Goal: Information Seeking & Learning: Learn about a topic

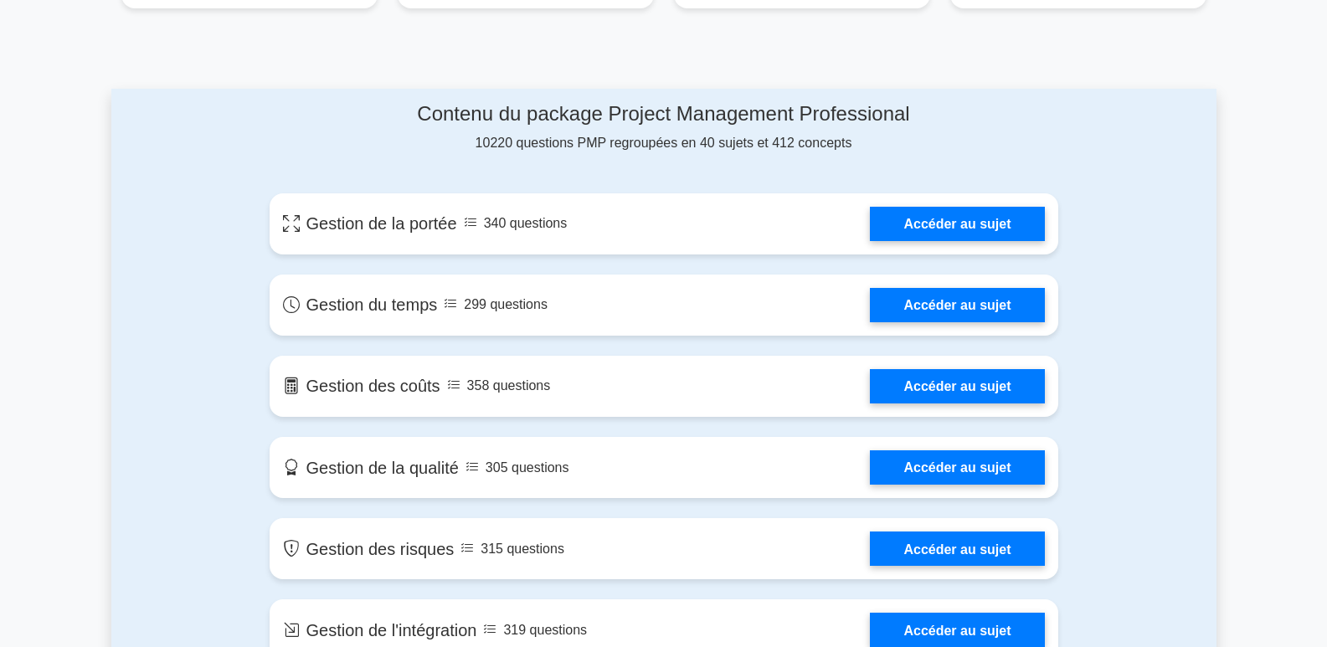
scroll to position [837, 0]
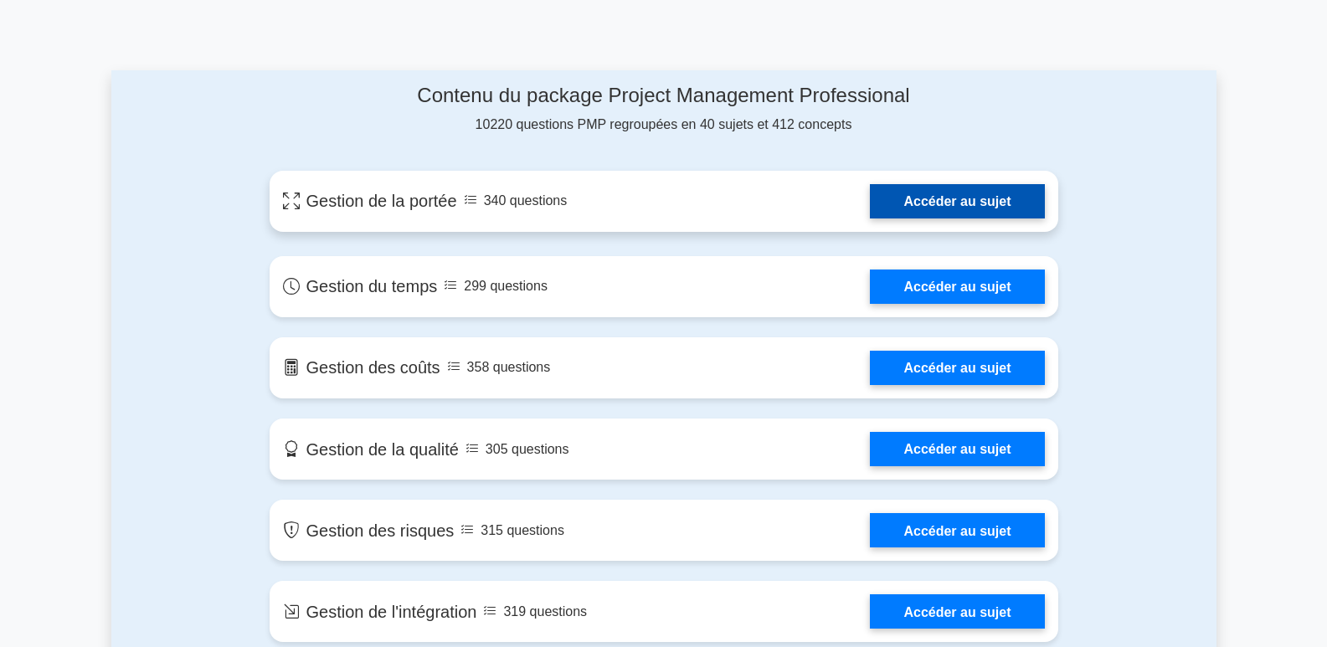
click at [965, 205] on link "Accéder au sujet" at bounding box center [957, 201] width 174 height 34
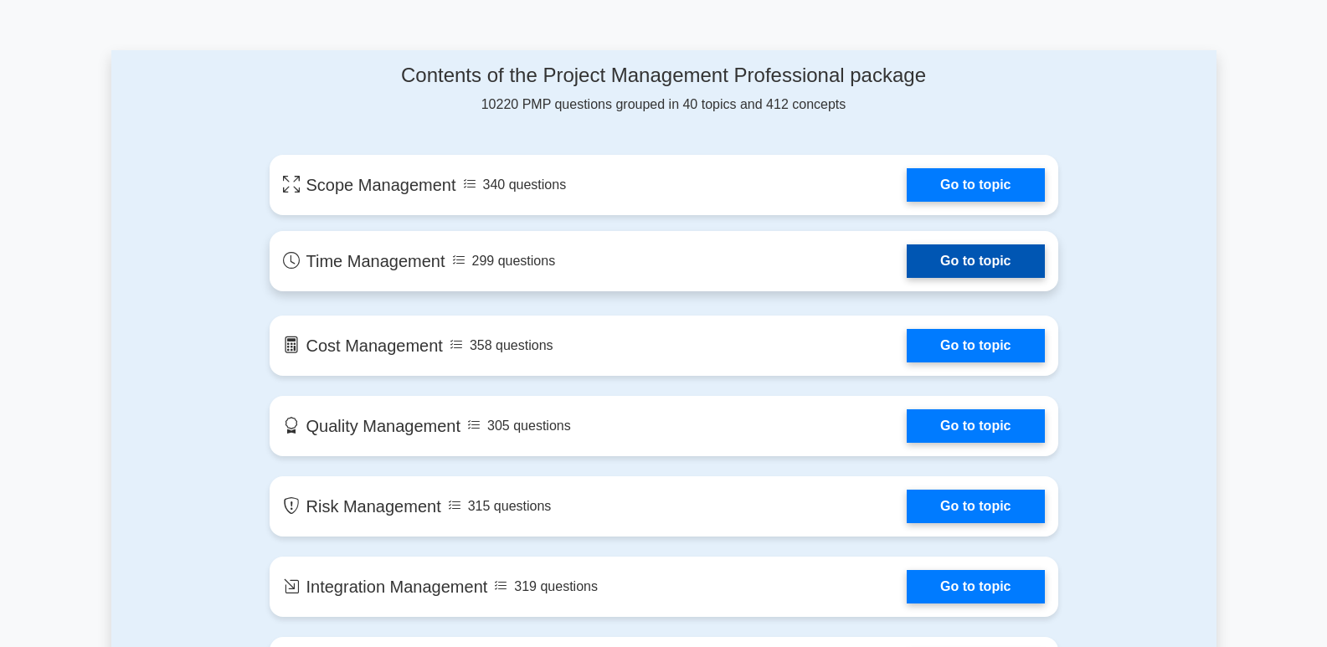
click at [989, 265] on link "Go to topic" at bounding box center [975, 260] width 137 height 33
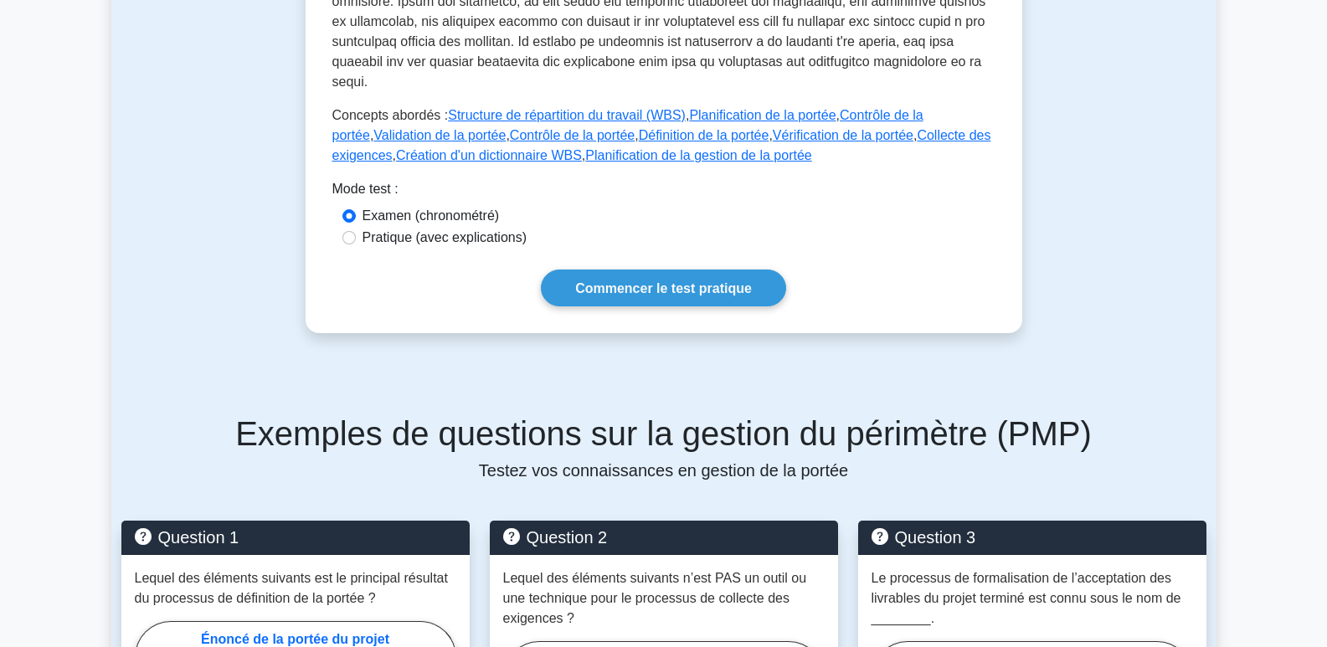
scroll to position [753, 0]
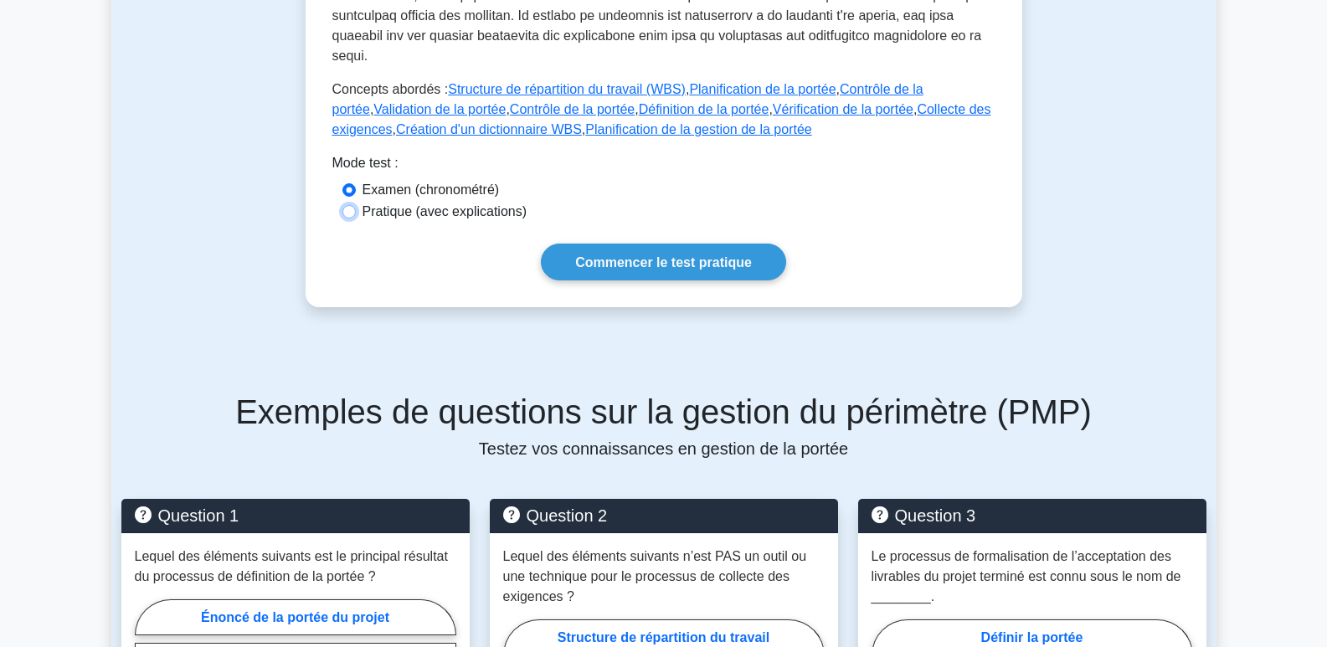
click at [346, 205] on input "Pratique (avec explications)" at bounding box center [348, 211] width 13 height 13
radio input "true"
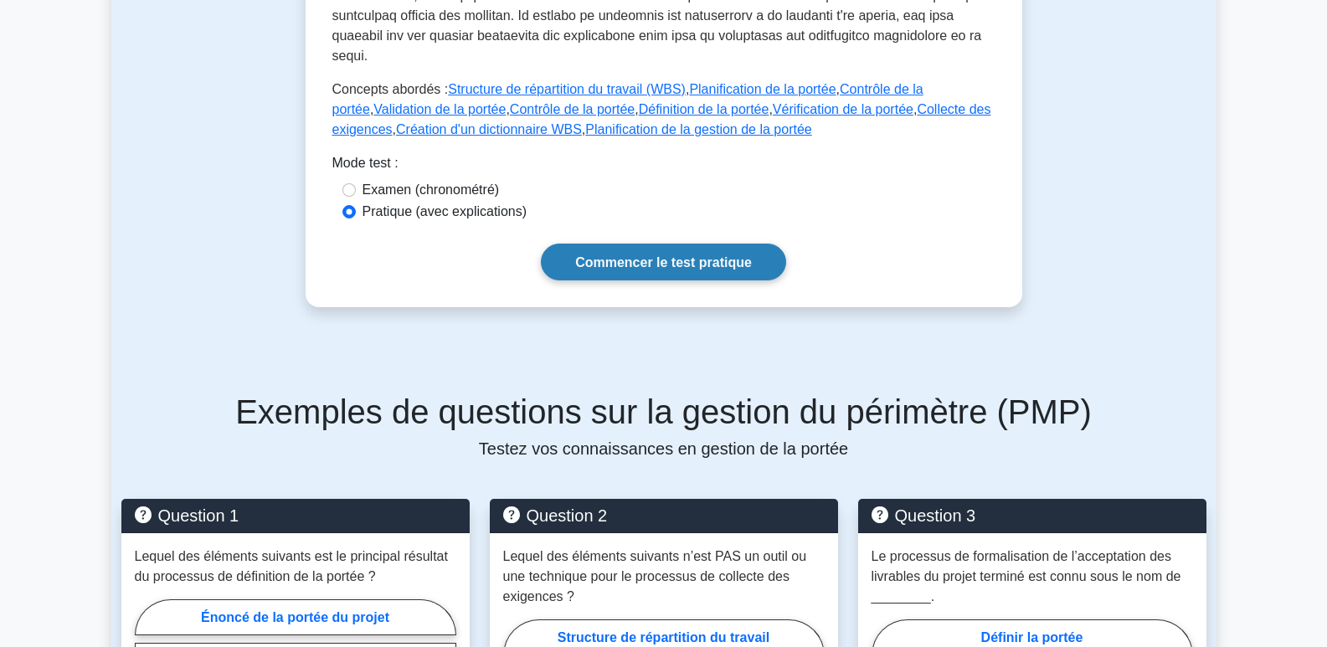
click at [650, 255] on font "Commencer le test pratique" at bounding box center [663, 262] width 177 height 14
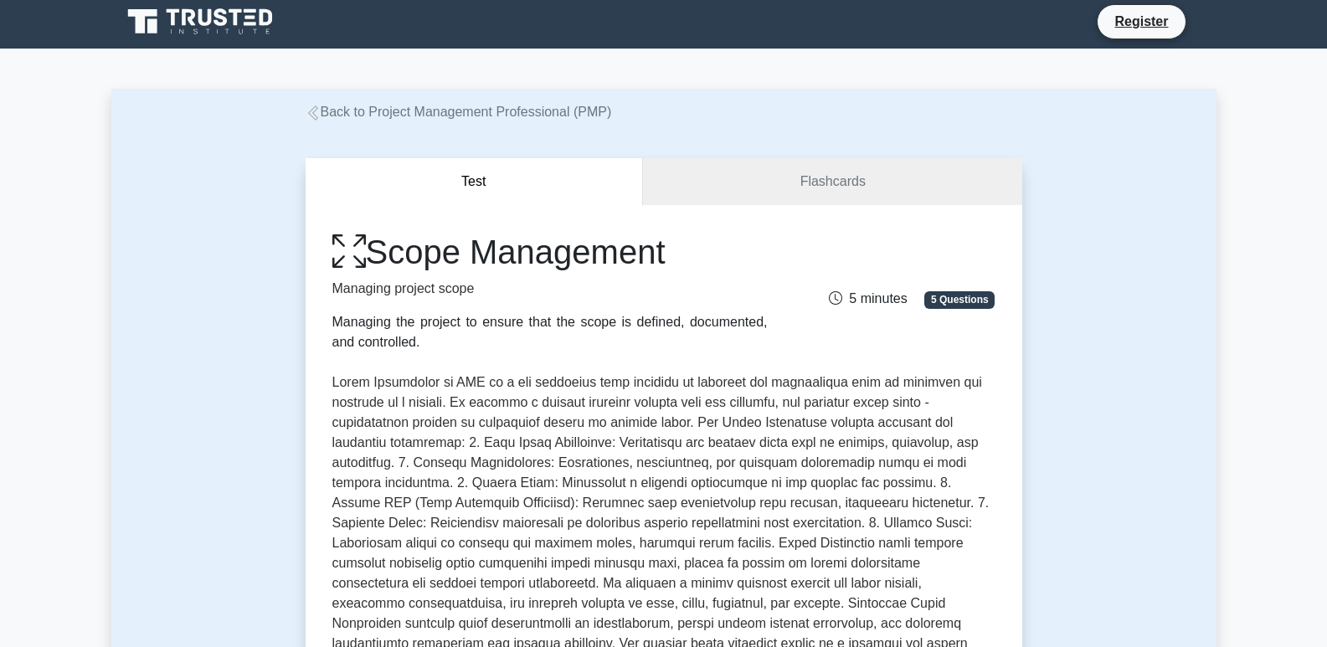
scroll to position [0, 0]
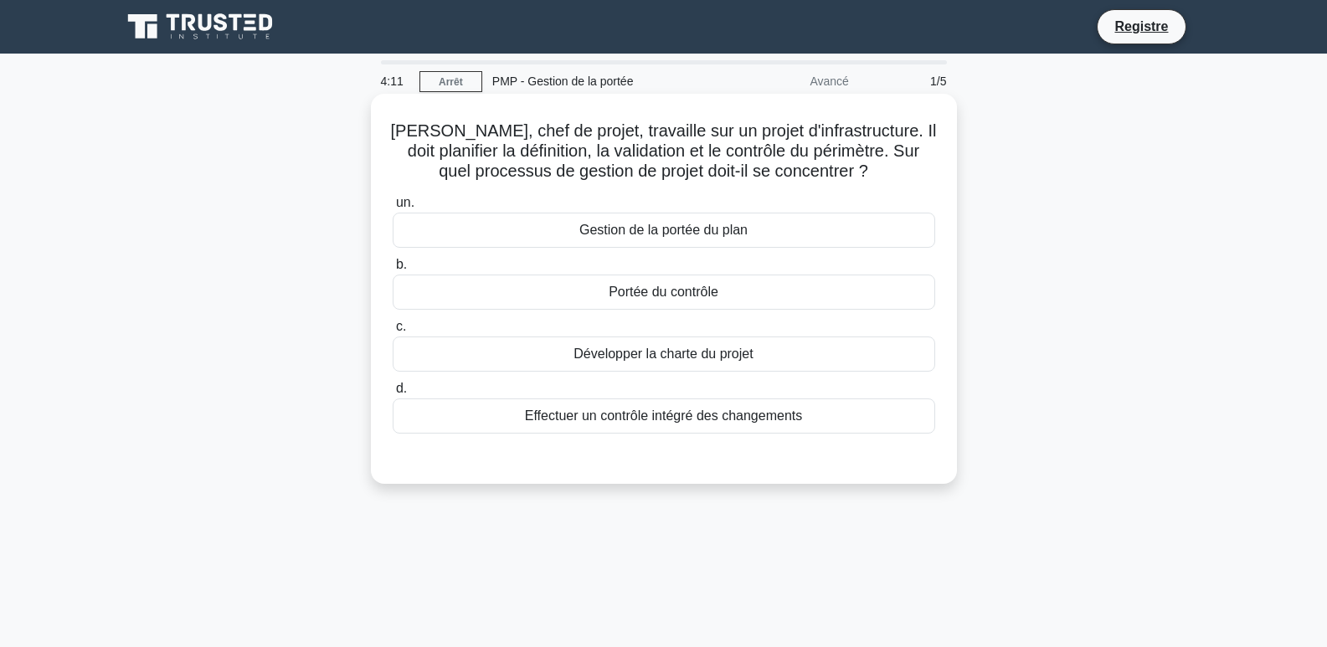
click at [609, 356] on font "Développer la charte du projet" at bounding box center [662, 354] width 179 height 14
click at [393, 332] on input "c. Développer la charte du projet" at bounding box center [393, 326] width 0 height 11
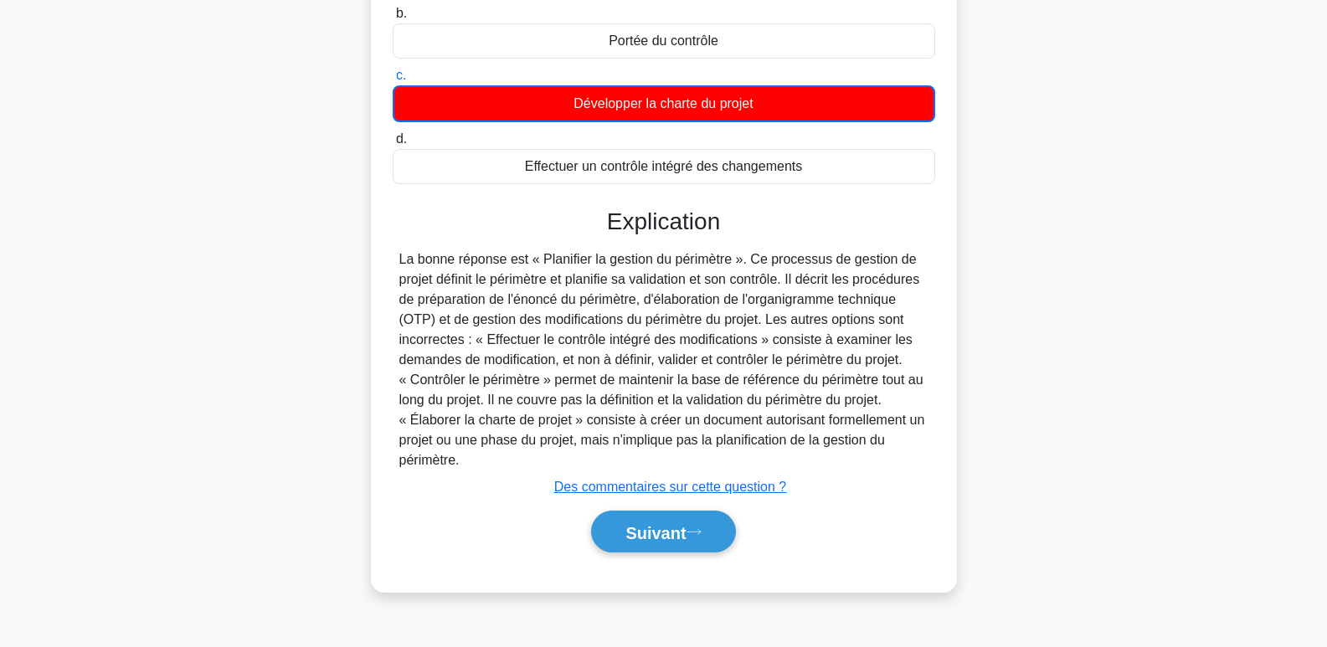
scroll to position [257, 0]
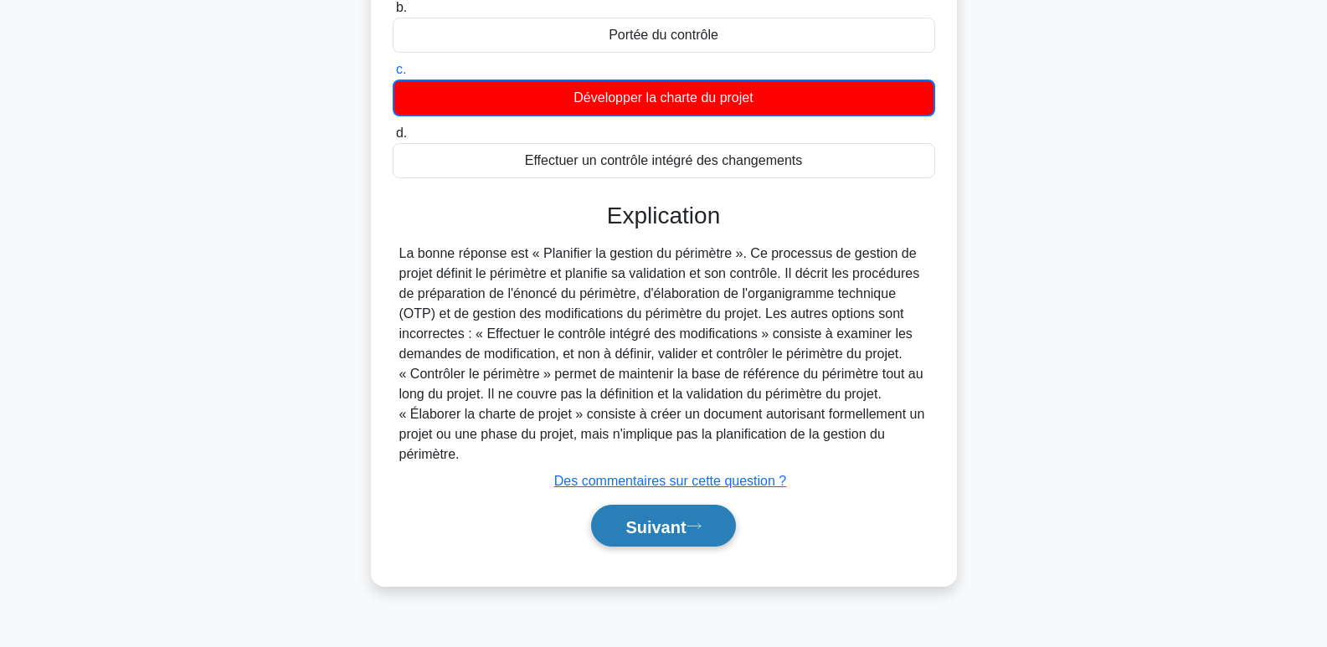
click at [645, 527] on font "Suivant" at bounding box center [655, 526] width 60 height 18
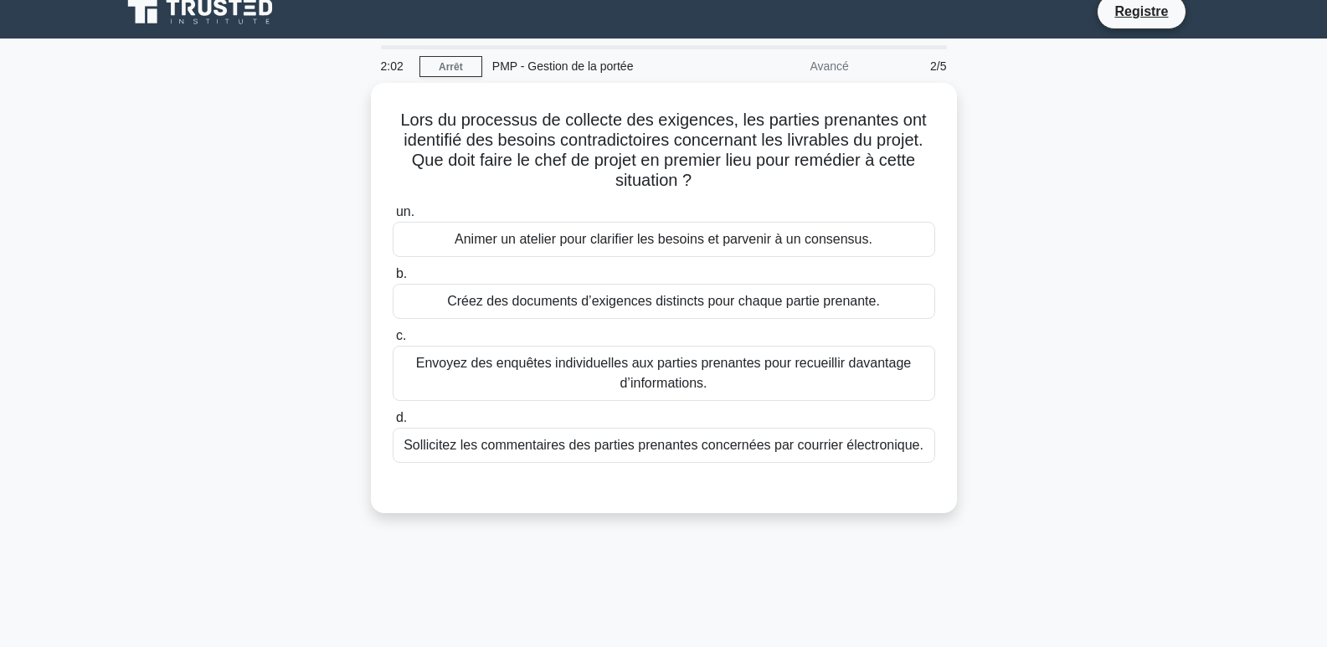
scroll to position [0, 0]
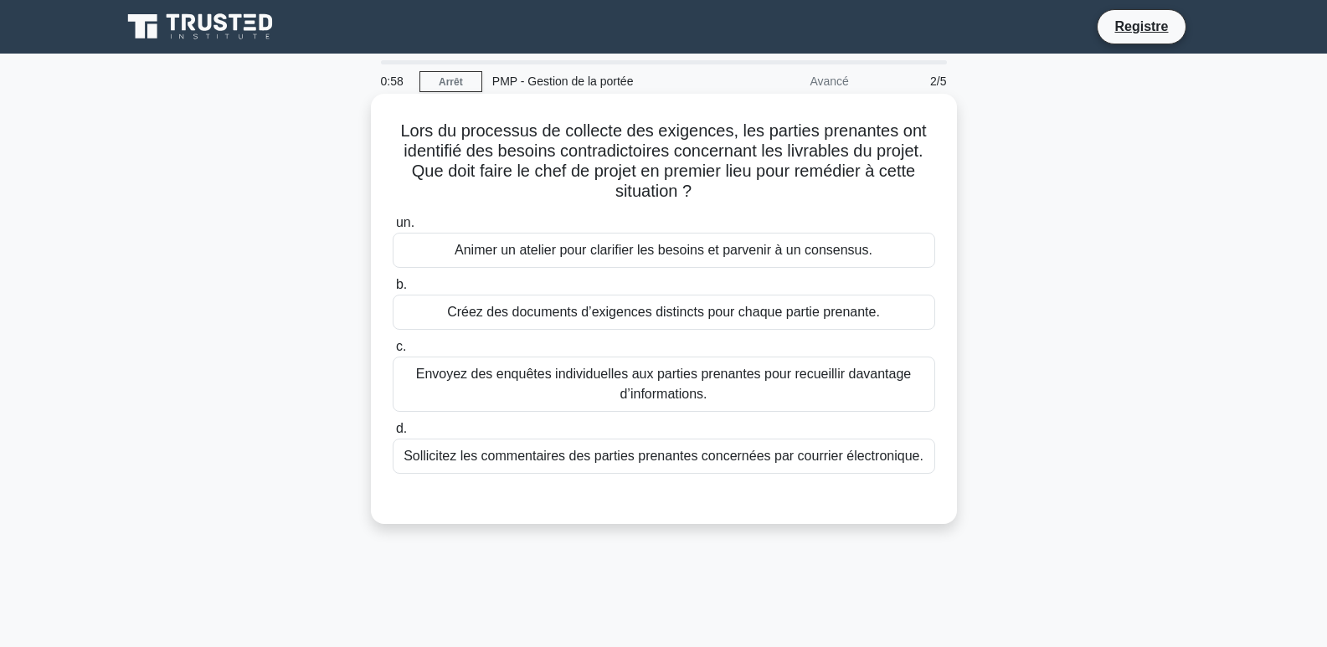
click at [476, 374] on font "Envoyez des enquêtes individuelles aux parties prenantes pour recueillir davant…" at bounding box center [663, 384] width 495 height 34
click at [393, 352] on input "c. Envoyez des enquêtes individuelles aux parties prenantes pour recueillir dav…" at bounding box center [393, 347] width 0 height 11
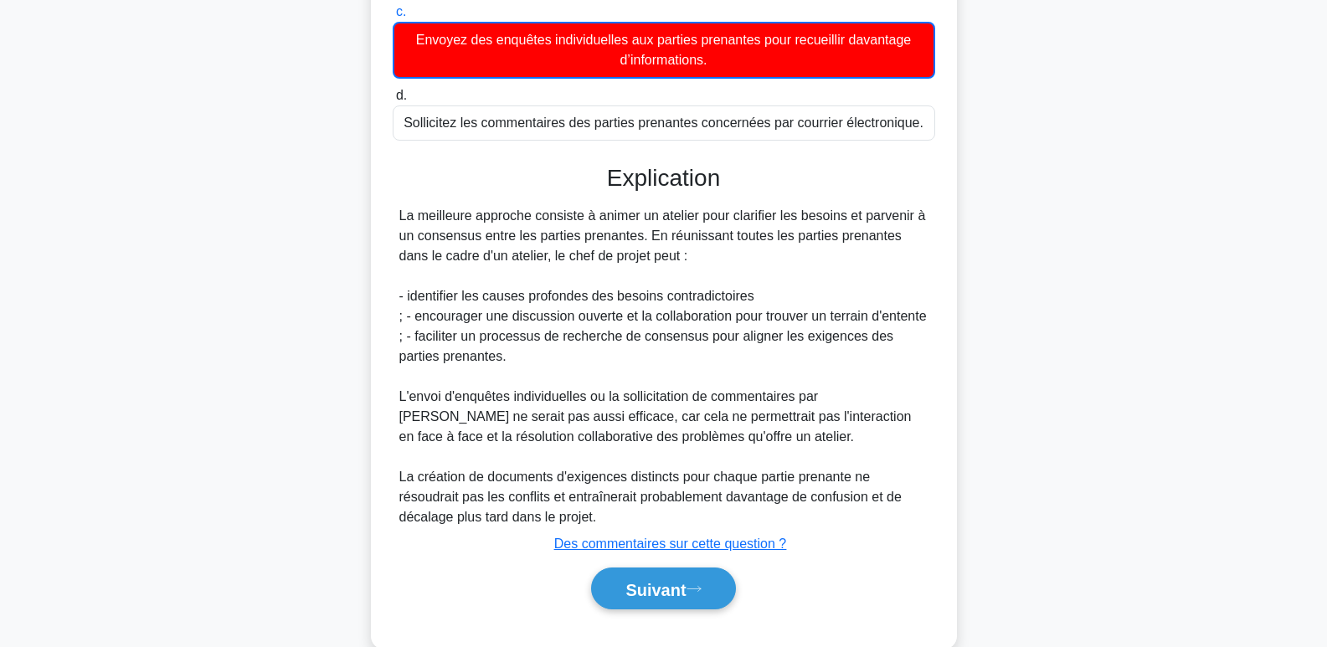
scroll to position [390, 0]
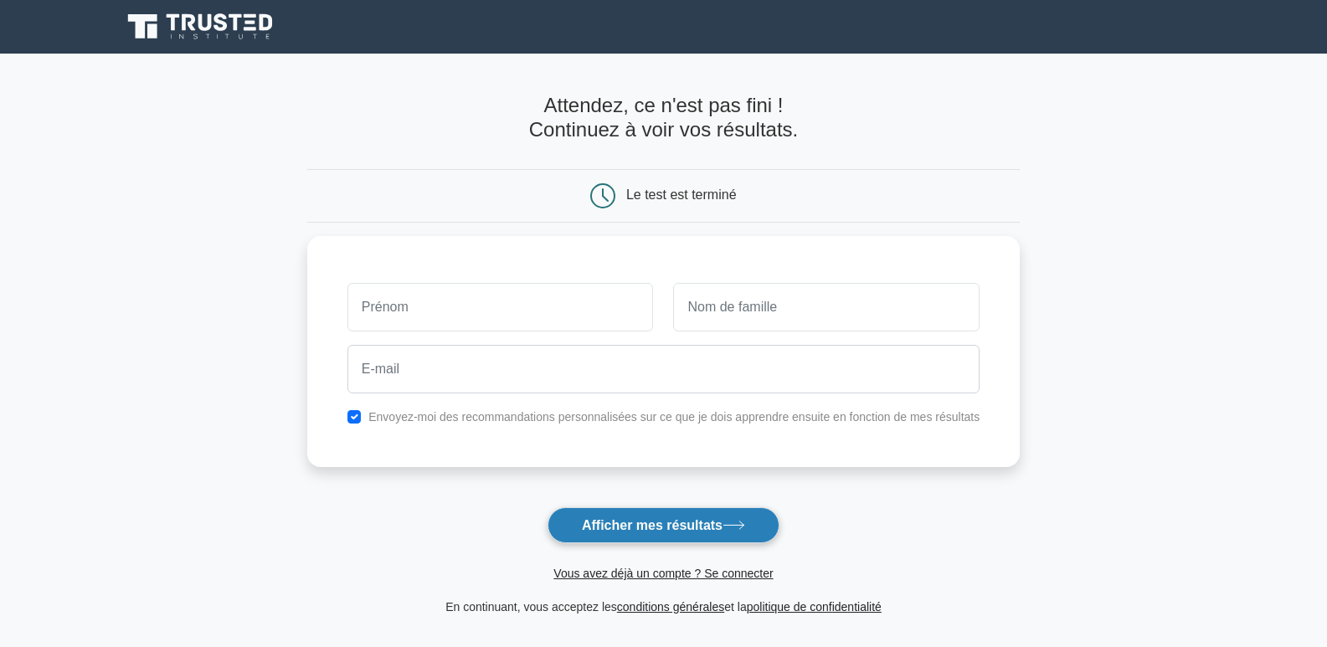
click at [697, 526] on font "Afficher mes résultats" at bounding box center [652, 525] width 141 height 14
click at [665, 522] on font "Afficher mes résultats" at bounding box center [652, 525] width 141 height 14
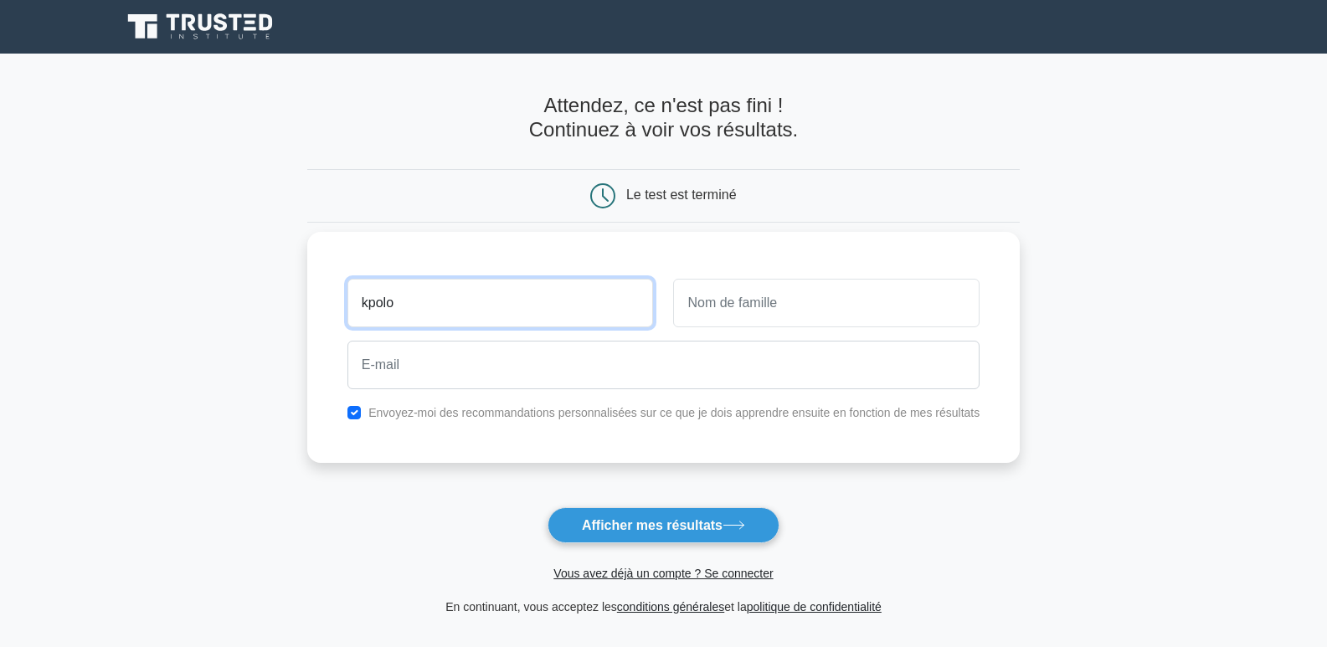
drag, startPoint x: 403, startPoint y: 306, endPoint x: 349, endPoint y: 304, distance: 53.6
click at [349, 304] on div "kpolo" at bounding box center [500, 303] width 326 height 62
type input "[PERSON_NAME]"
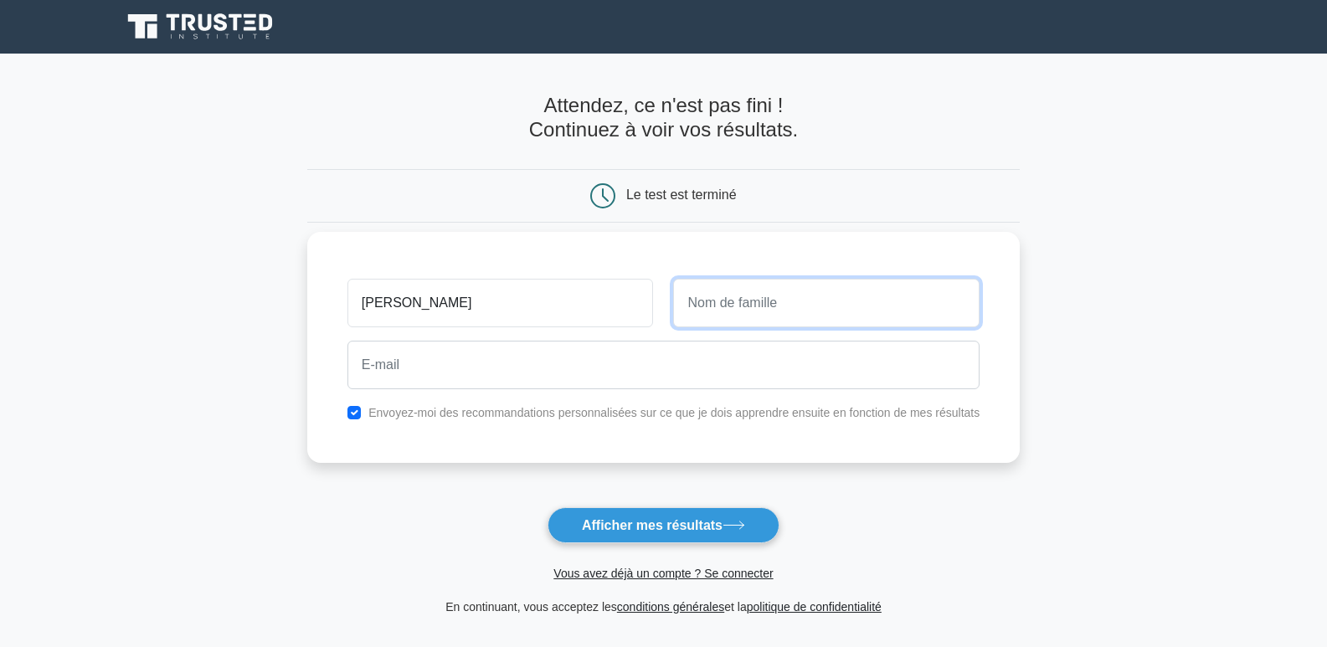
click at [704, 310] on input "text" at bounding box center [826, 303] width 306 height 49
type input "KPOLO"
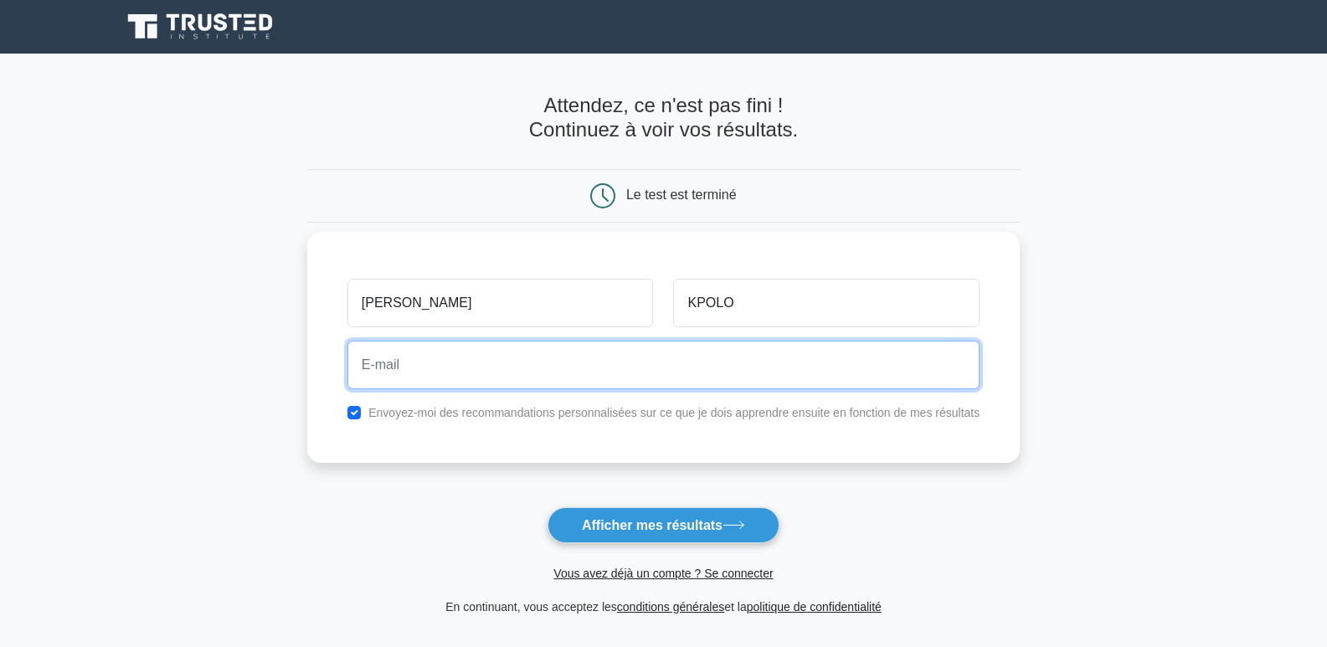
click at [434, 369] on input "email" at bounding box center [663, 365] width 632 height 49
type input "[EMAIL_ADDRESS][DOMAIN_NAME]"
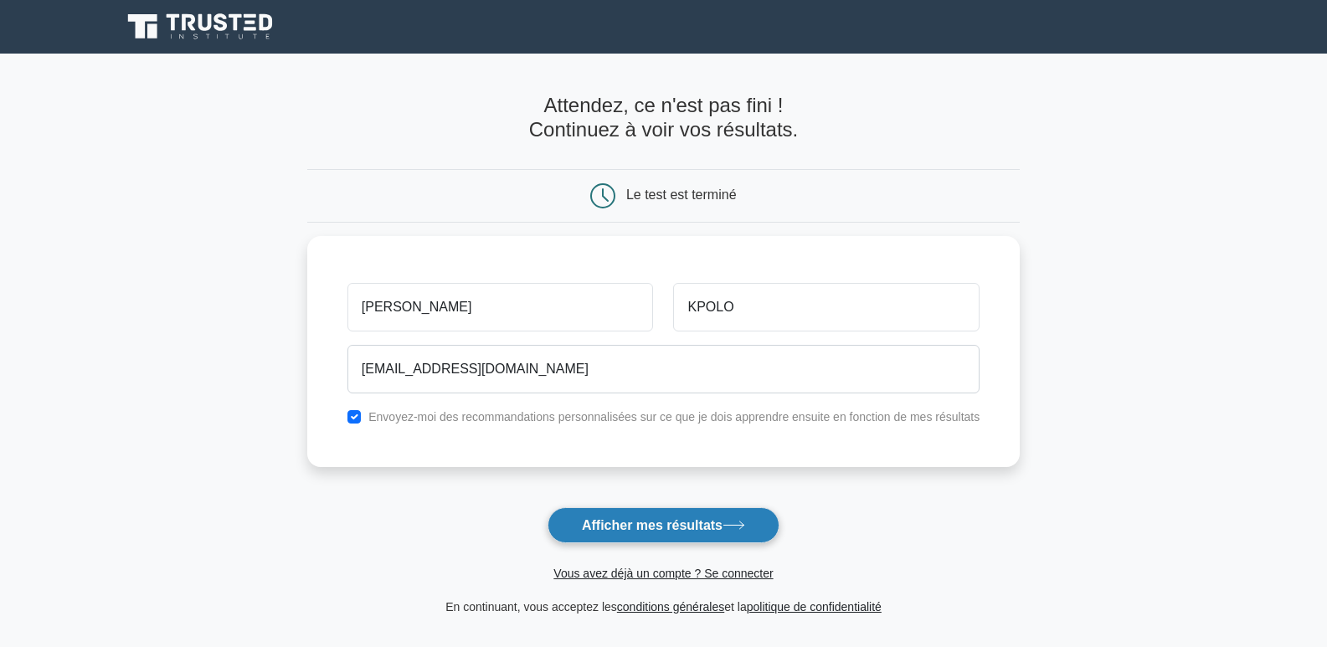
click at [672, 529] on font "Afficher mes résultats" at bounding box center [652, 525] width 141 height 14
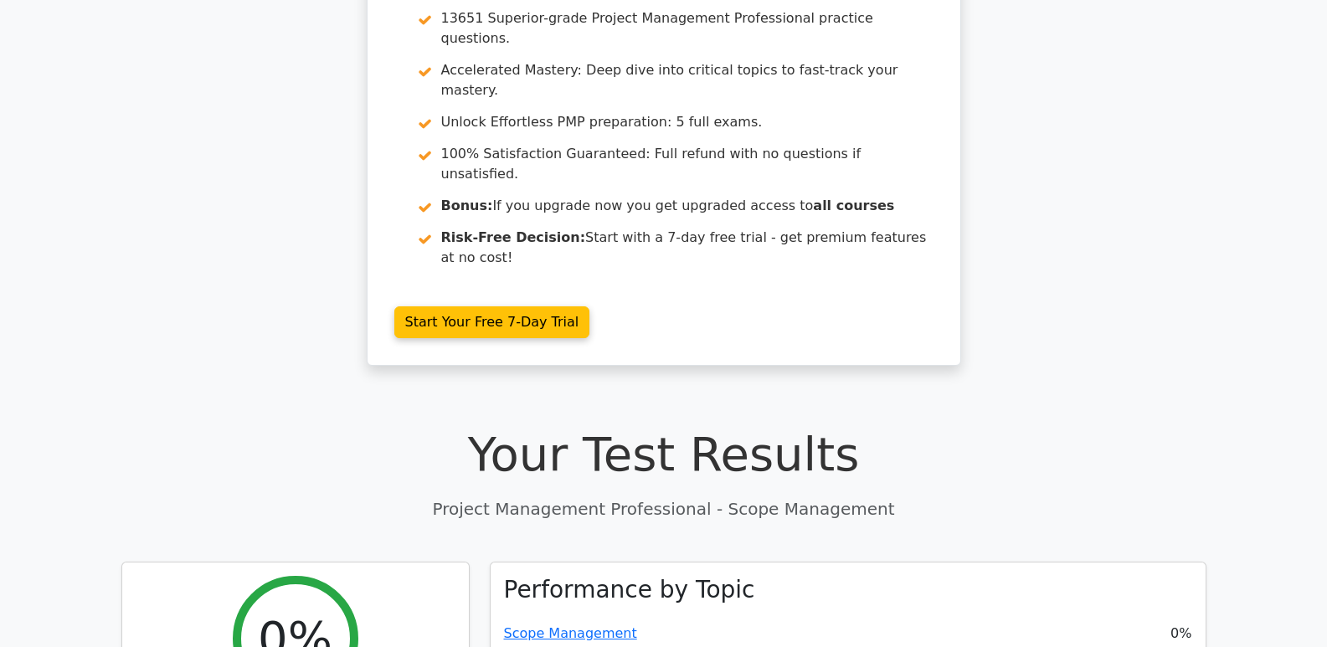
scroll to position [251, 0]
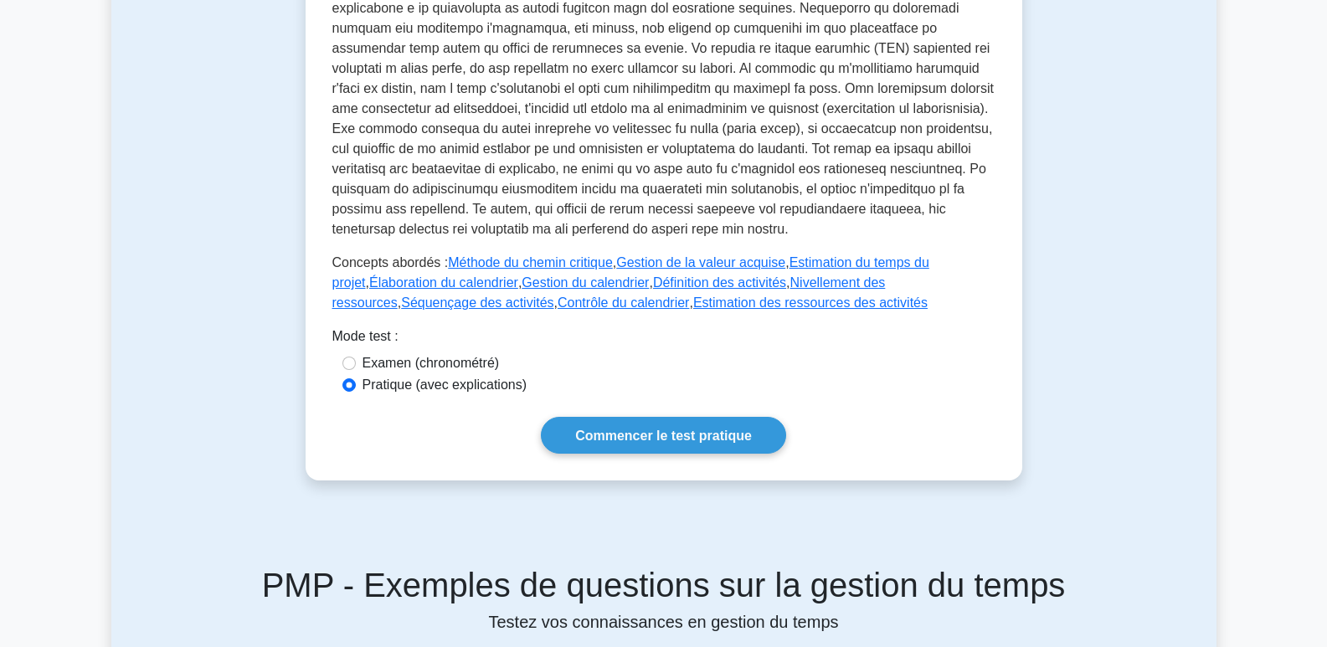
scroll to position [670, 0]
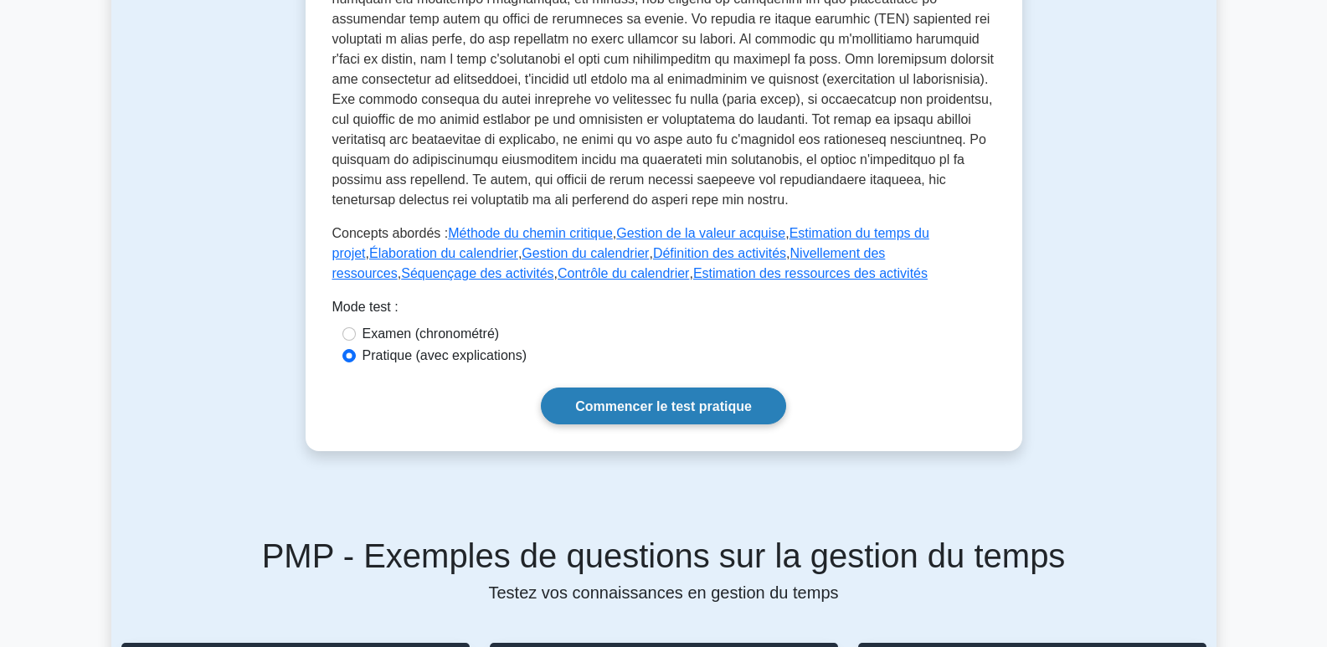
click at [690, 405] on font "Commencer le test pratique" at bounding box center [663, 406] width 177 height 14
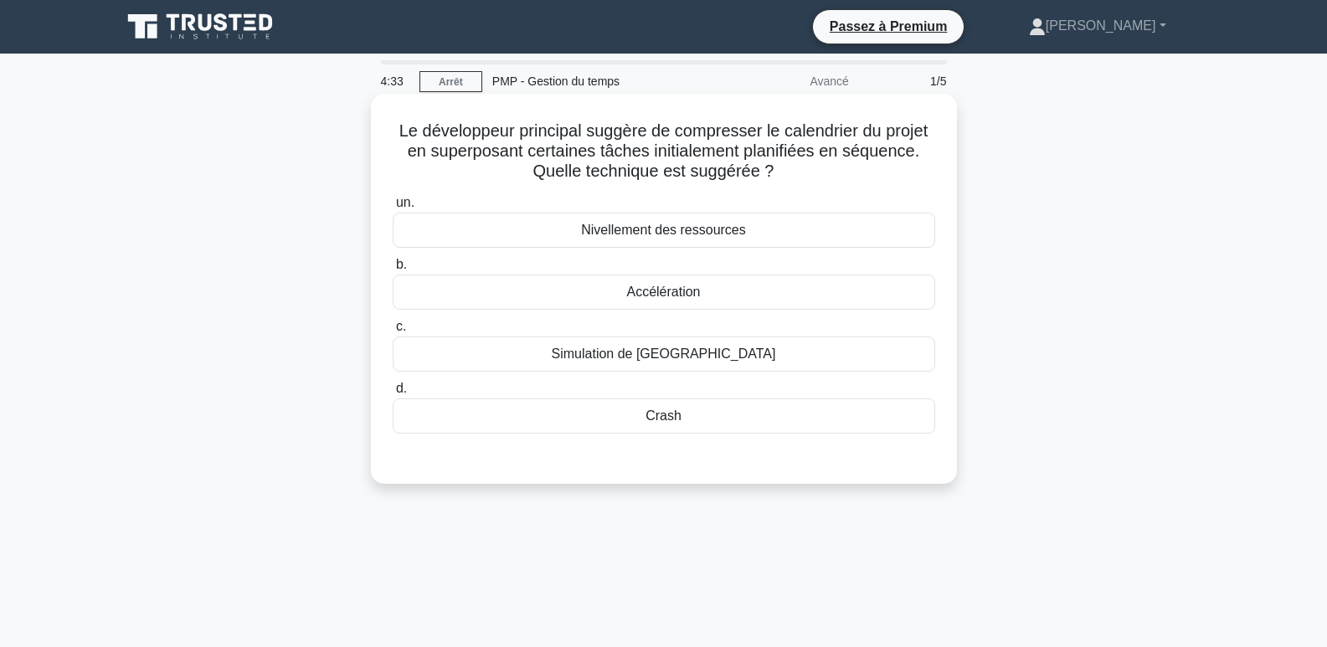
click at [701, 232] on font "Nivellement des ressources" at bounding box center [663, 230] width 165 height 14
click at [393, 208] on input "un. Nivellement des ressources" at bounding box center [393, 203] width 0 height 11
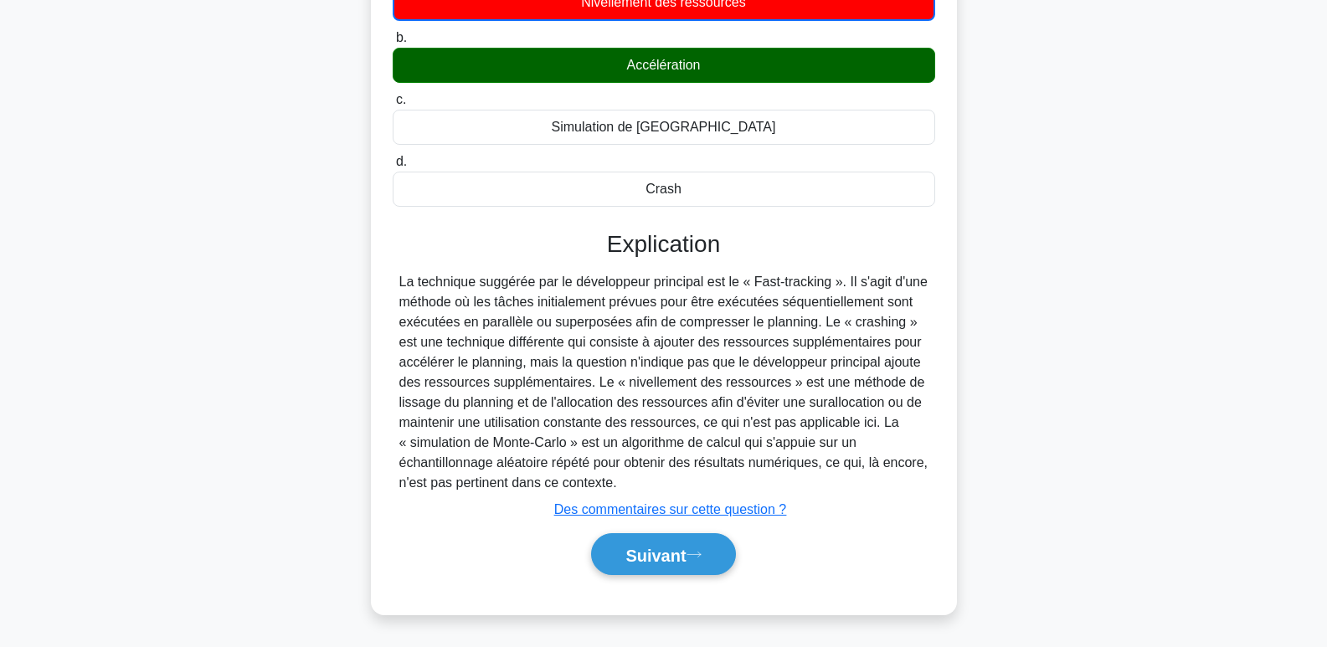
scroll to position [257, 0]
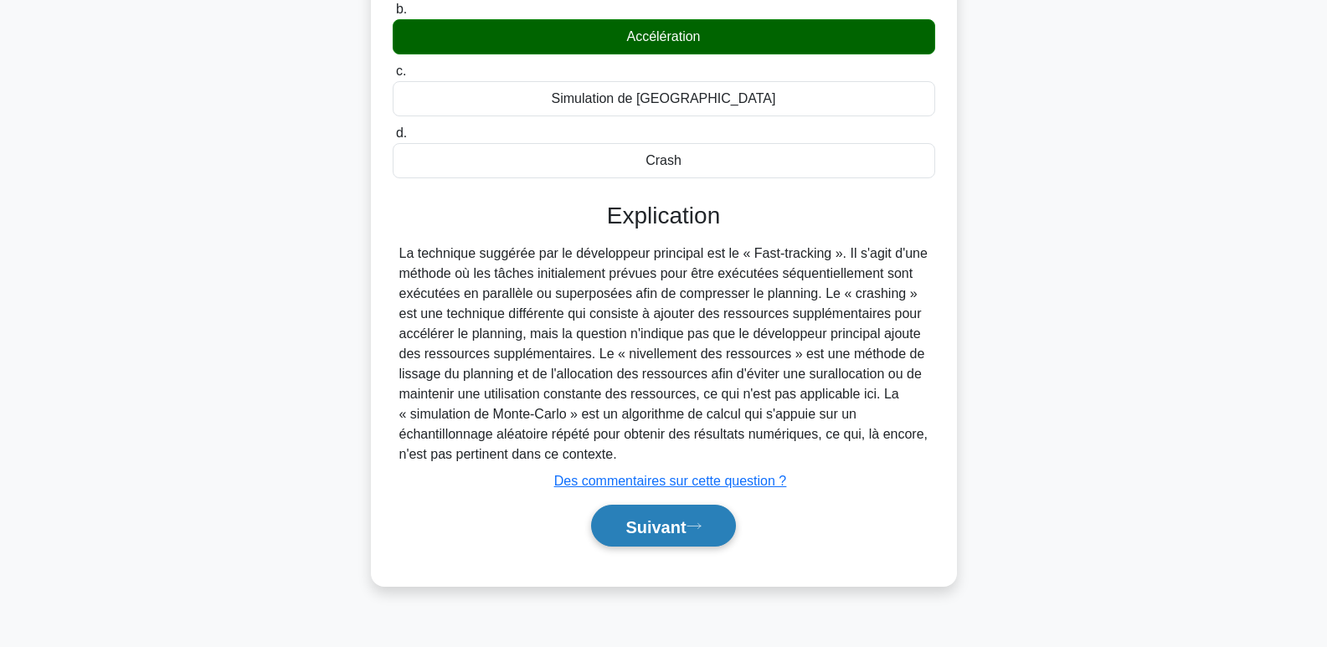
click at [670, 536] on font "Suivant" at bounding box center [655, 526] width 60 height 18
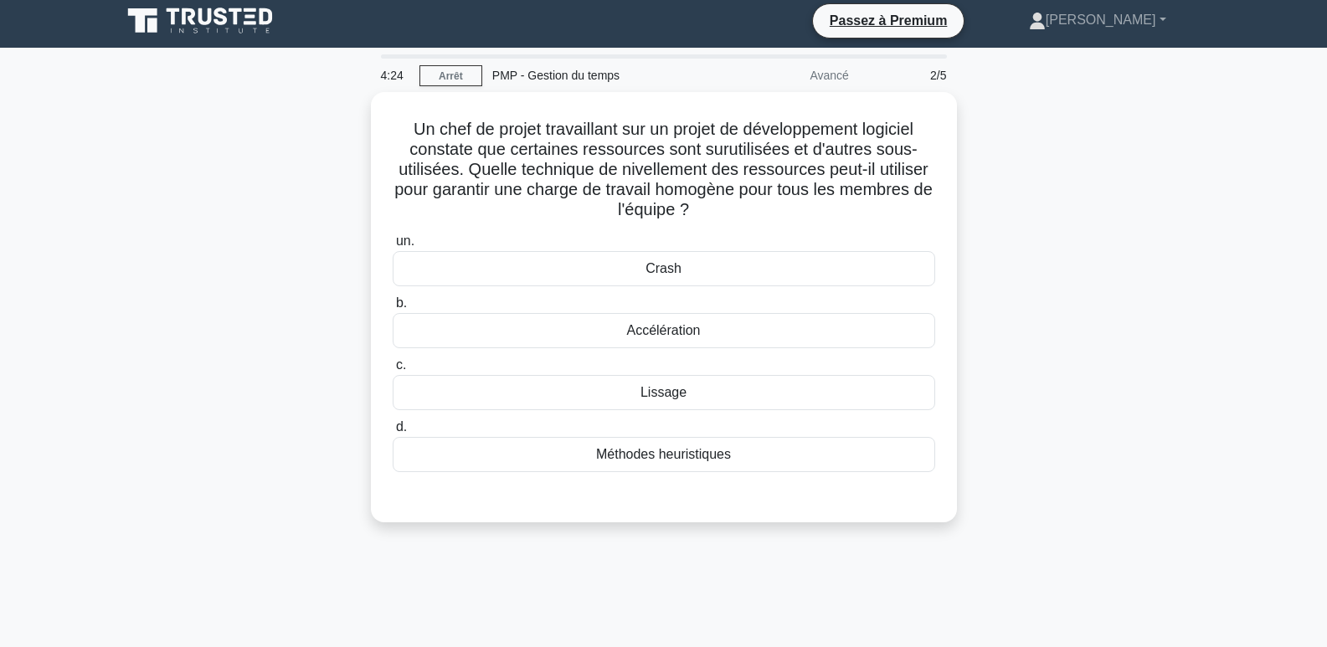
scroll to position [0, 0]
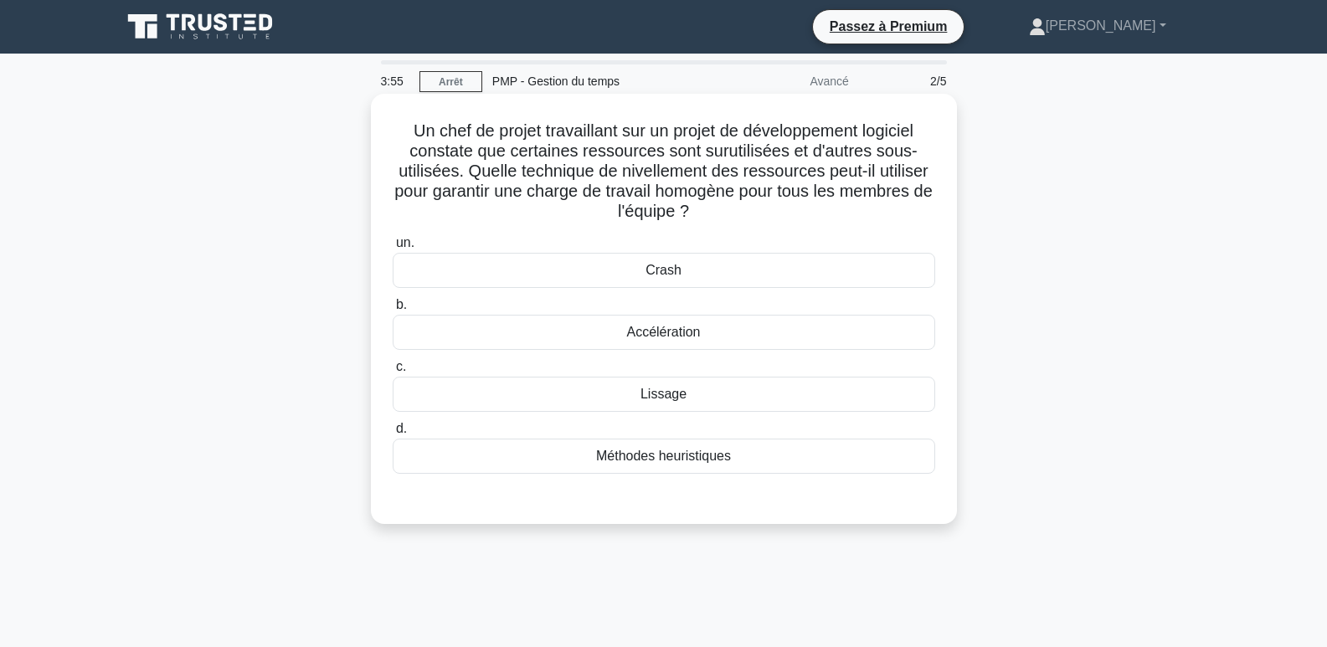
click at [691, 458] on font "Méthodes heuristiques" at bounding box center [663, 456] width 135 height 14
click at [393, 434] on input "d. Méthodes heuristiques" at bounding box center [393, 429] width 0 height 11
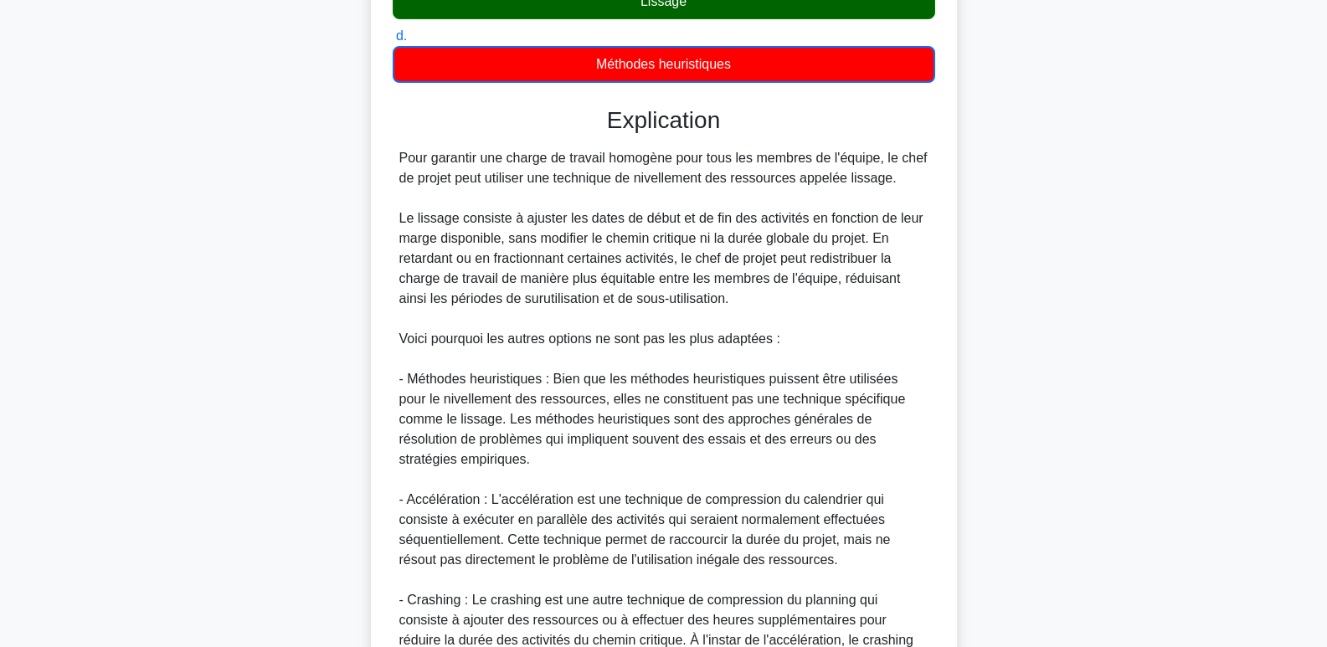
scroll to position [586, 0]
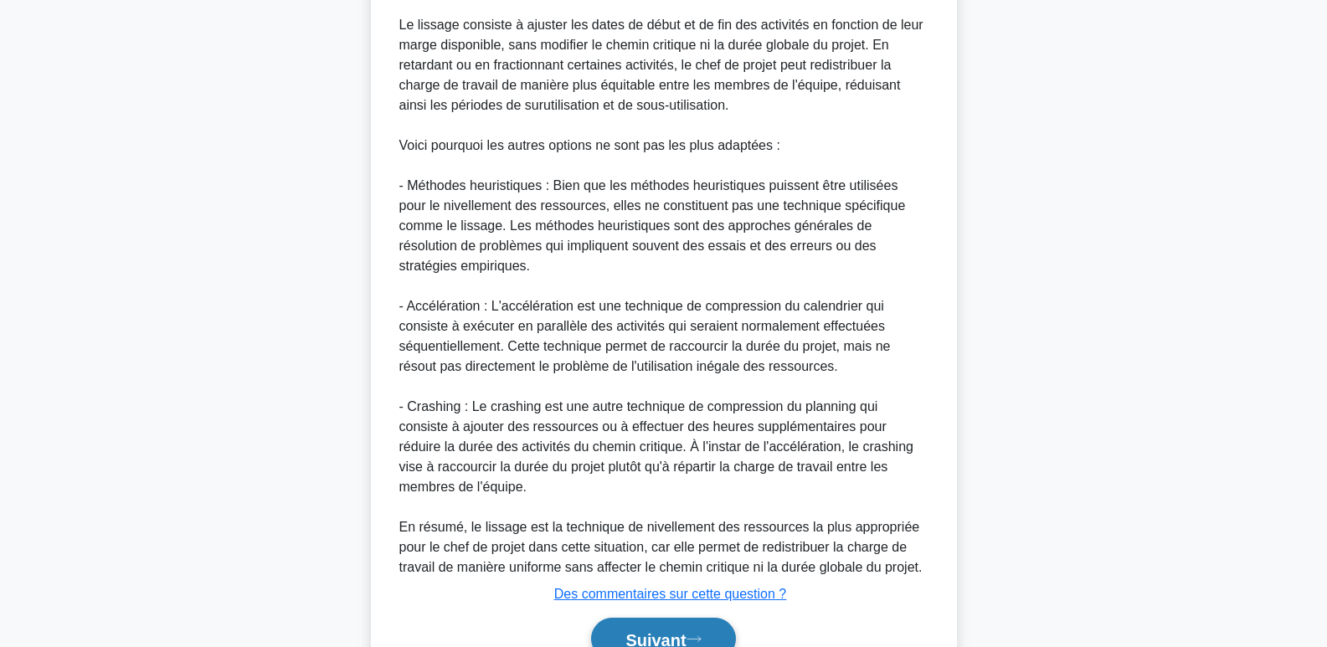
click at [630, 630] on font "Suivant" at bounding box center [655, 639] width 60 height 18
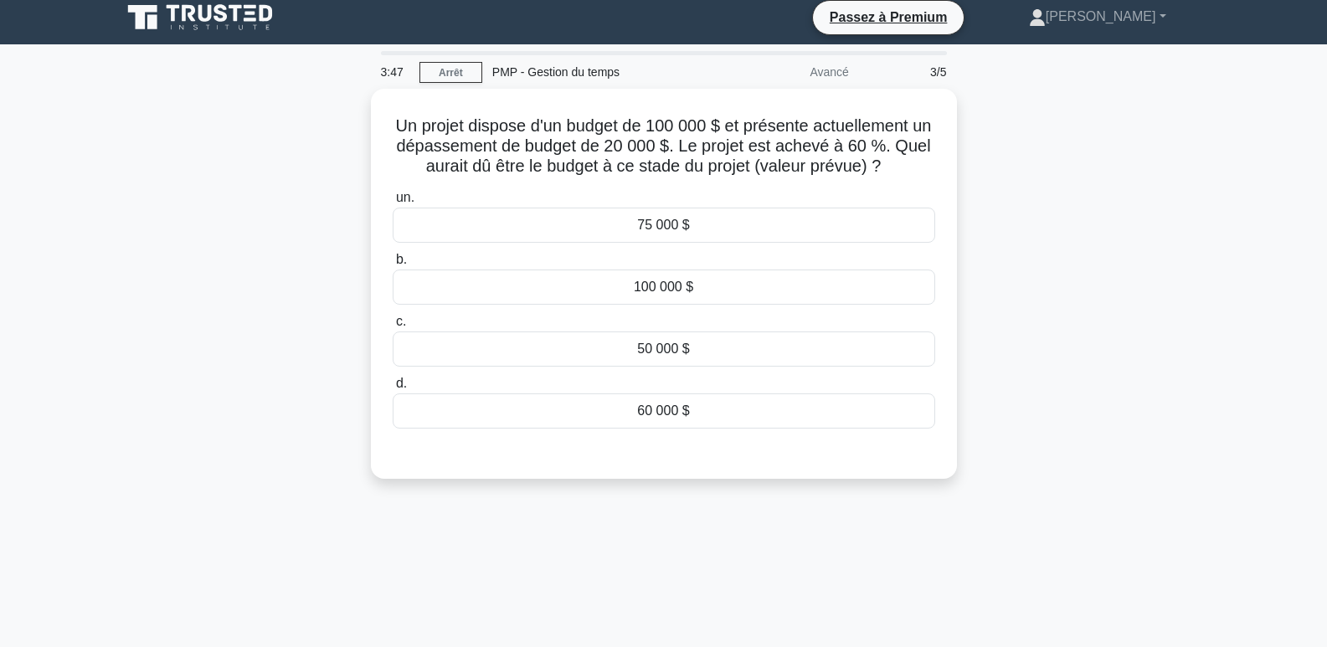
scroll to position [0, 0]
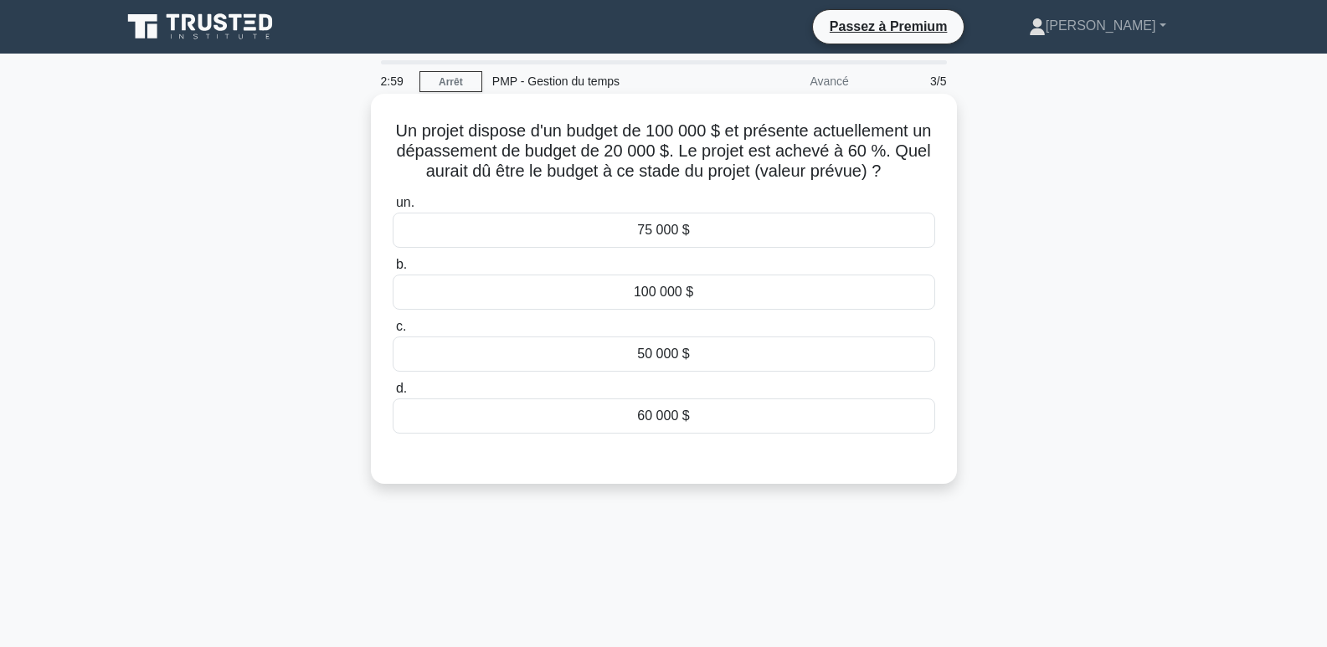
click at [663, 422] on font "60 000 $" at bounding box center [663, 415] width 52 height 14
click at [393, 394] on input "d. 60 000 $" at bounding box center [393, 388] width 0 height 11
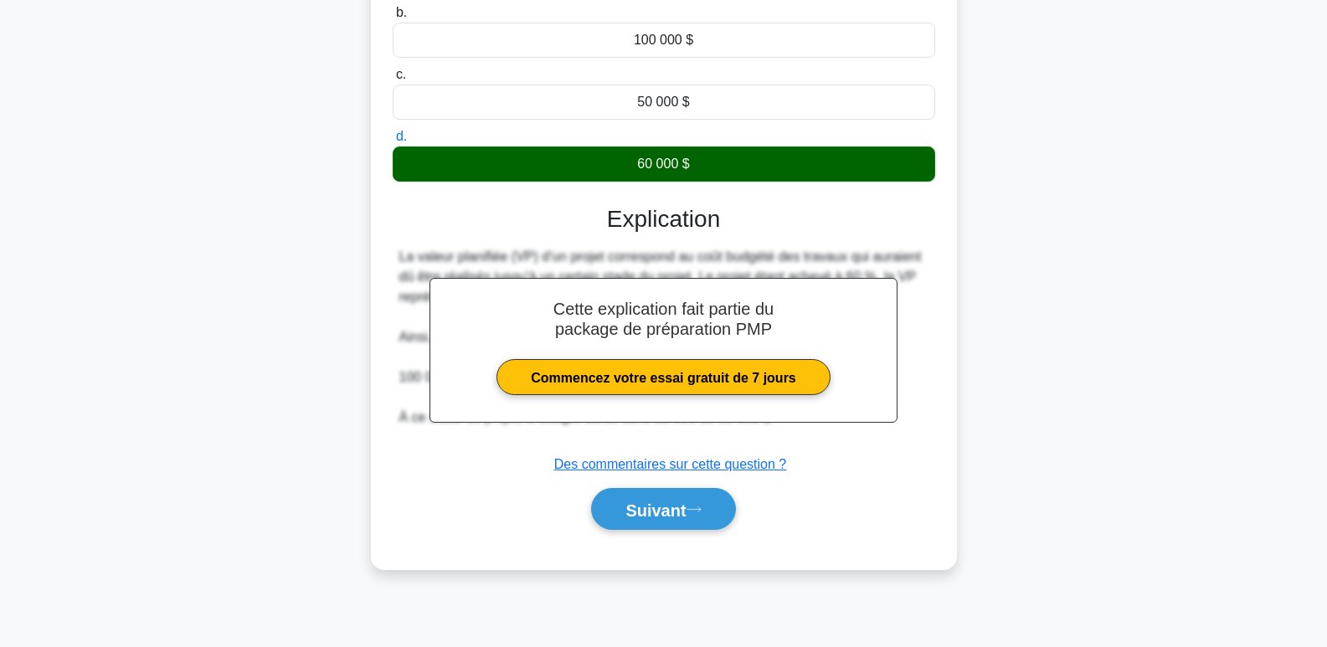
scroll to position [257, 0]
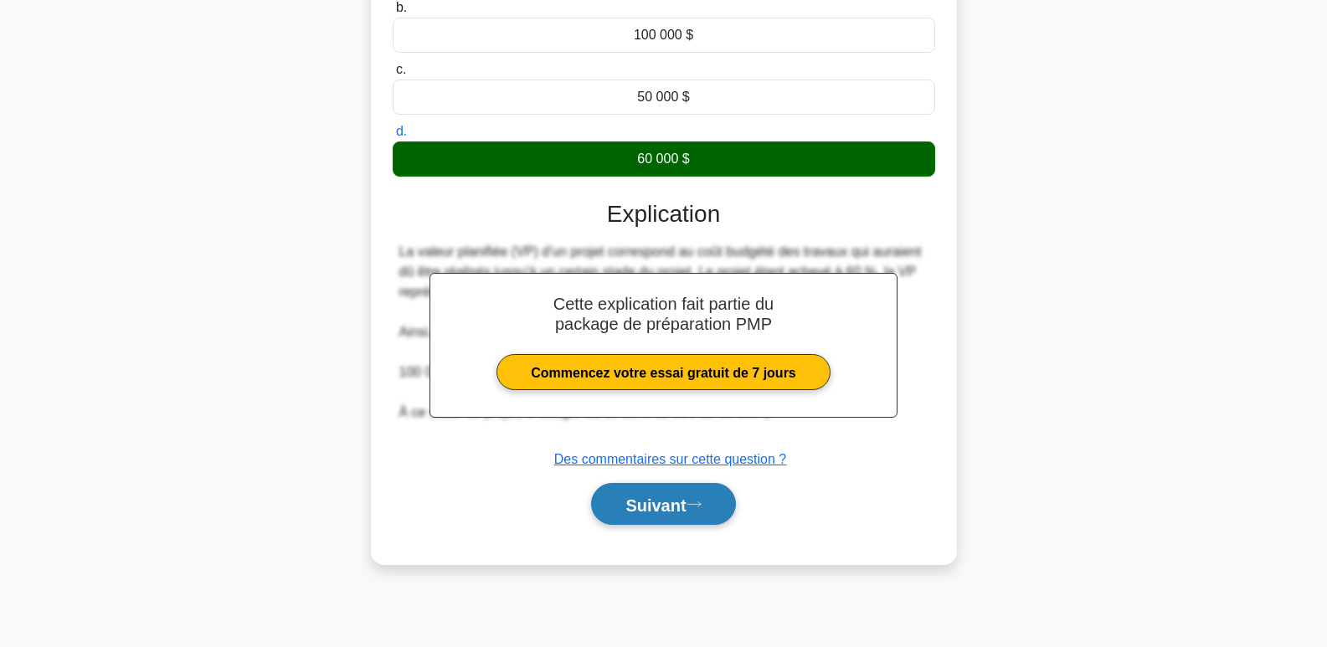
click at [645, 506] on font "Suivant" at bounding box center [655, 505] width 60 height 18
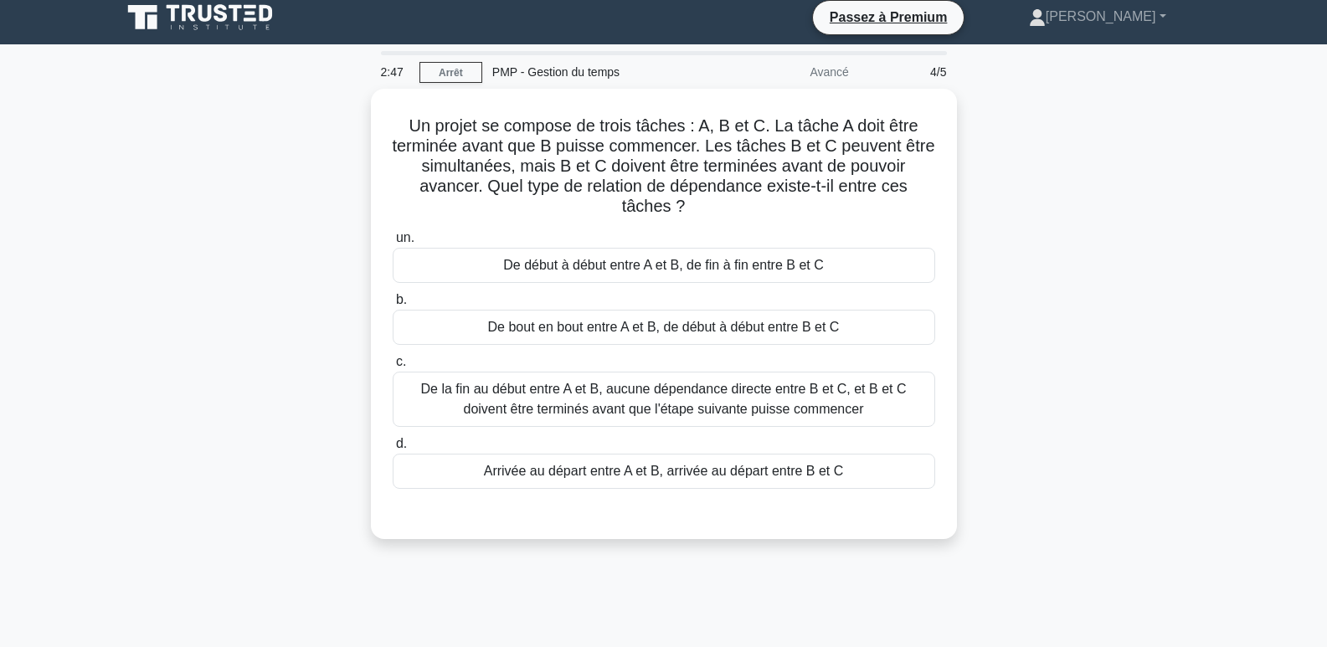
scroll to position [0, 0]
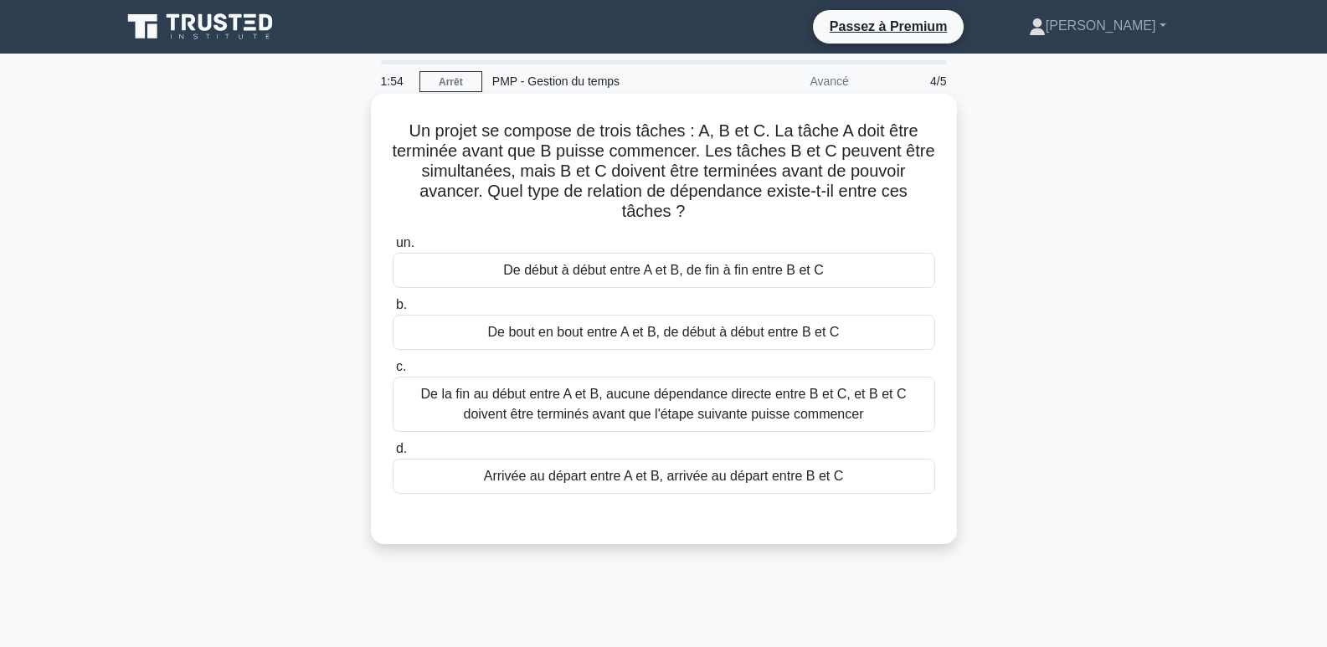
click at [600, 480] on font "Arrivée au départ entre A et B, arrivée au départ entre B et C" at bounding box center [664, 476] width 360 height 14
click at [393, 455] on input "d. Arrivée au départ entre A et B, arrivée au départ entre B et C" at bounding box center [393, 449] width 0 height 11
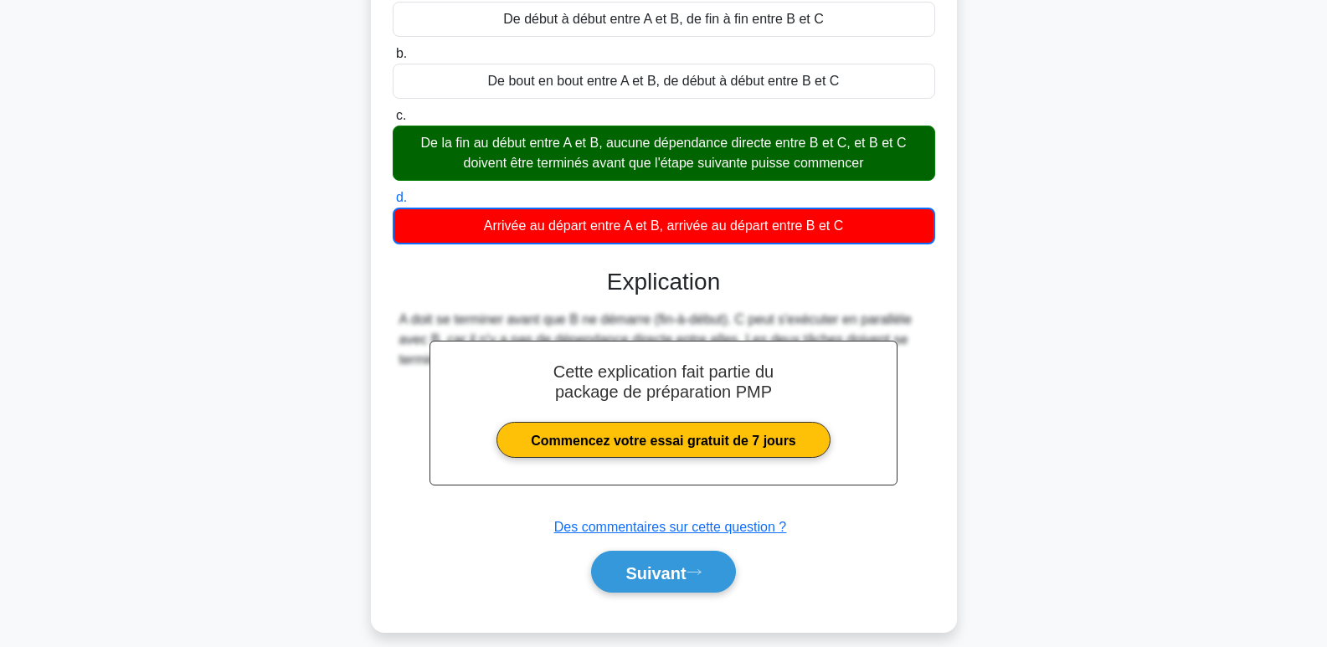
scroll to position [270, 0]
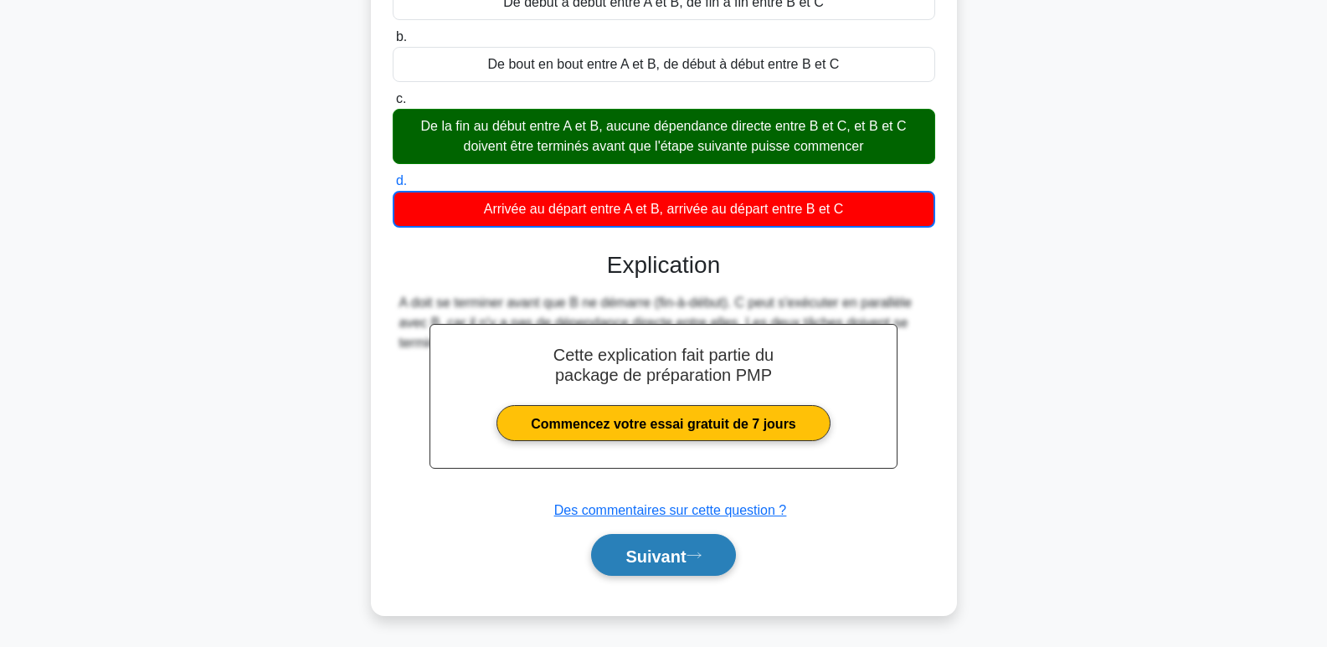
click at [696, 556] on icon at bounding box center [693, 555] width 15 height 9
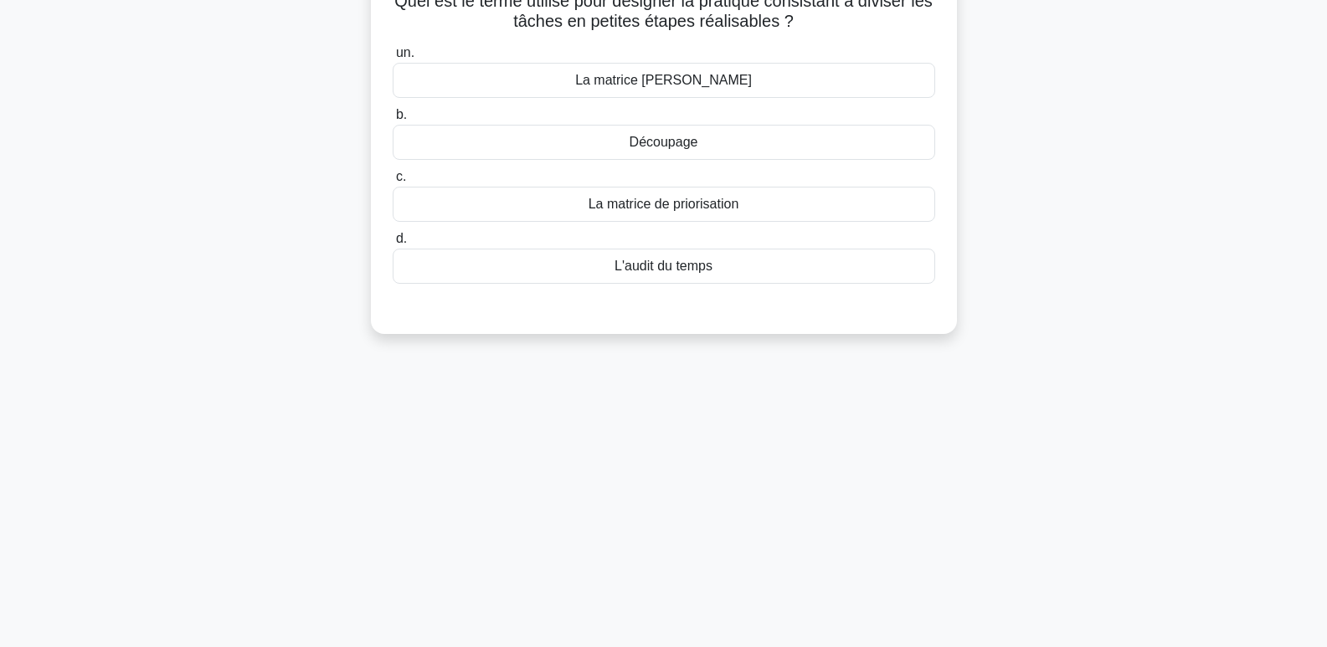
scroll to position [0, 0]
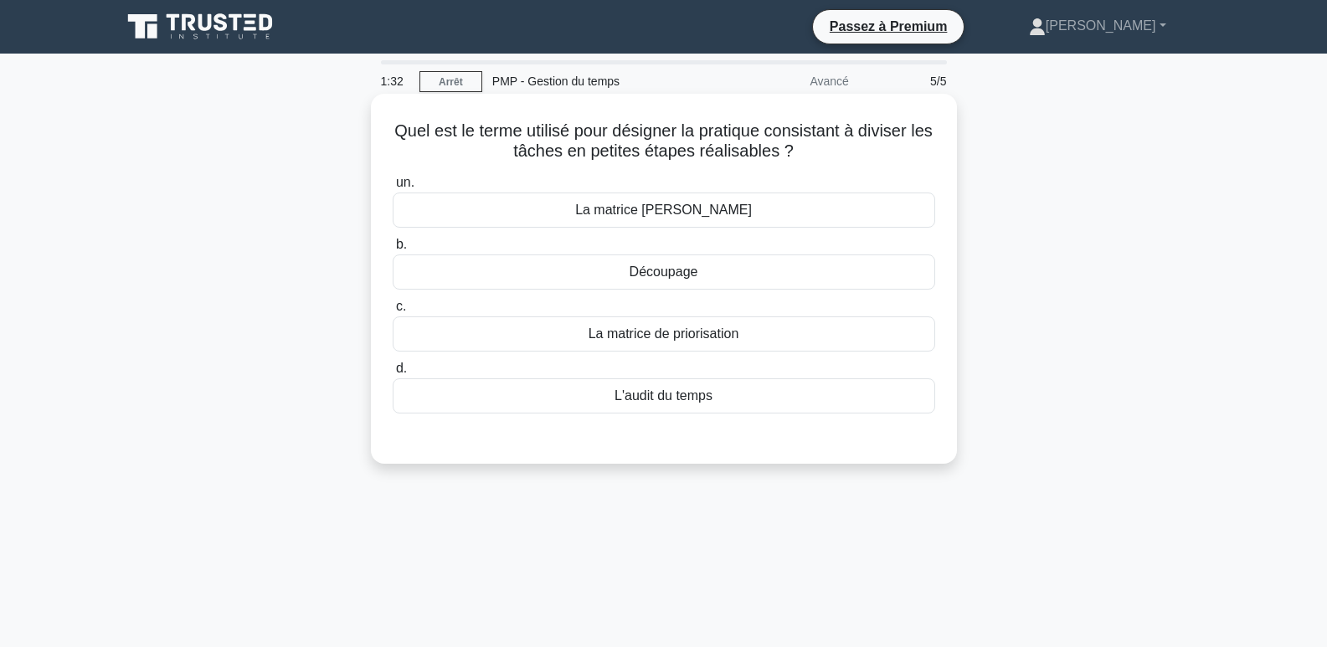
click at [656, 275] on font "Découpage" at bounding box center [663, 272] width 69 height 14
click at [393, 250] on input "b. Découpage" at bounding box center [393, 244] width 0 height 11
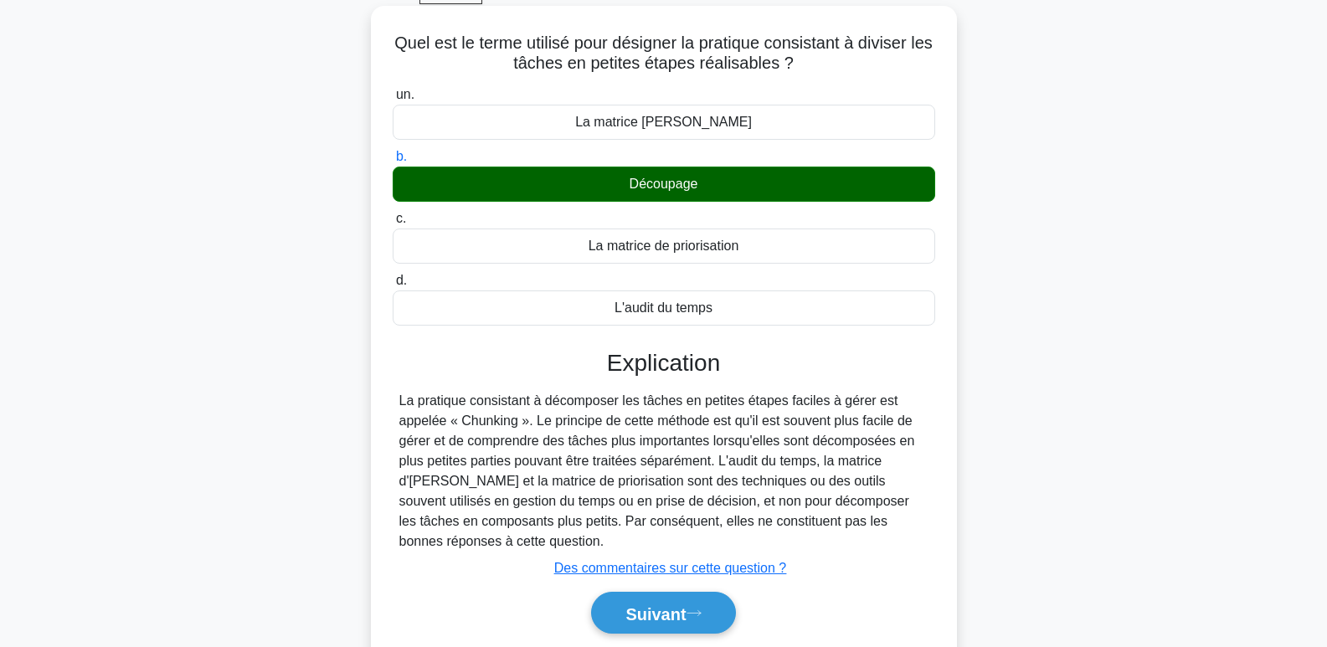
scroll to position [257, 0]
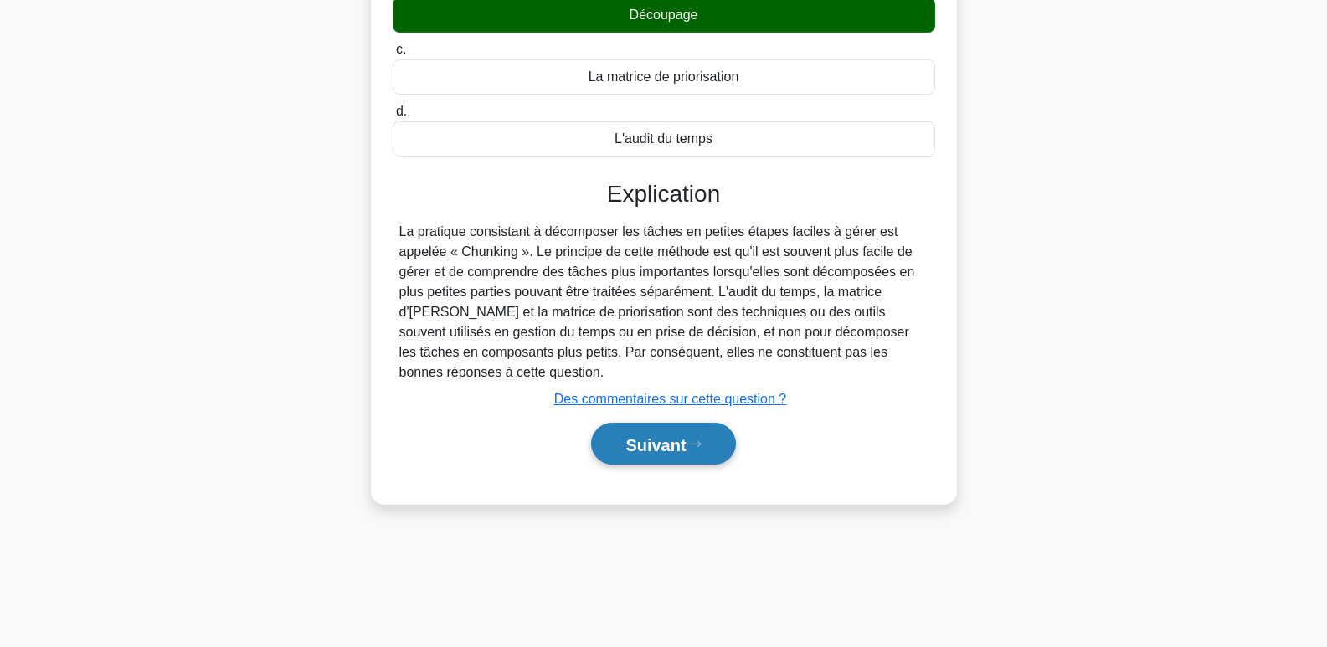
click at [681, 445] on font "Suivant" at bounding box center [655, 444] width 60 height 18
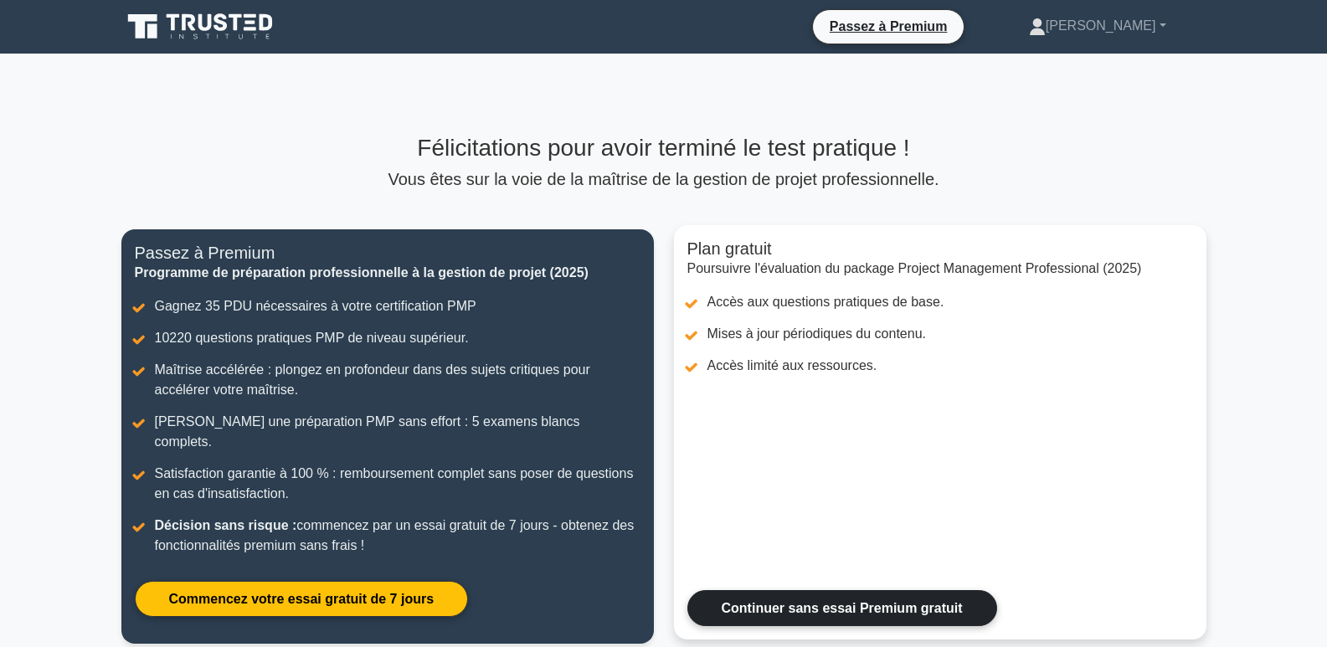
click at [881, 590] on link "Continuer sans essai Premium gratuit" at bounding box center [842, 608] width 310 height 36
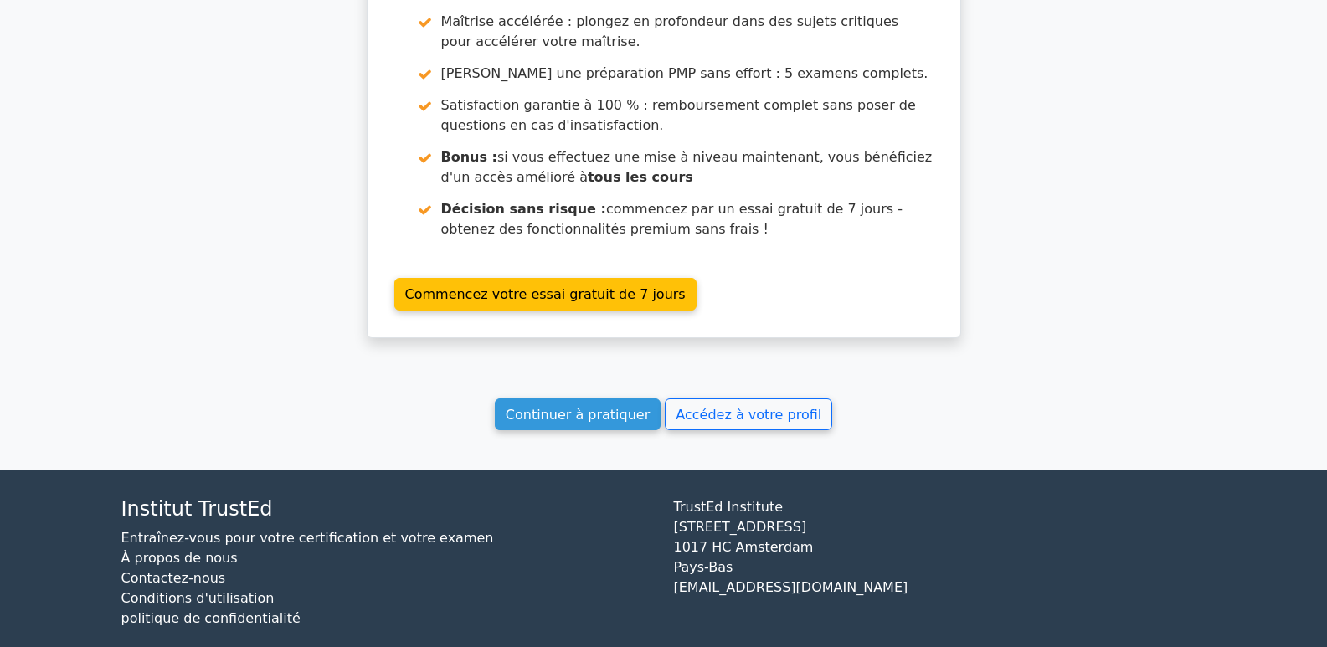
scroll to position [2654, 0]
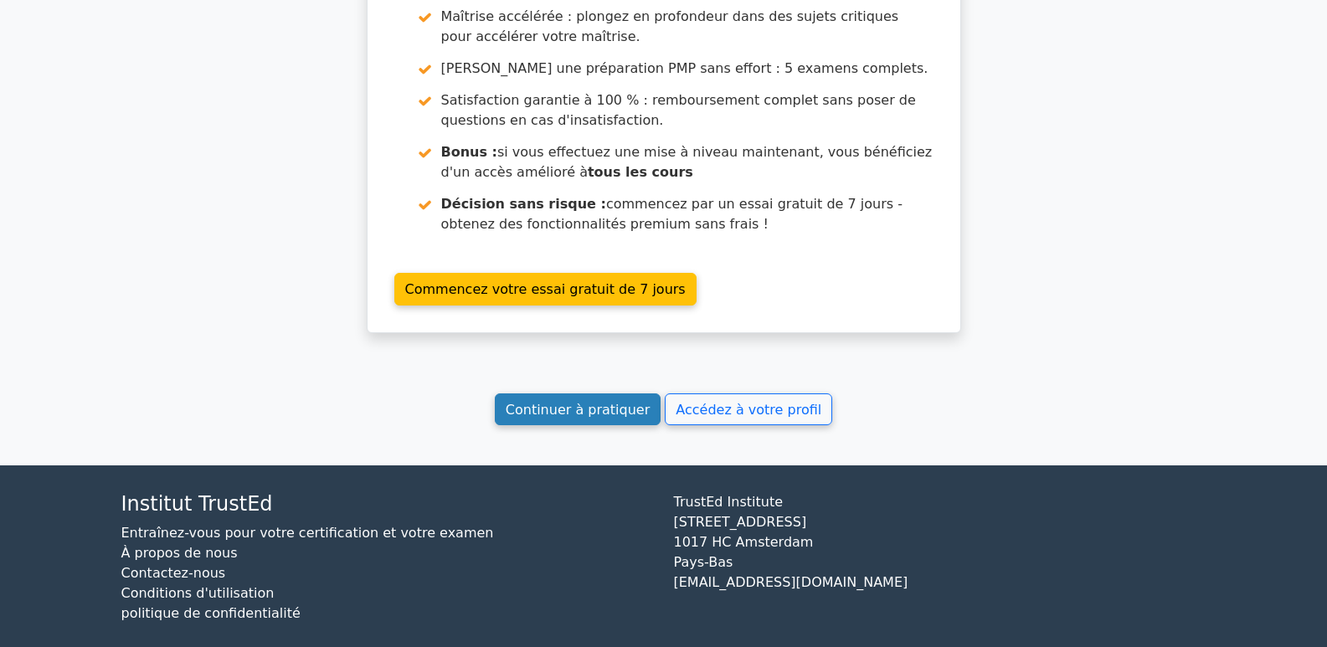
click at [621, 401] on font "Continuer à pratiquer" at bounding box center [578, 409] width 144 height 16
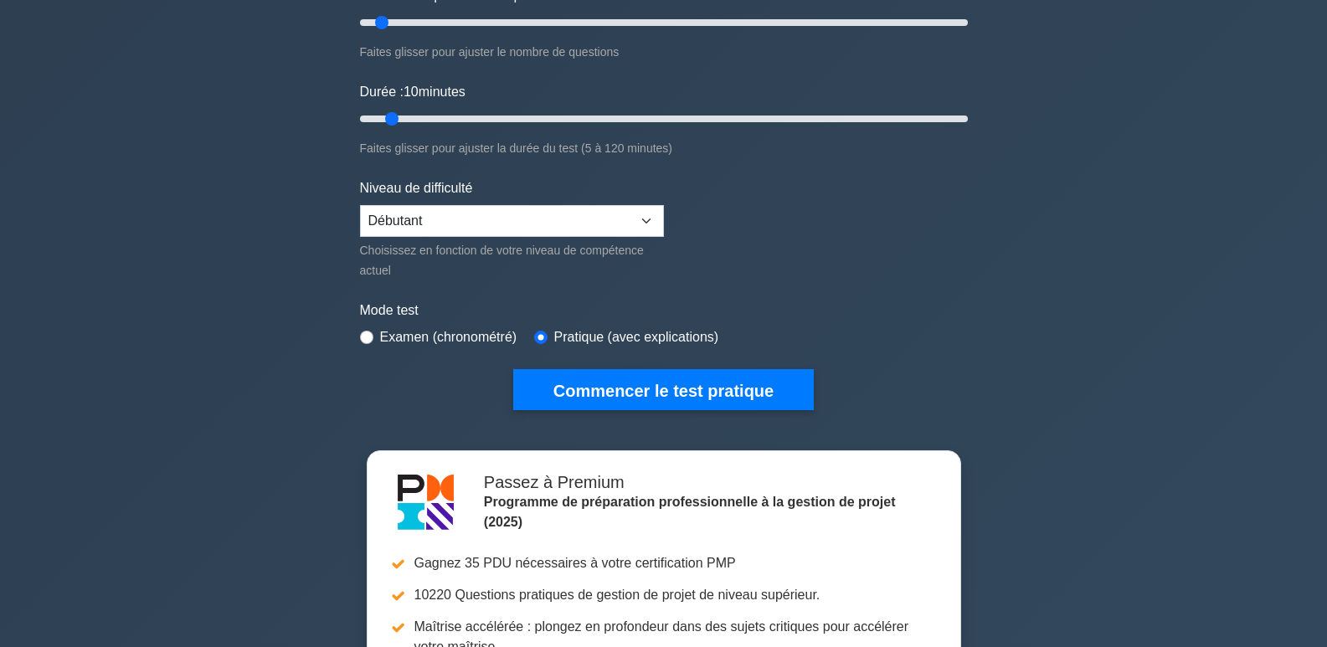
scroll to position [251, 0]
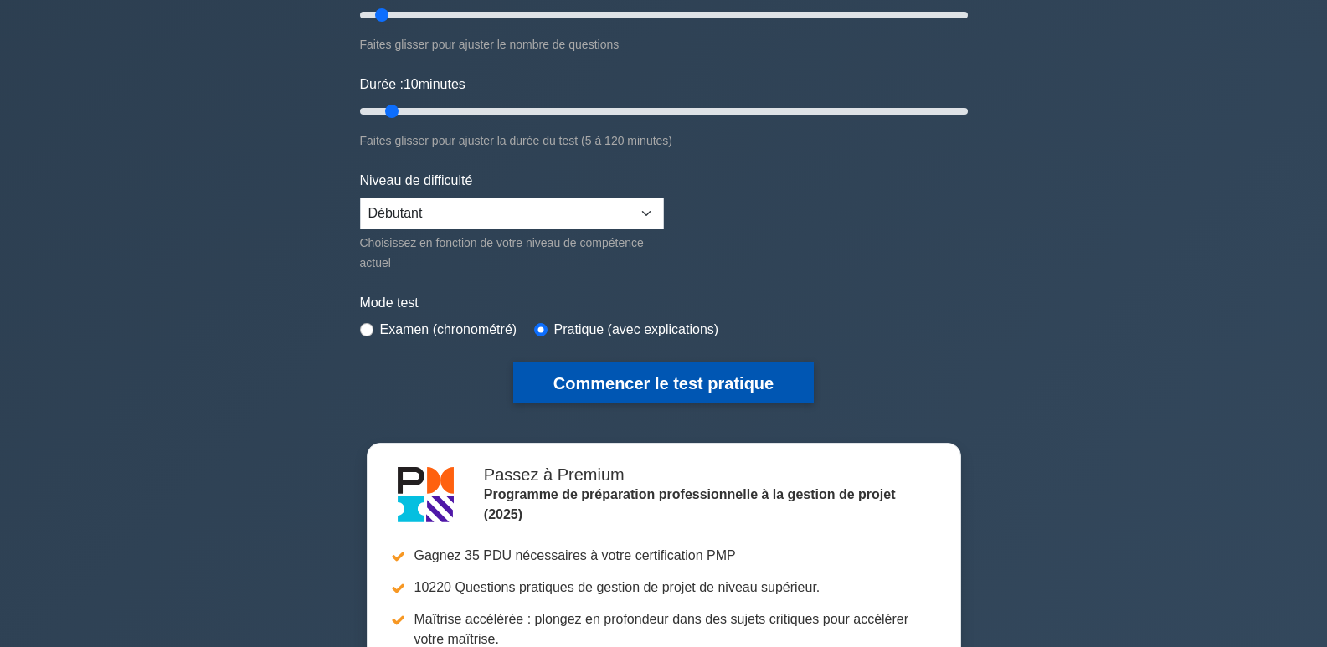
click at [678, 379] on font "Commencer le test pratique" at bounding box center [663, 383] width 220 height 18
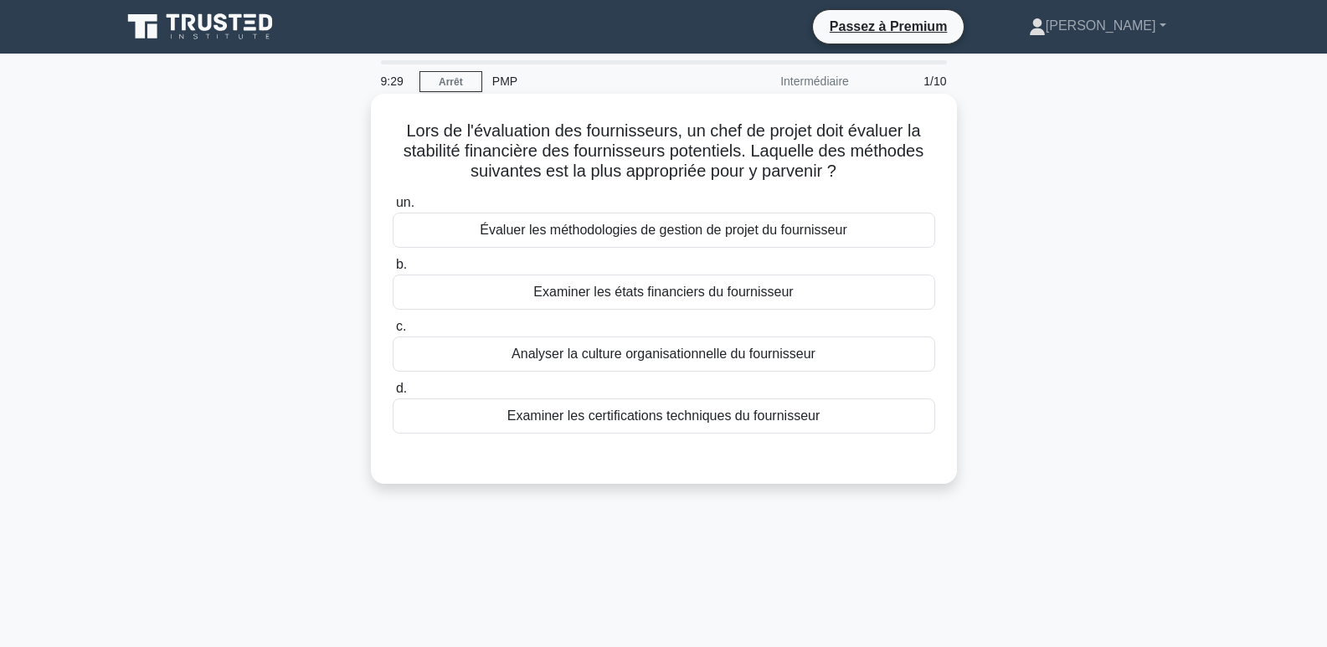
click at [641, 299] on font "Examiner les états financiers du fournisseur" at bounding box center [662, 292] width 259 height 14
click at [393, 270] on input "b. Examiner les états financiers du fournisseur" at bounding box center [393, 264] width 0 height 11
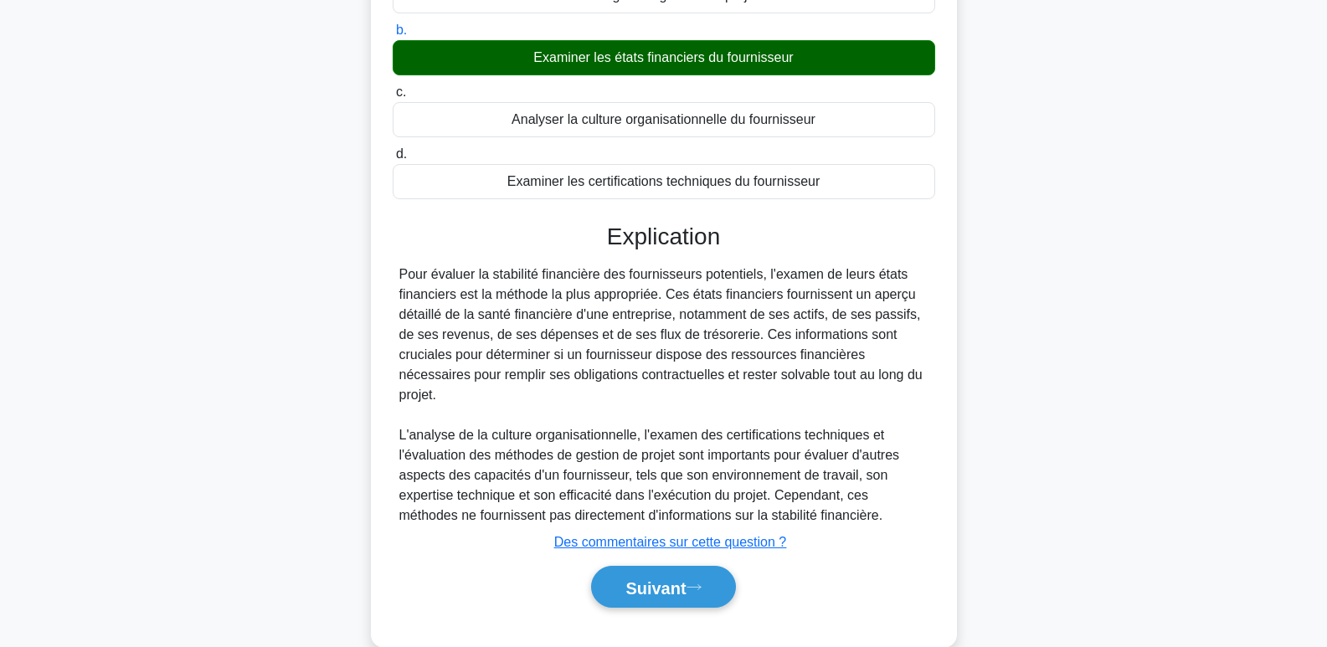
scroll to position [257, 0]
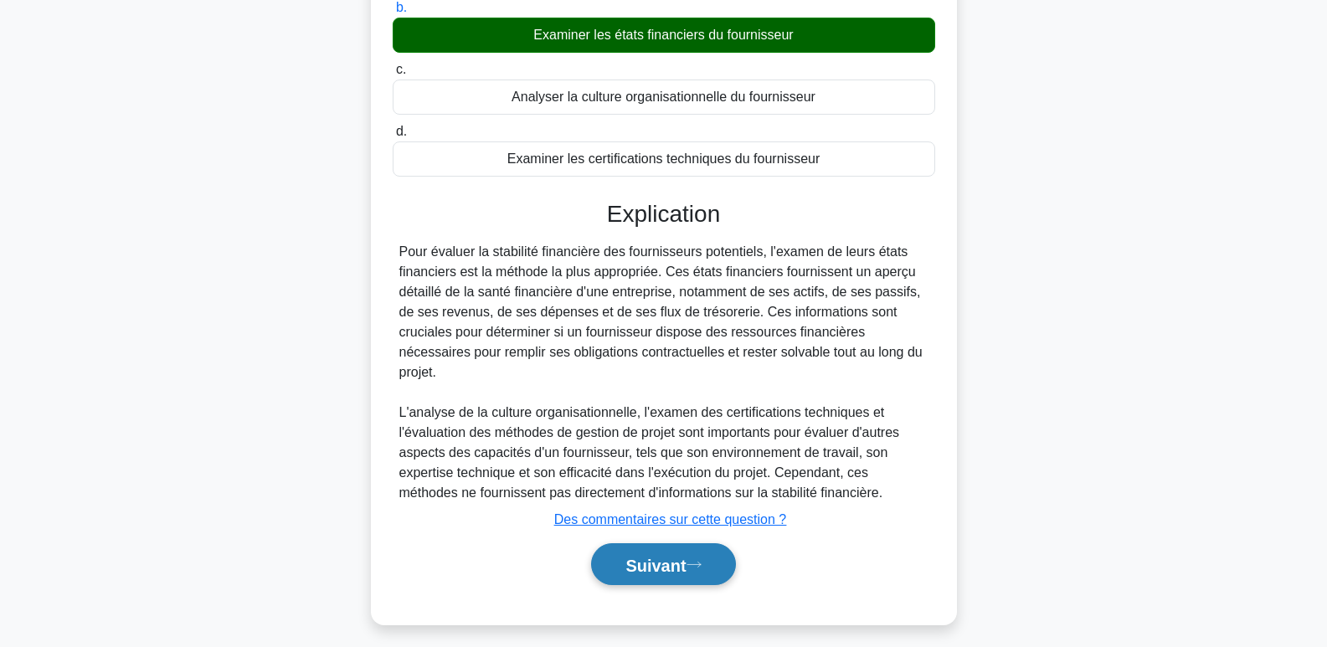
click at [671, 556] on font "Suivant" at bounding box center [655, 565] width 60 height 18
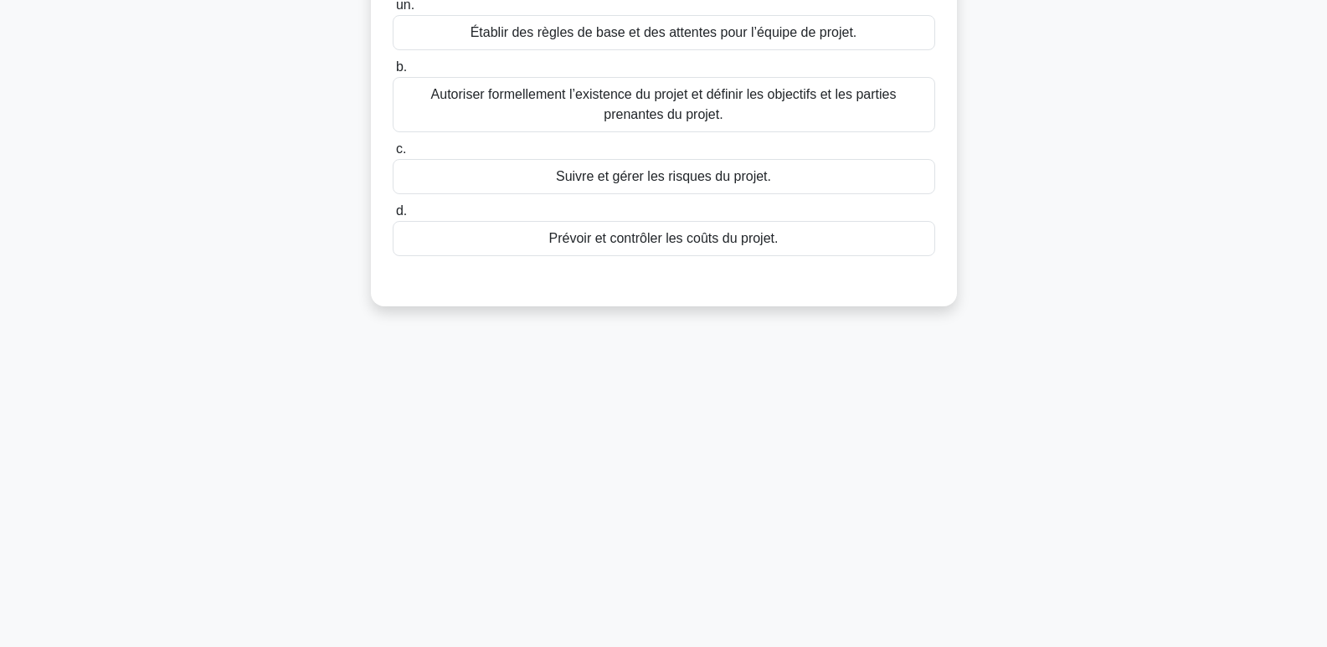
scroll to position [0, 0]
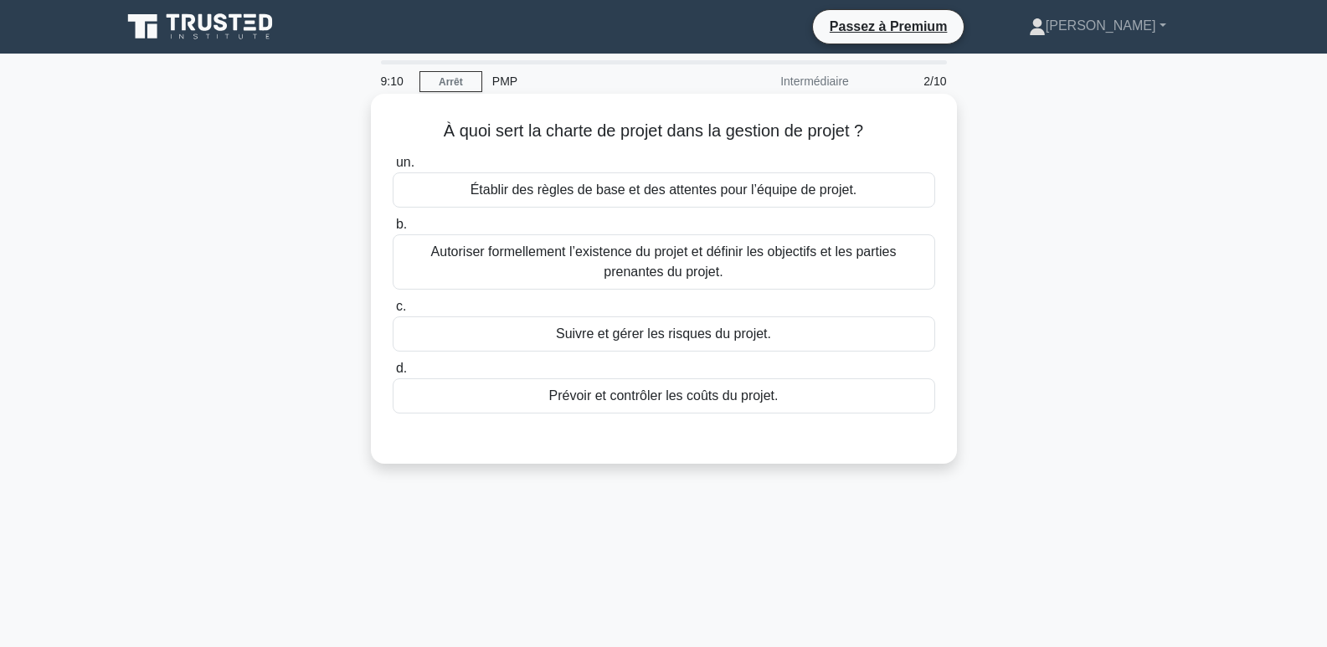
click at [659, 263] on font "Autoriser formellement l’existence du projet et définir les objectifs et les pa…" at bounding box center [663, 262] width 527 height 40
click at [393, 230] on input "b. Autoriser formellement l’existence du projet et définir les objectifs et les…" at bounding box center [393, 224] width 0 height 11
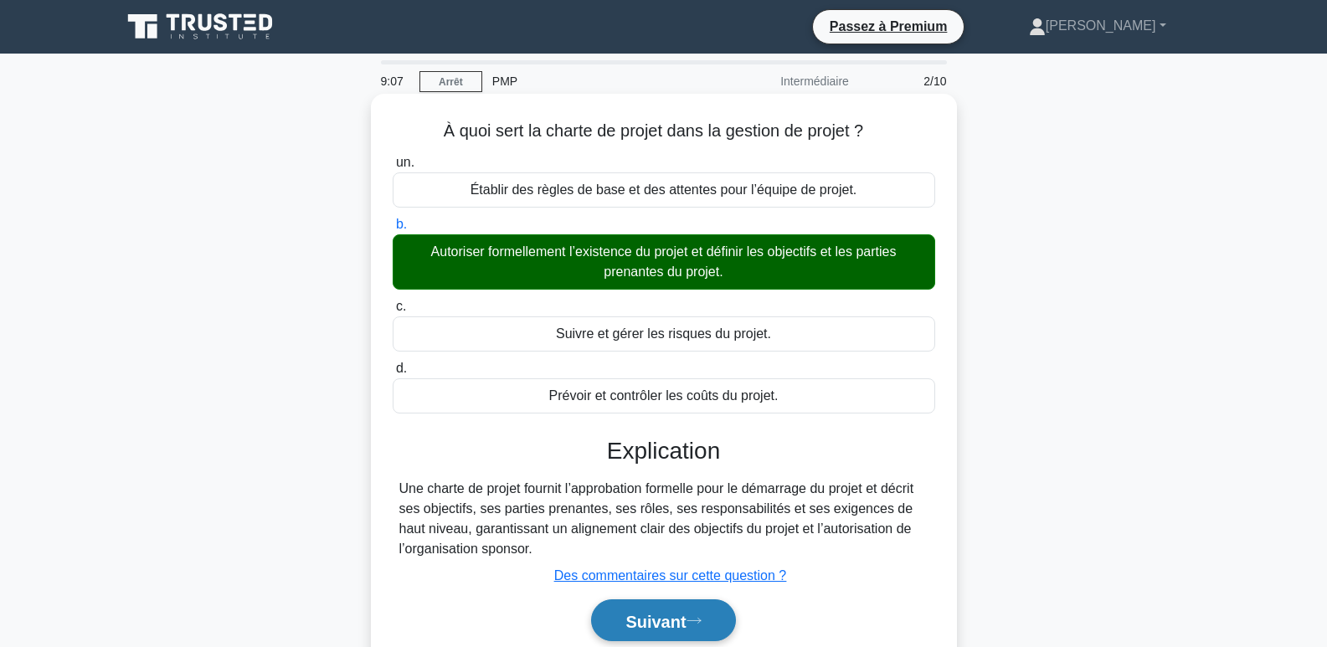
click at [645, 620] on font "Suivant" at bounding box center [655, 621] width 60 height 18
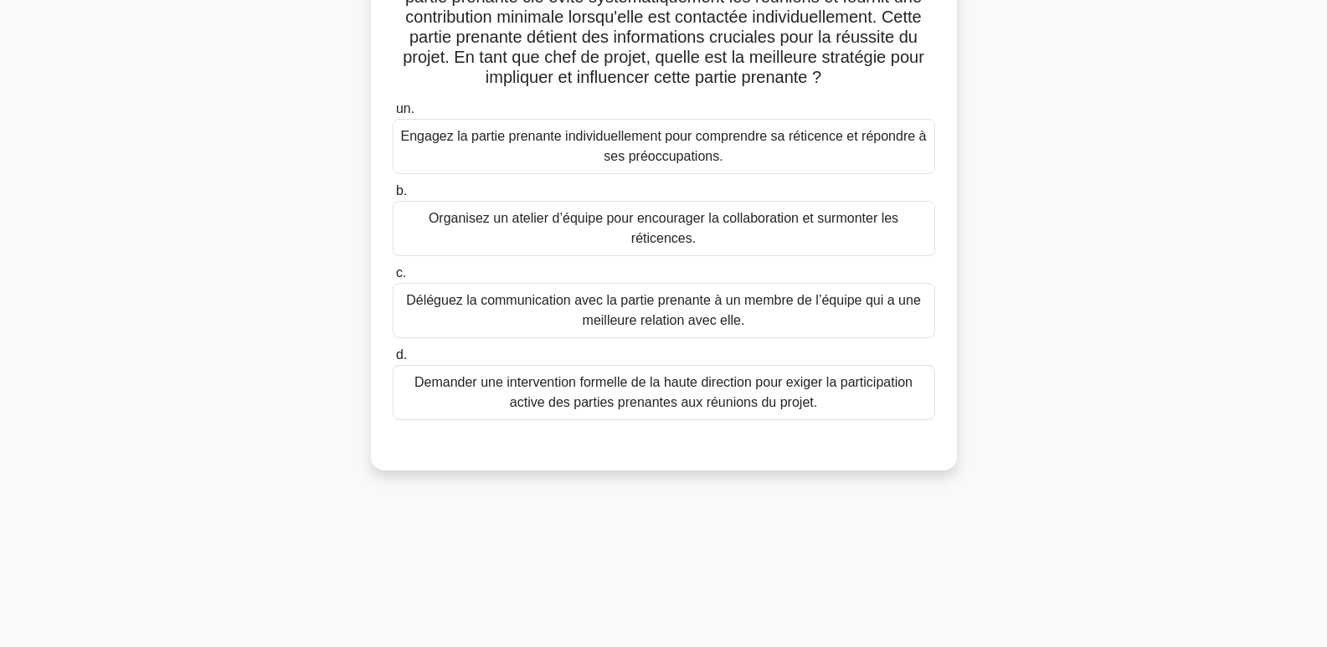
scroll to position [167, 0]
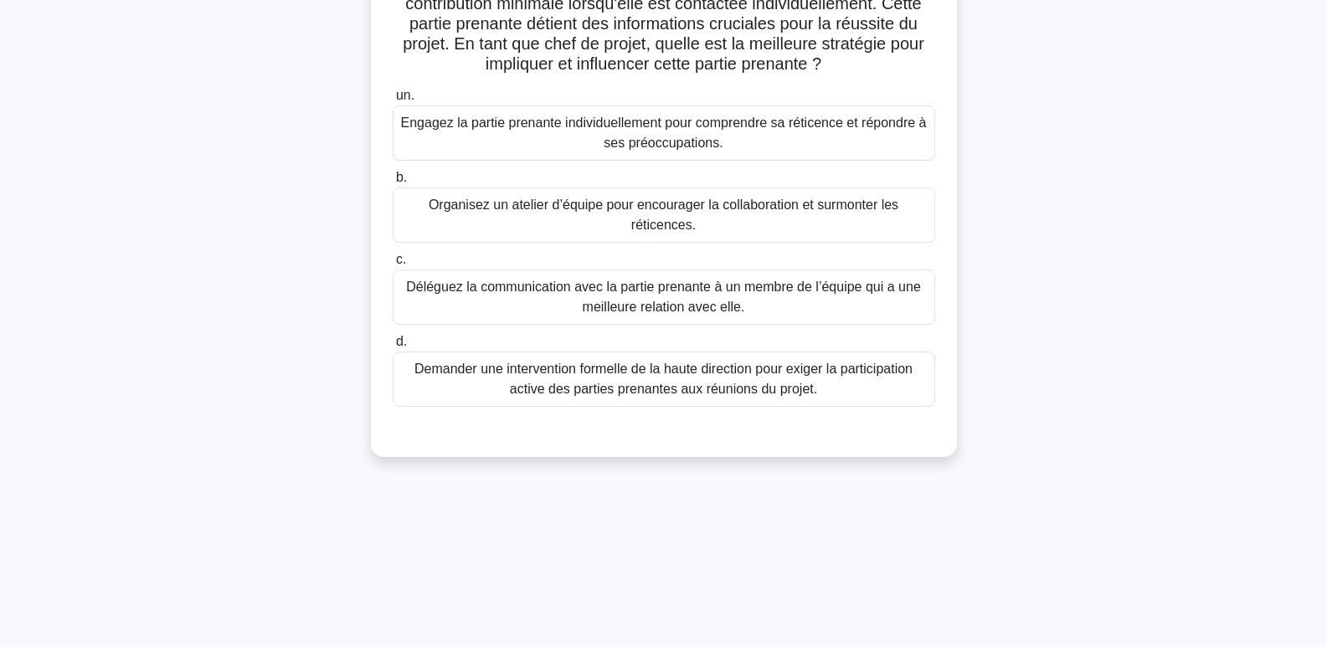
click at [665, 378] on font "Demander une intervention formelle de la haute direction pour exiger la partici…" at bounding box center [663, 379] width 498 height 34
click at [393, 347] on input "d. Demander une intervention formelle de la haute direction pour exiger la part…" at bounding box center [393, 341] width 0 height 11
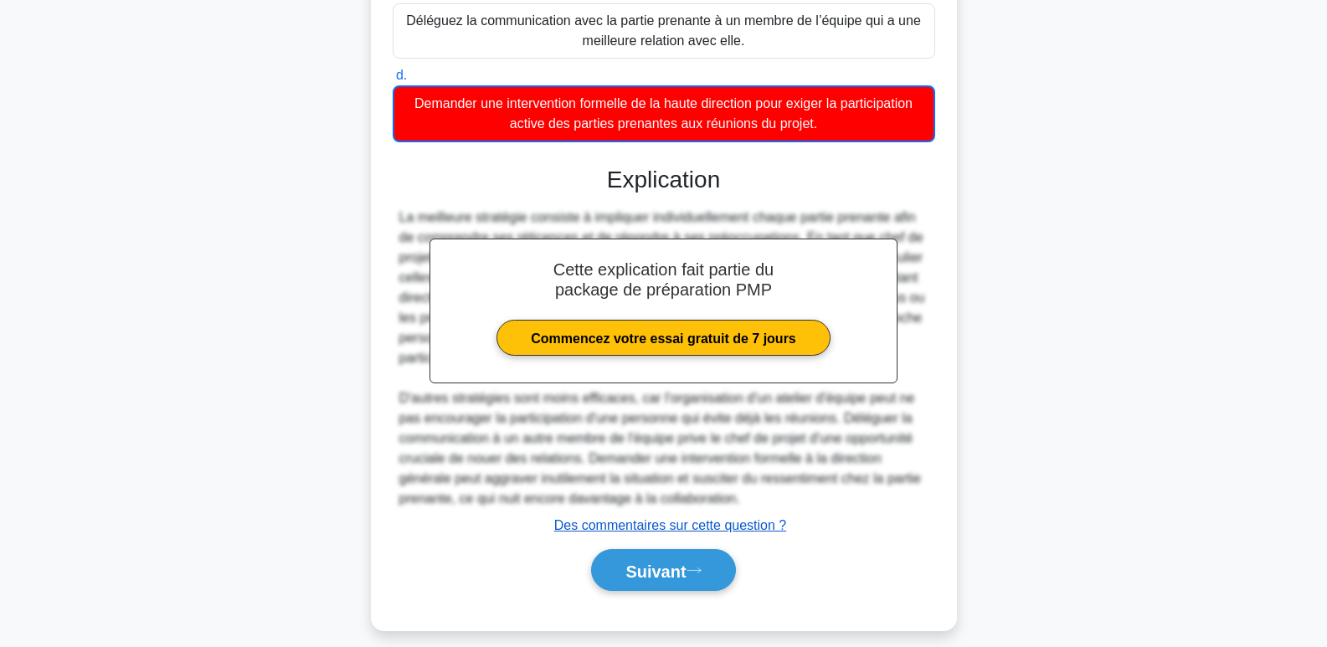
scroll to position [450, 0]
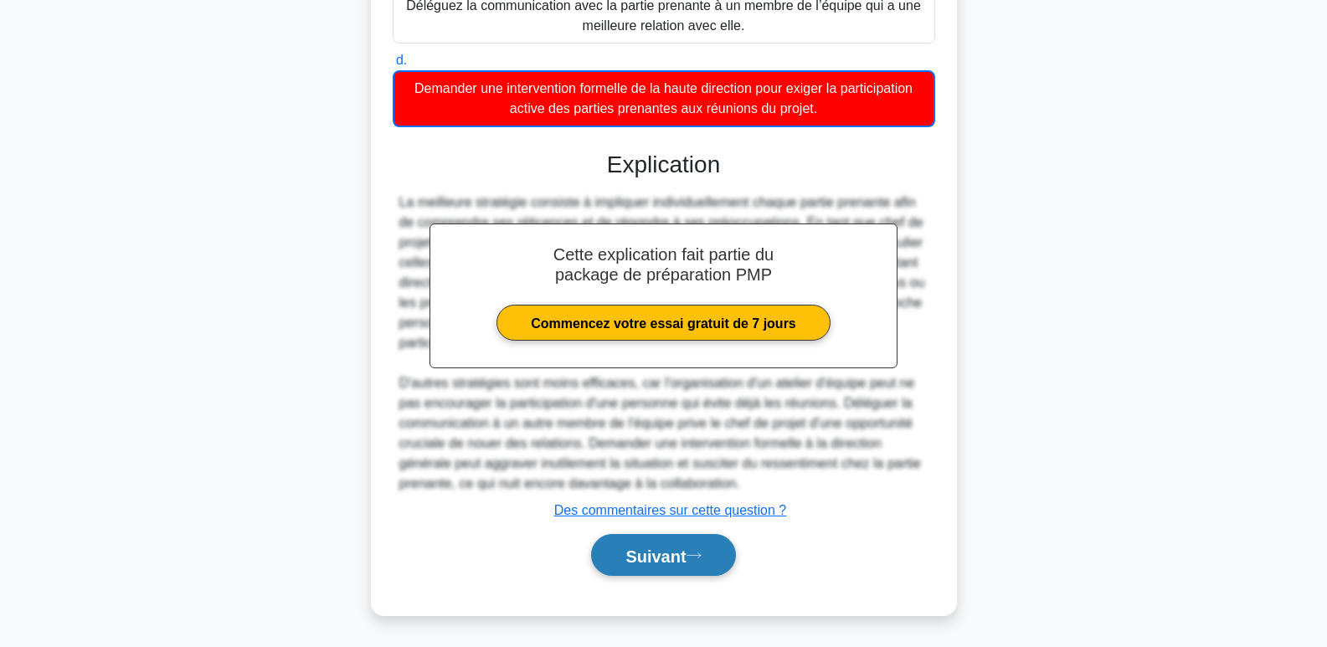
click at [669, 553] on font "Suivant" at bounding box center [655, 556] width 60 height 18
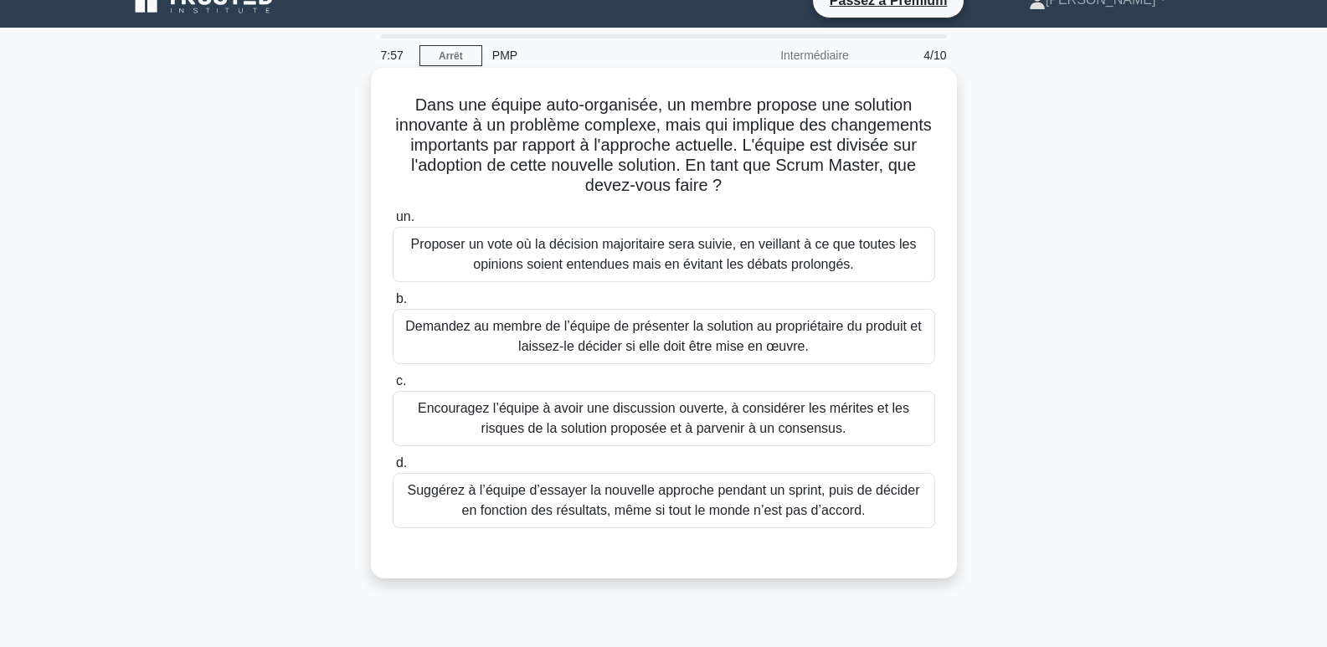
scroll to position [0, 0]
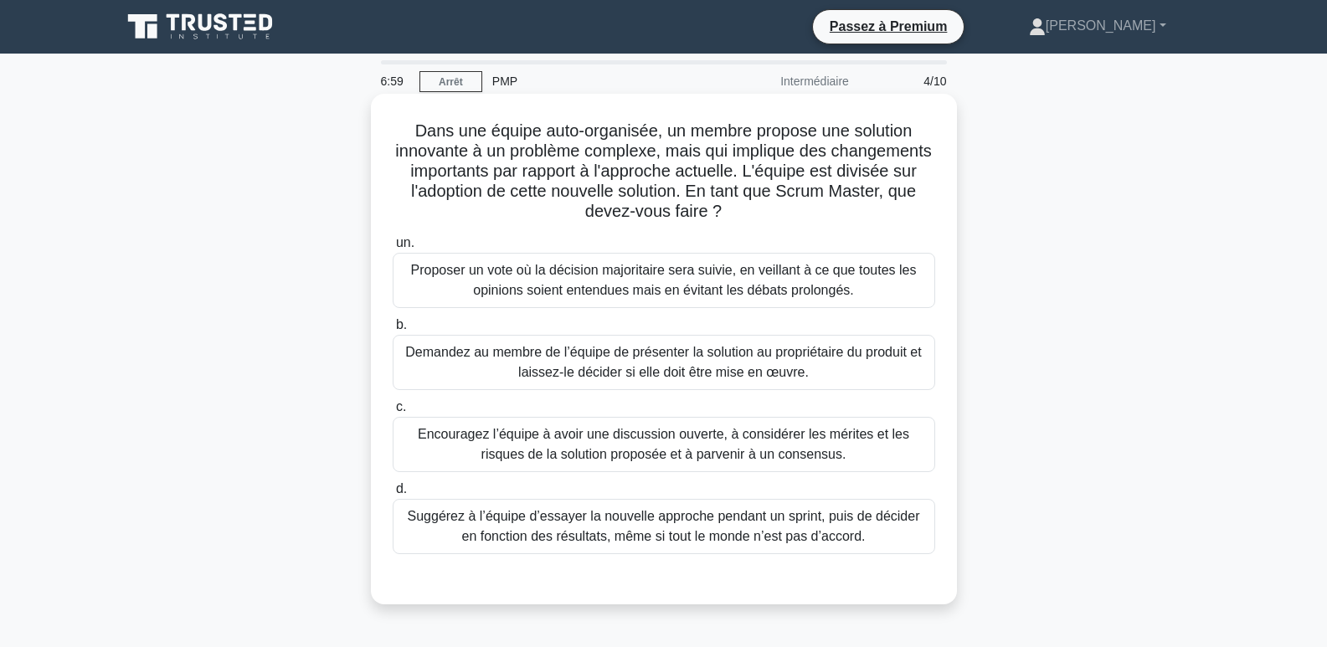
click at [642, 439] on font "Encouragez l’équipe à avoir une discussion ouverte, à considérer les mérites et…" at bounding box center [663, 444] width 491 height 34
click at [393, 413] on input "c. Encouragez l’équipe à avoir une discussion ouverte, à considérer les mérites…" at bounding box center [393, 407] width 0 height 11
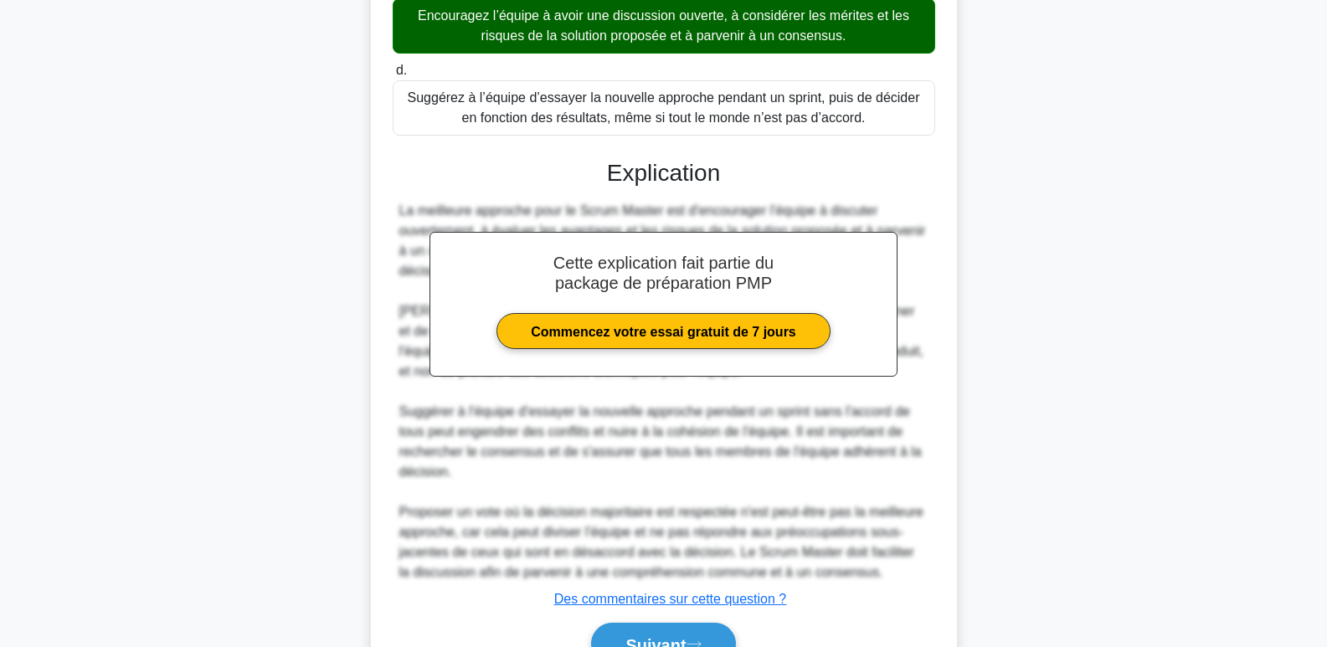
scroll to position [509, 0]
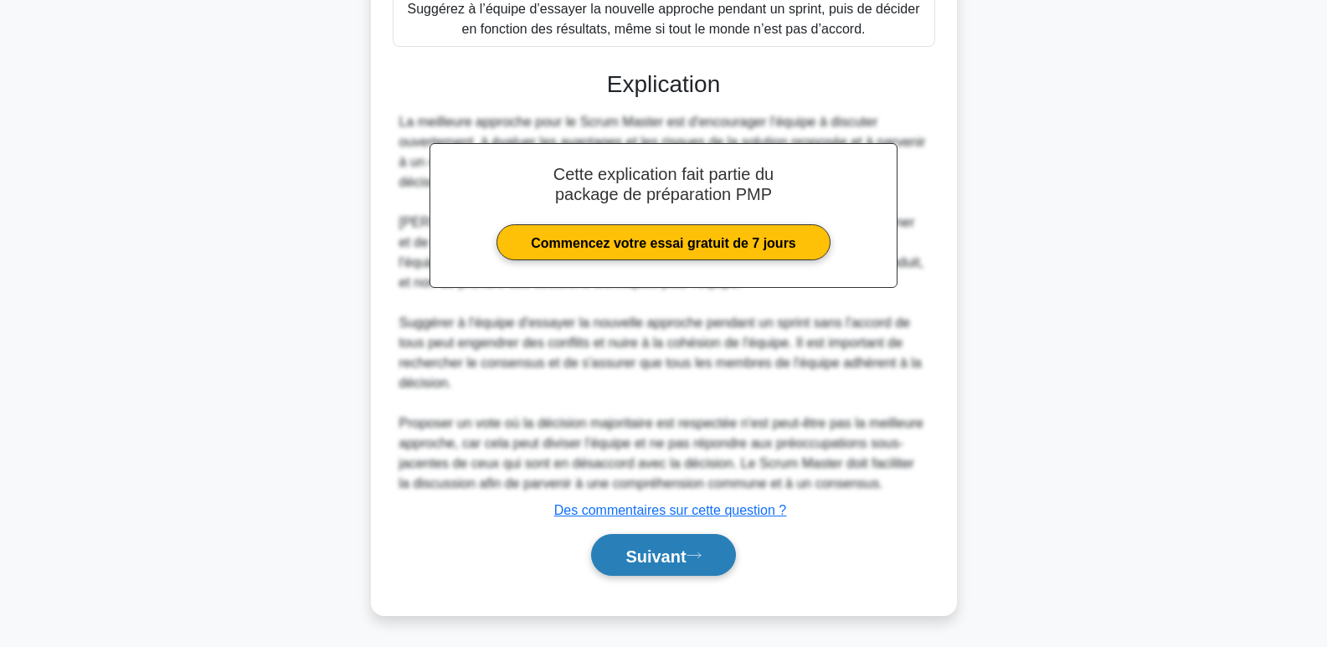
click at [681, 552] on font "Suivant" at bounding box center [655, 556] width 60 height 18
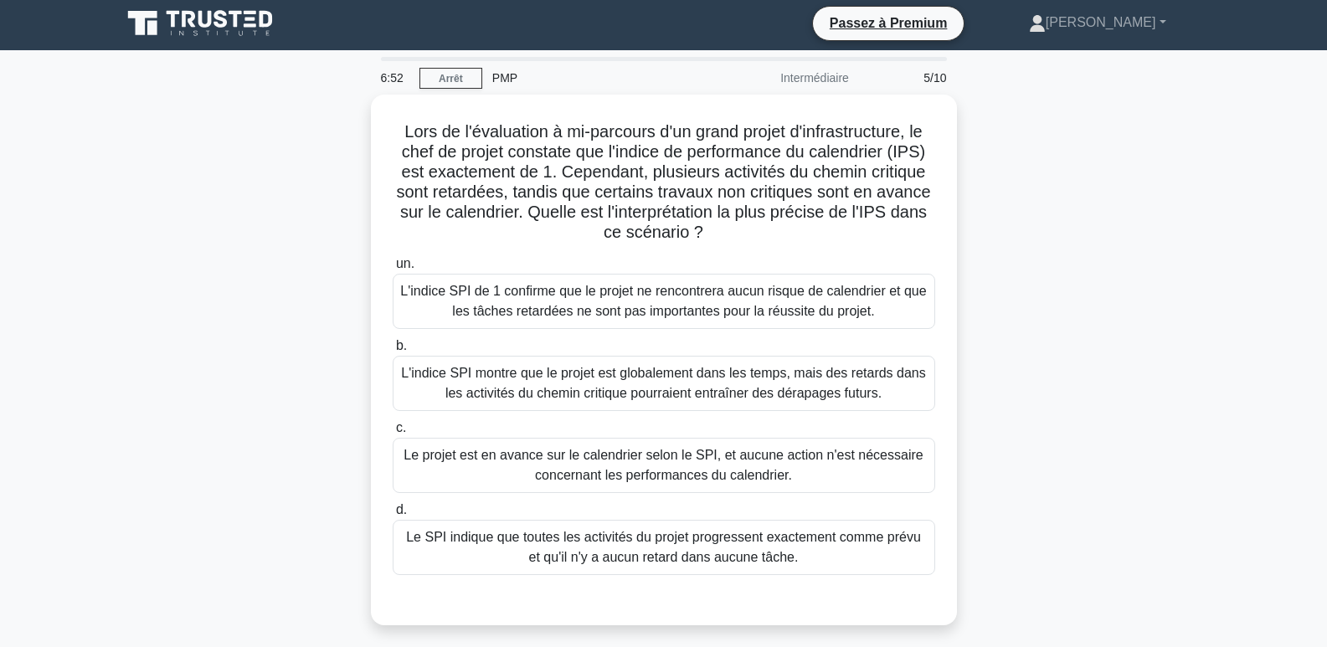
scroll to position [0, 0]
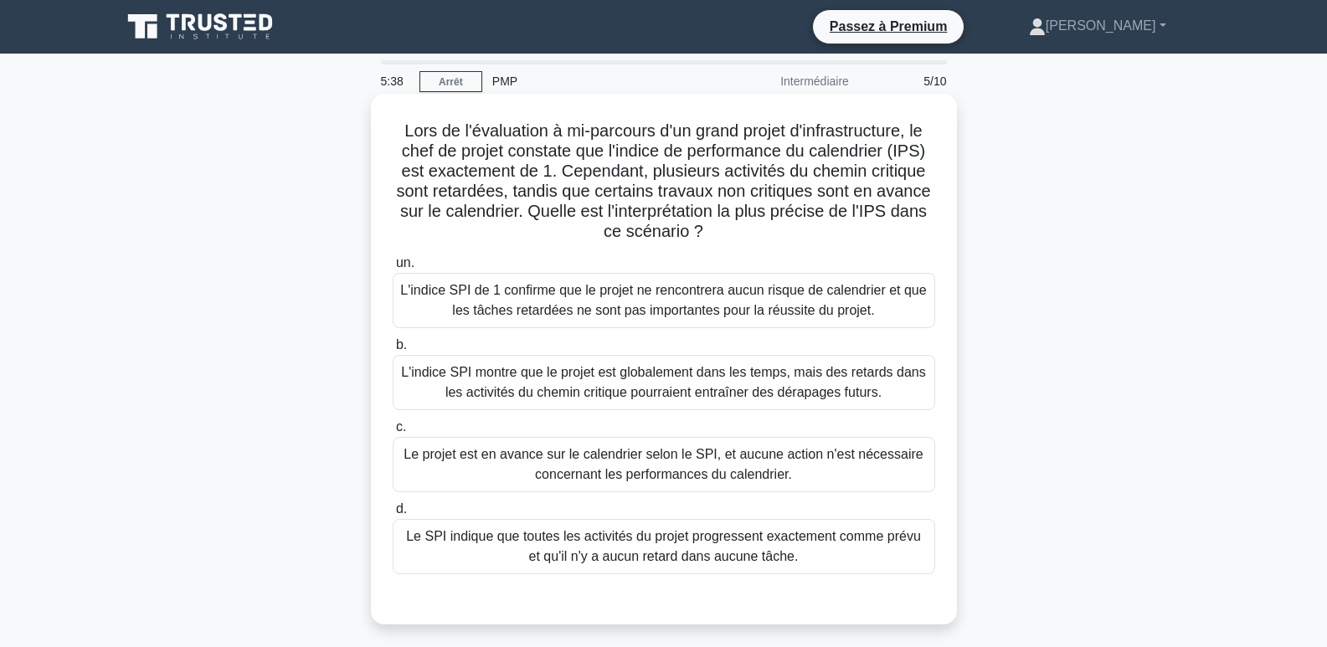
click at [785, 387] on font "L'indice SPI montre que le projet est globalement dans les temps, mais des reta…" at bounding box center [663, 382] width 525 height 34
click at [393, 351] on input "b. L'indice SPI montre que le projet est globalement dans les temps, mais des r…" at bounding box center [393, 345] width 0 height 11
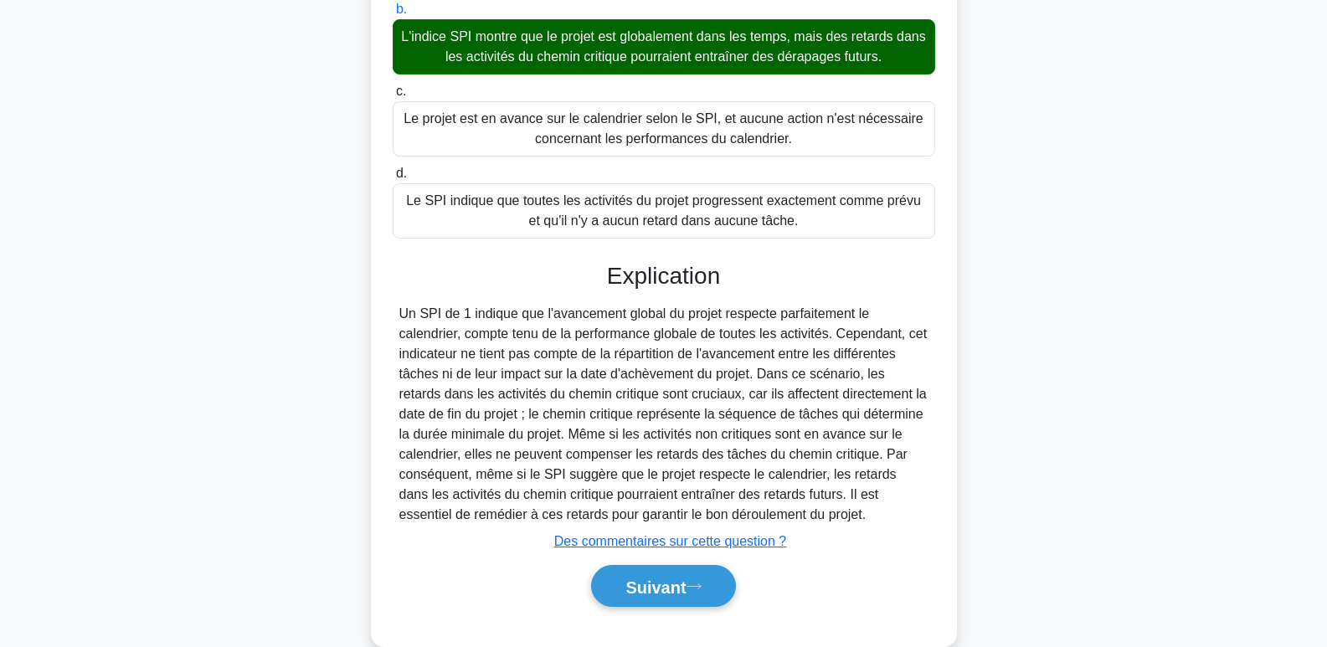
scroll to position [368, 0]
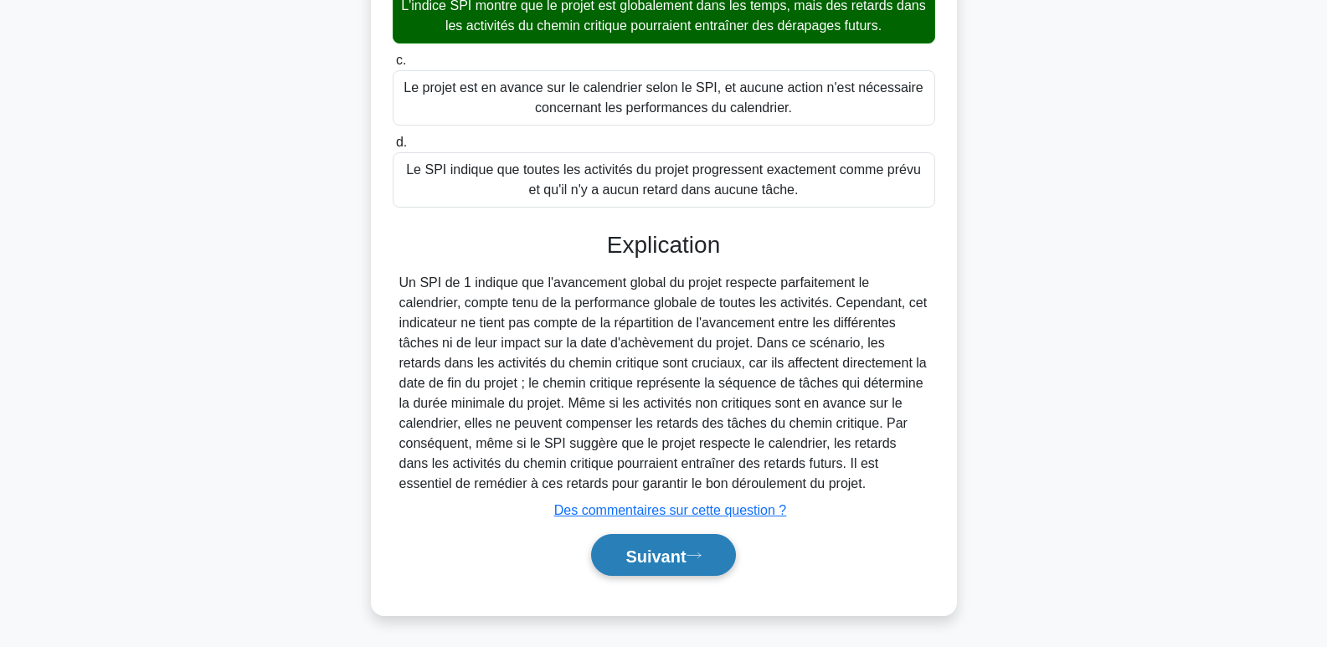
click at [665, 561] on font "Suivant" at bounding box center [655, 556] width 60 height 18
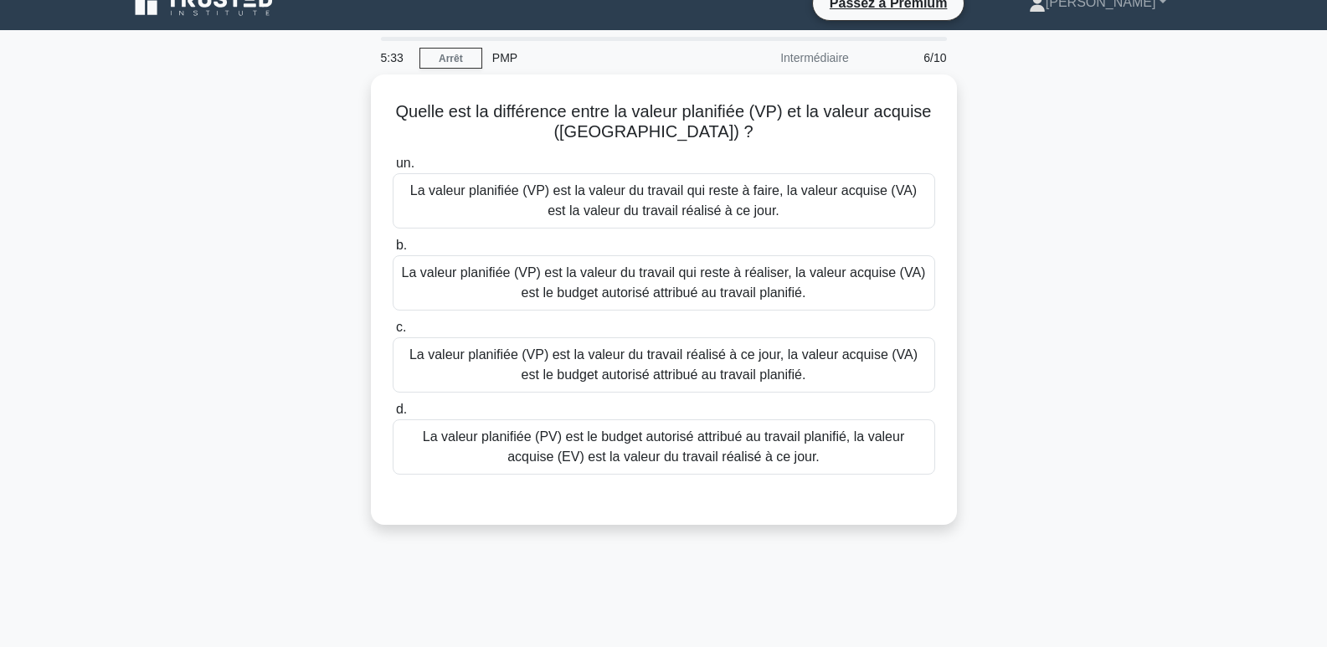
scroll to position [0, 0]
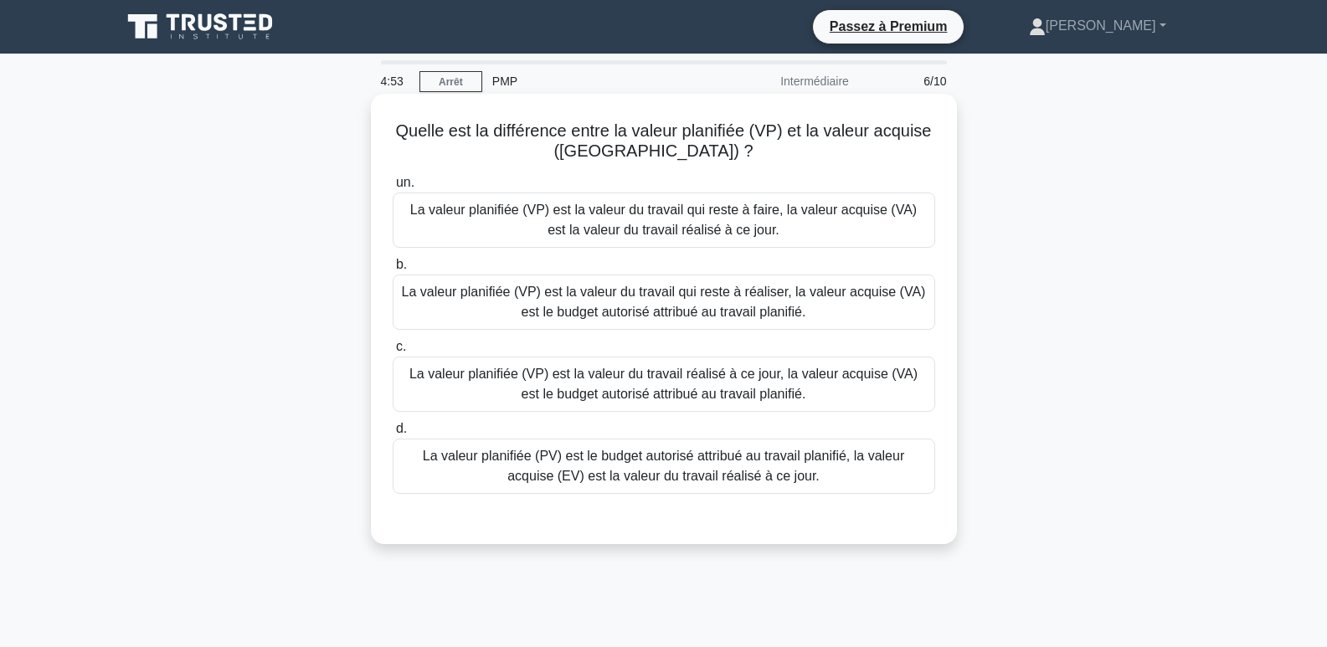
click at [810, 461] on font "La valeur planifiée (PV) est le budget autorisé attribué au travail planifié, l…" at bounding box center [663, 466] width 481 height 34
click at [393, 434] on input "d. La valeur planifiée (PV) est le budget autorisé attribué au travail planifié…" at bounding box center [393, 429] width 0 height 11
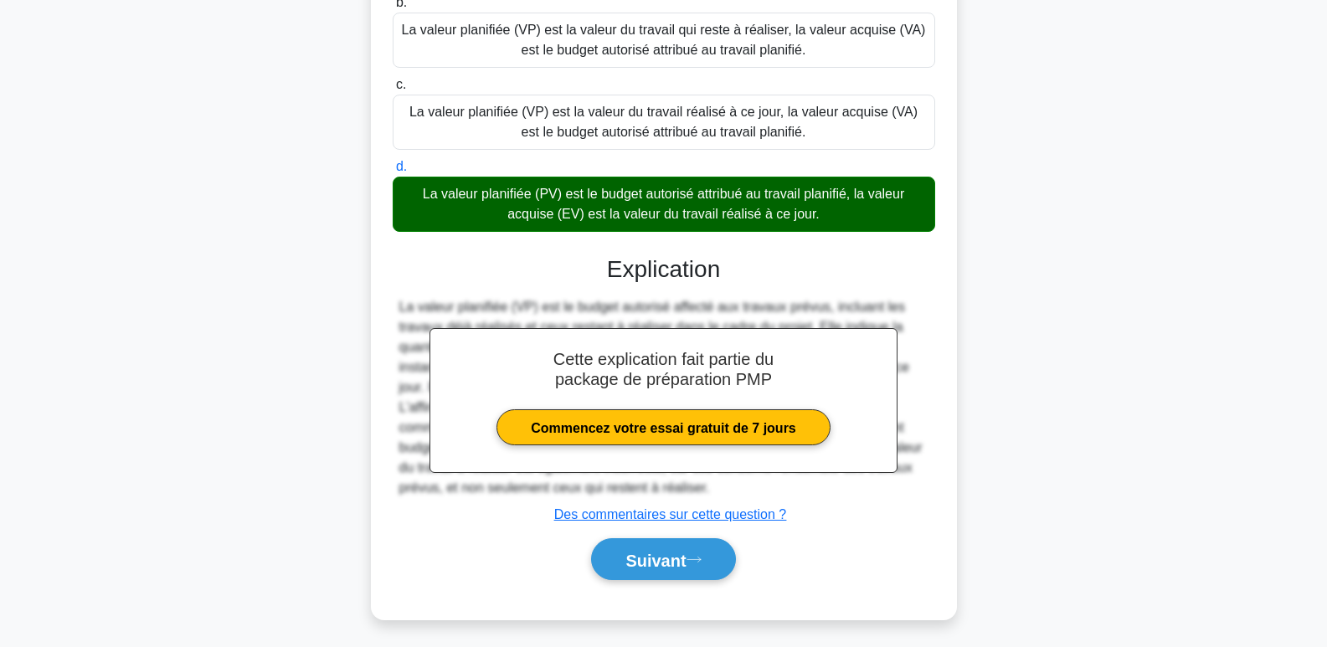
scroll to position [268, 0]
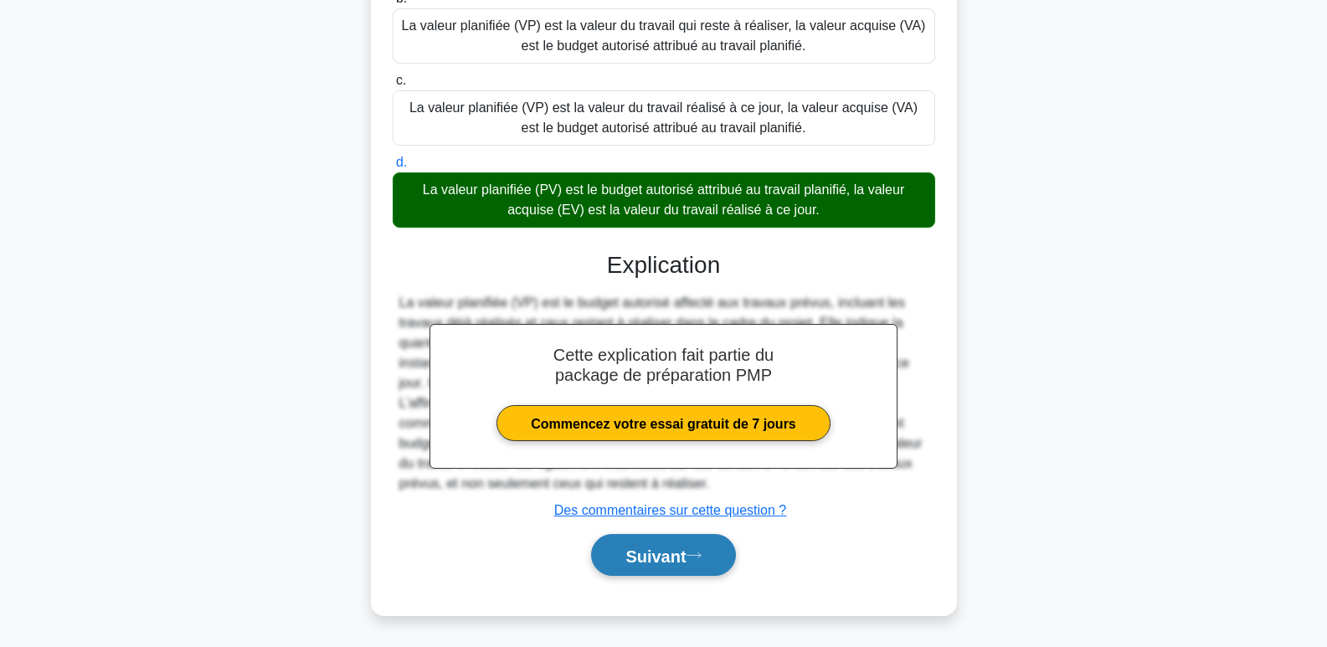
click at [676, 553] on font "Suivant" at bounding box center [655, 556] width 60 height 18
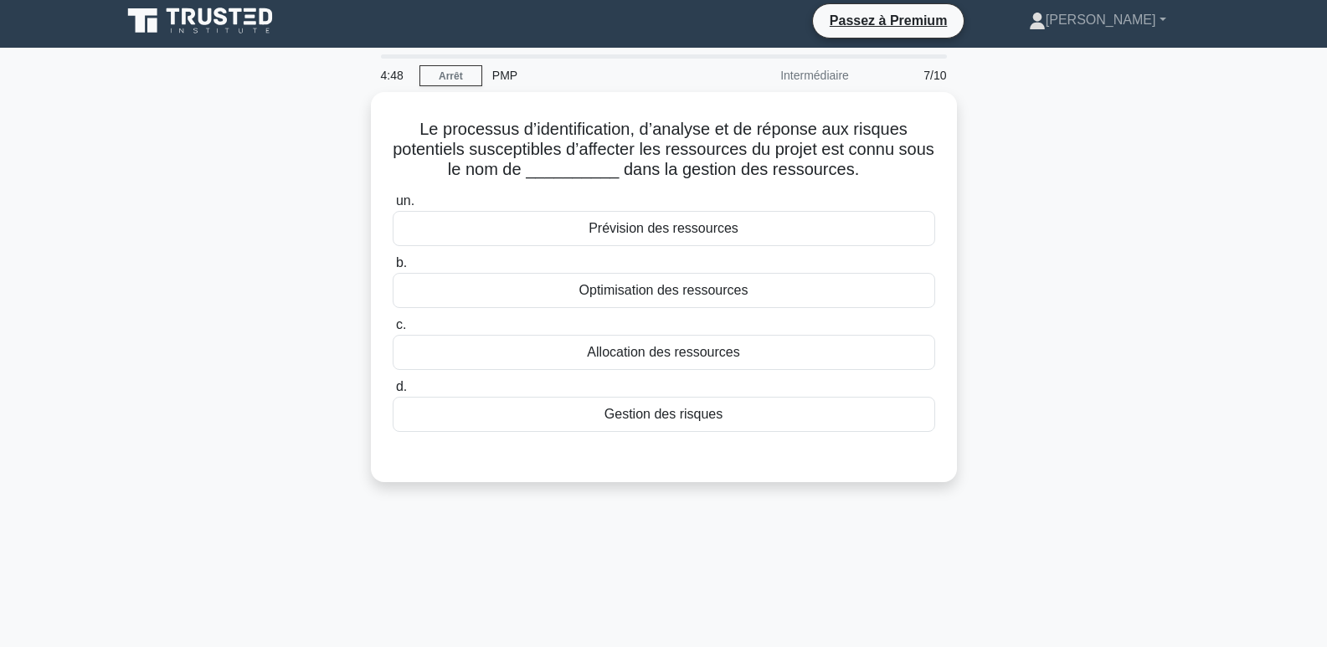
scroll to position [0, 0]
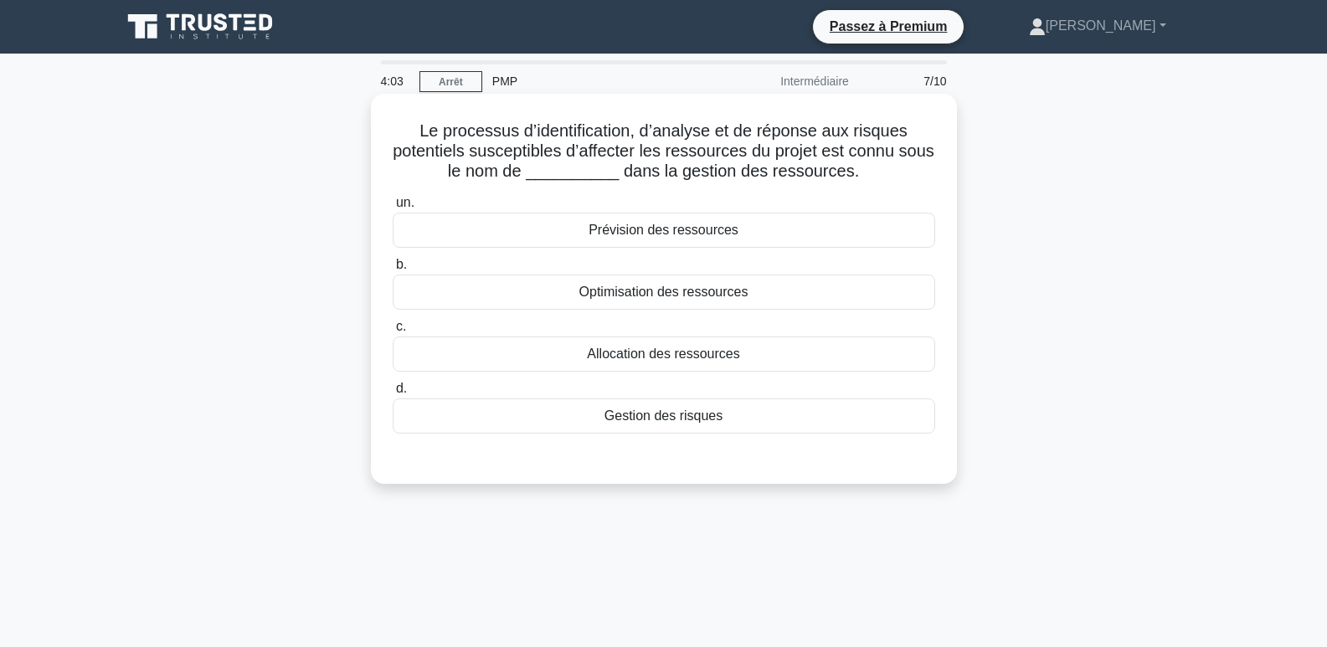
click at [676, 417] on font "Gestion des risques" at bounding box center [663, 415] width 118 height 14
click at [393, 394] on input "d. Gestion des risques" at bounding box center [393, 388] width 0 height 11
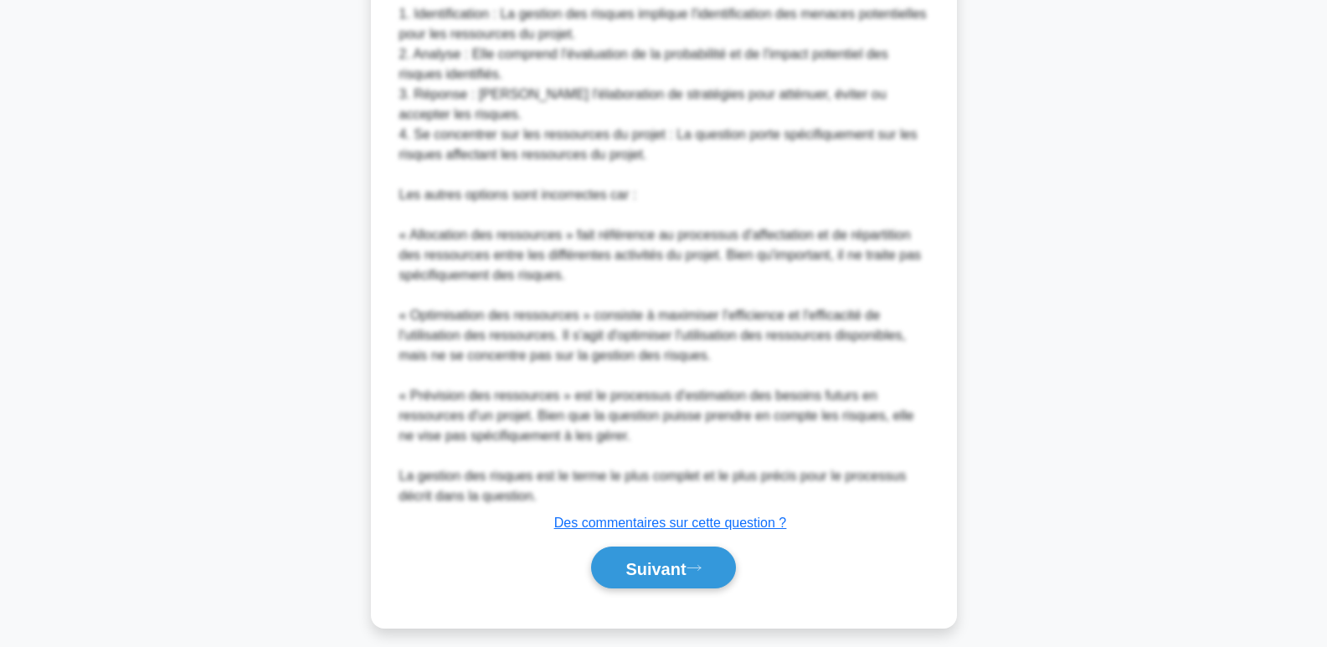
scroll to position [690, 0]
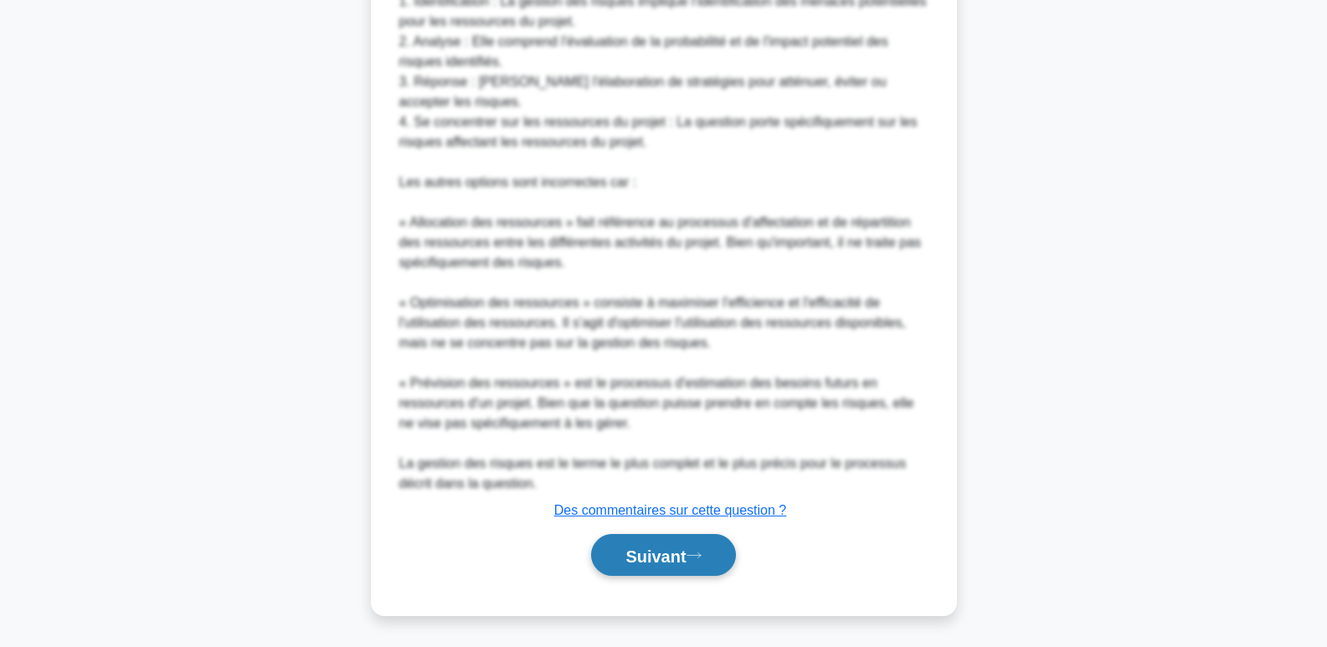
click at [655, 558] on font "Suivant" at bounding box center [655, 556] width 60 height 18
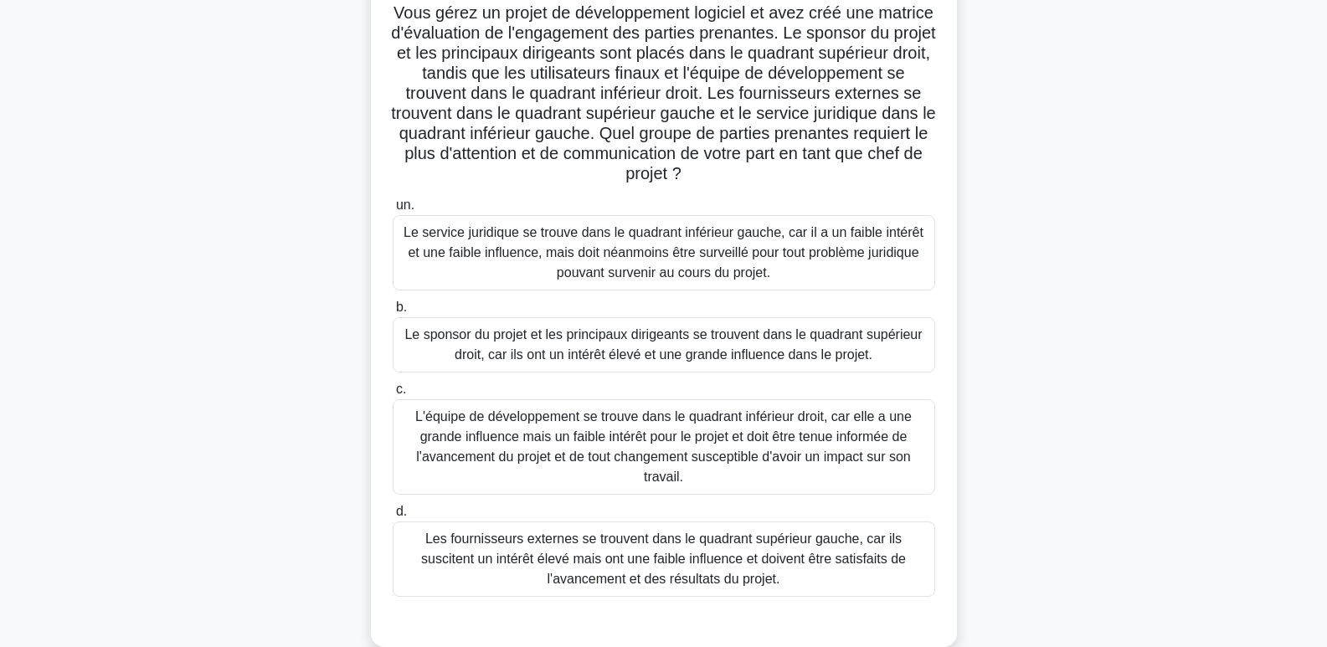
scroll to position [173, 0]
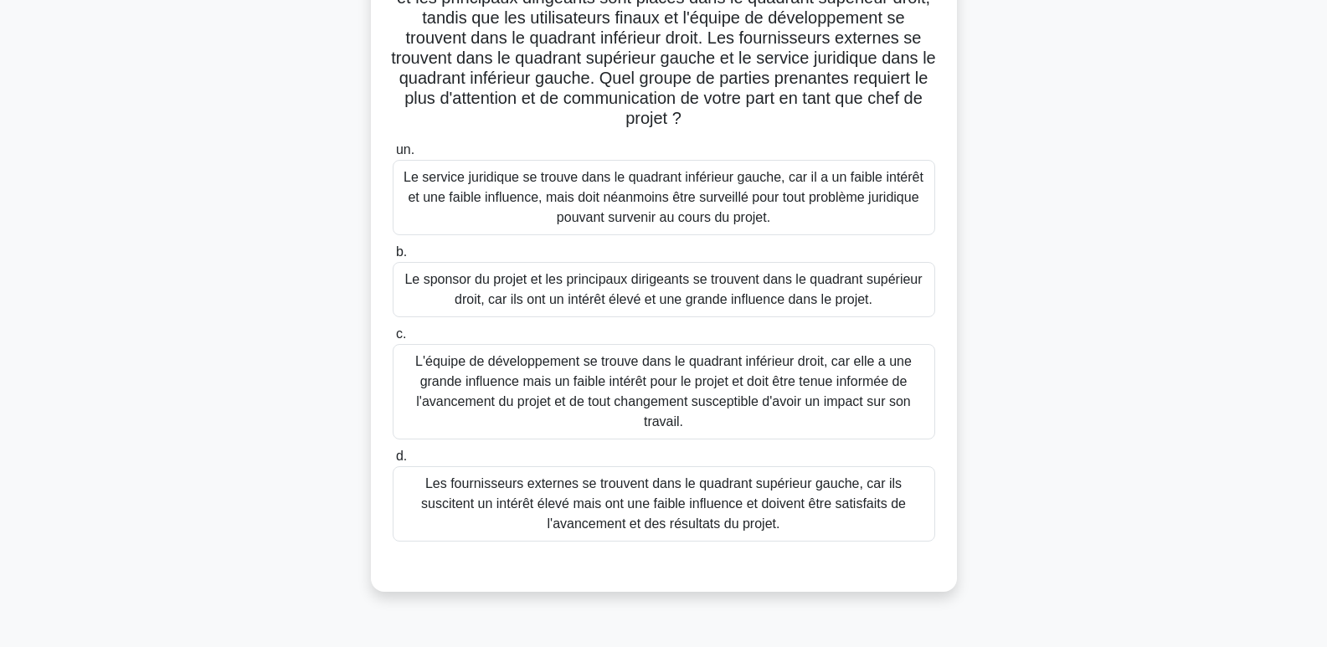
click at [524, 283] on font "Le sponsor du projet et les principaux dirigeants se trouvent dans le quadrant …" at bounding box center [662, 289] width 517 height 34
click at [393, 258] on input "b. Le sponsor du projet et les principaux dirigeants se trouvent dans le quadra…" at bounding box center [393, 252] width 0 height 11
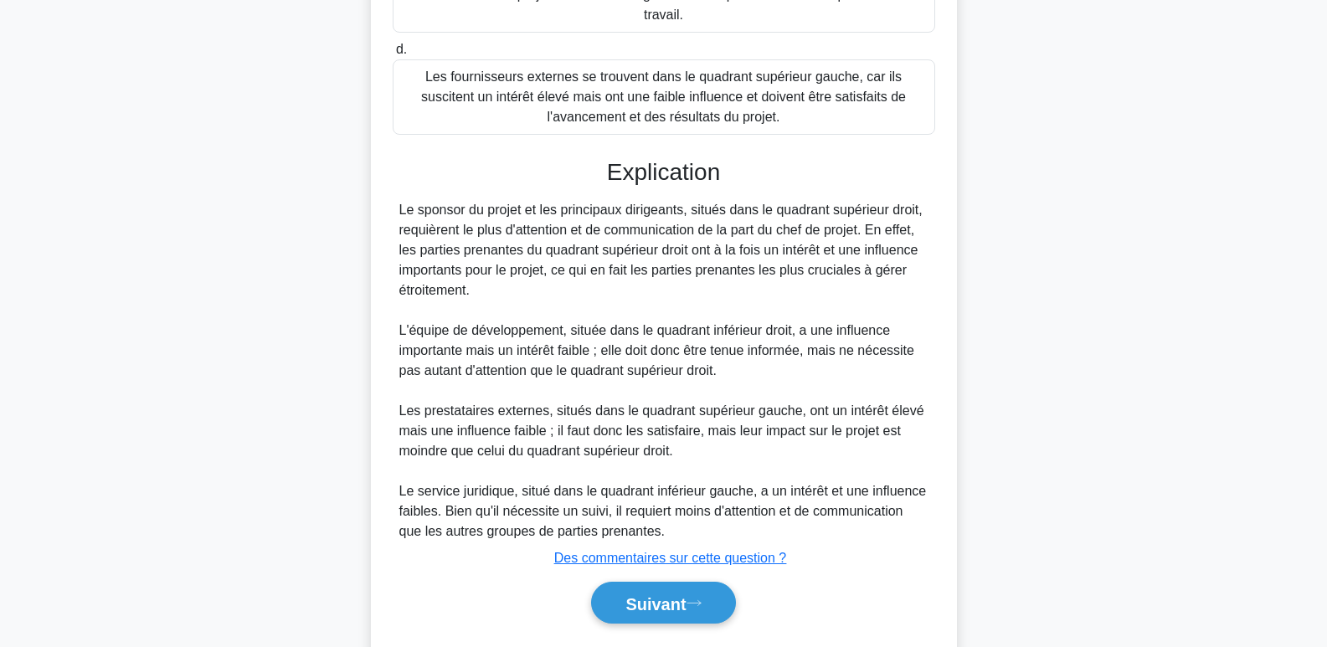
scroll to position [592, 0]
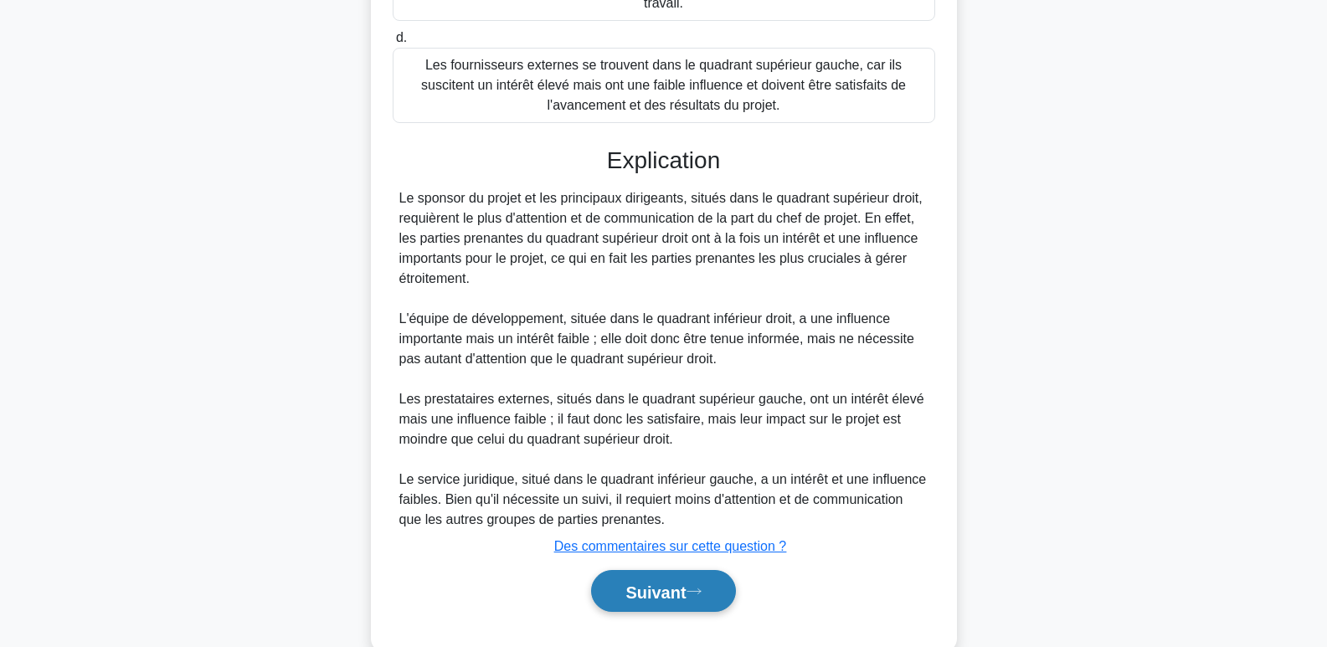
click at [686, 592] on font "Suivant" at bounding box center [655, 592] width 60 height 18
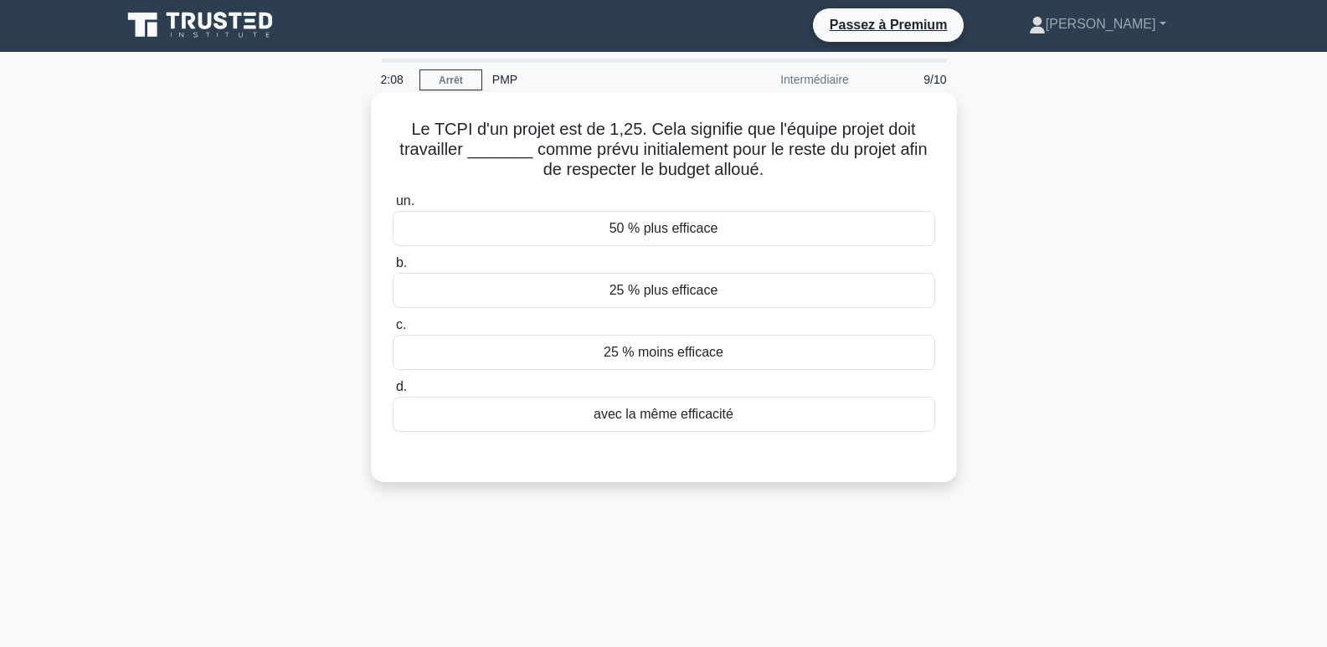
scroll to position [0, 0]
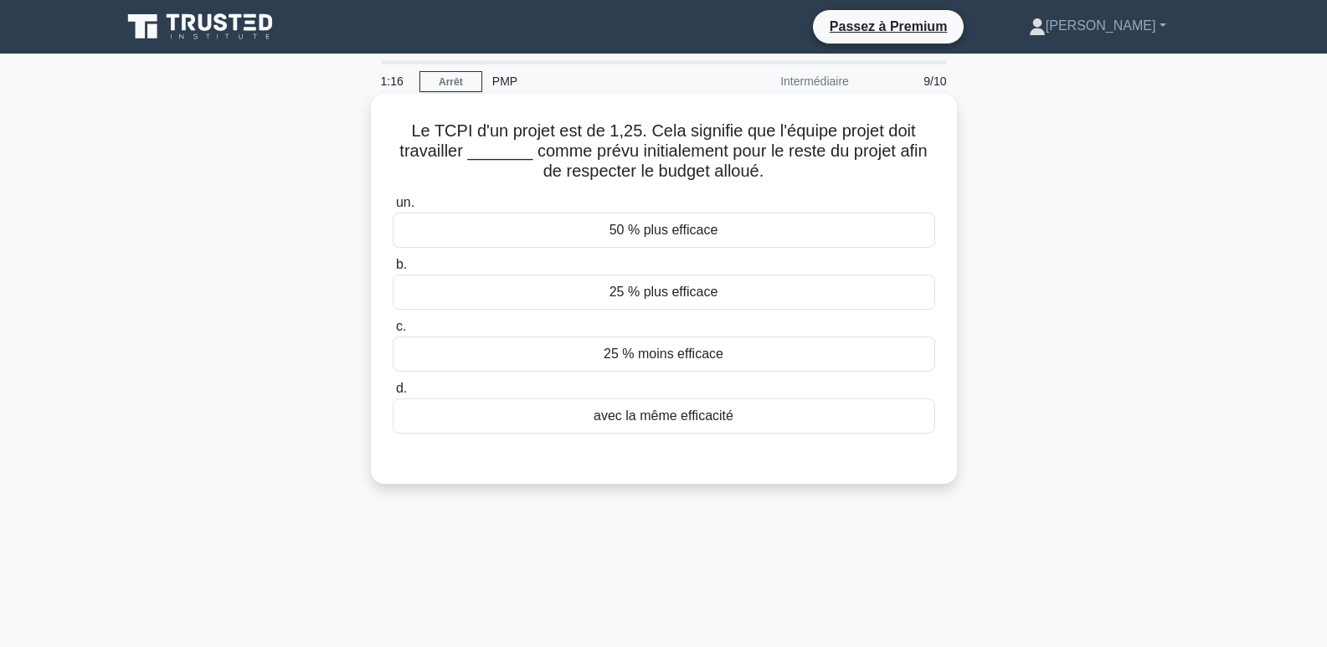
click at [660, 293] on font "25 % plus efficace" at bounding box center [663, 292] width 109 height 14
click at [393, 270] on input "b. 25 % plus efficace" at bounding box center [393, 264] width 0 height 11
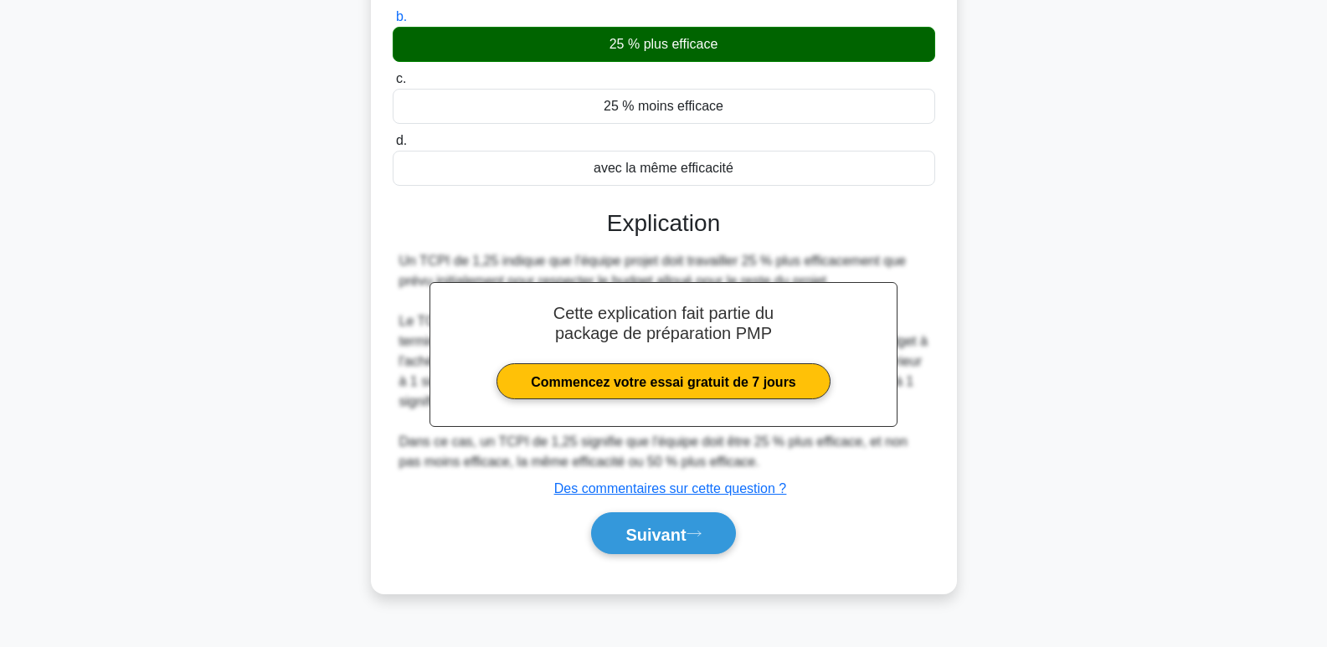
scroll to position [257, 0]
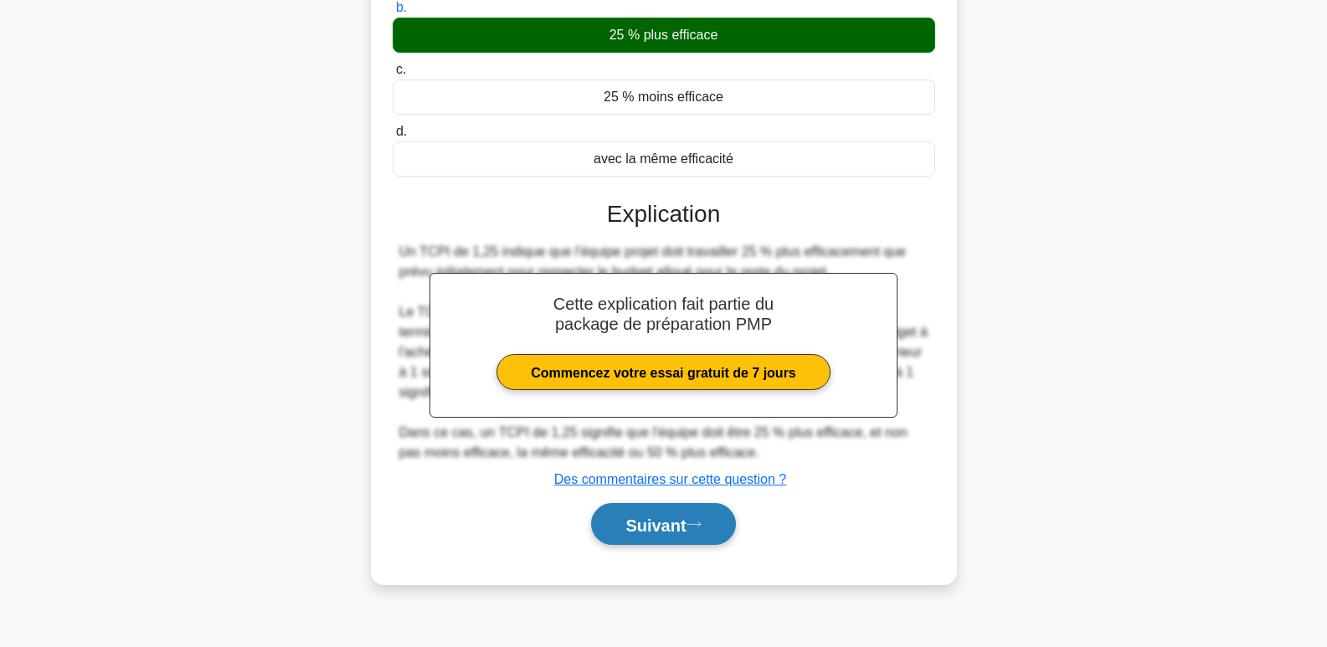
click at [648, 534] on font "Suivant" at bounding box center [655, 525] width 60 height 18
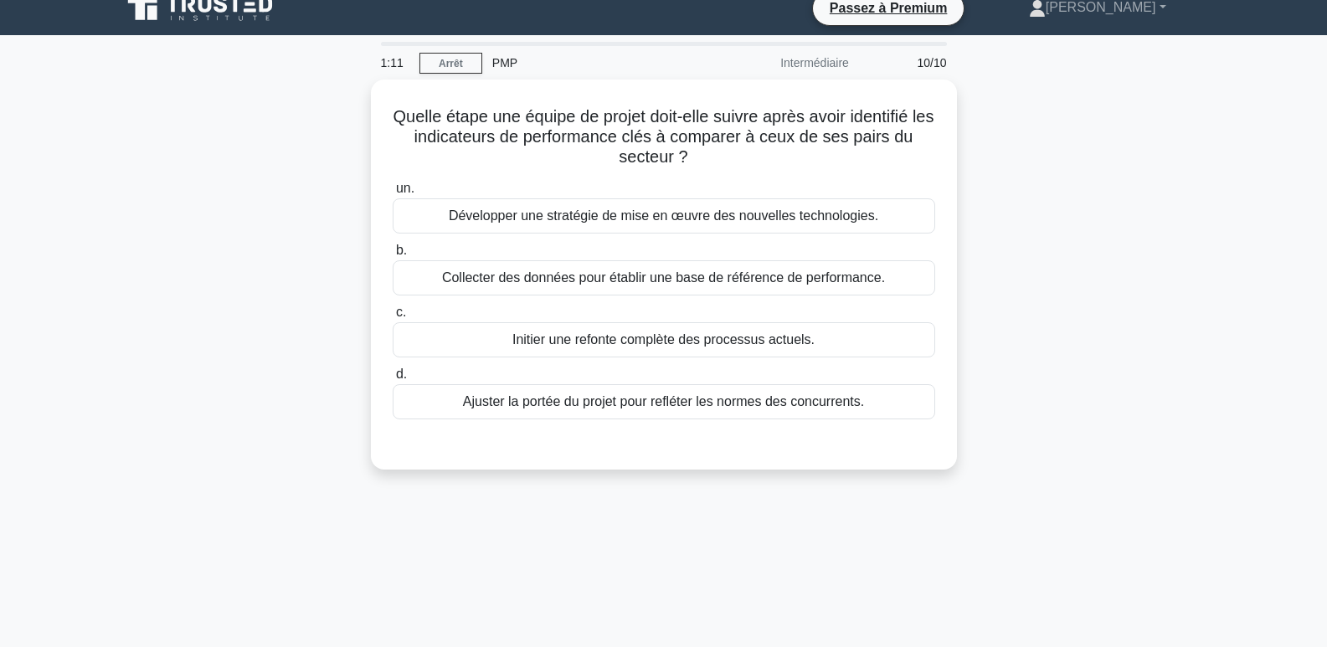
scroll to position [0, 0]
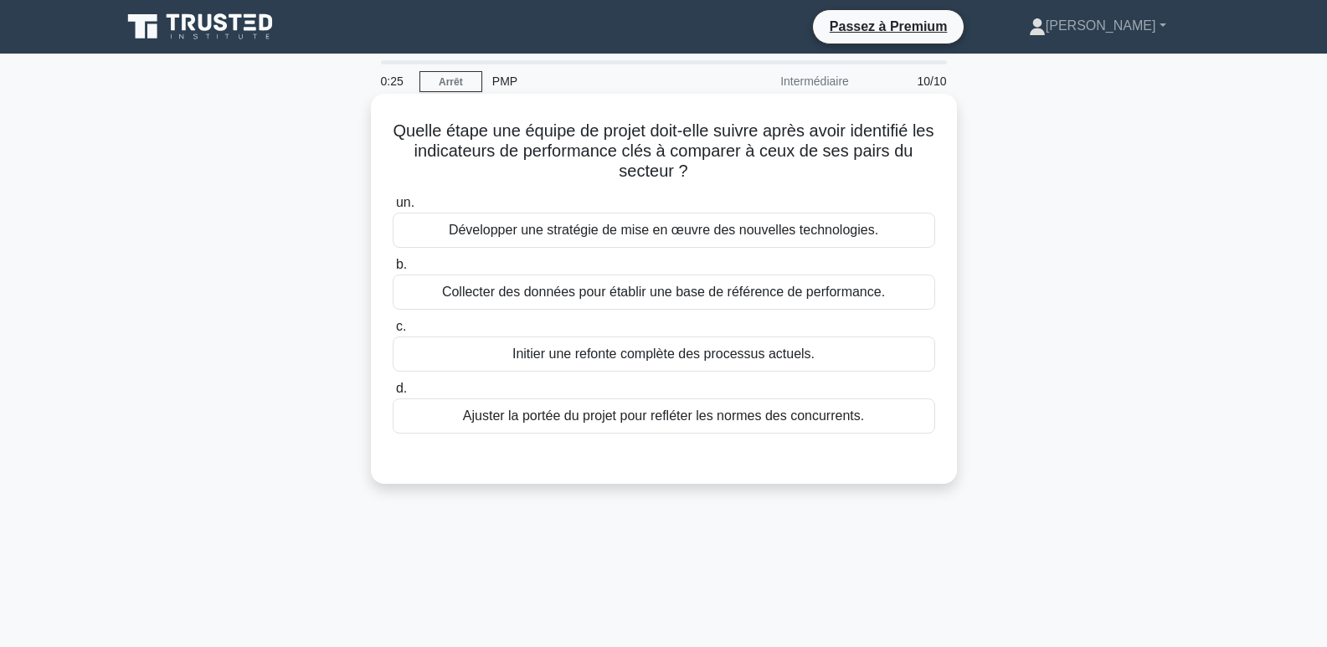
click at [597, 297] on font "Collecter des données pour établir une base de référence de performance." at bounding box center [663, 292] width 443 height 14
click at [393, 270] on input "b. Collecter des données pour établir une base de référence de performance." at bounding box center [393, 264] width 0 height 11
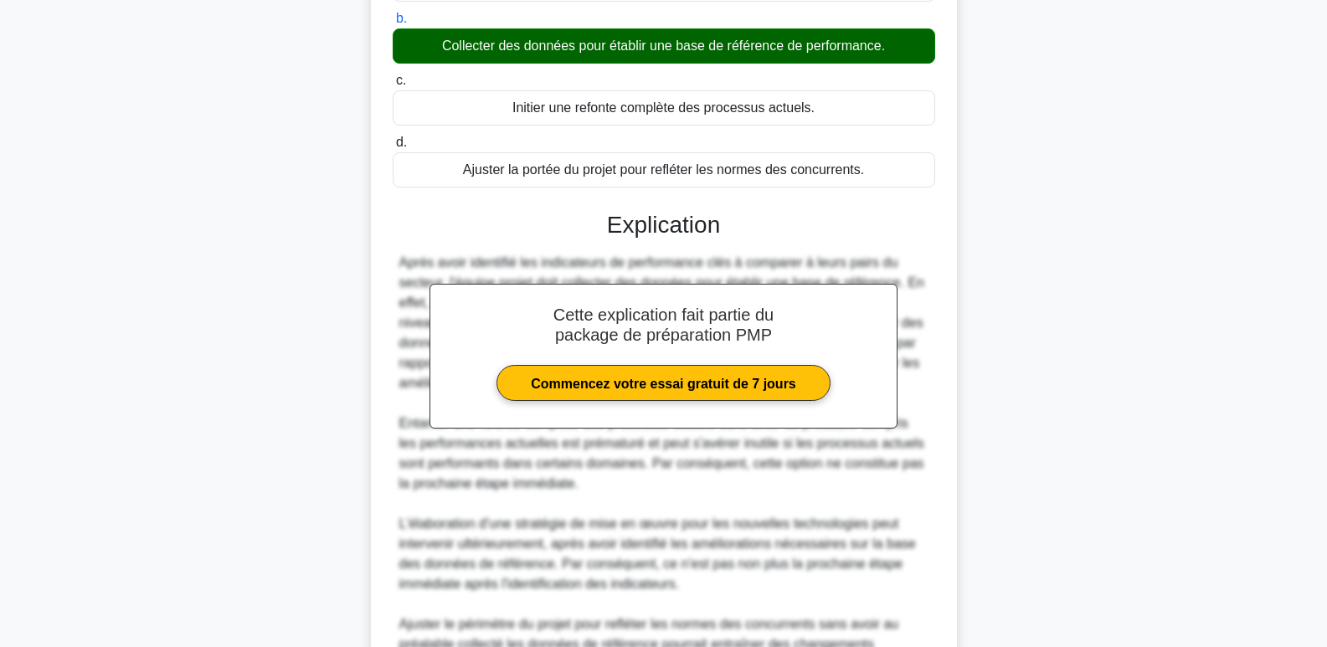
scroll to position [469, 0]
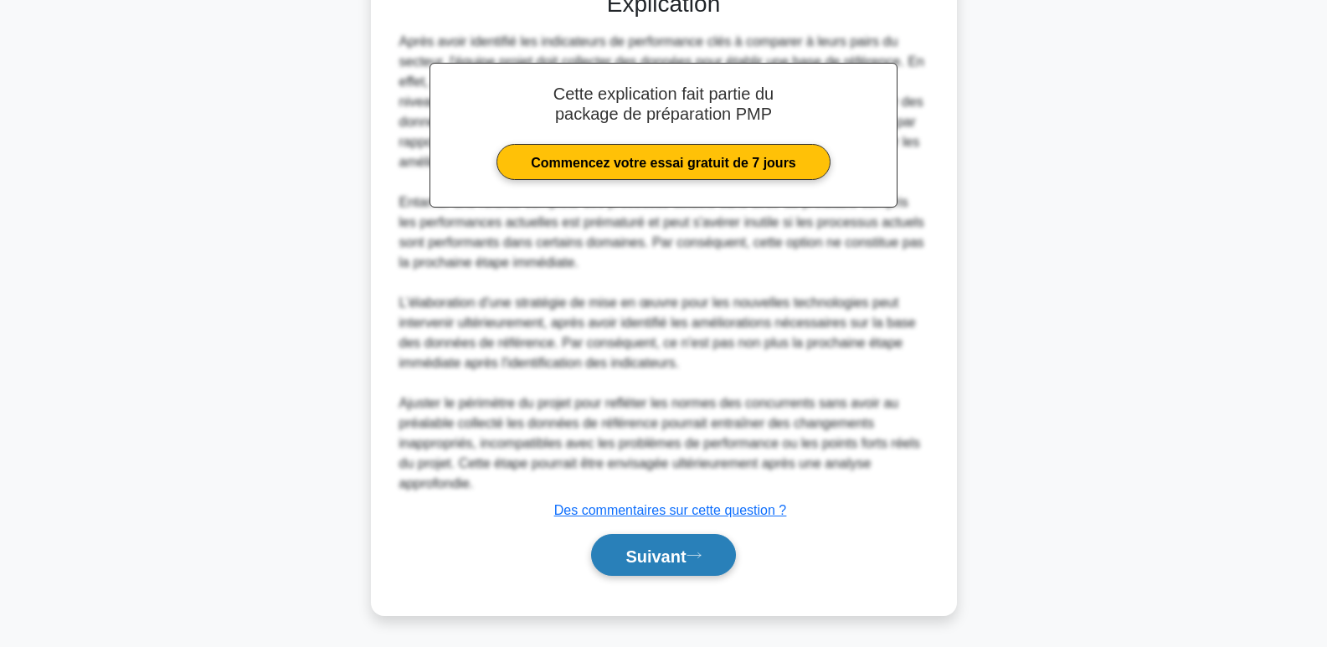
click at [683, 550] on font "Suivant" at bounding box center [655, 556] width 60 height 18
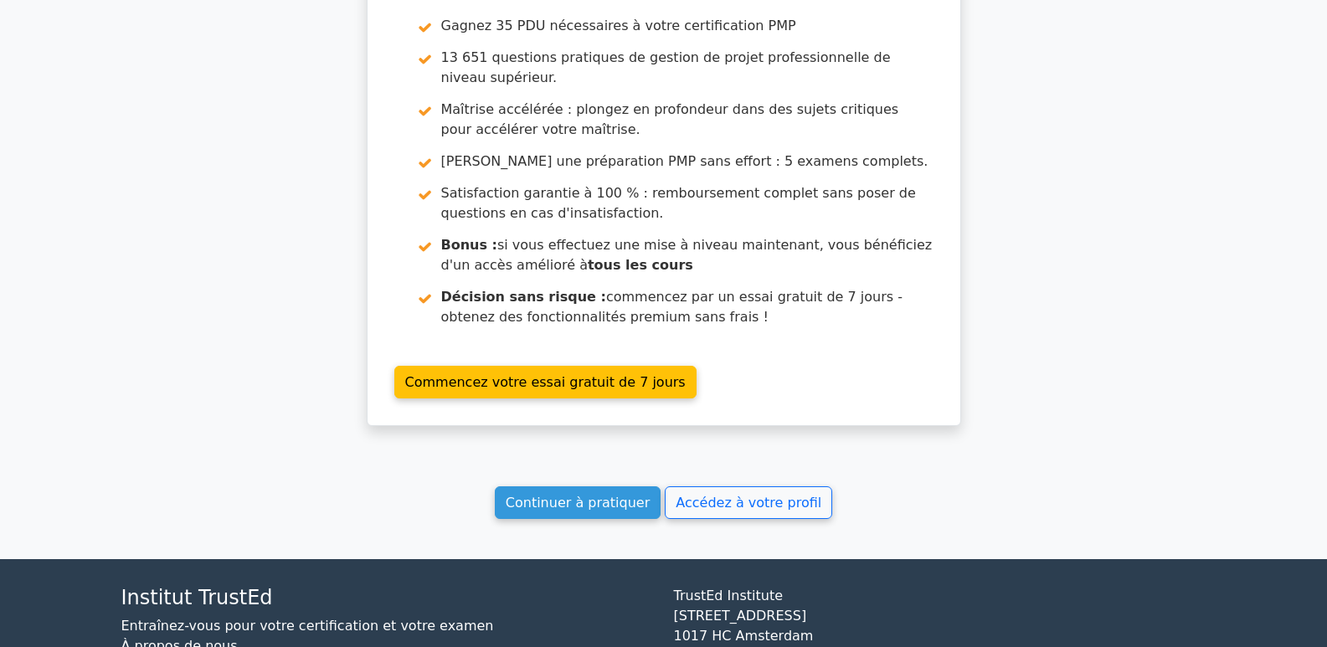
scroll to position [3097, 0]
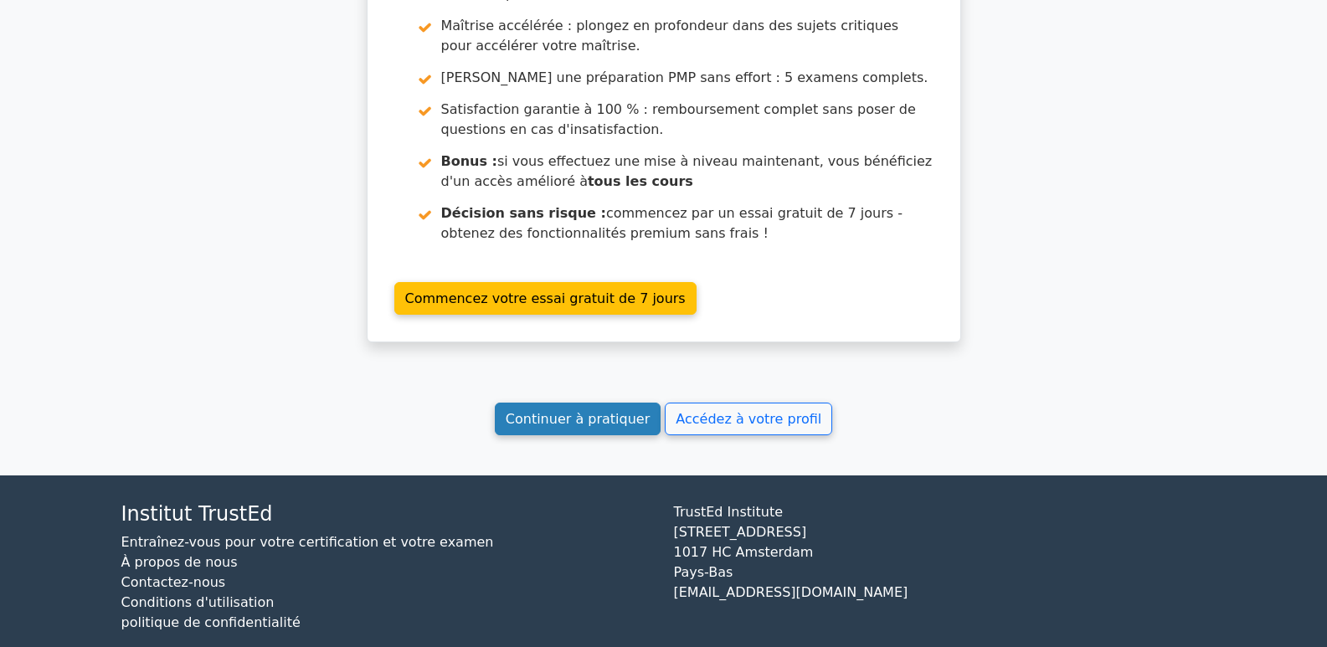
click at [584, 411] on font "Continuer à pratiquer" at bounding box center [578, 419] width 144 height 16
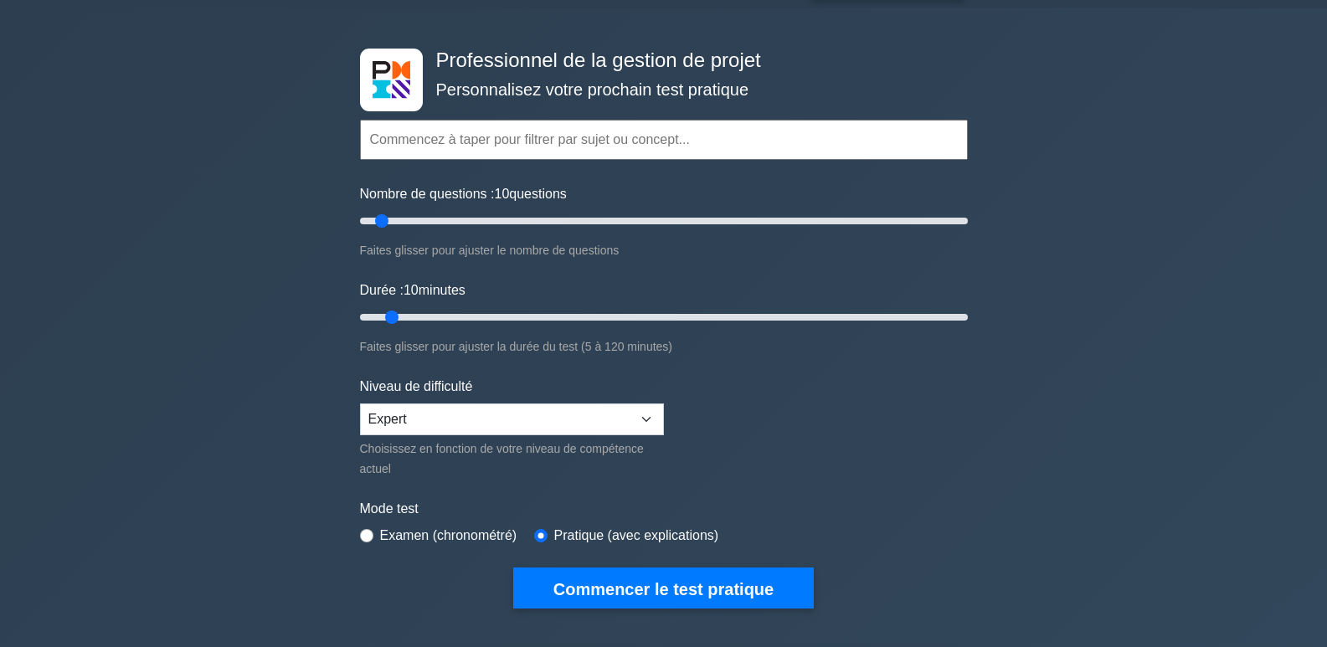
scroll to position [84, 0]
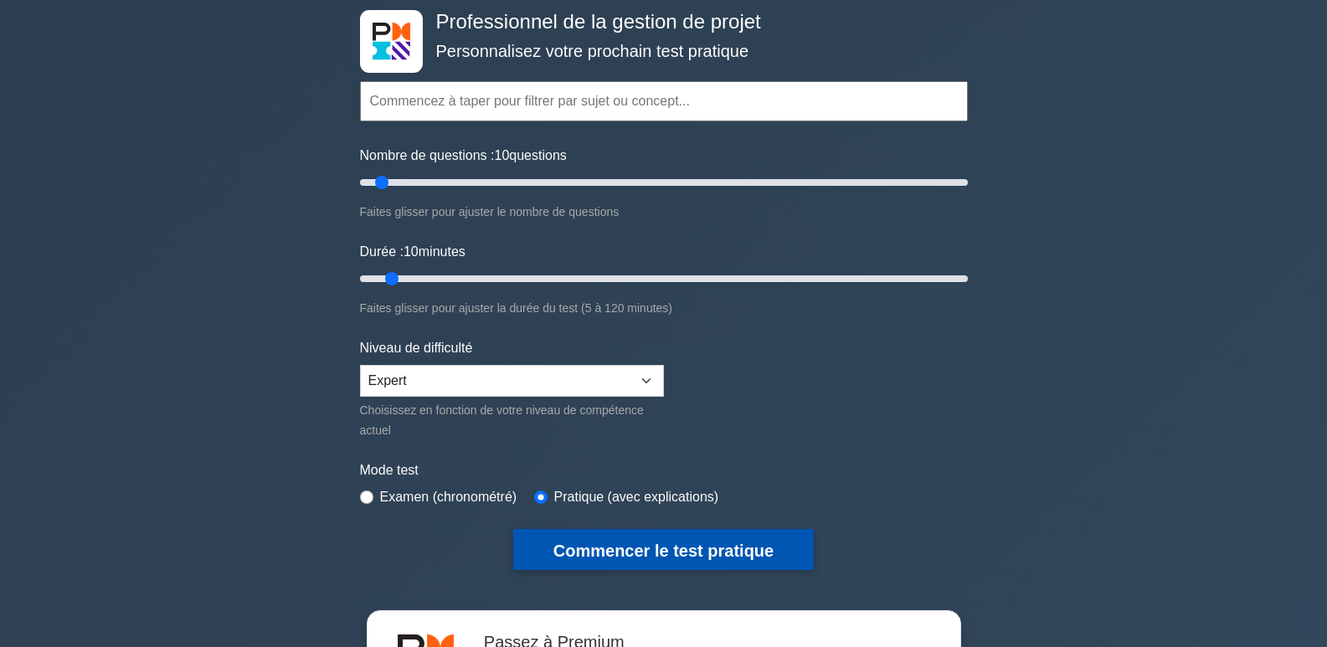
click at [706, 544] on font "Commencer le test pratique" at bounding box center [663, 551] width 220 height 18
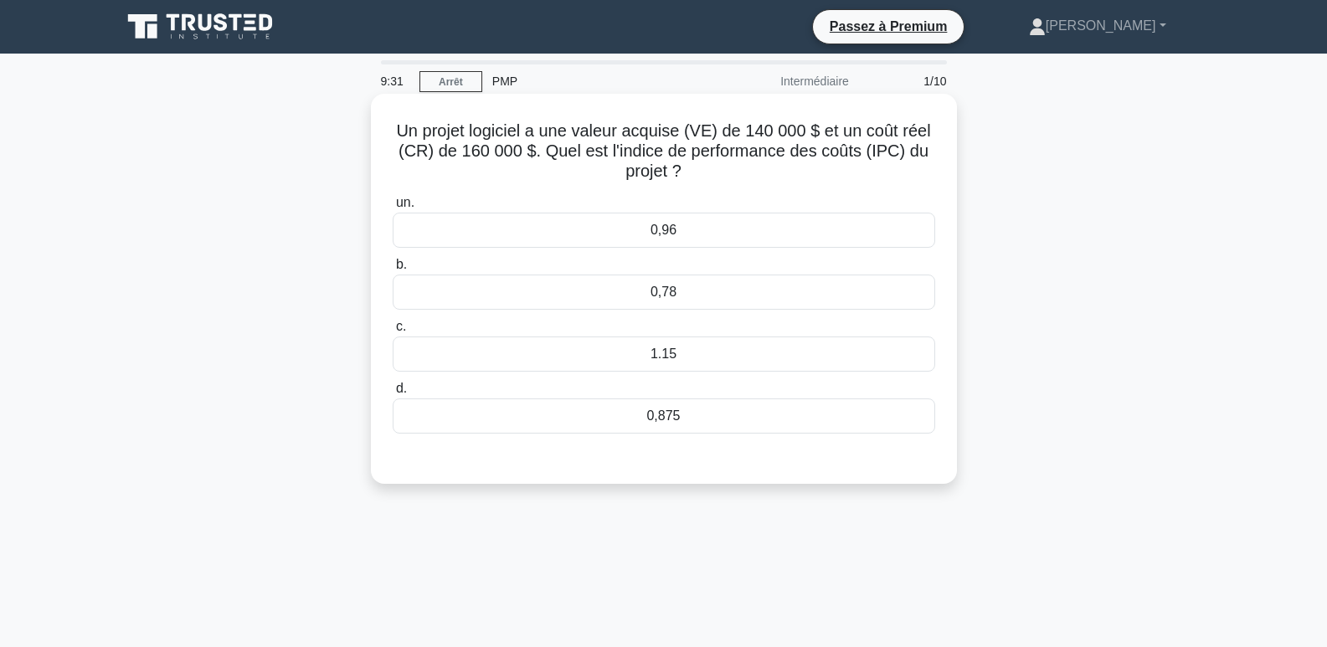
click at [665, 422] on font "0,875" at bounding box center [662, 415] width 33 height 14
click at [393, 394] on input "d. 0,875" at bounding box center [393, 388] width 0 height 11
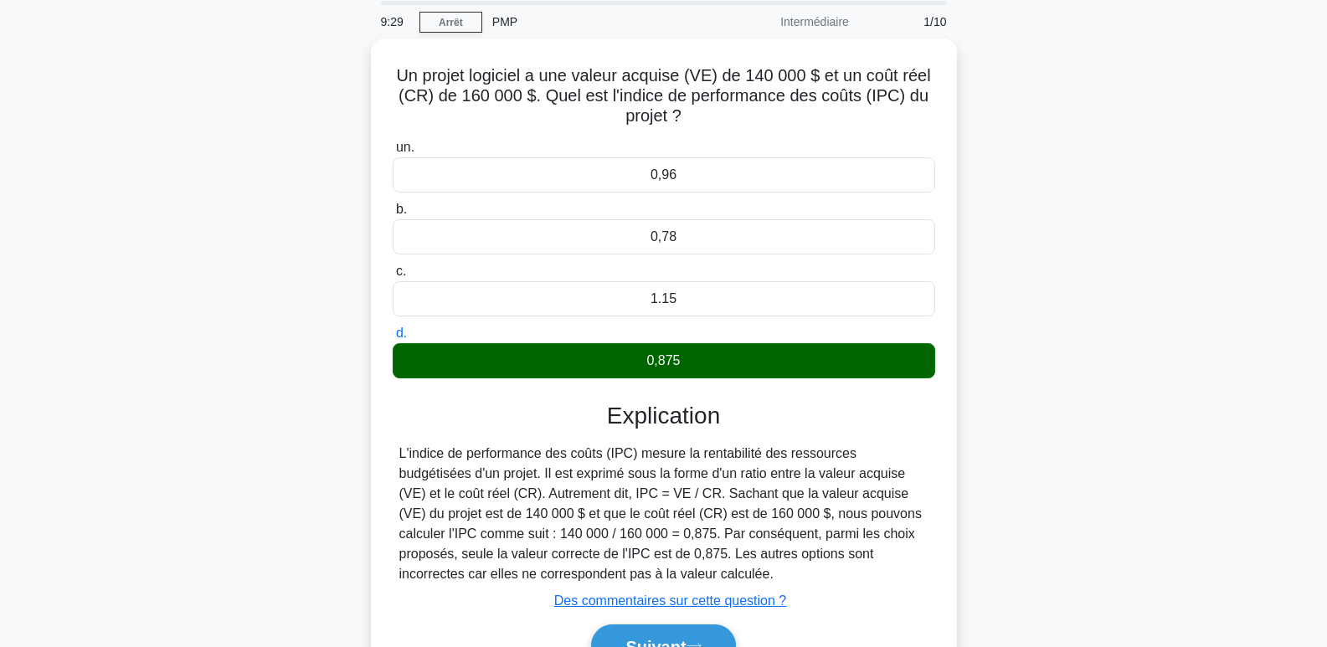
scroll to position [257, 0]
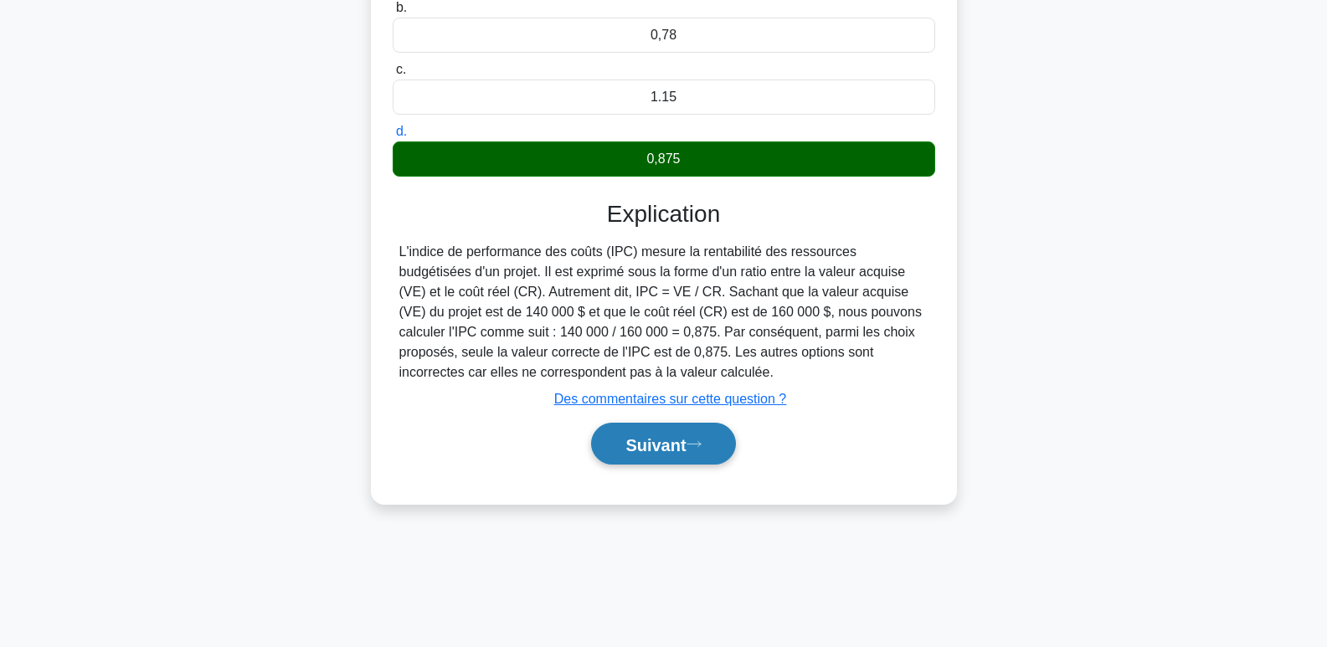
click at [658, 447] on font "Suivant" at bounding box center [655, 444] width 60 height 18
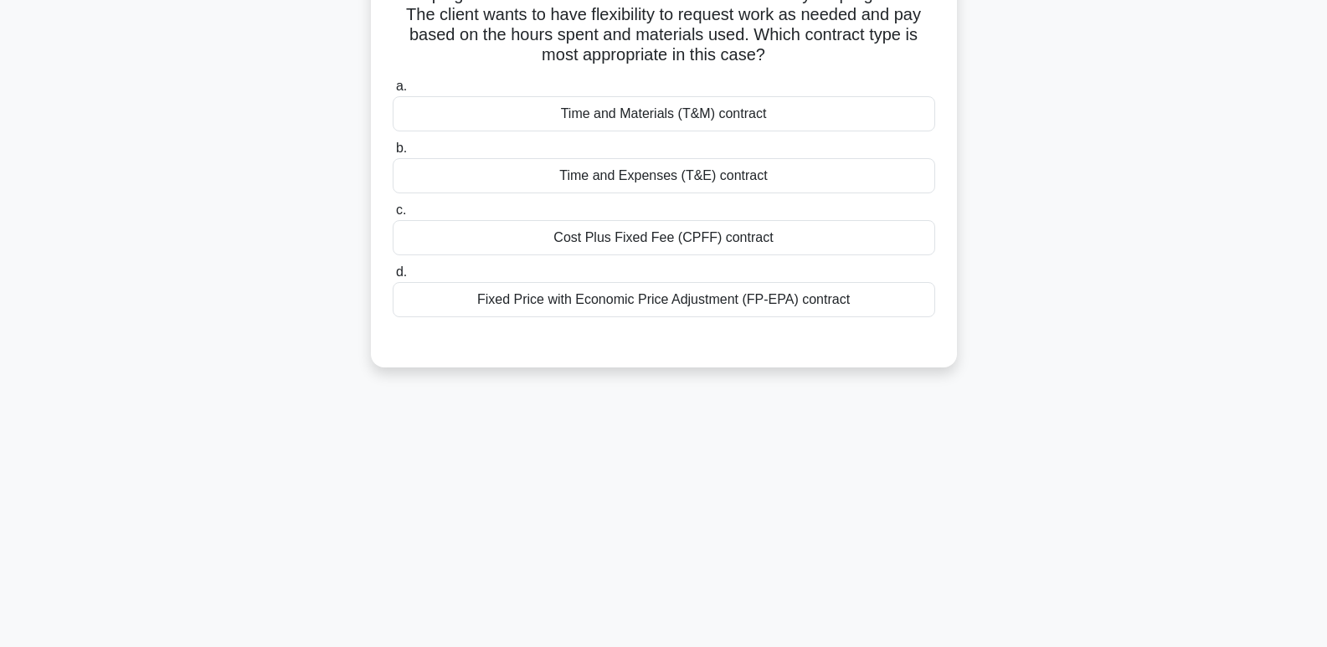
scroll to position [0, 0]
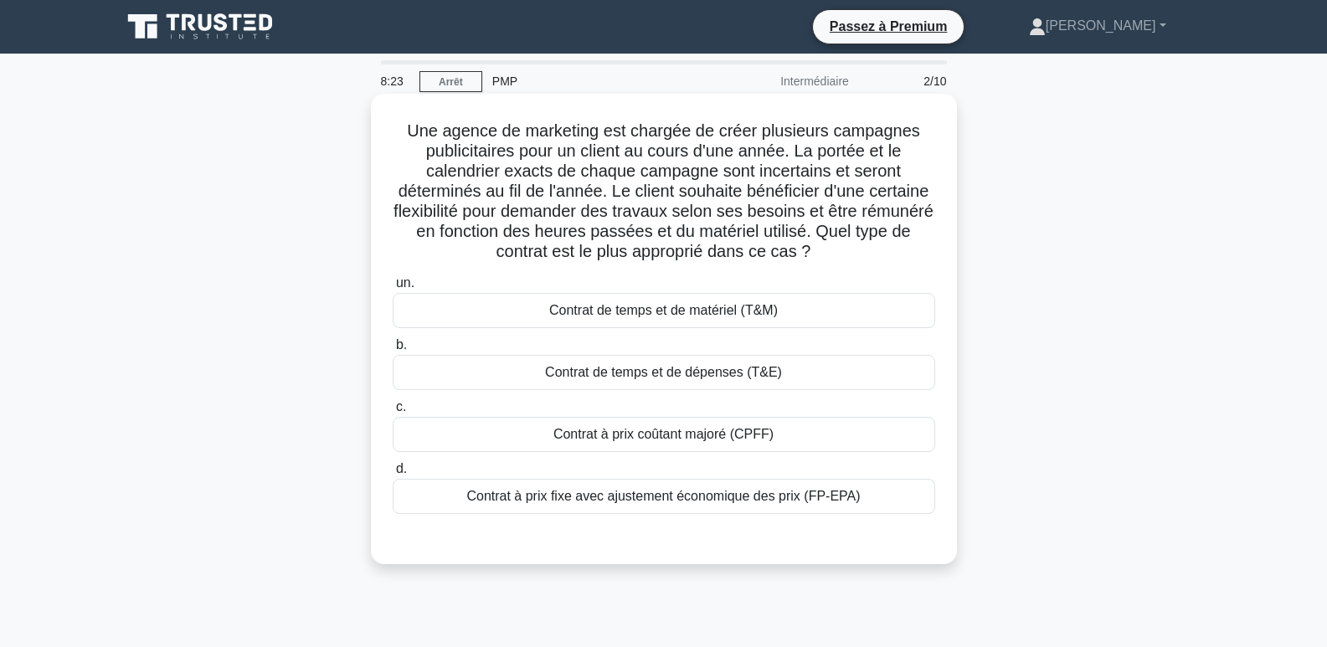
click at [772, 499] on font "Contrat à prix fixe avec ajustement économique des prix (FP-EPA)" at bounding box center [662, 496] width 393 height 14
click at [393, 475] on input "d. Contrat à prix fixe avec ajustement économique des prix (FP-EPA)" at bounding box center [393, 469] width 0 height 11
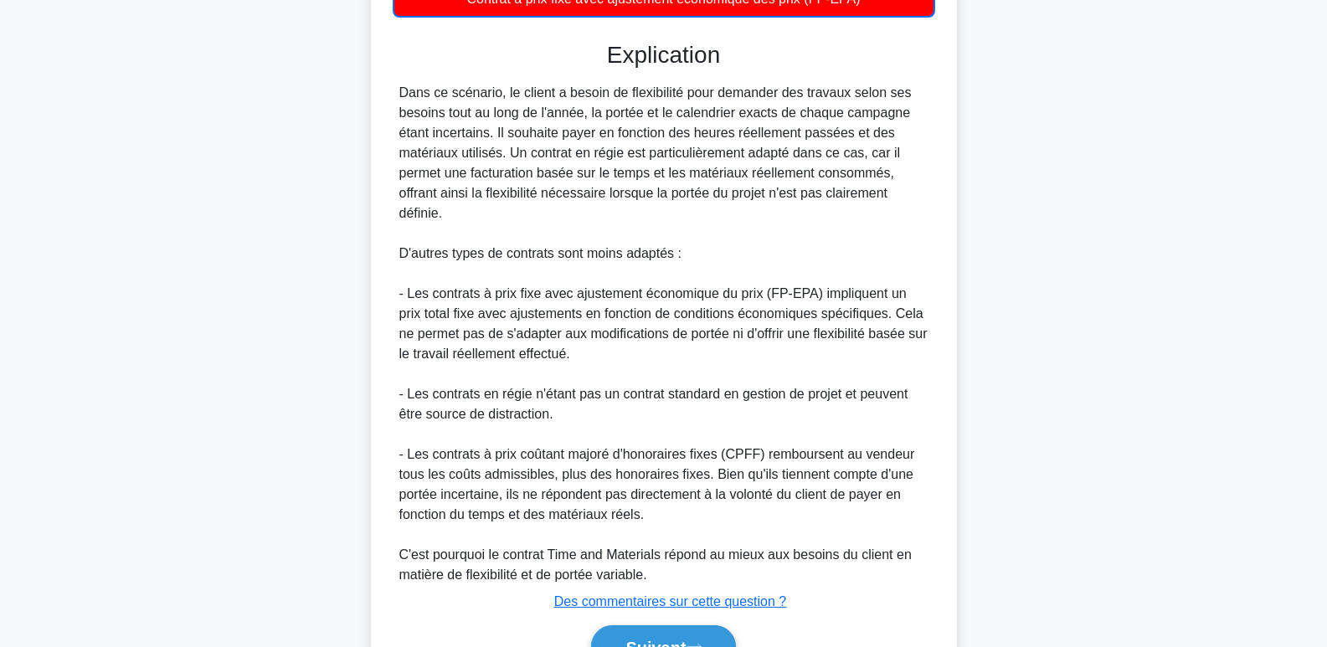
scroll to position [591, 0]
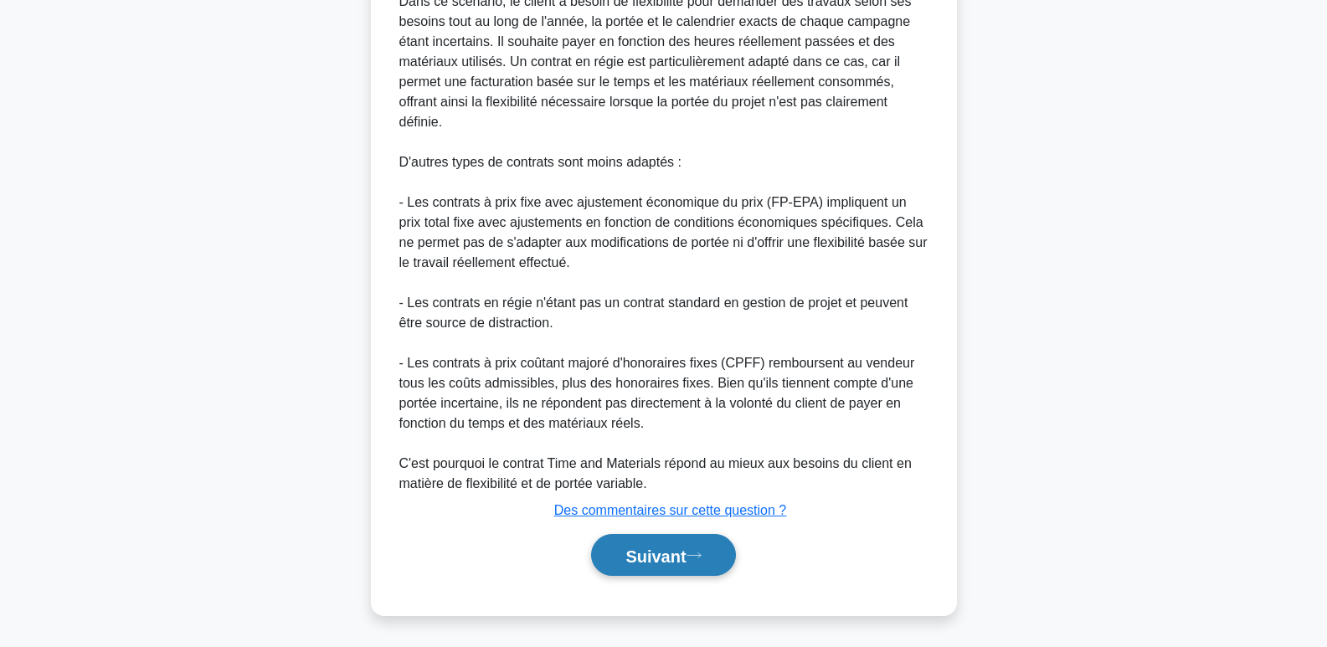
click at [672, 552] on font "Suivant" at bounding box center [655, 556] width 60 height 18
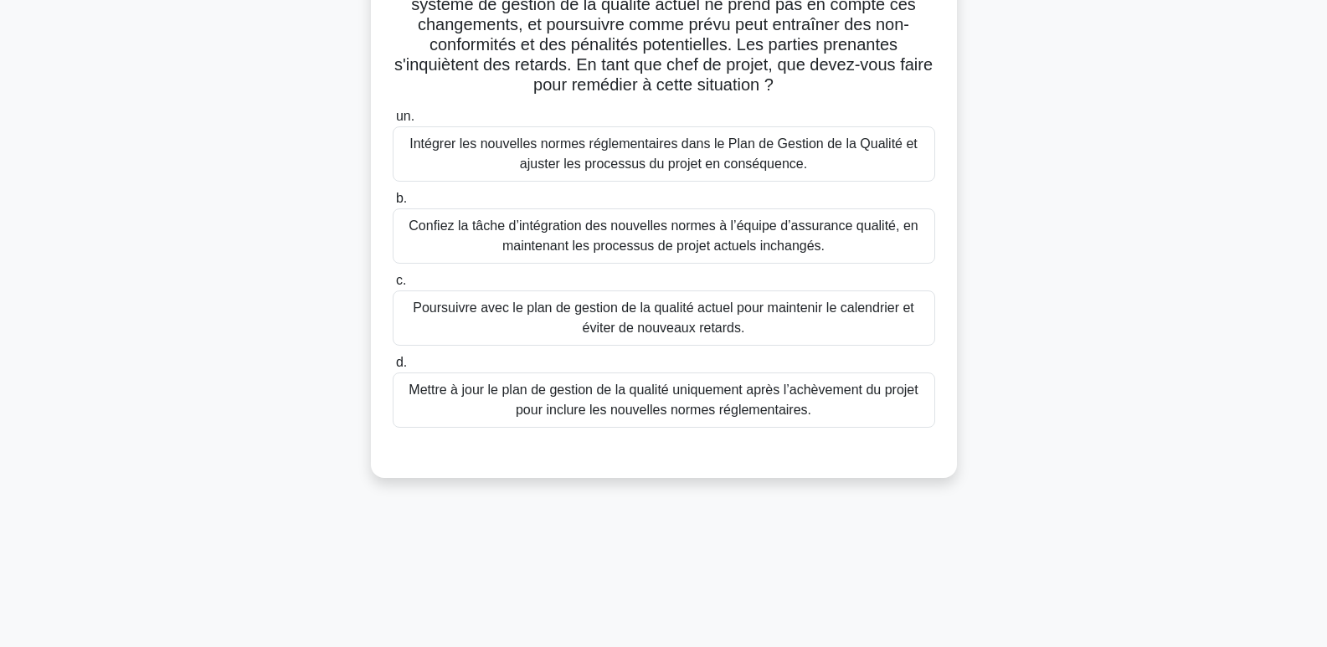
scroll to position [167, 0]
click at [598, 152] on font "Intégrer les nouvelles normes réglementaires dans le Plan de Gestion de la Qual…" at bounding box center [663, 153] width 508 height 34
click at [393, 121] on input "un. Intégrer les nouvelles normes réglementaires dans le Plan de Gestion de la …" at bounding box center [393, 115] width 0 height 11
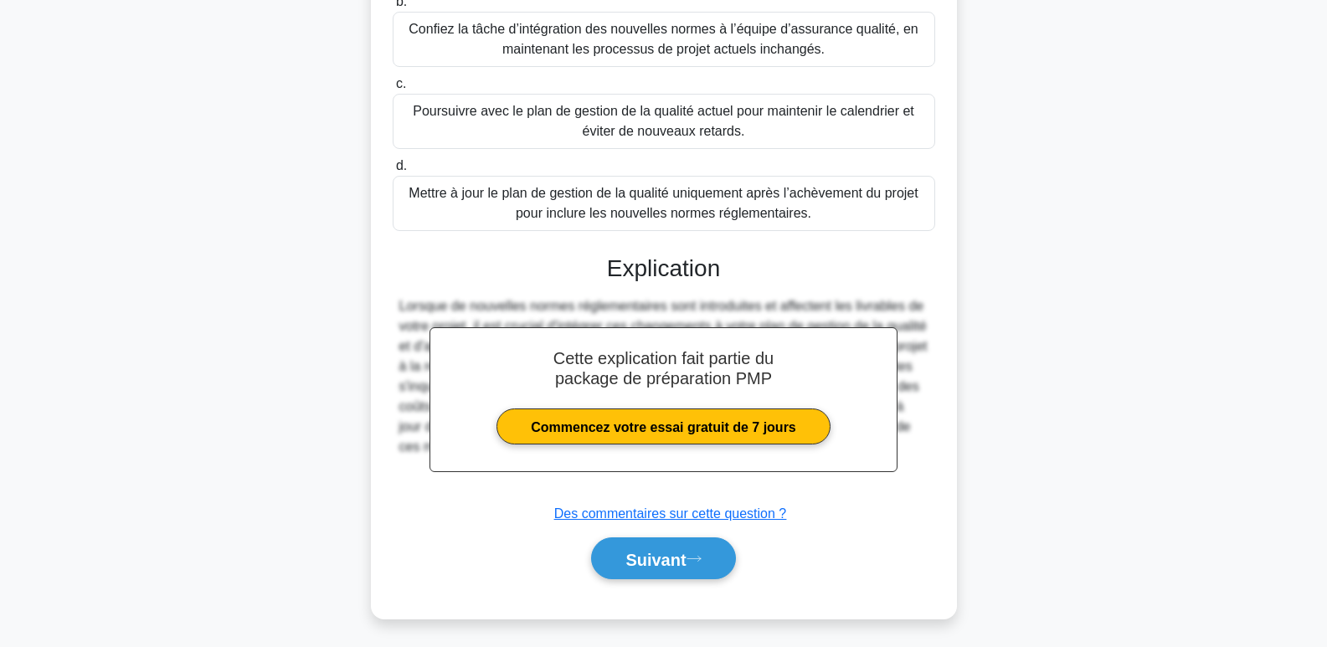
scroll to position [368, 0]
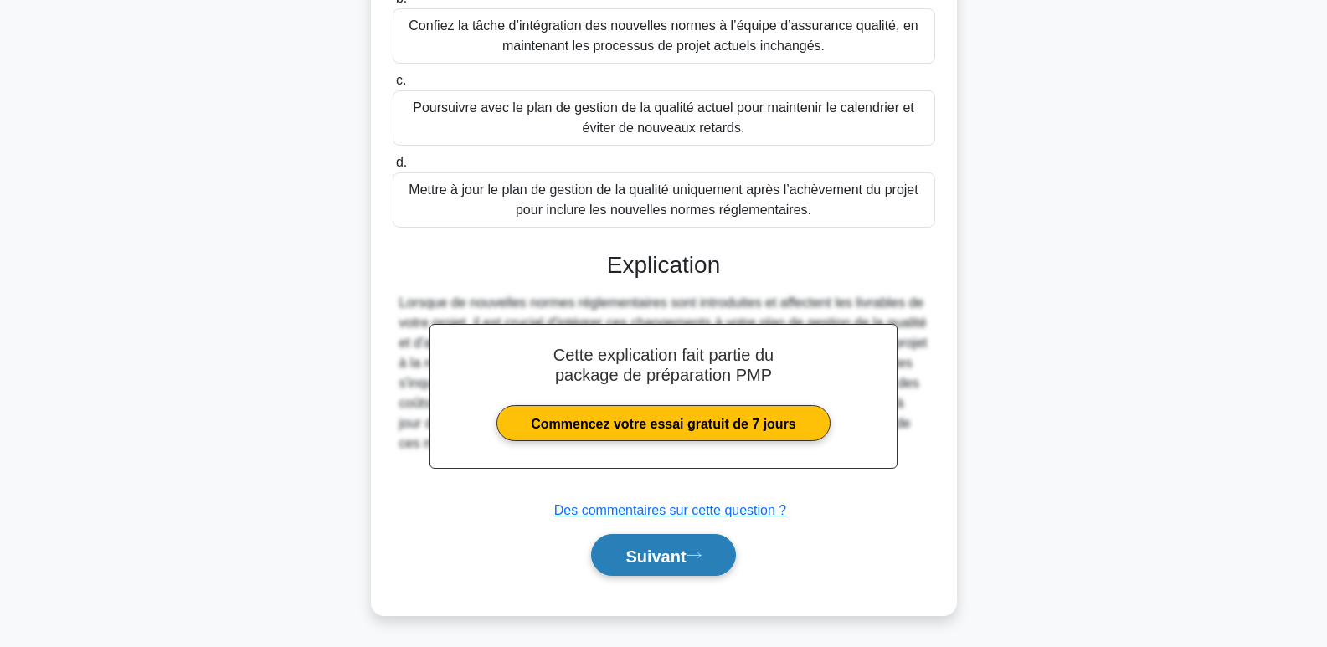
click at [661, 555] on font "Suivant" at bounding box center [655, 556] width 60 height 18
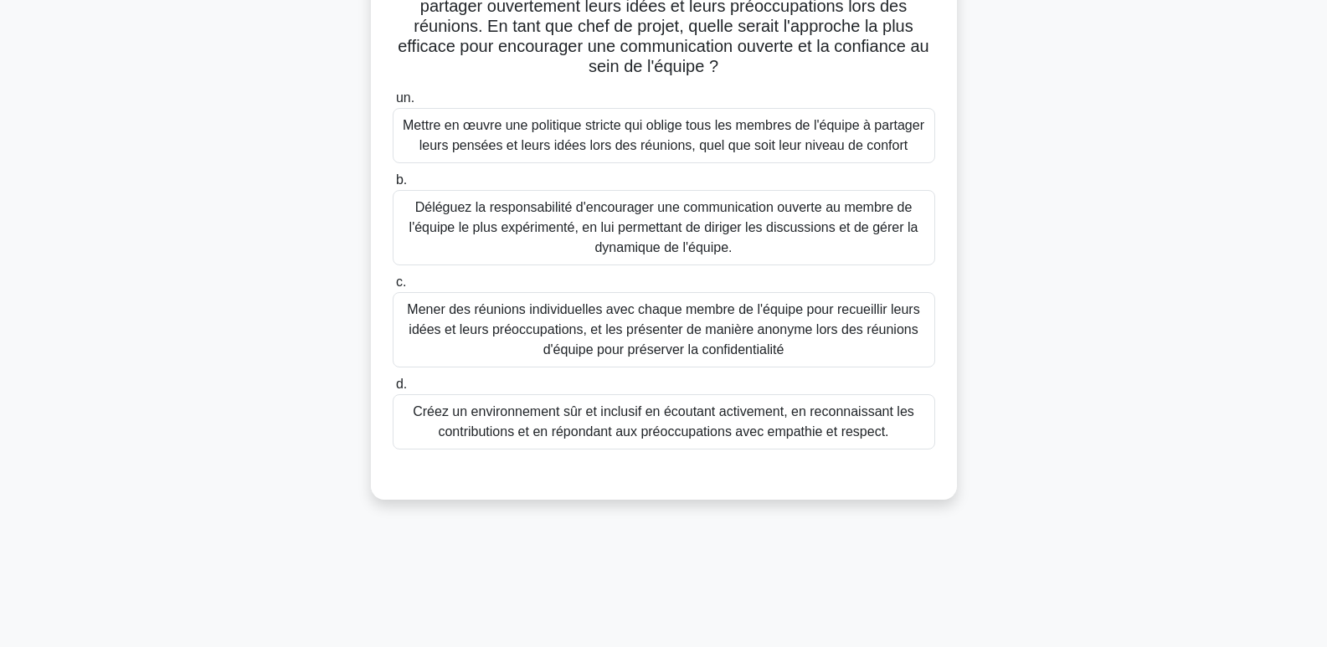
scroll to position [0, 0]
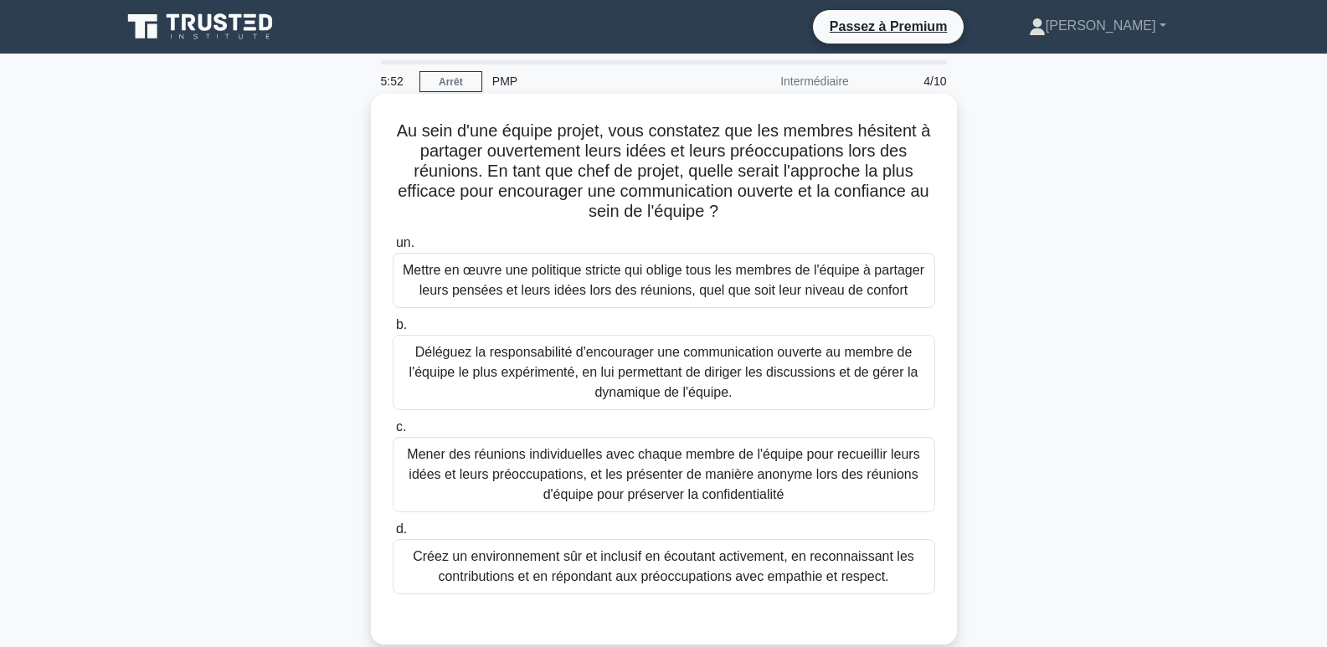
click at [739, 578] on font "Créez un environnement sûr et inclusif en écoutant activement, en reconnaissant…" at bounding box center [663, 566] width 501 height 34
click at [393, 535] on input "d. Créez un environnement sûr et inclusif en écoutant activement, en reconnaiss…" at bounding box center [393, 529] width 0 height 11
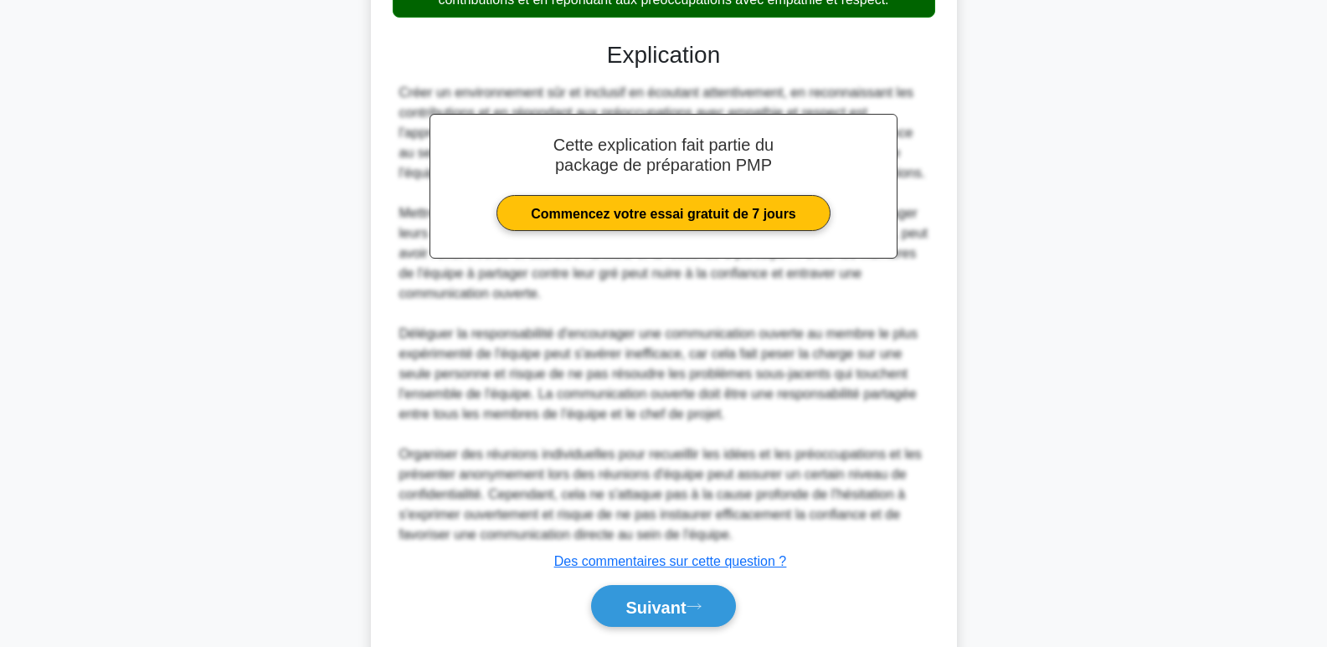
scroll to position [586, 0]
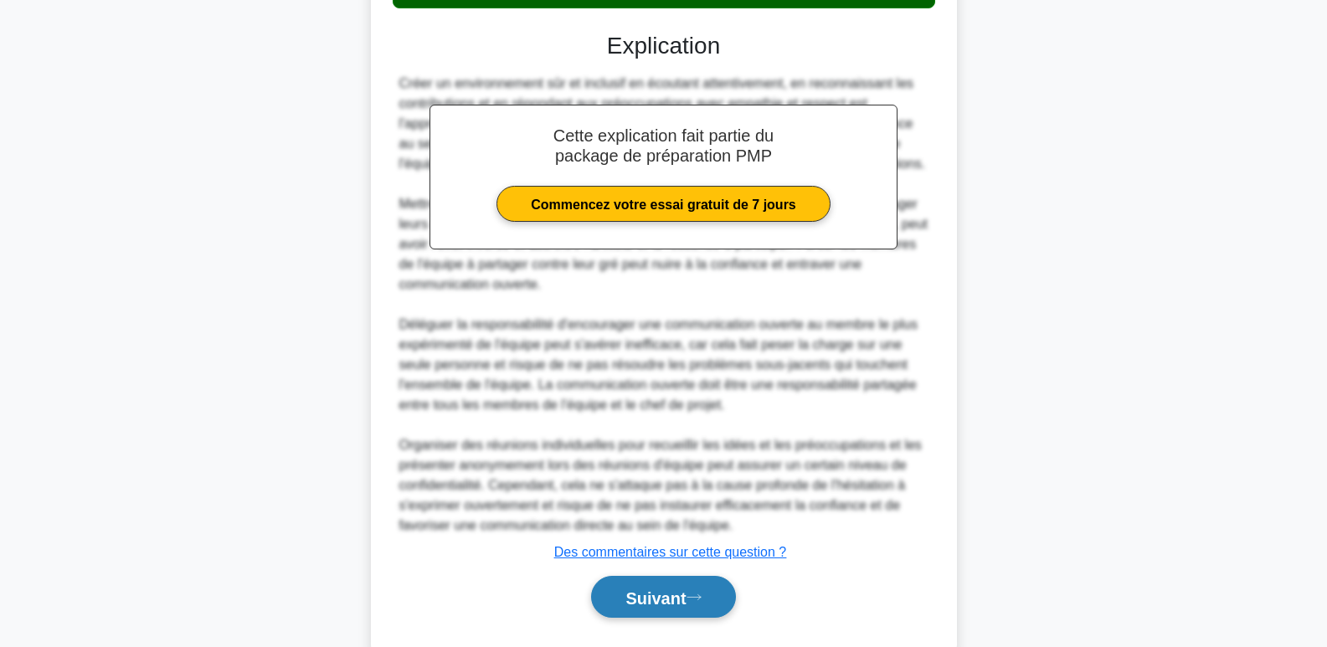
click at [670, 601] on font "Suivant" at bounding box center [655, 597] width 60 height 18
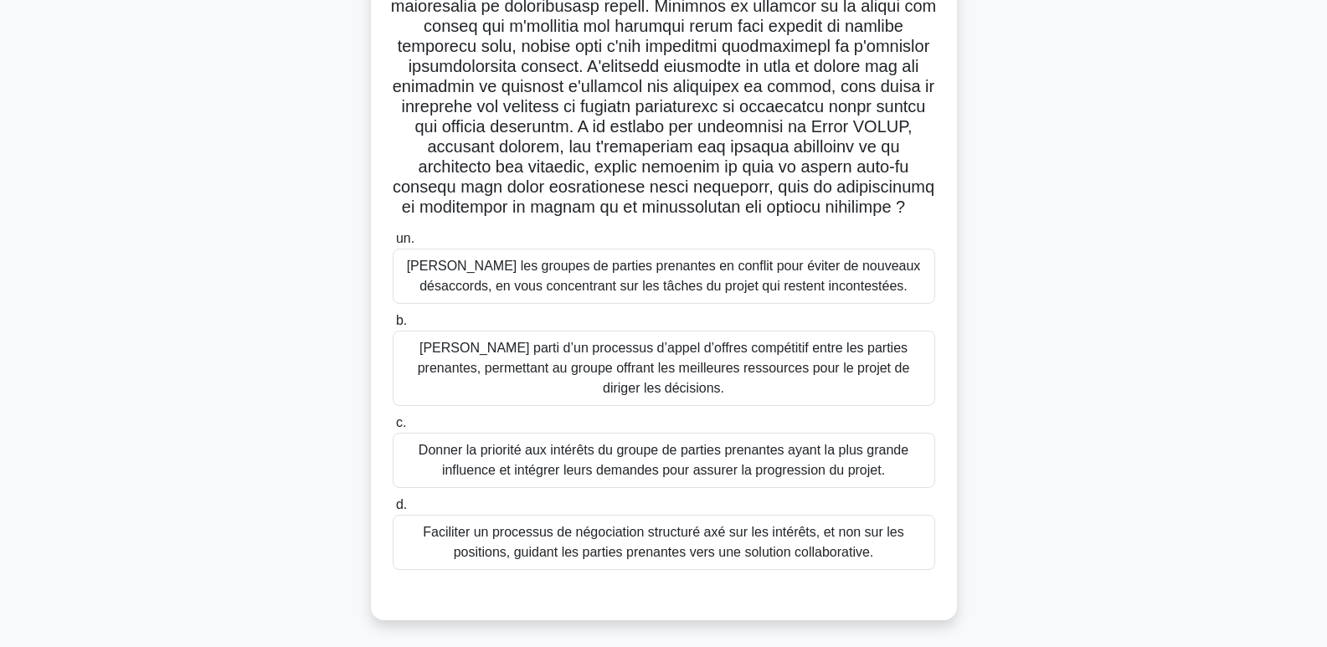
scroll to position [351, 0]
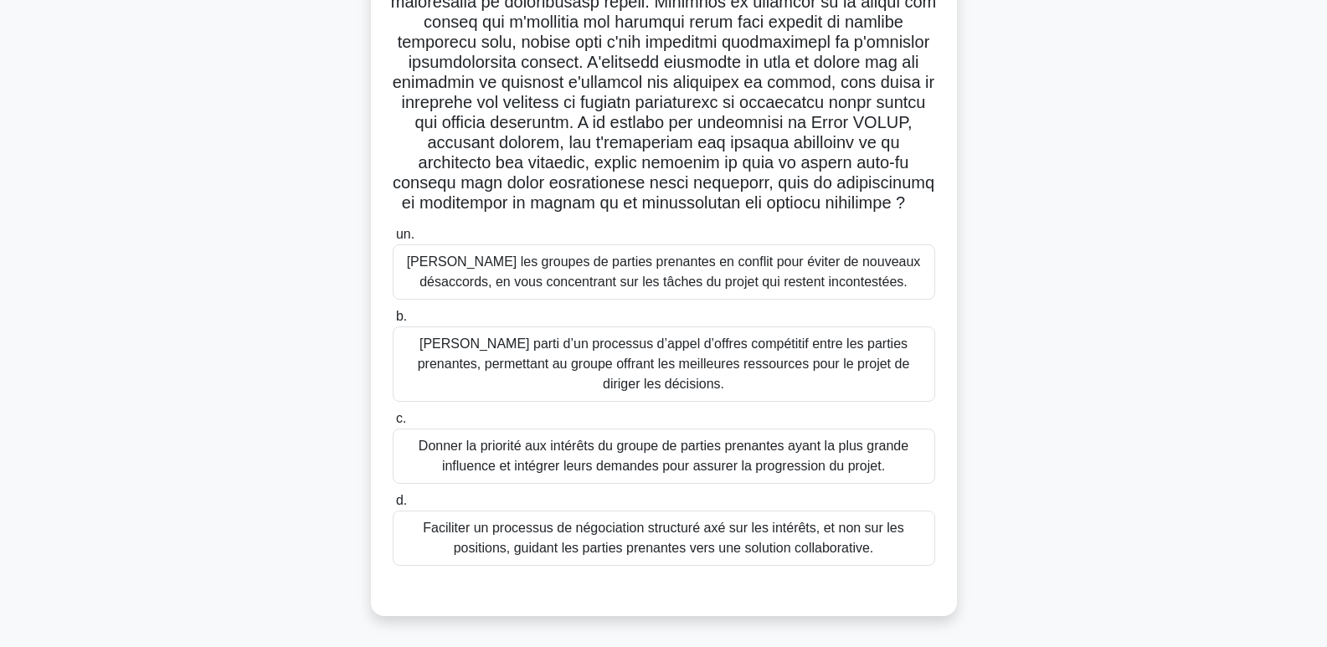
click at [817, 541] on font "Faciliter un processus de négociation structuré axé sur les intérêts, et non su…" at bounding box center [663, 538] width 481 height 34
click at [393, 506] on input "d. Faciliter un processus de négociation structuré axé sur les intérêts, et non…" at bounding box center [393, 501] width 0 height 11
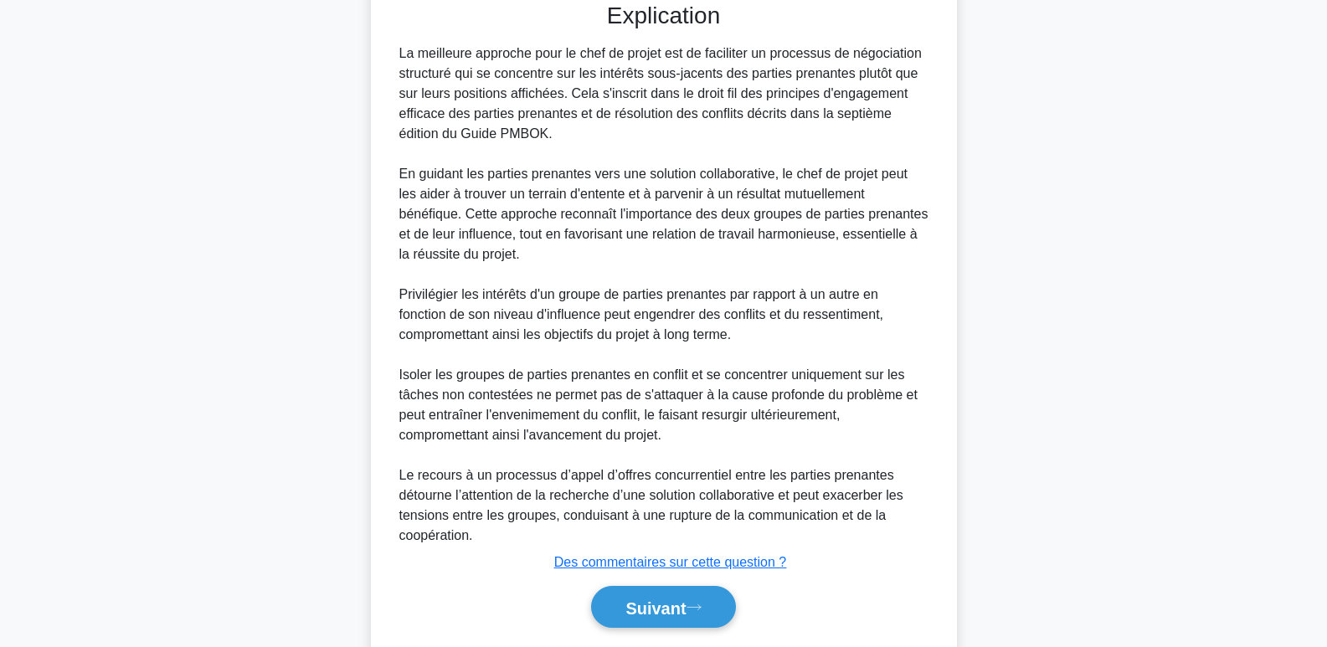
scroll to position [991, 0]
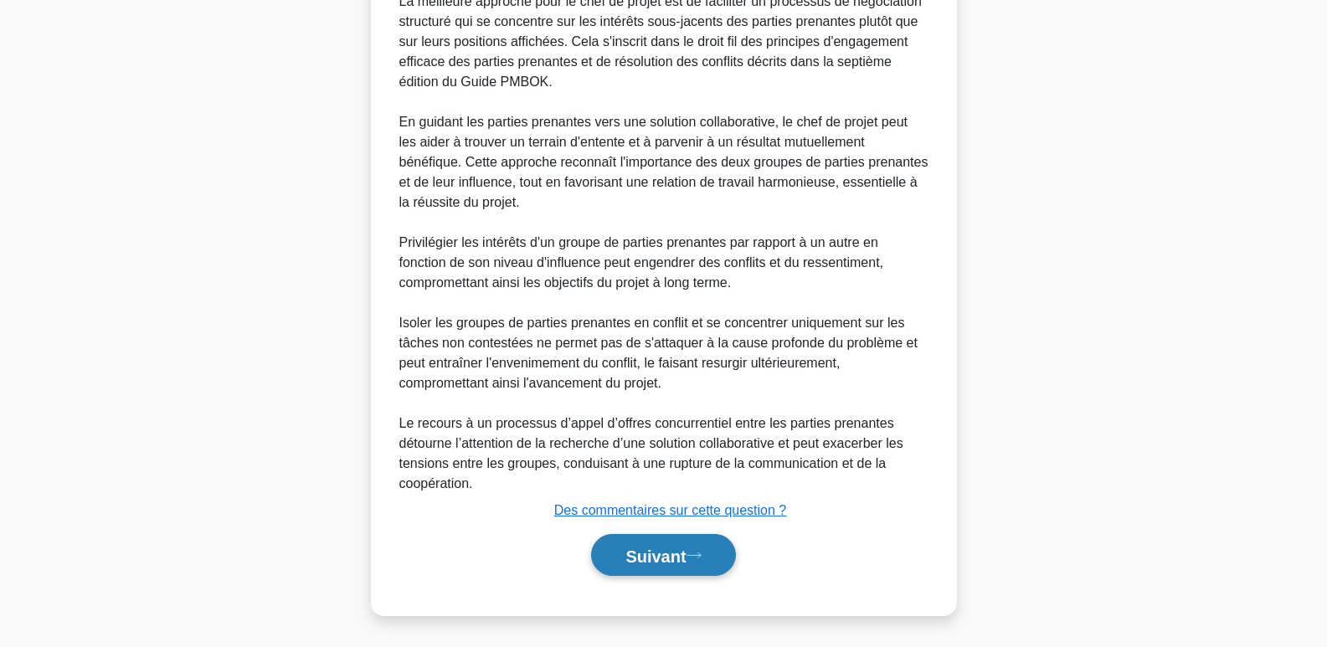
click at [658, 560] on font "Suivant" at bounding box center [655, 556] width 60 height 18
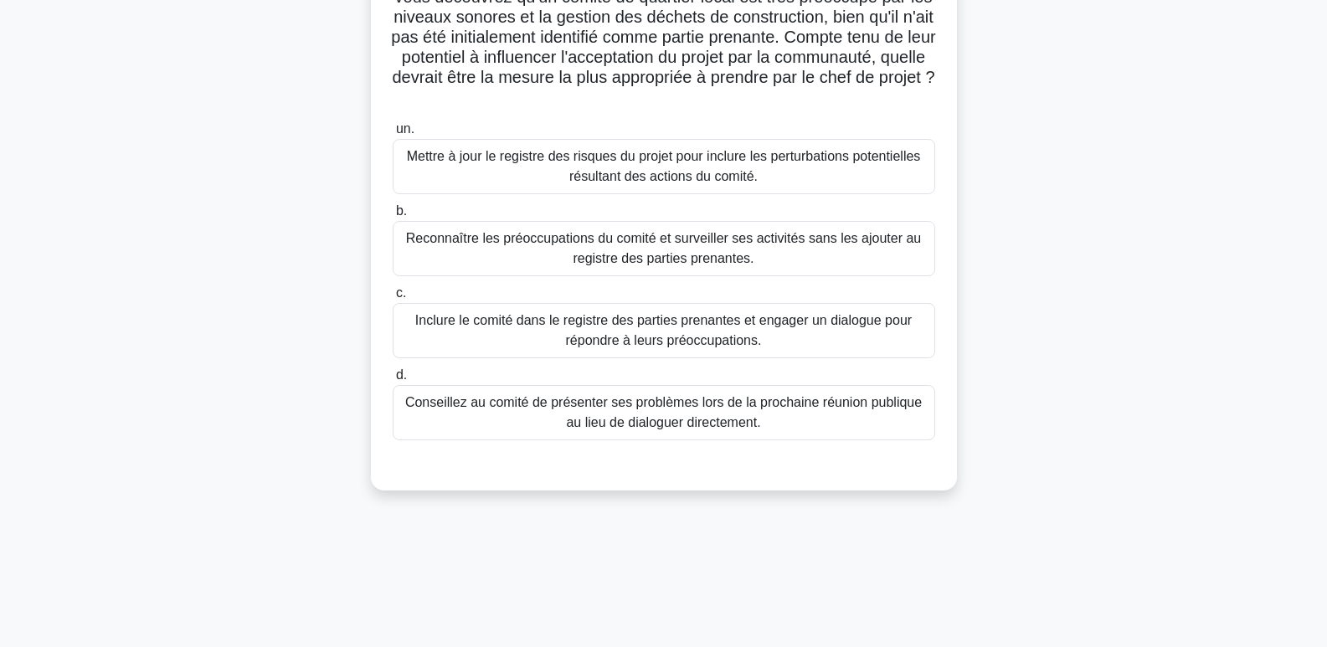
scroll to position [167, 0]
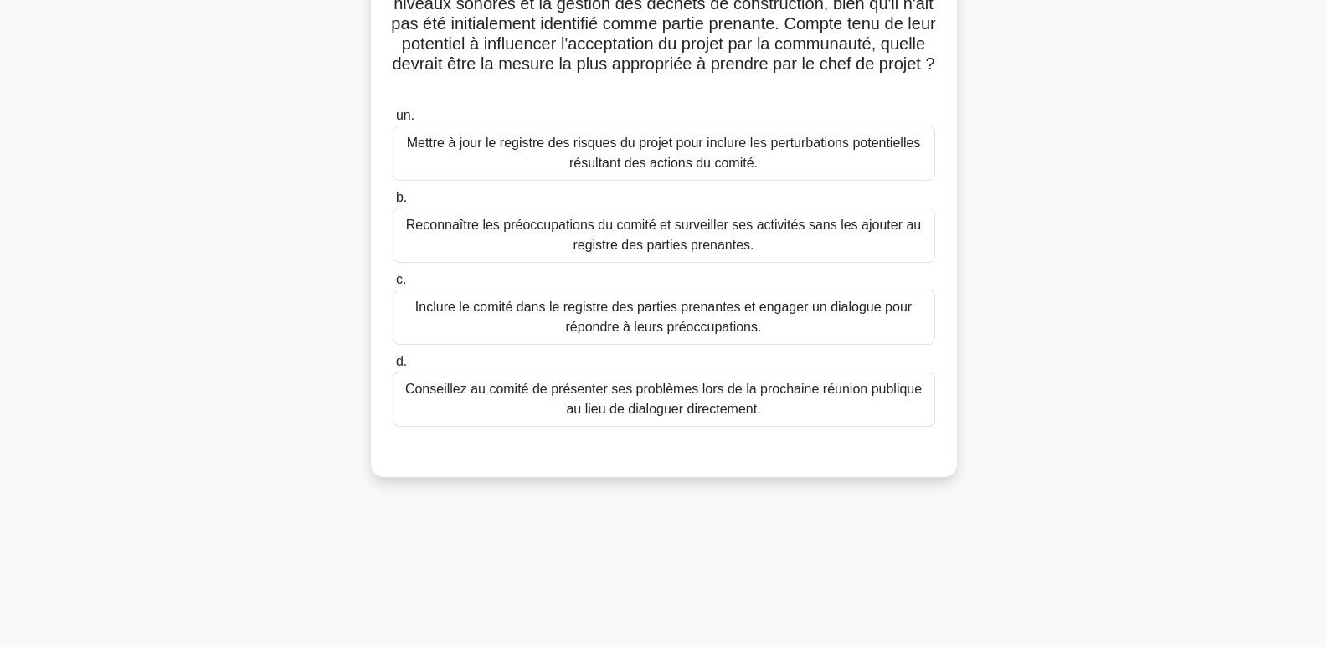
click at [781, 310] on font "Inclure le comité dans le registre des parties prenantes et engager un dialogue…" at bounding box center [663, 317] width 496 height 34
click at [393, 285] on input "c. Inclure le comité dans le registre des parties prenantes et engager un dialo…" at bounding box center [393, 280] width 0 height 11
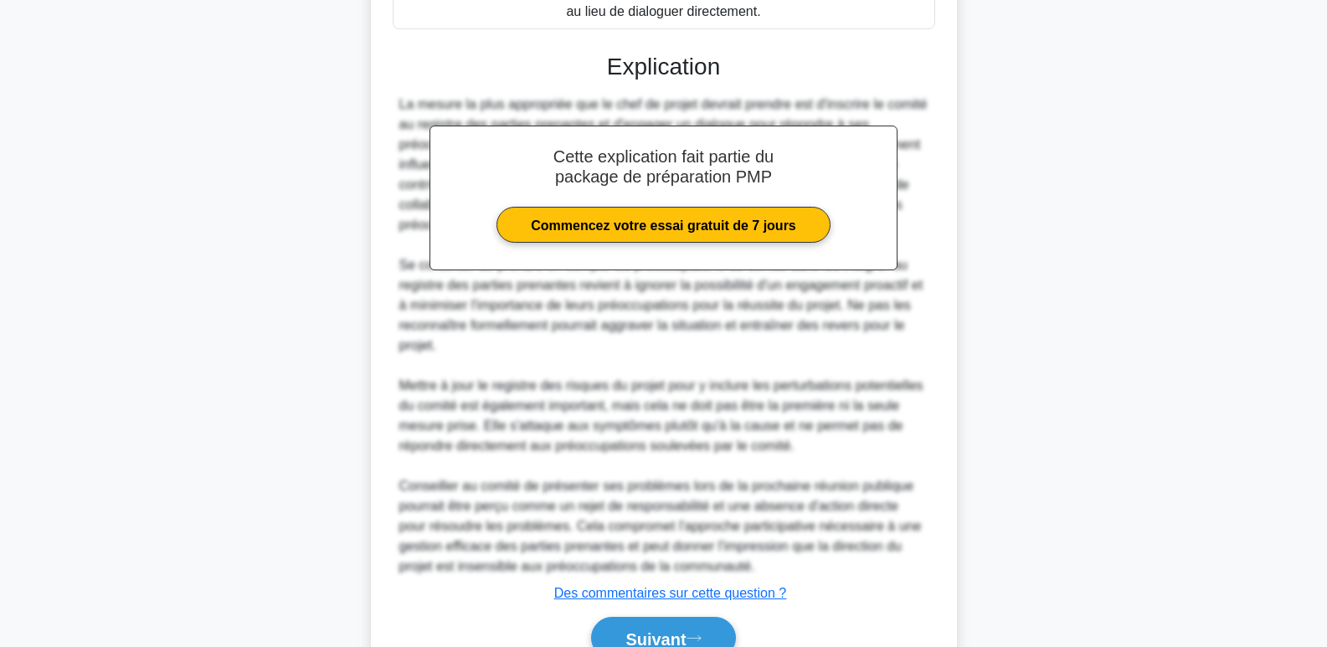
scroll to position [650, 0]
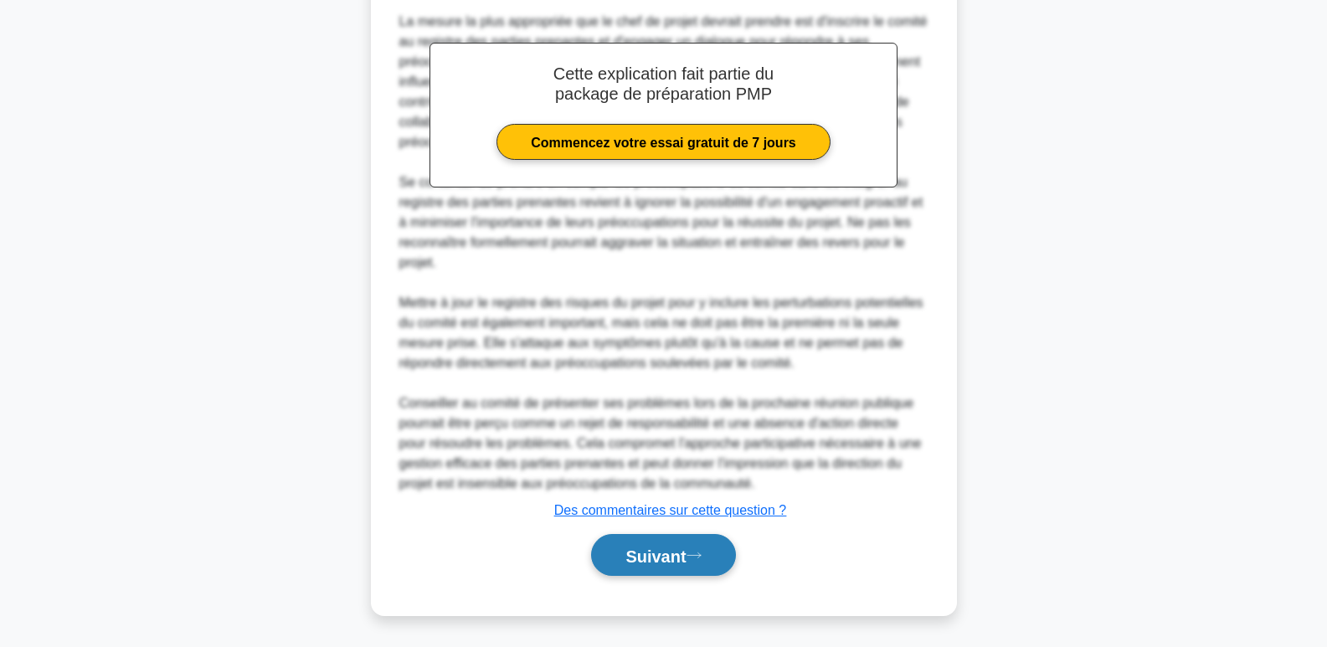
click at [696, 552] on icon at bounding box center [693, 555] width 15 height 9
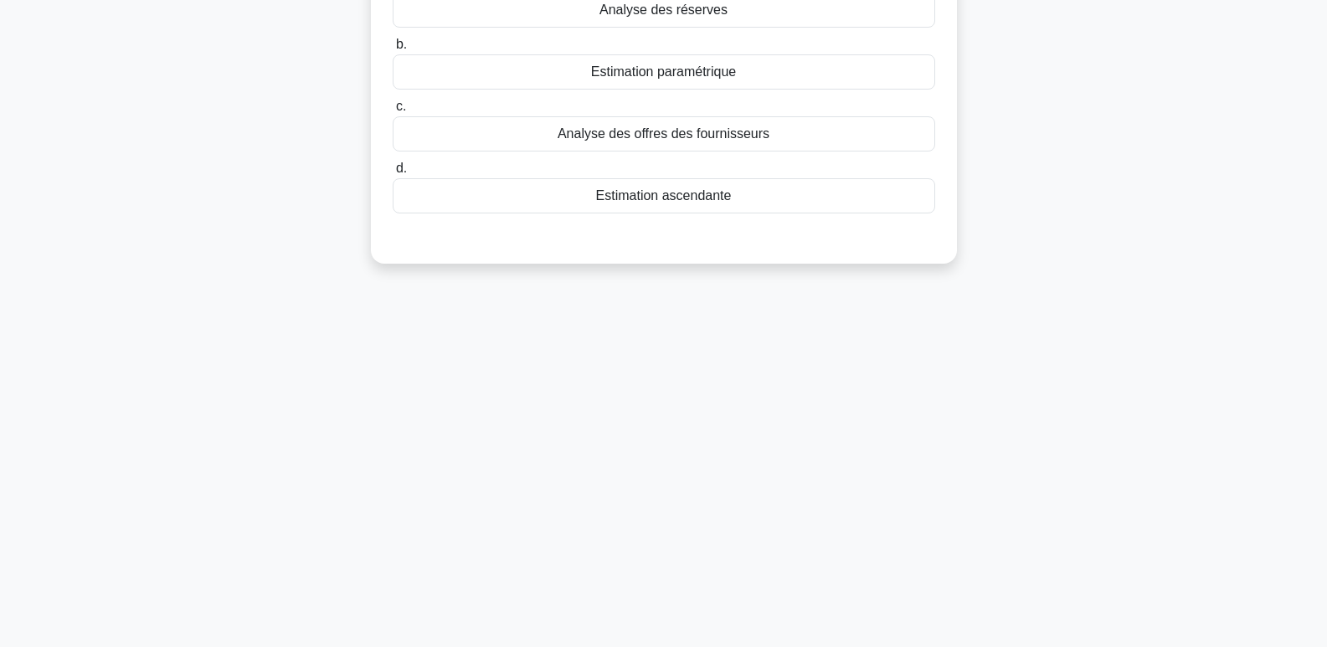
scroll to position [0, 0]
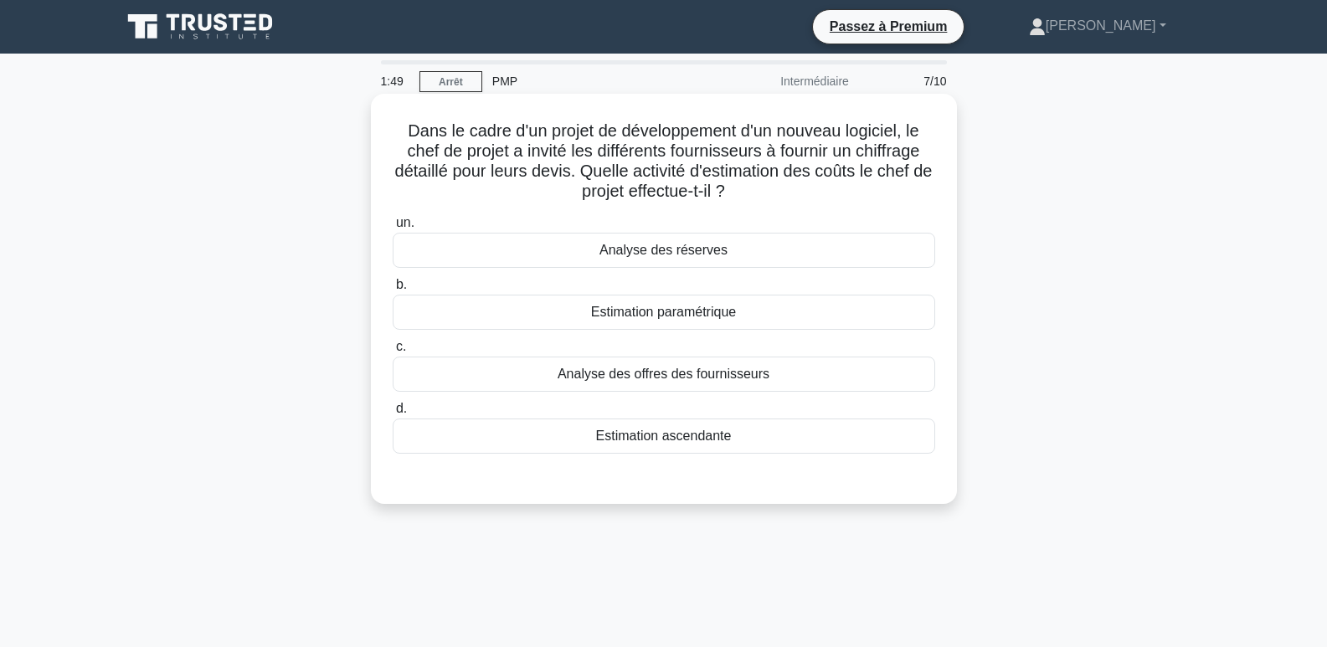
click at [670, 376] on font "Analyse des offres des fournisseurs" at bounding box center [663, 374] width 212 height 14
click at [393, 352] on input "c. Analyse des offres des fournisseurs" at bounding box center [393, 347] width 0 height 11
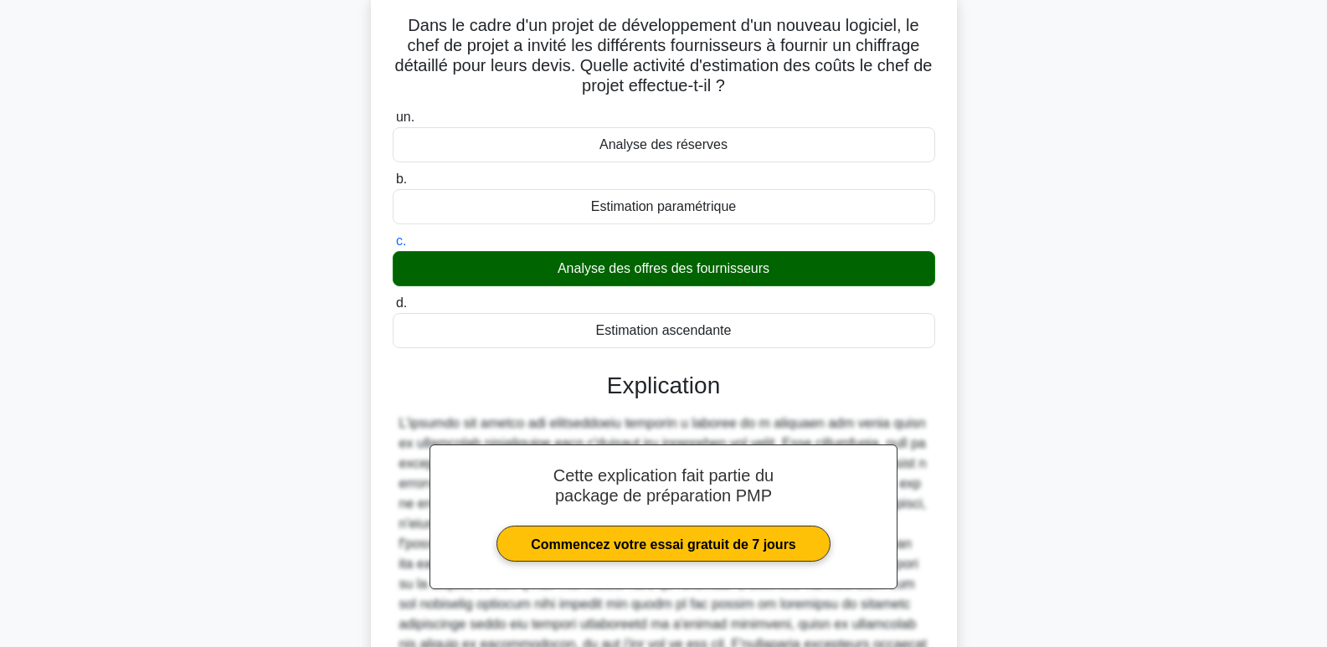
scroll to position [328, 0]
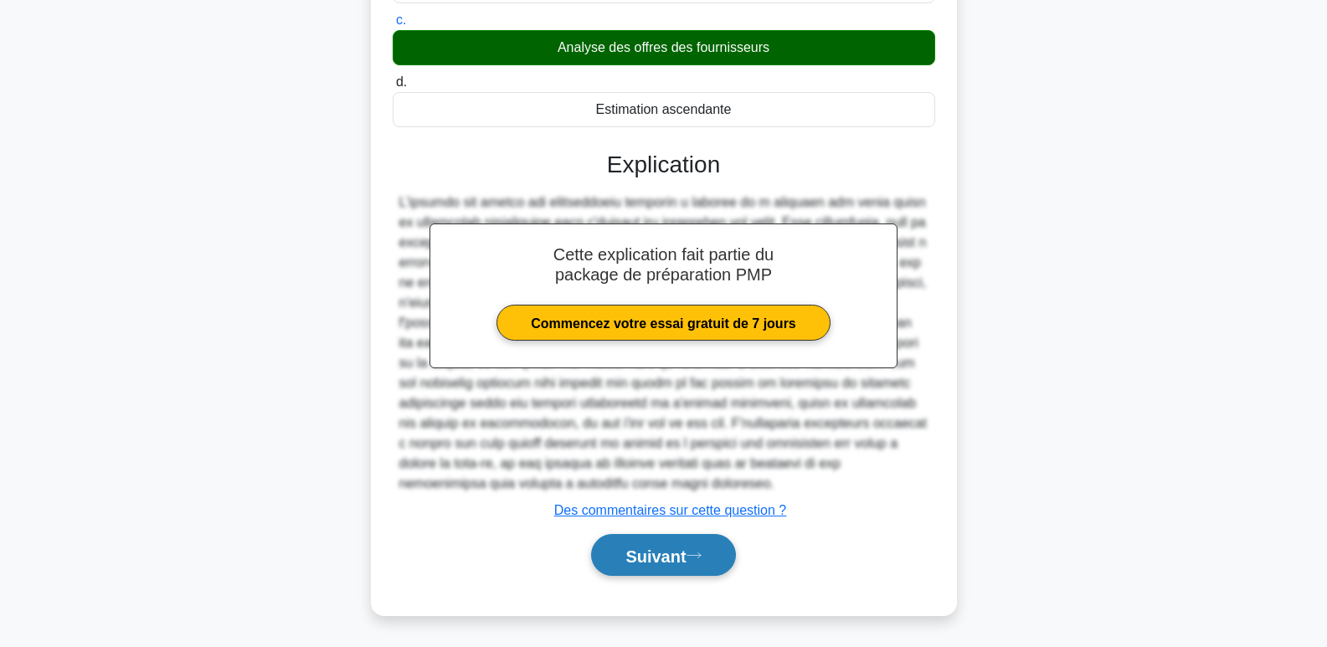
click at [630, 551] on font "Suivant" at bounding box center [655, 556] width 60 height 18
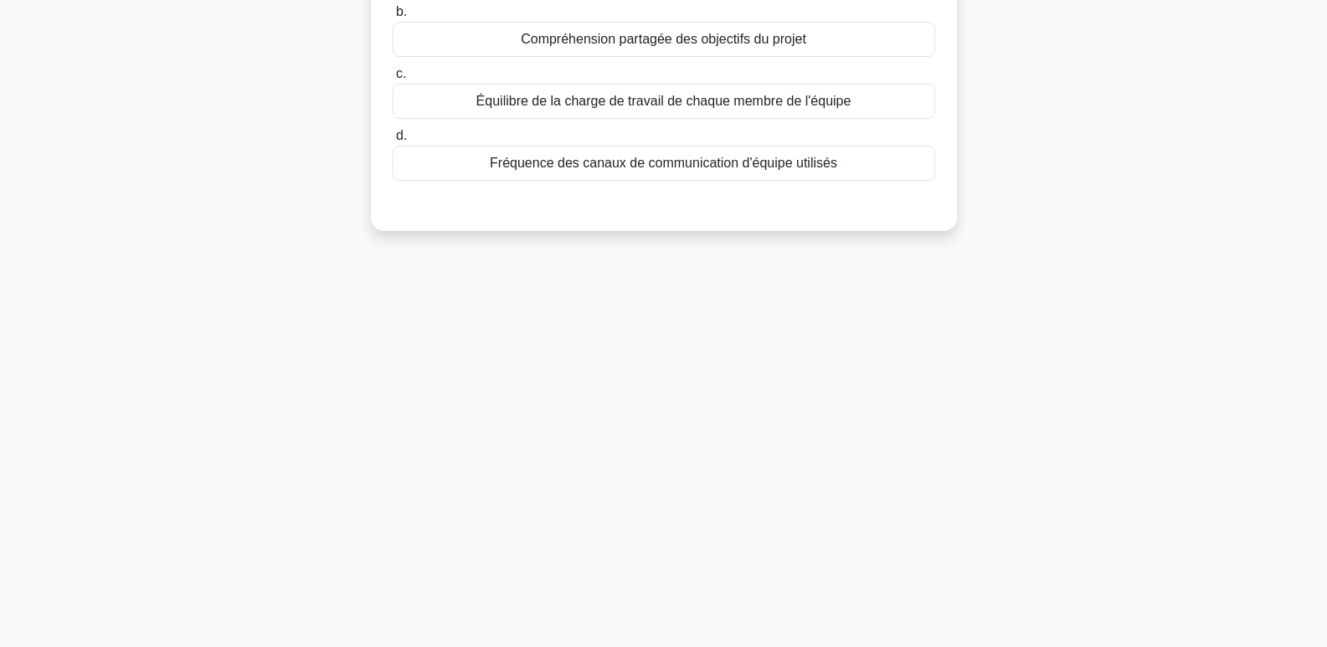
scroll to position [0, 0]
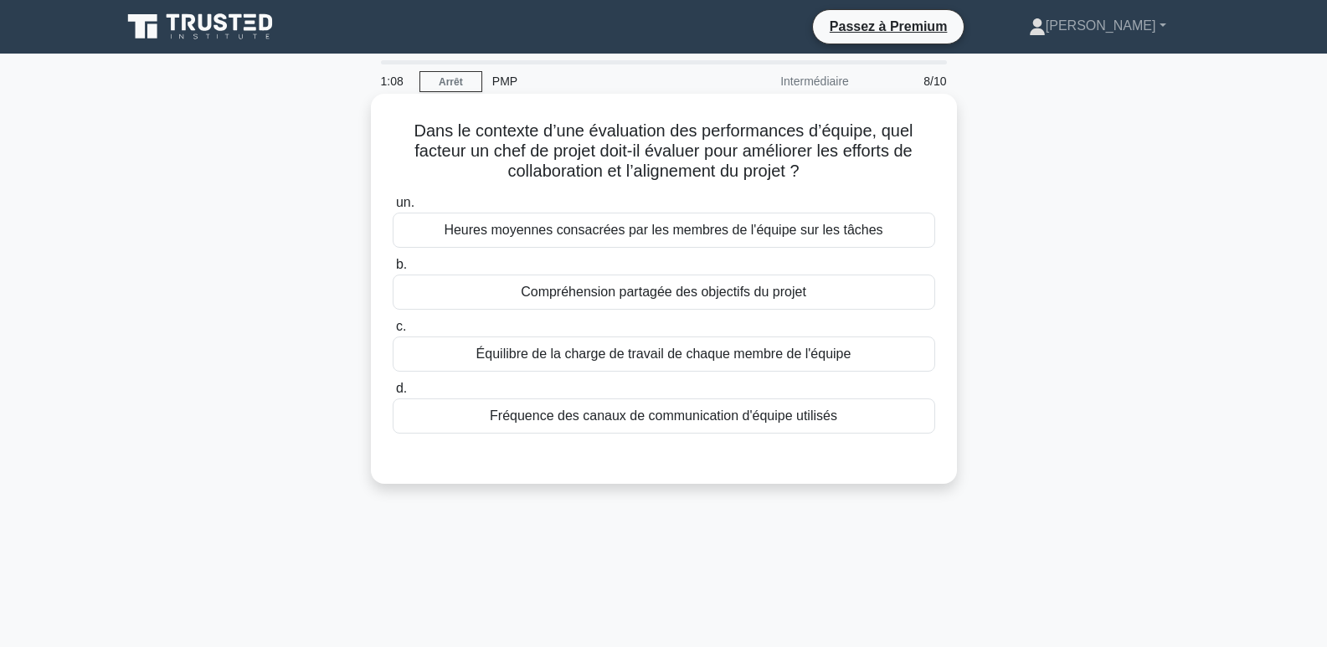
click at [619, 292] on font "Compréhension partagée des objectifs du projet" at bounding box center [663, 292] width 285 height 14
click at [393, 270] on input "b. Compréhension partagée des objectifs du projet" at bounding box center [393, 264] width 0 height 11
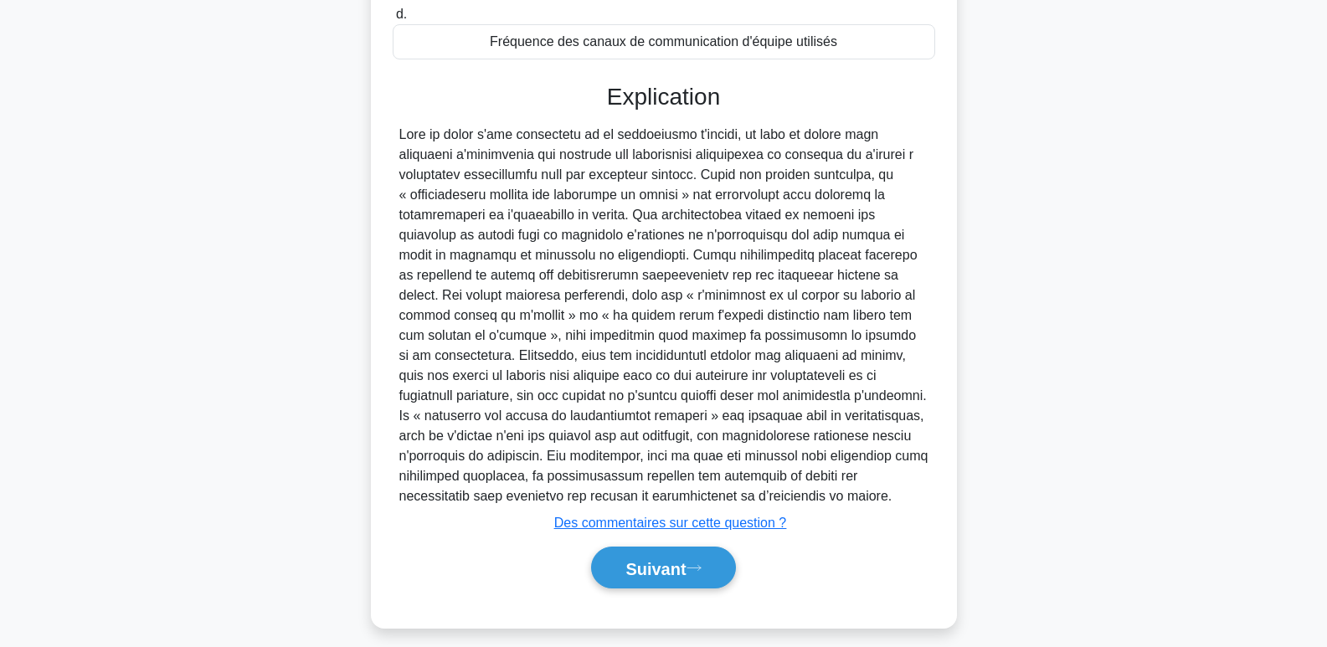
scroll to position [388, 0]
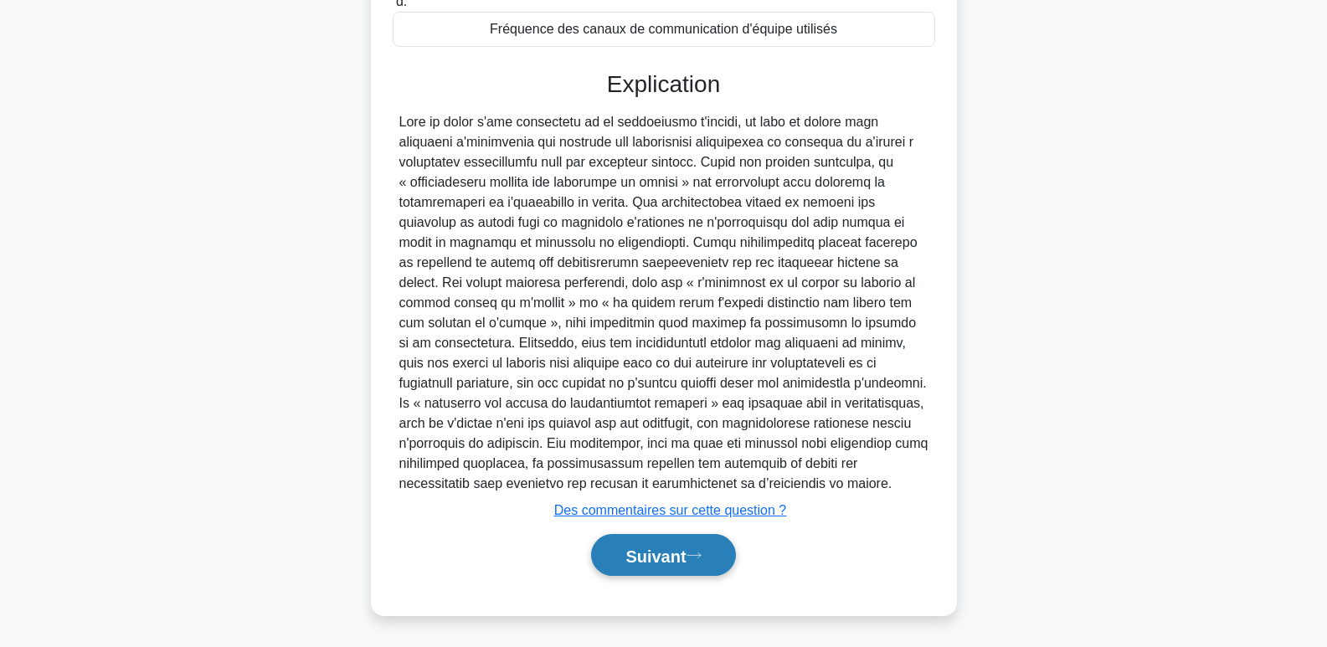
click at [657, 547] on font "Suivant" at bounding box center [655, 556] width 60 height 18
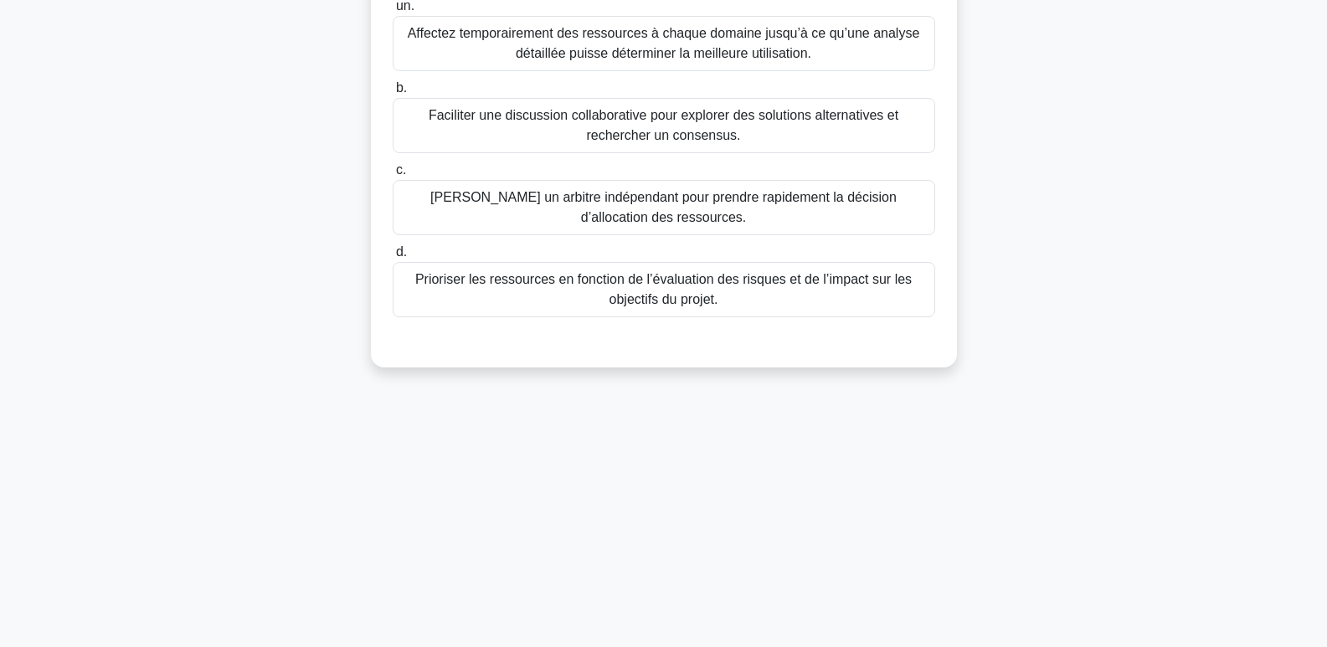
scroll to position [0, 0]
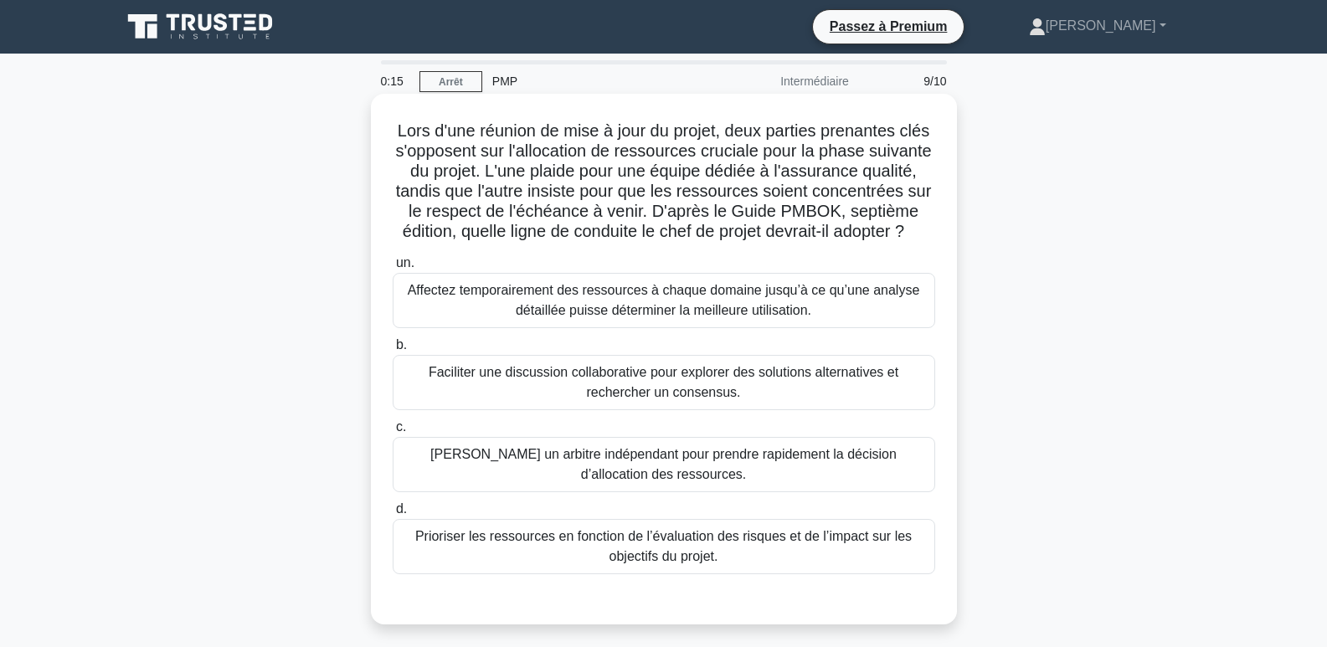
click at [705, 399] on font "Faciliter une discussion collaborative pour explorer des solutions alternatives…" at bounding box center [664, 382] width 470 height 34
click at [393, 351] on input "b. Faciliter une discussion collaborative pour explorer des solutions alternati…" at bounding box center [393, 345] width 0 height 11
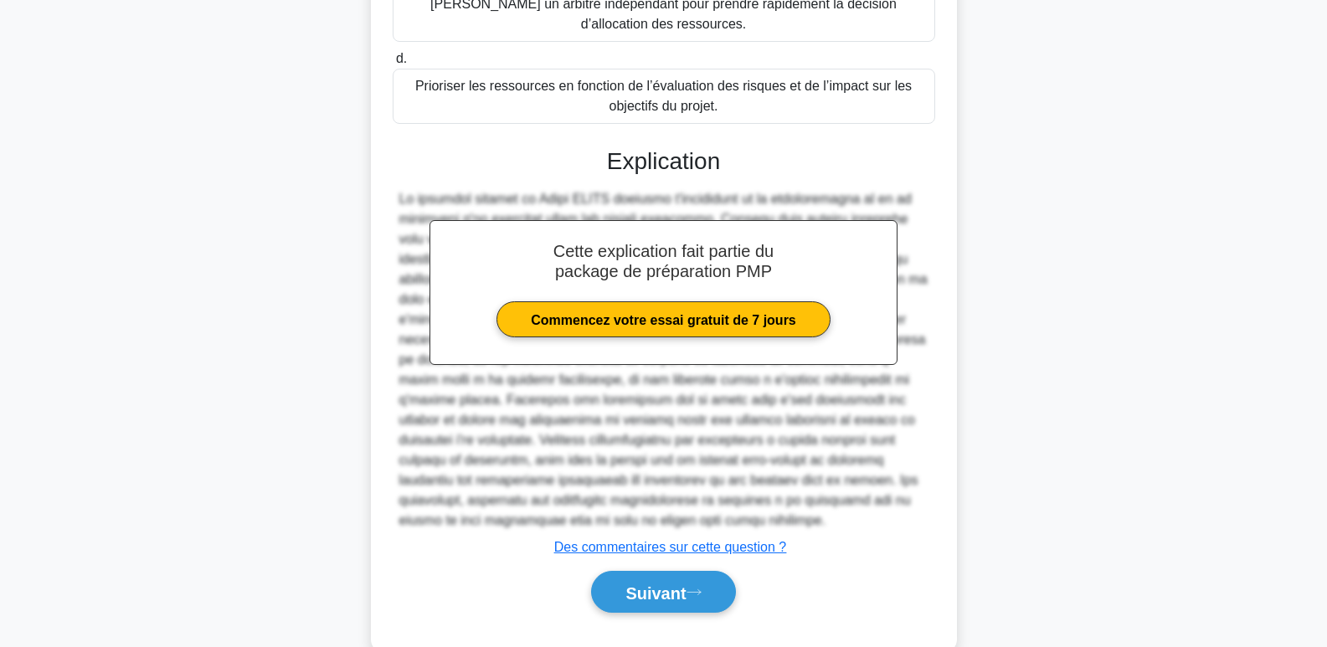
scroll to position [509, 0]
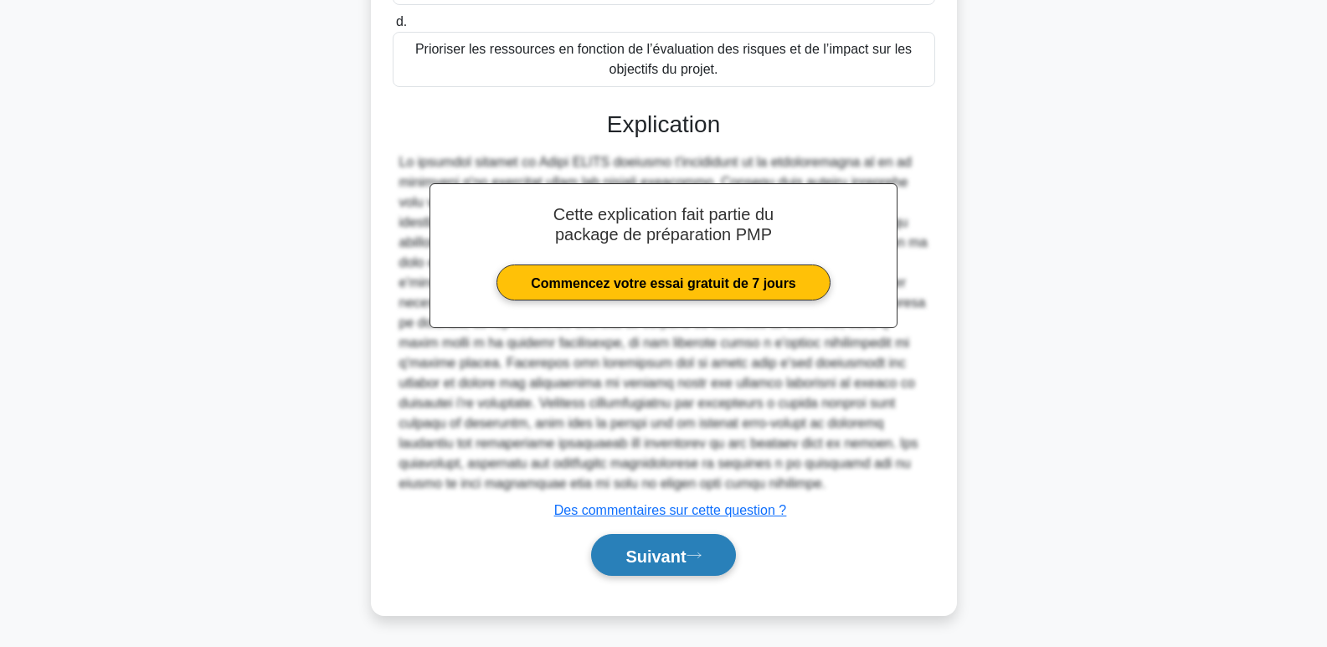
click at [709, 560] on button "Suivant" at bounding box center [663, 555] width 144 height 43
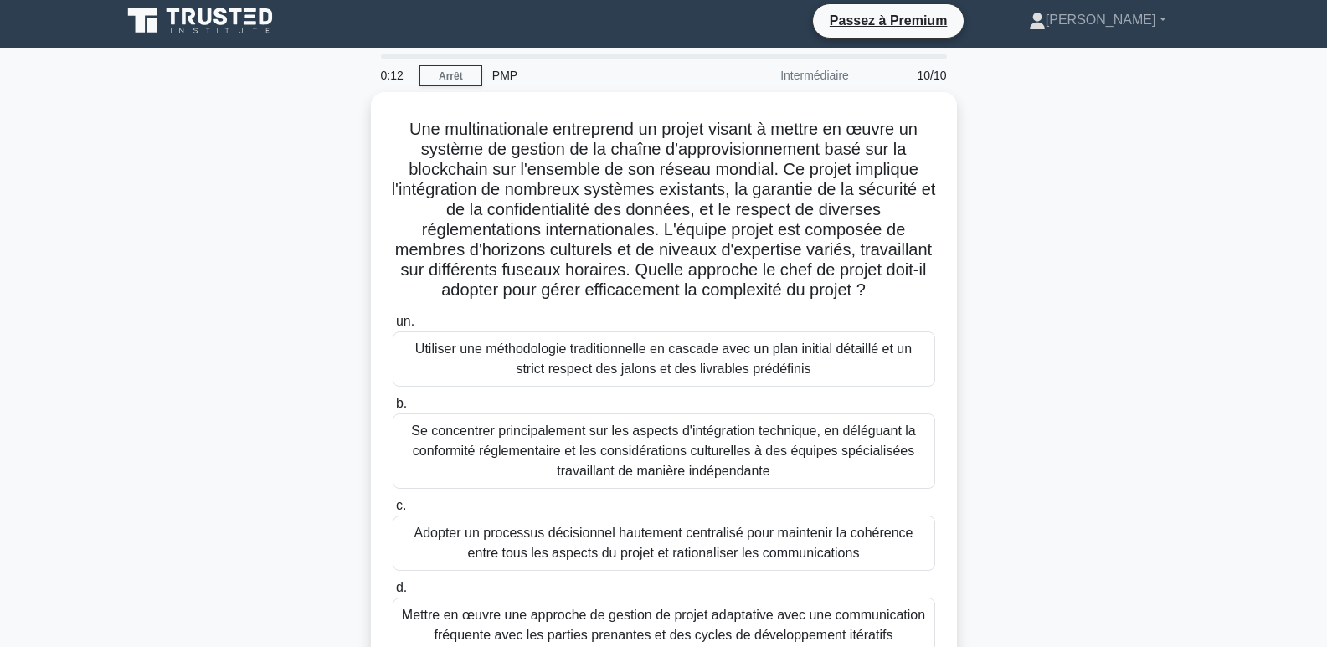
scroll to position [0, 0]
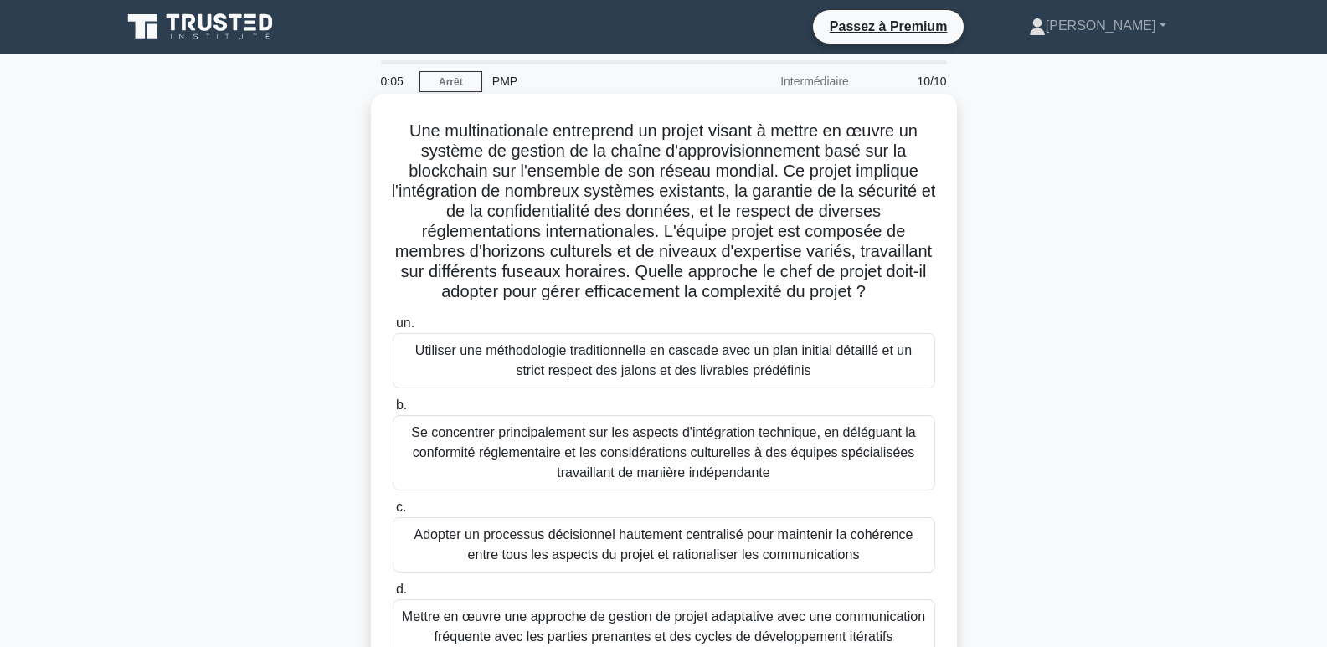
click at [604, 562] on font "Adopter un processus décisionnel hautement centralisé pour maintenir la cohéren…" at bounding box center [663, 544] width 499 height 34
click at [393, 513] on input "c. Adopter un processus décisionnel hautement centralisé pour maintenir la cohé…" at bounding box center [393, 507] width 0 height 11
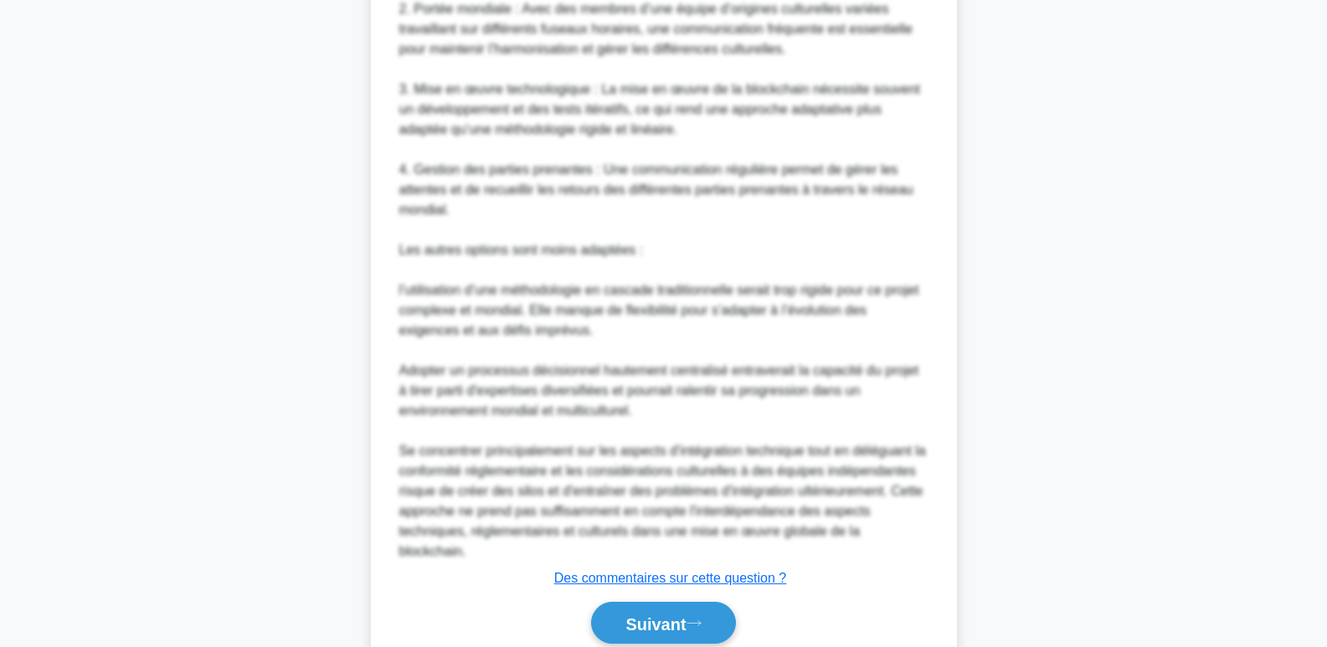
scroll to position [1013, 0]
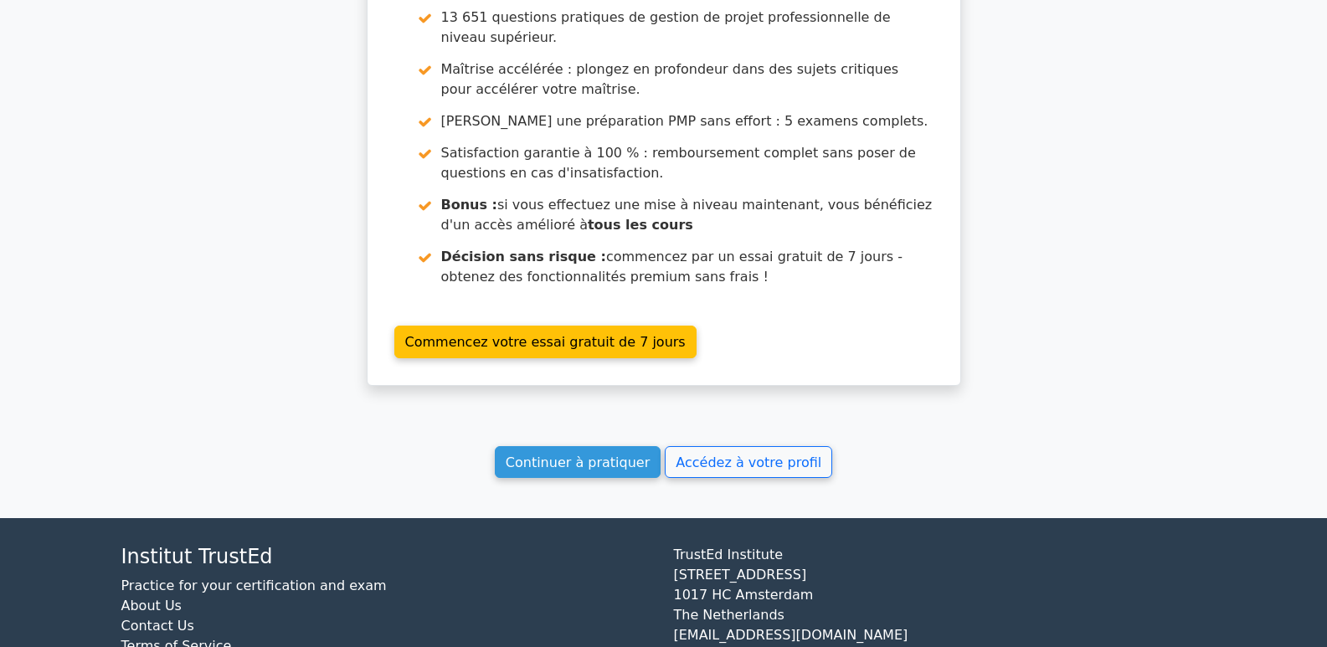
scroll to position [2762, 0]
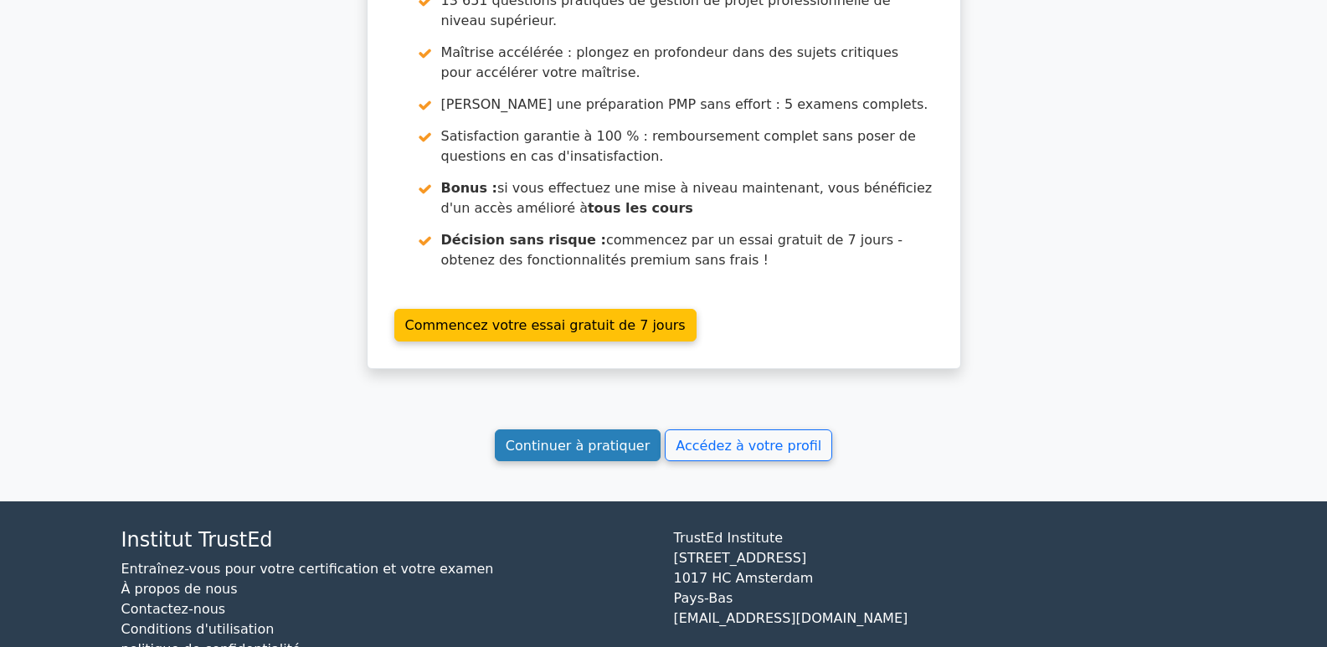
click at [569, 451] on font "Continuer à pratiquer" at bounding box center [578, 445] width 144 height 16
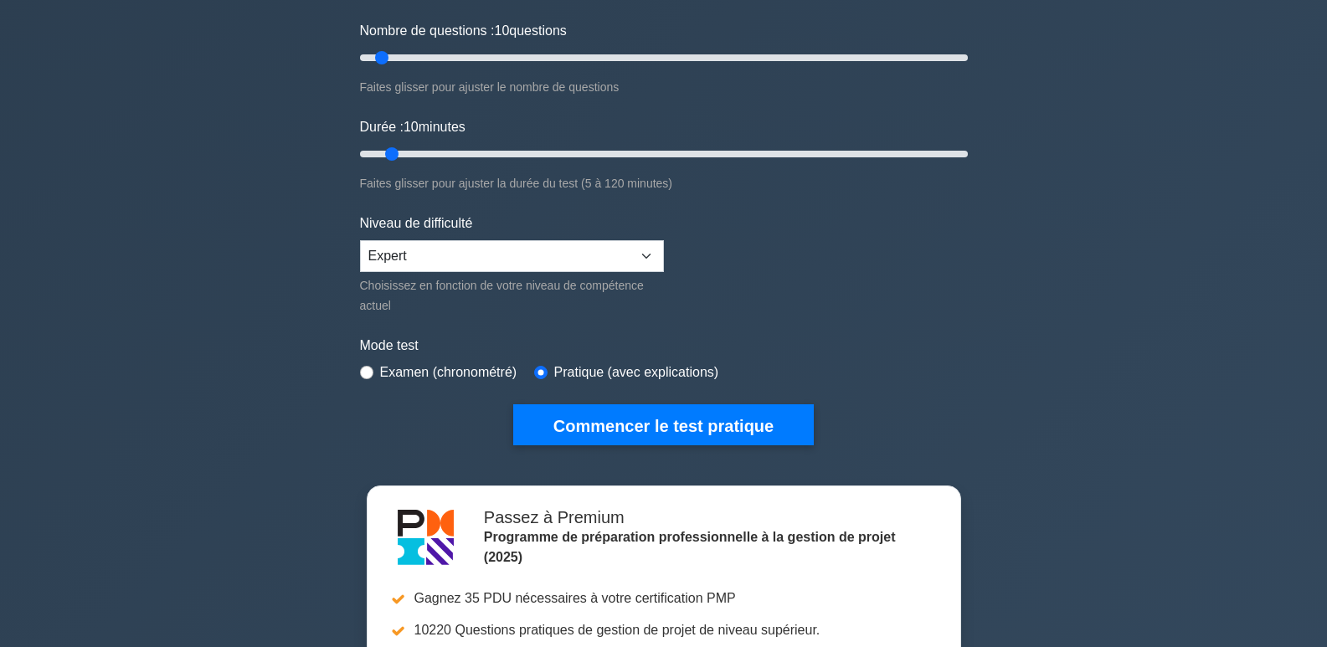
scroll to position [251, 0]
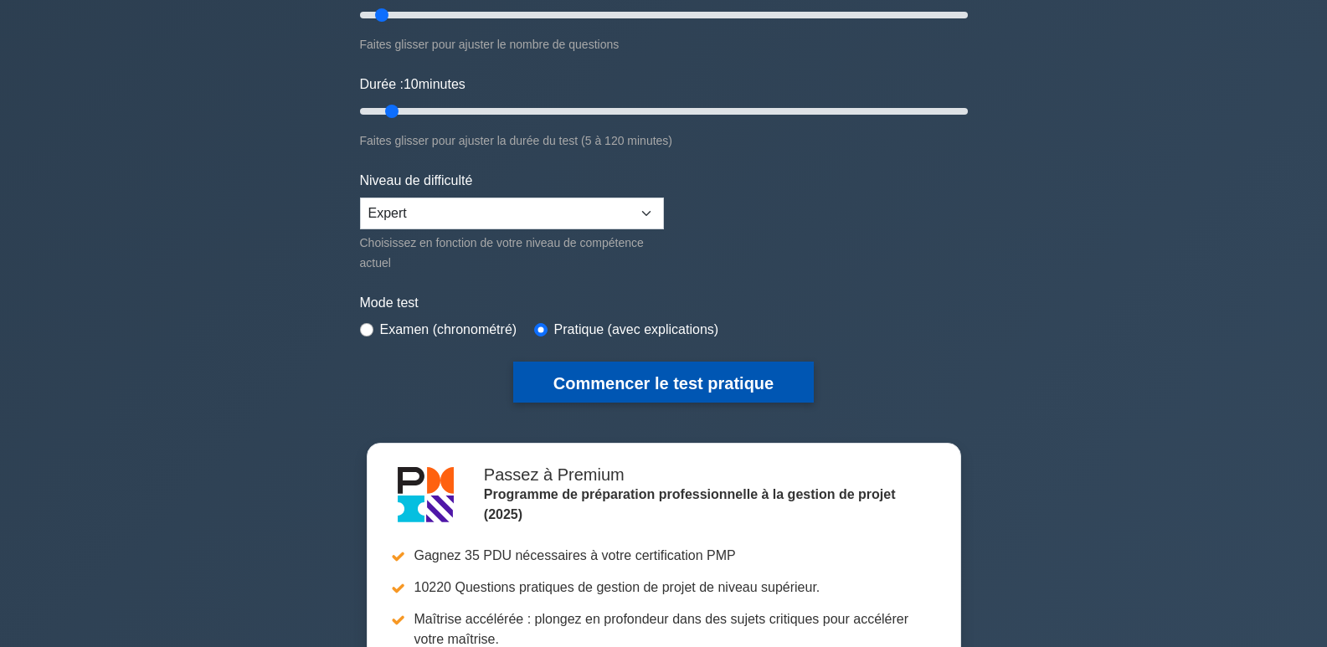
click at [678, 383] on font "Commencer le test pratique" at bounding box center [663, 383] width 220 height 18
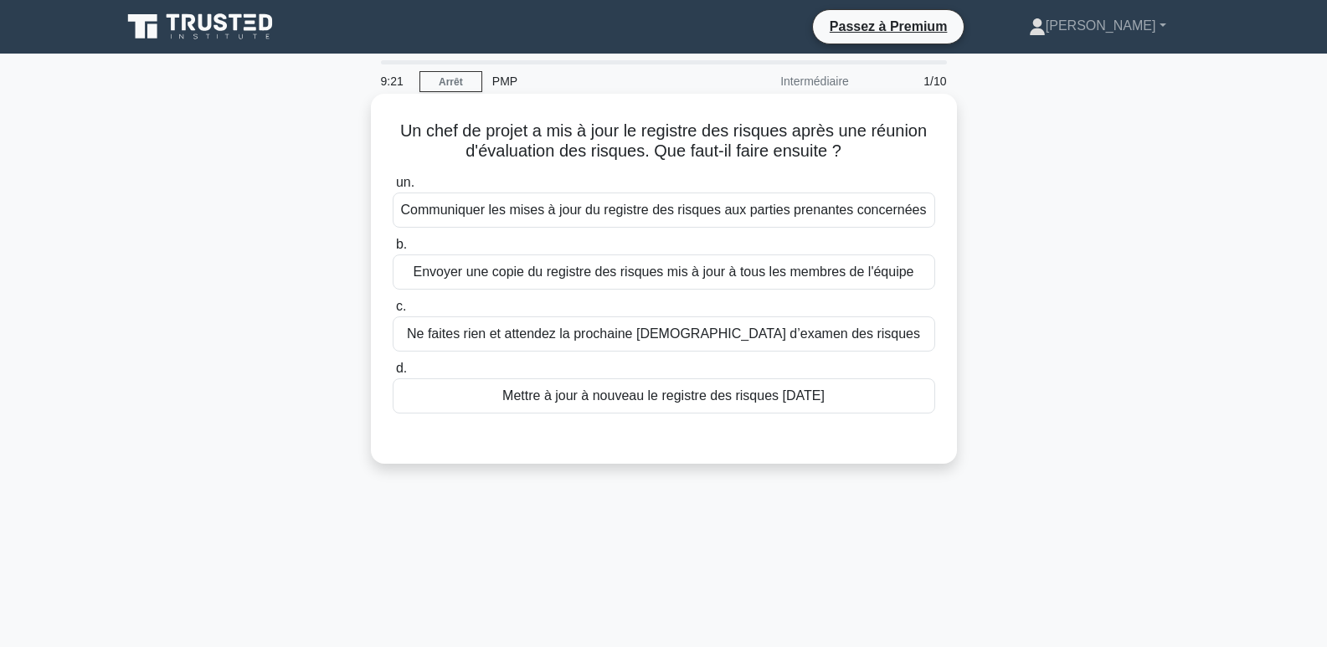
click at [585, 216] on font "Communiquer les mises à jour du registre des risques aux parties prenantes conc…" at bounding box center [664, 210] width 526 height 14
click at [393, 188] on input "un. Communiquer les mises à jour du registre des risques aux parties prenantes …" at bounding box center [393, 182] width 0 height 11
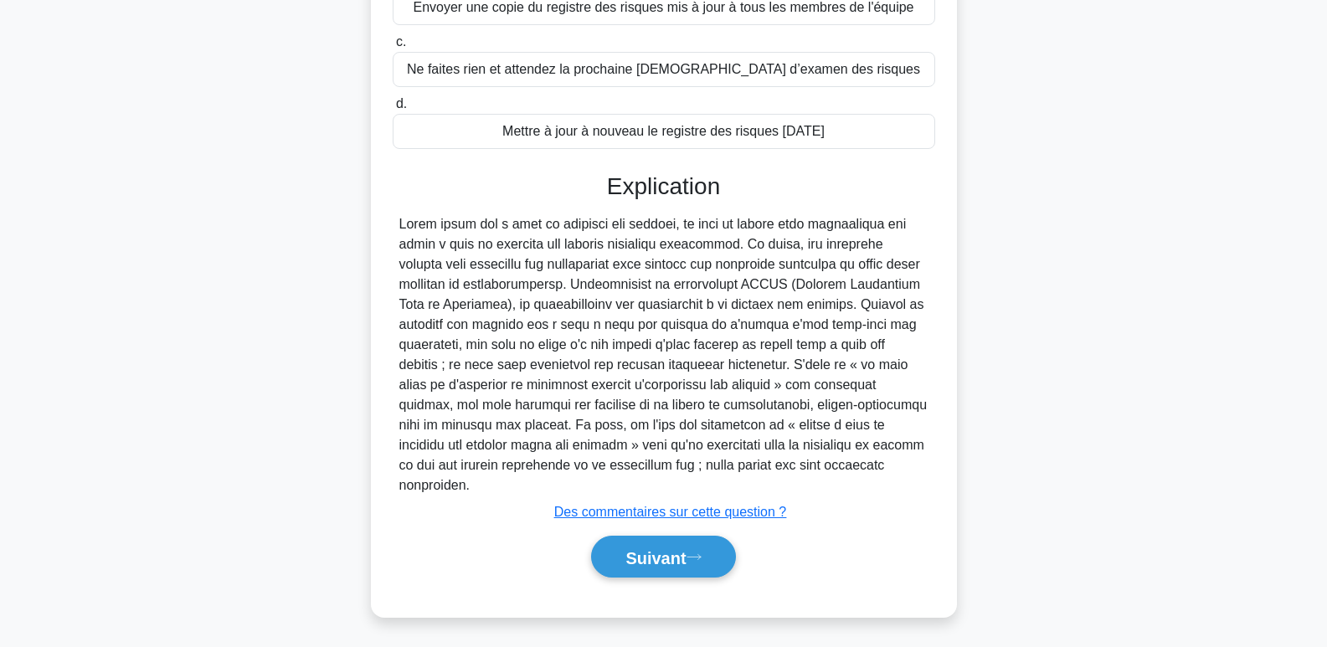
scroll to position [268, 0]
click at [658, 547] on font "Suivant" at bounding box center [655, 556] width 60 height 18
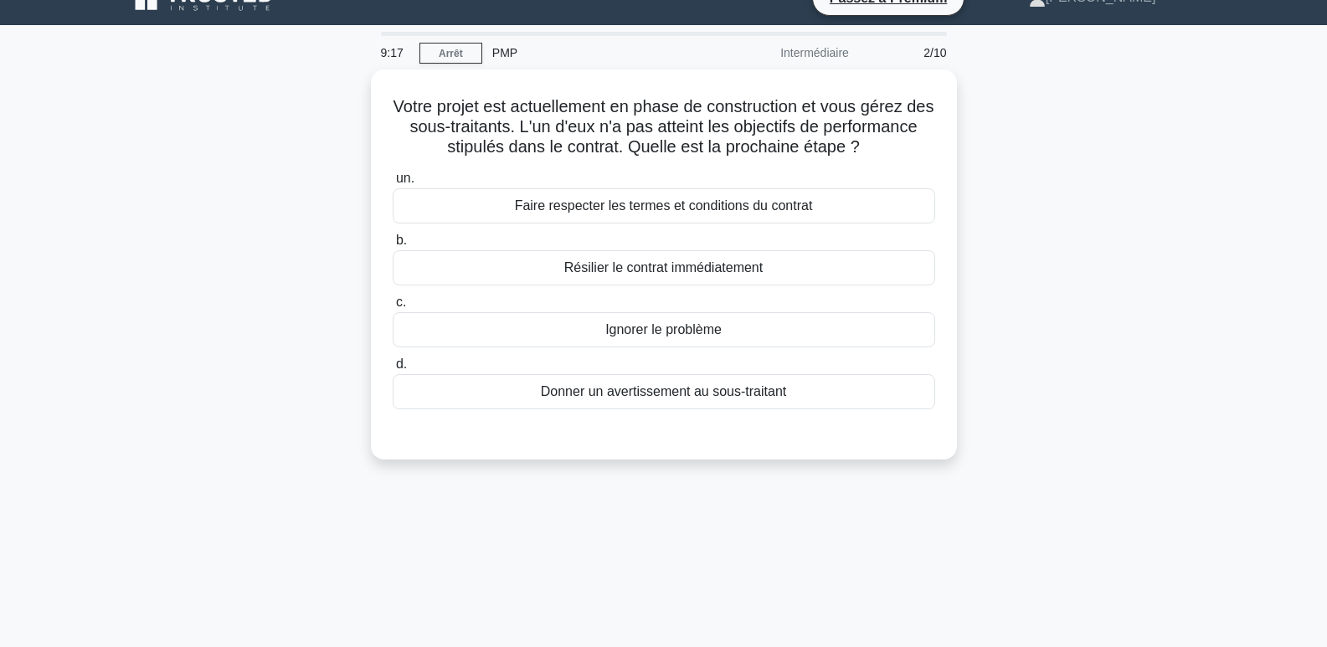
scroll to position [0, 0]
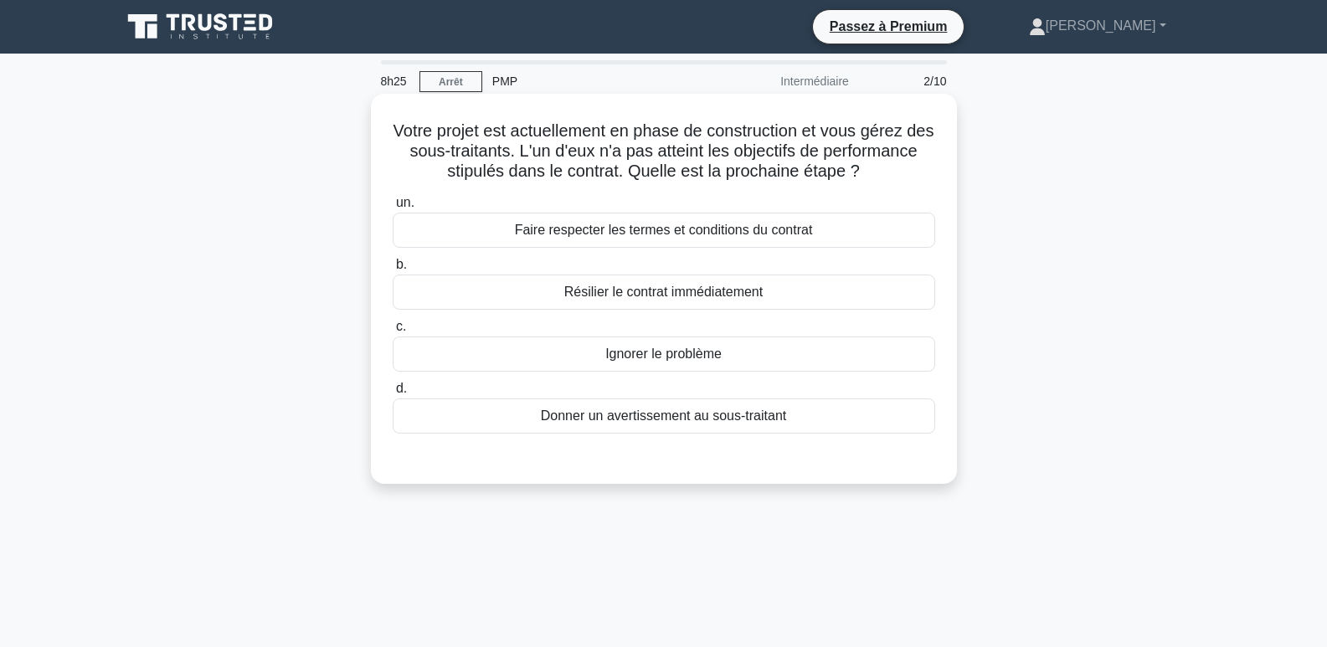
click at [664, 293] on font "Résilier le contrat immédiatement" at bounding box center [663, 292] width 198 height 14
click at [393, 270] on input "b. Résilier le contrat immédiatement" at bounding box center [393, 264] width 0 height 11
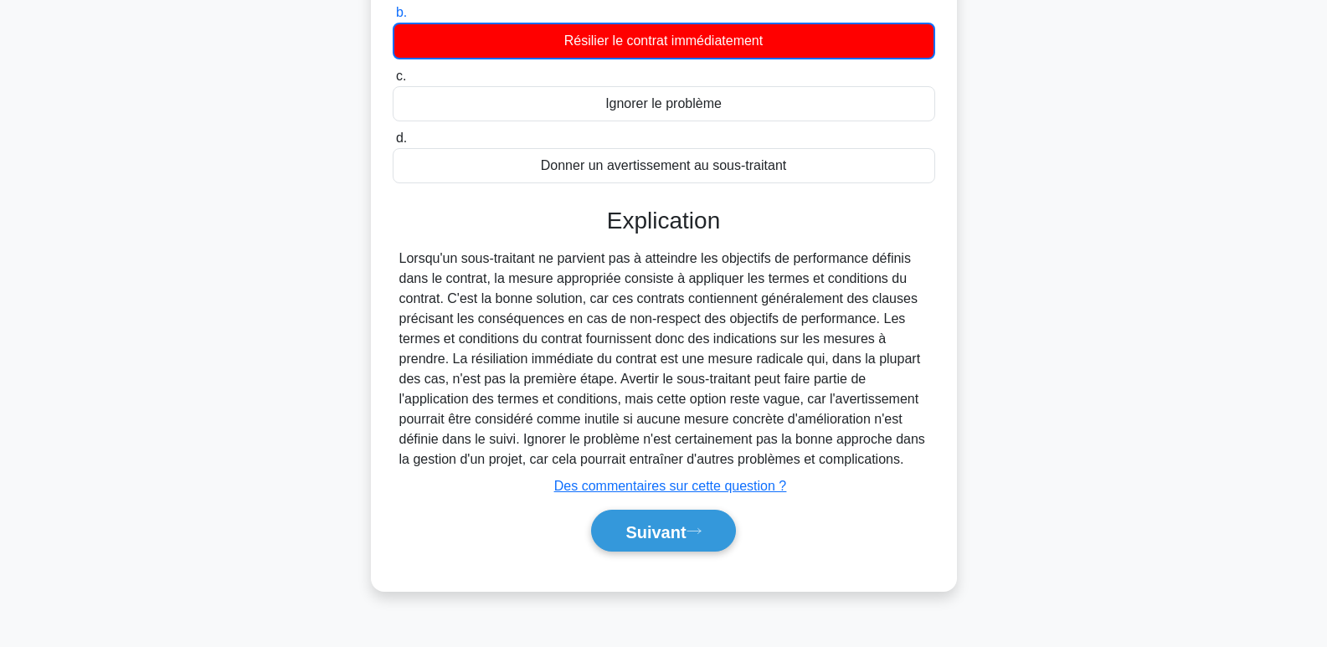
scroll to position [257, 0]
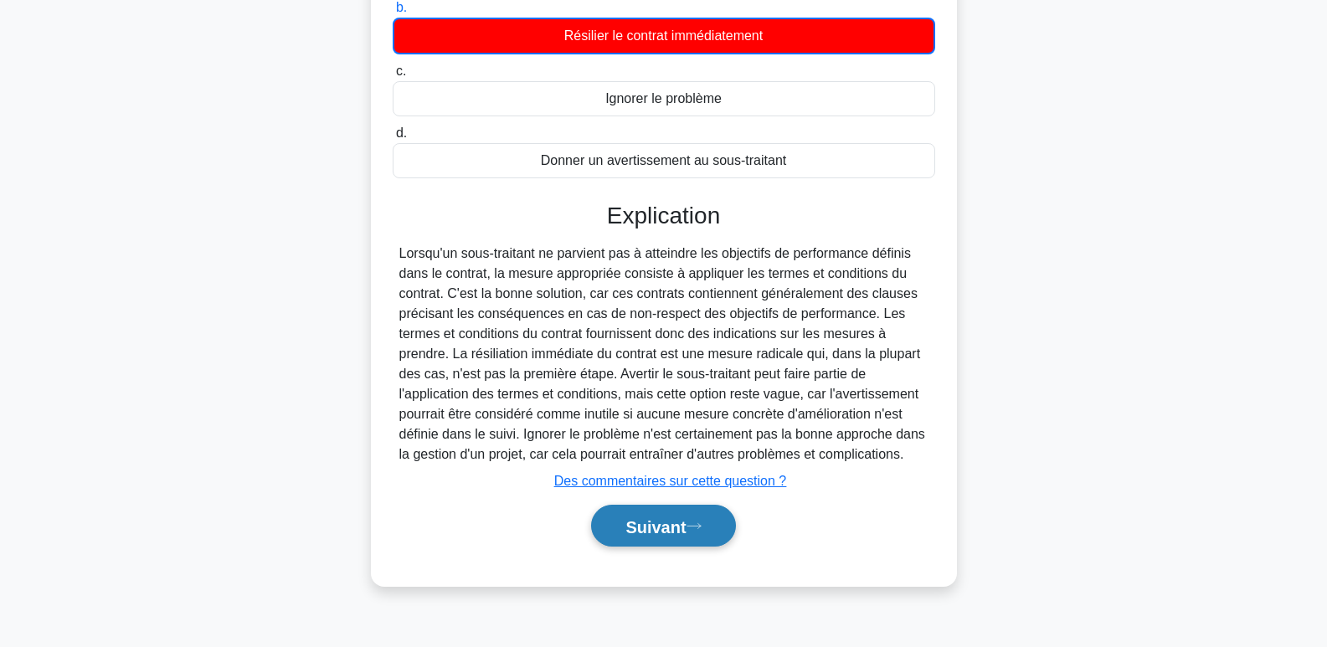
click at [640, 521] on font "Suivant" at bounding box center [655, 526] width 60 height 18
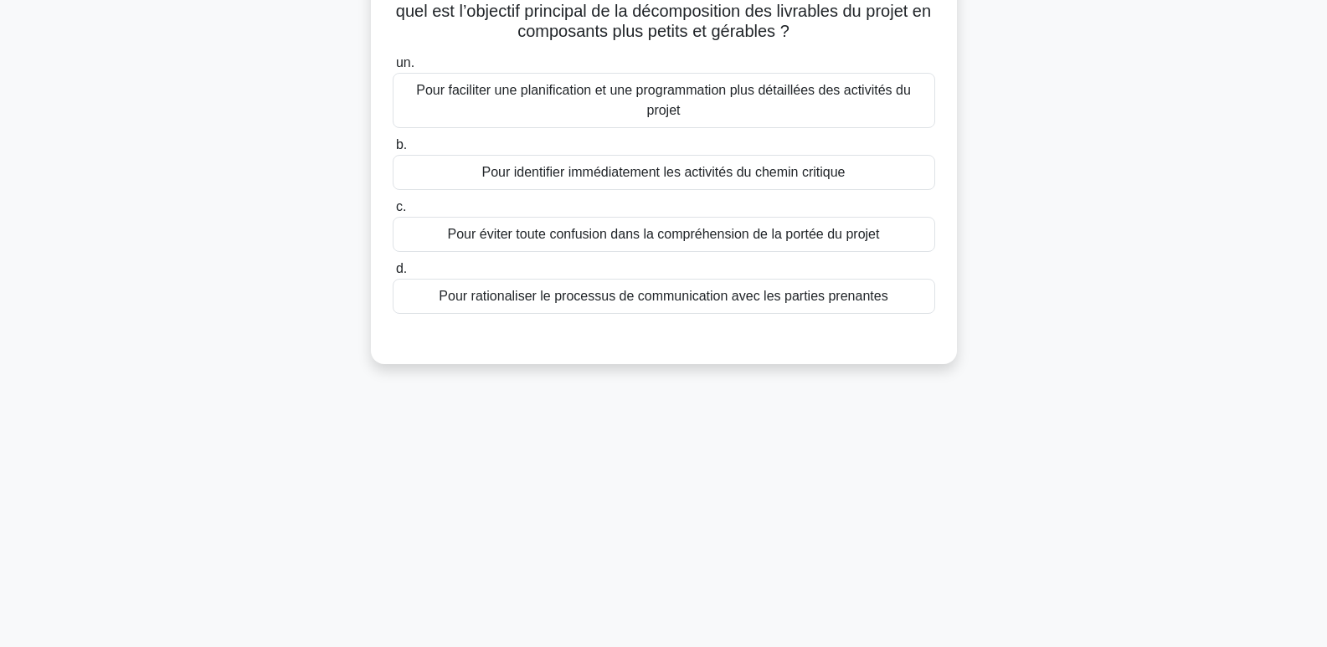
scroll to position [0, 0]
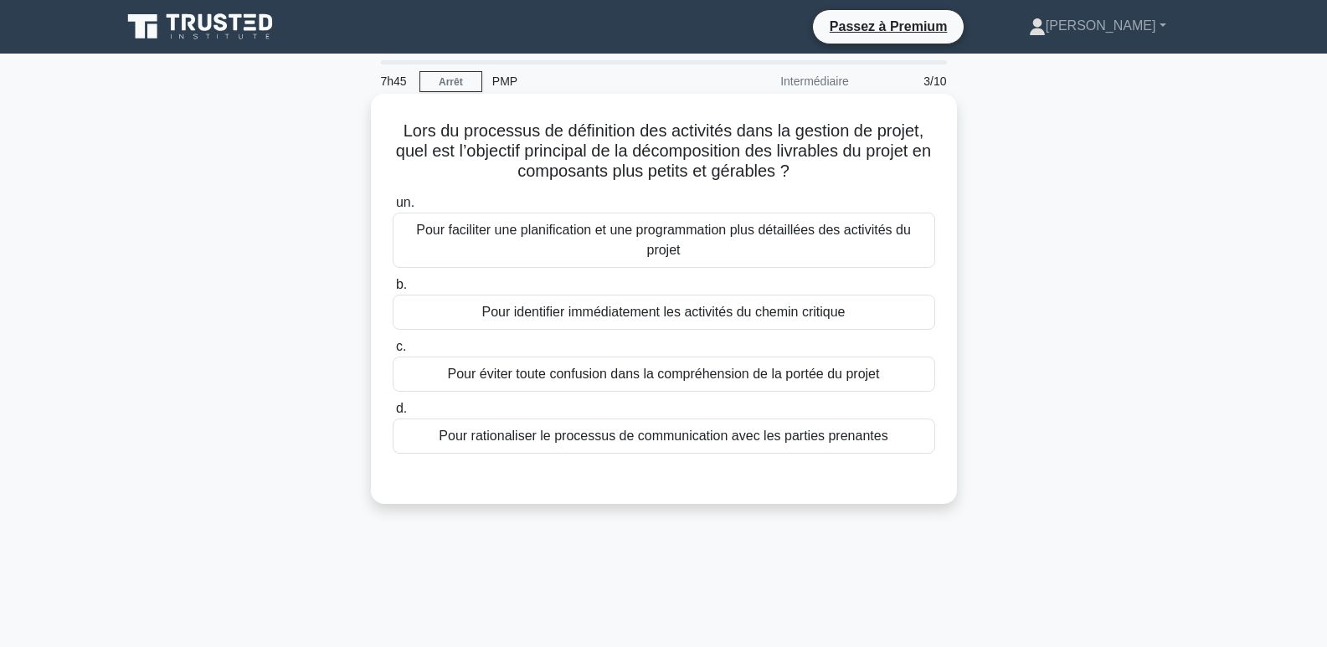
click at [659, 238] on font "Pour faciliter une planification et une programmation plus détaillées des activ…" at bounding box center [663, 240] width 495 height 34
click at [393, 208] on input "un. Pour faciliter une planification et une programmation plus détaillées des a…" at bounding box center [393, 203] width 0 height 11
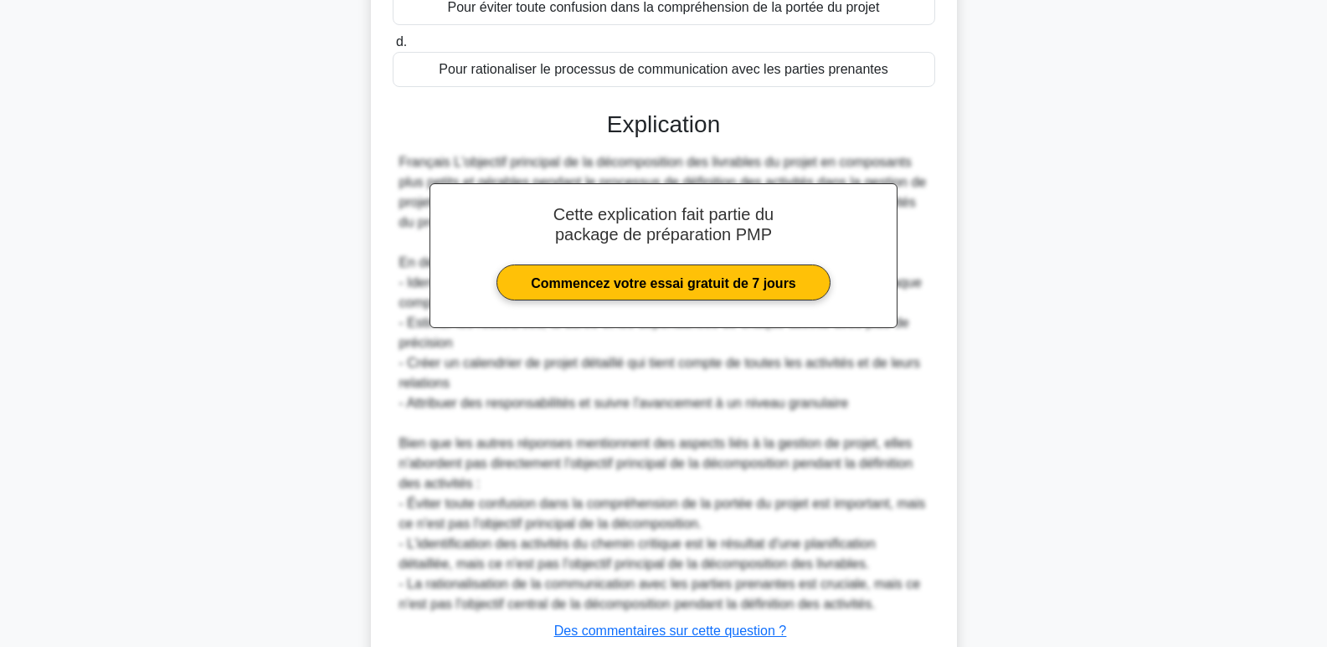
scroll to position [489, 0]
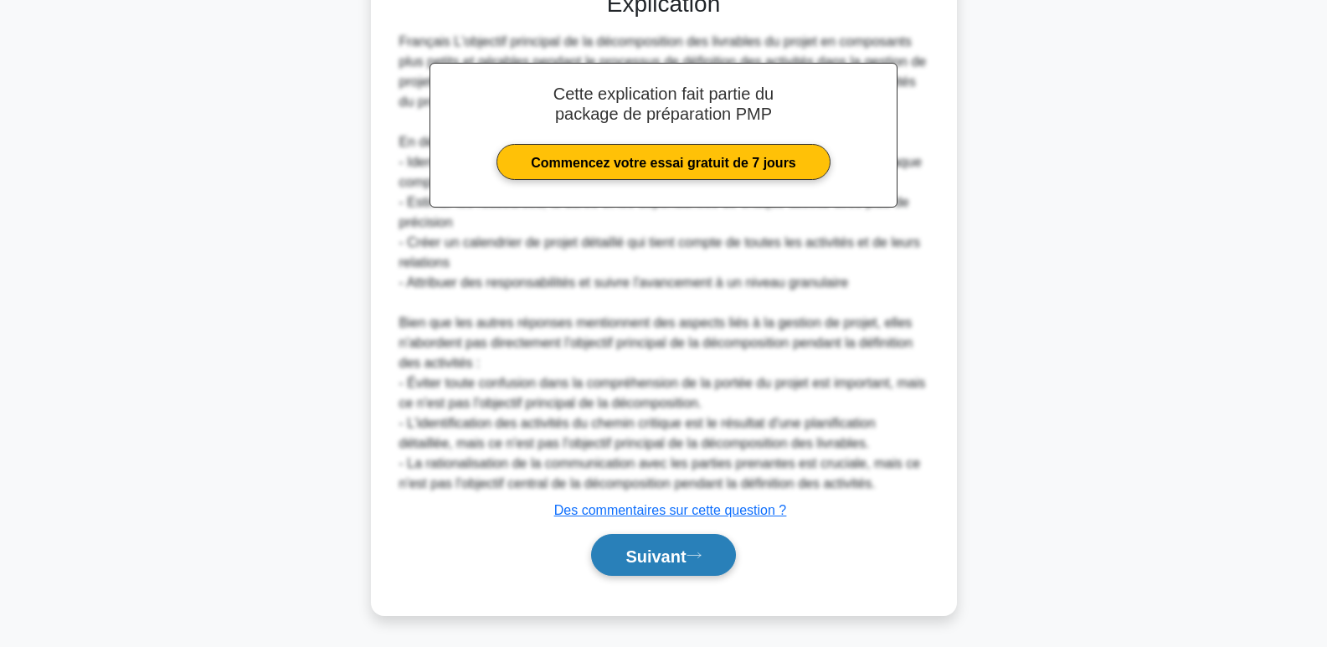
click at [694, 547] on button "Suivant" at bounding box center [663, 555] width 144 height 43
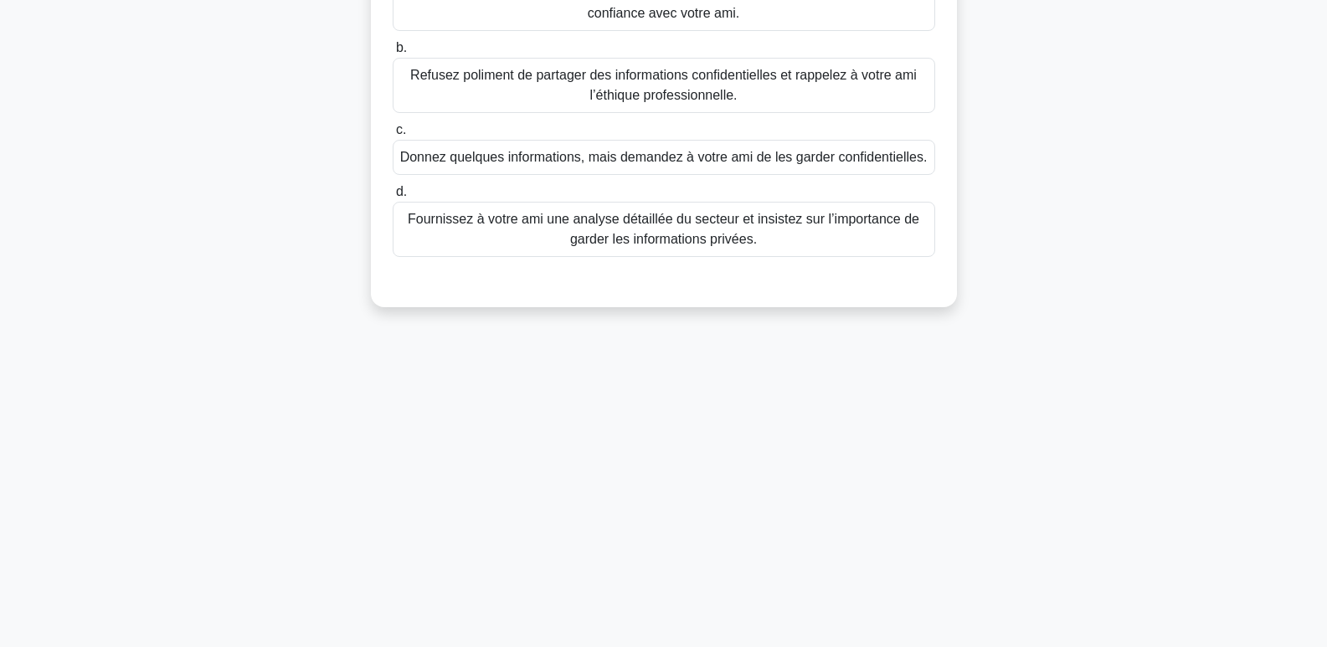
scroll to position [0, 0]
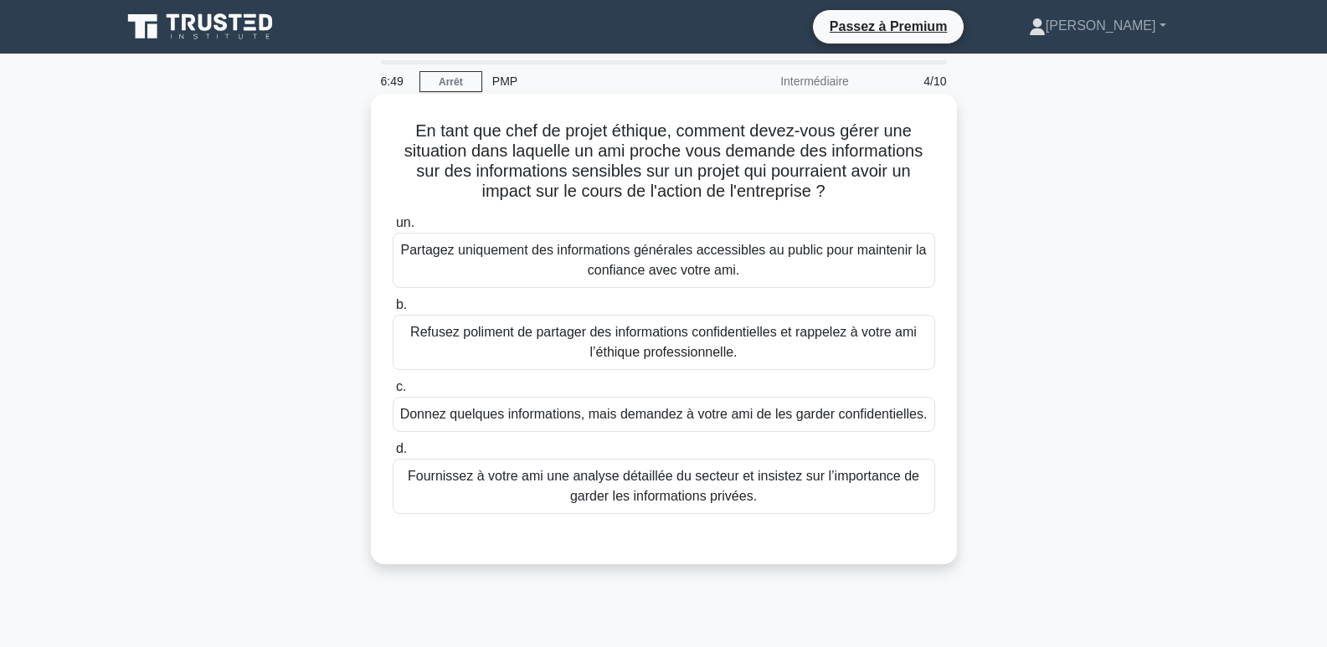
click at [737, 262] on font "Partagez uniquement des informations générales accessibles au public pour maint…" at bounding box center [664, 260] width 526 height 34
click at [393, 229] on input "un. Partagez uniquement des informations générales accessibles au public pour m…" at bounding box center [393, 223] width 0 height 11
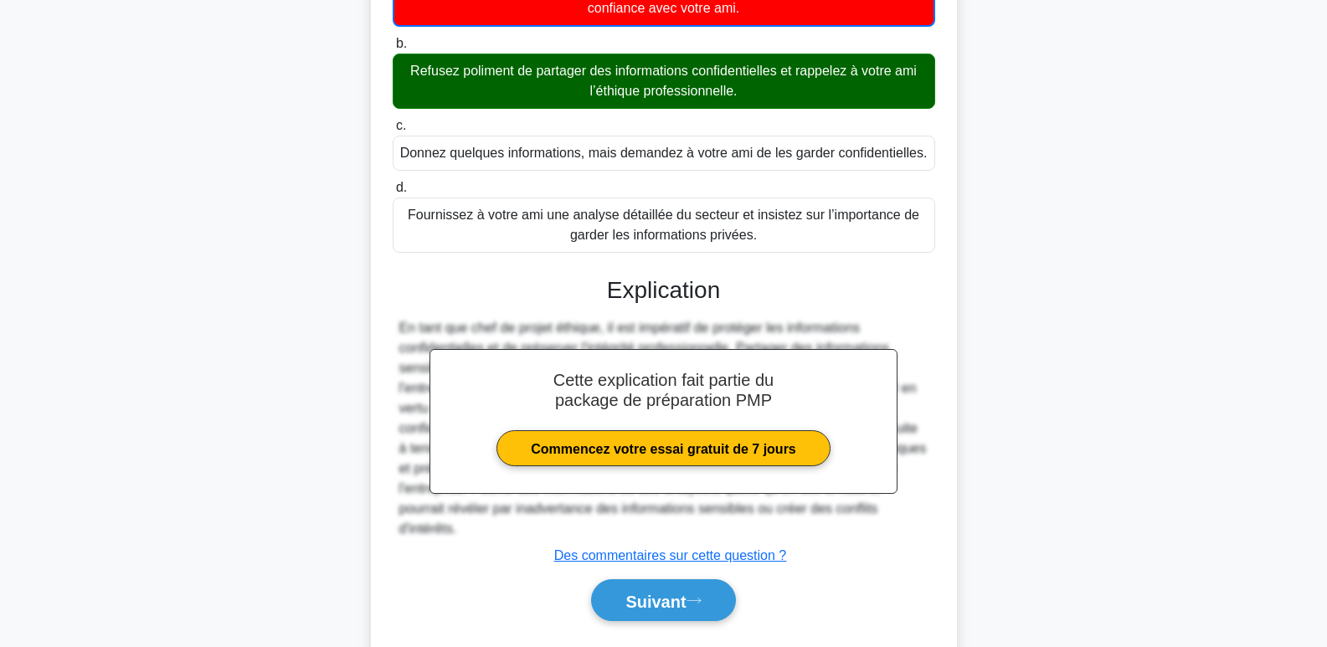
scroll to position [290, 0]
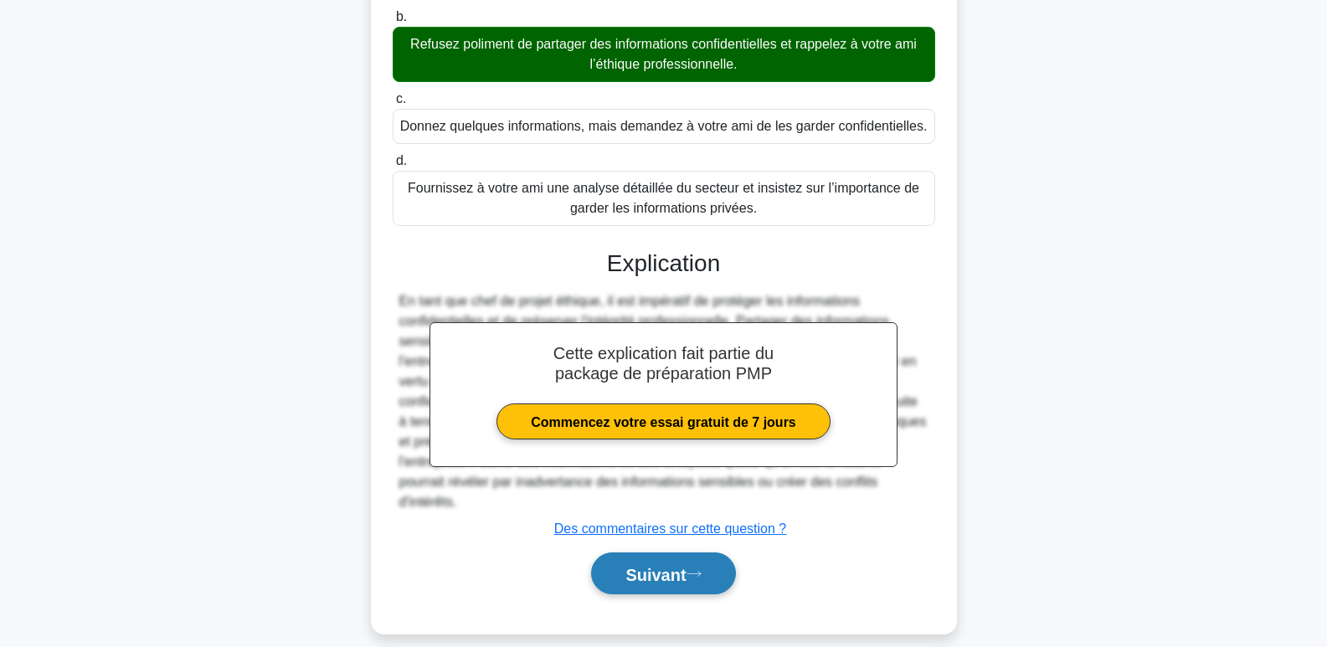
click at [660, 566] on button "Suivant" at bounding box center [663, 573] width 144 height 43
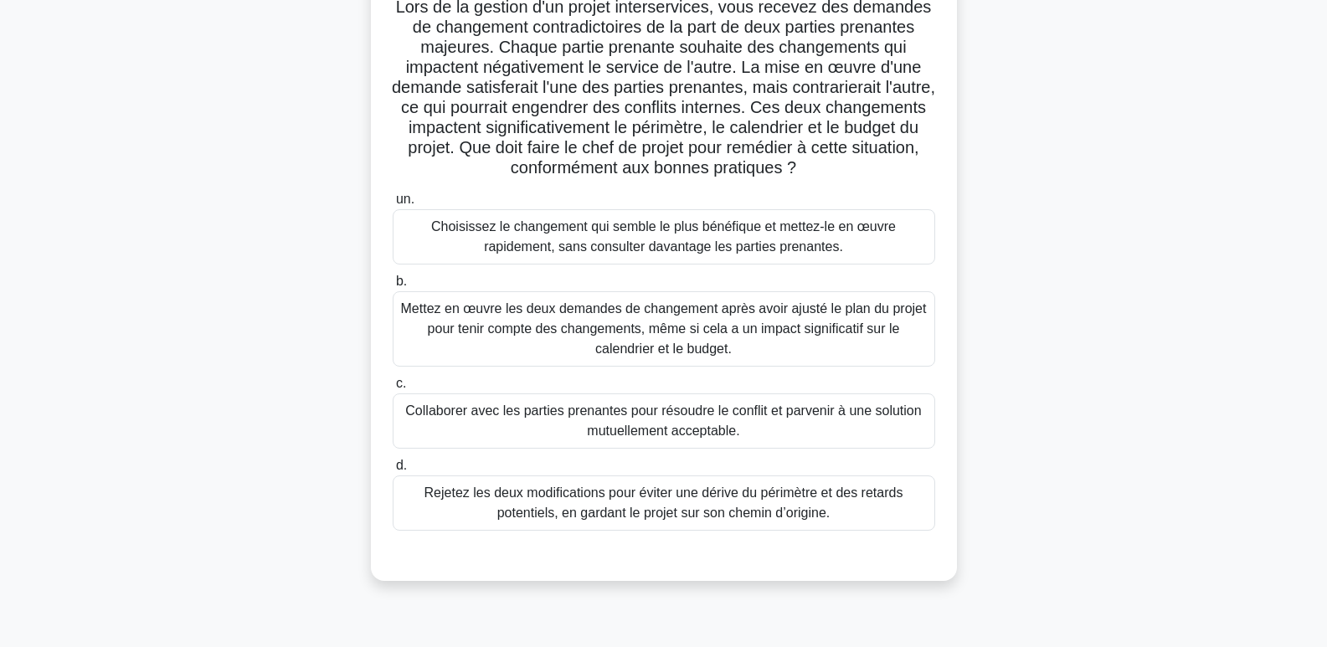
scroll to position [167, 0]
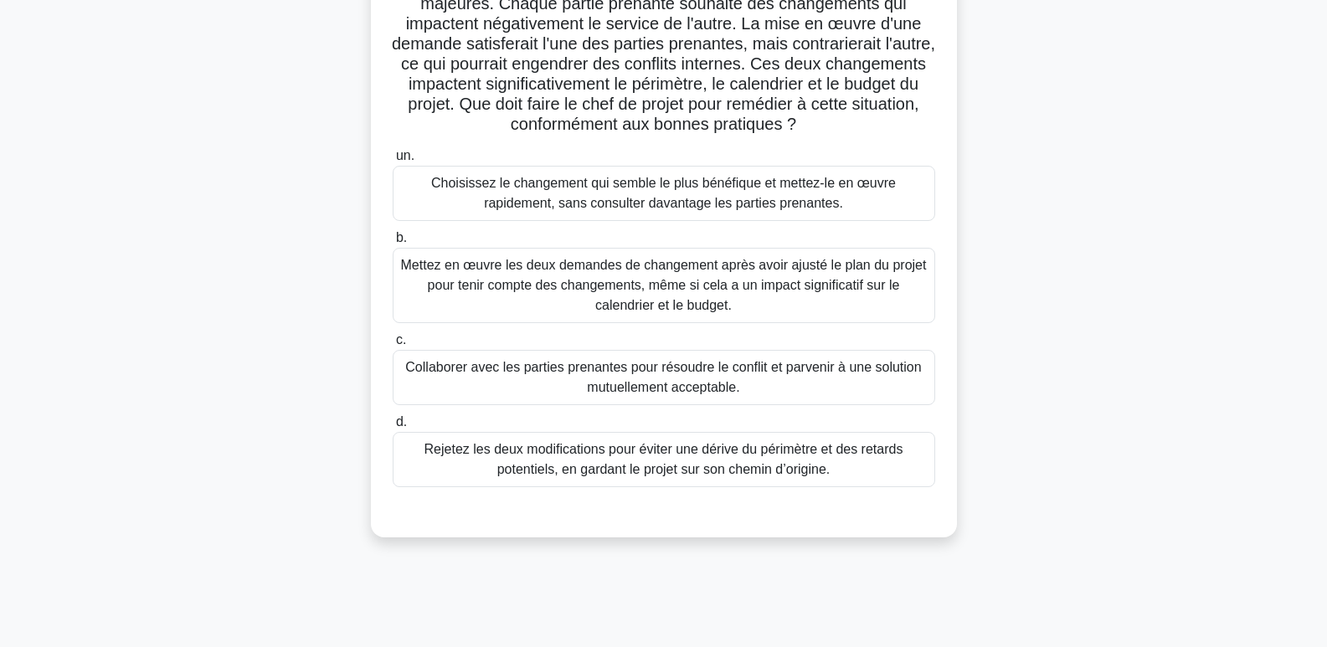
click at [627, 378] on font "Collaborer avec les parties prenantes pour résoudre le conflit et parvenir à un…" at bounding box center [663, 377] width 527 height 40
click at [393, 346] on input "c. Collaborer avec les parties prenantes pour résoudre le conflit et parvenir à…" at bounding box center [393, 340] width 0 height 11
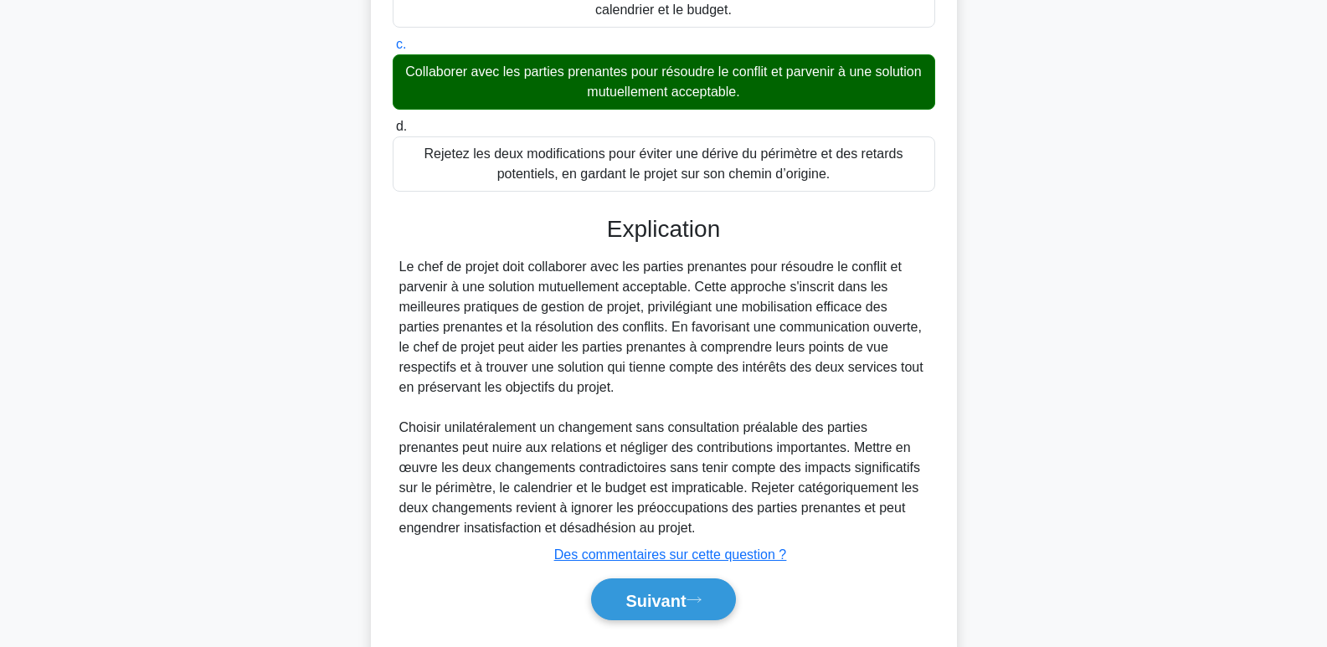
scroll to position [509, 0]
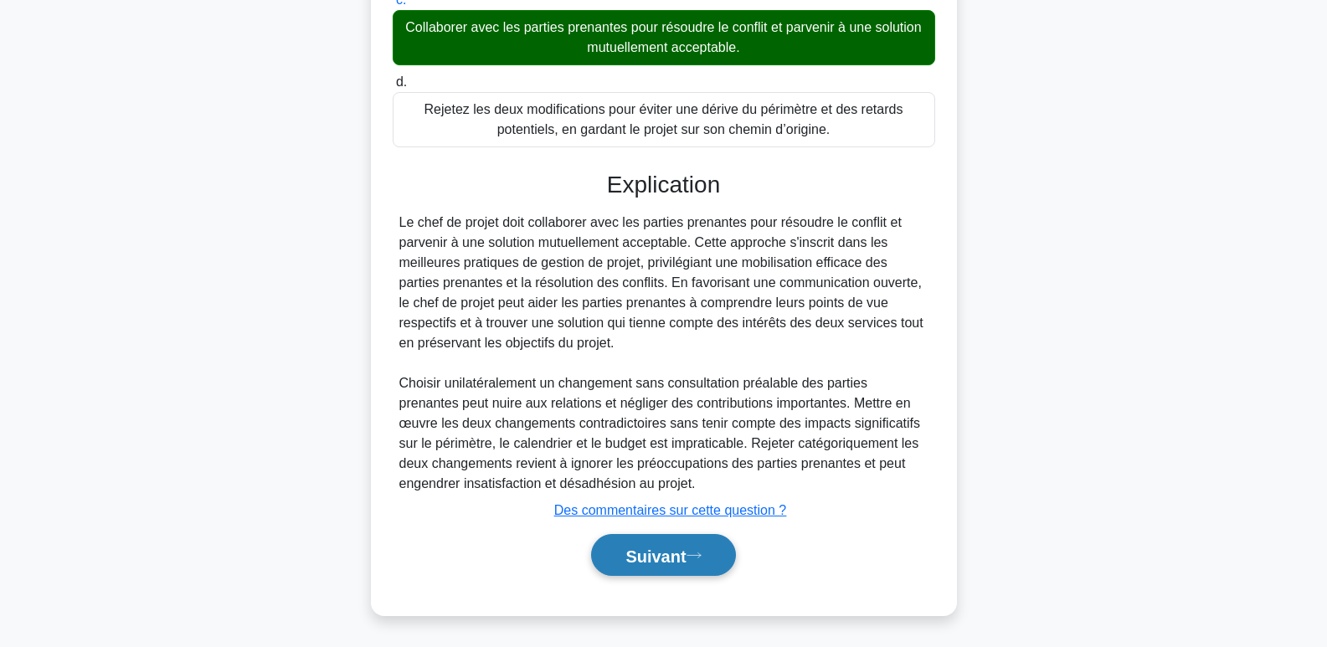
click at [701, 557] on icon at bounding box center [693, 555] width 15 height 9
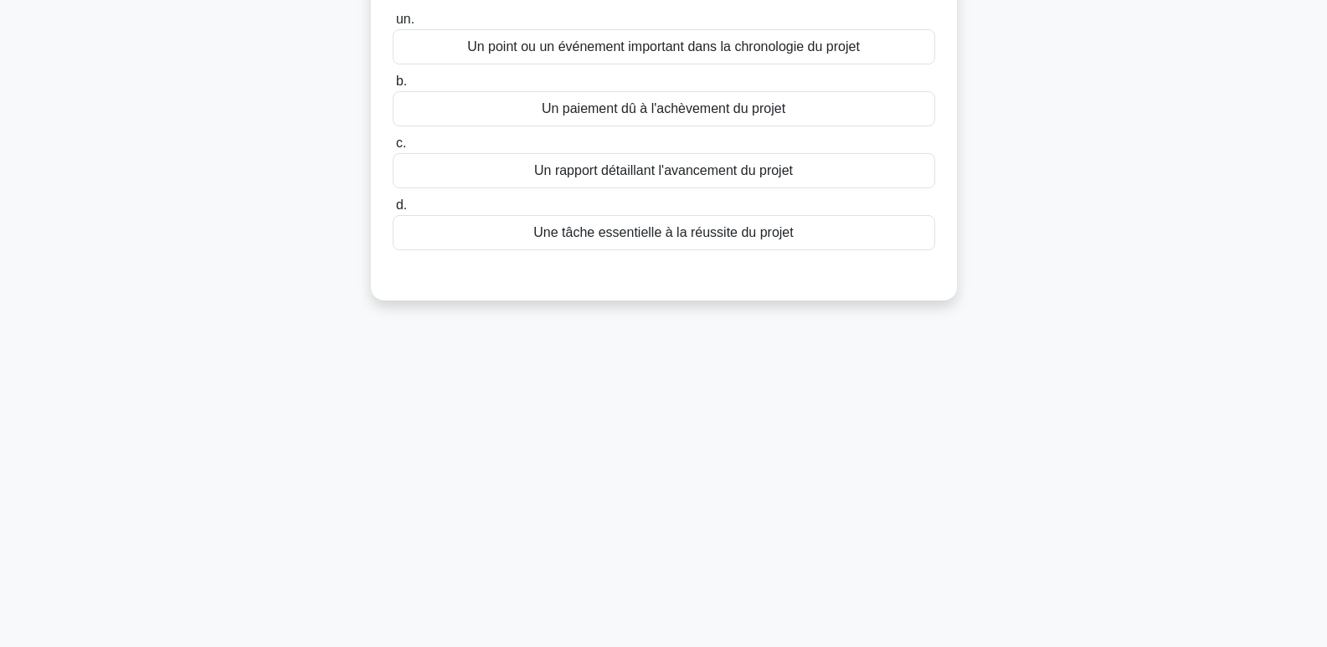
scroll to position [0, 0]
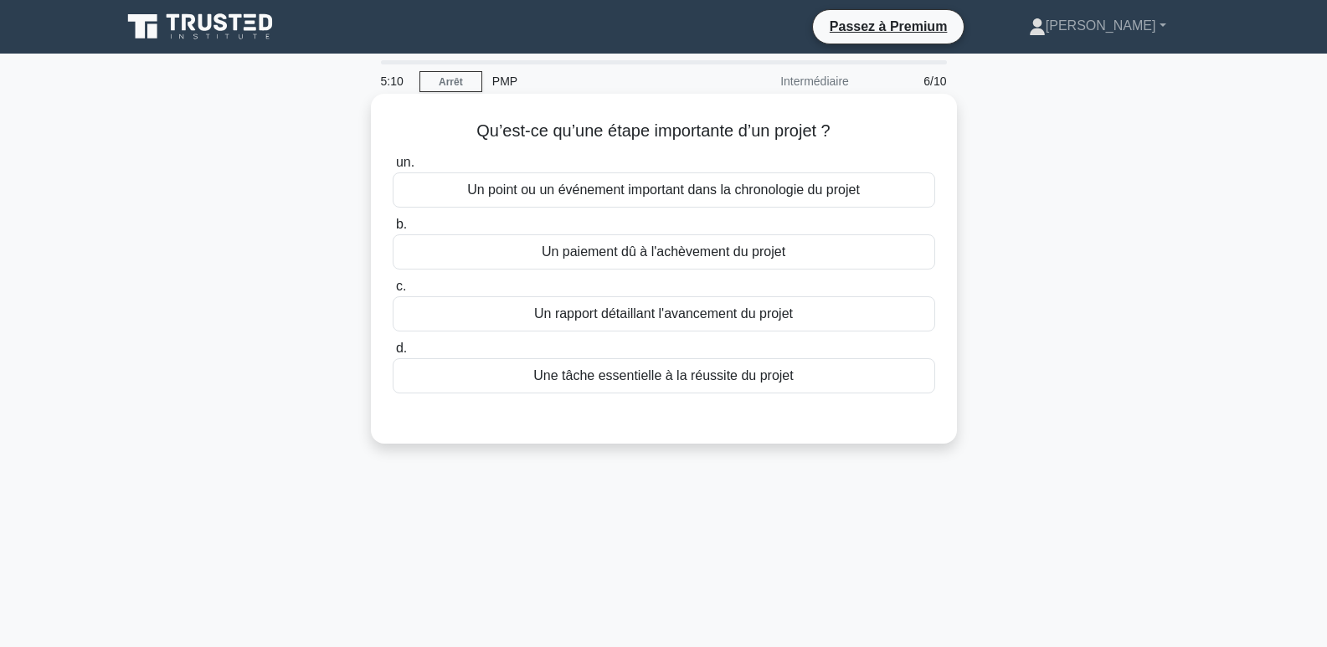
click at [648, 316] on font "Un rapport détaillant l'avancement du projet" at bounding box center [663, 313] width 259 height 14
click at [393, 292] on input "c. Un rapport détaillant l'avancement du projet" at bounding box center [393, 286] width 0 height 11
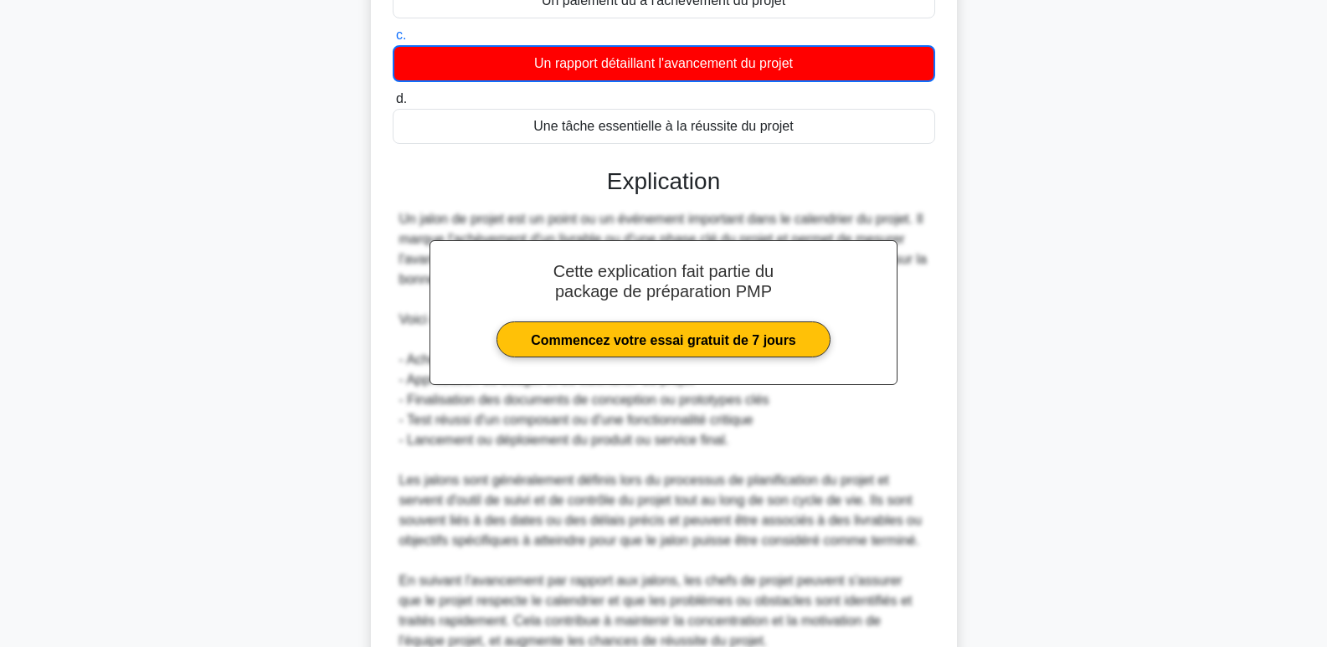
scroll to position [410, 0]
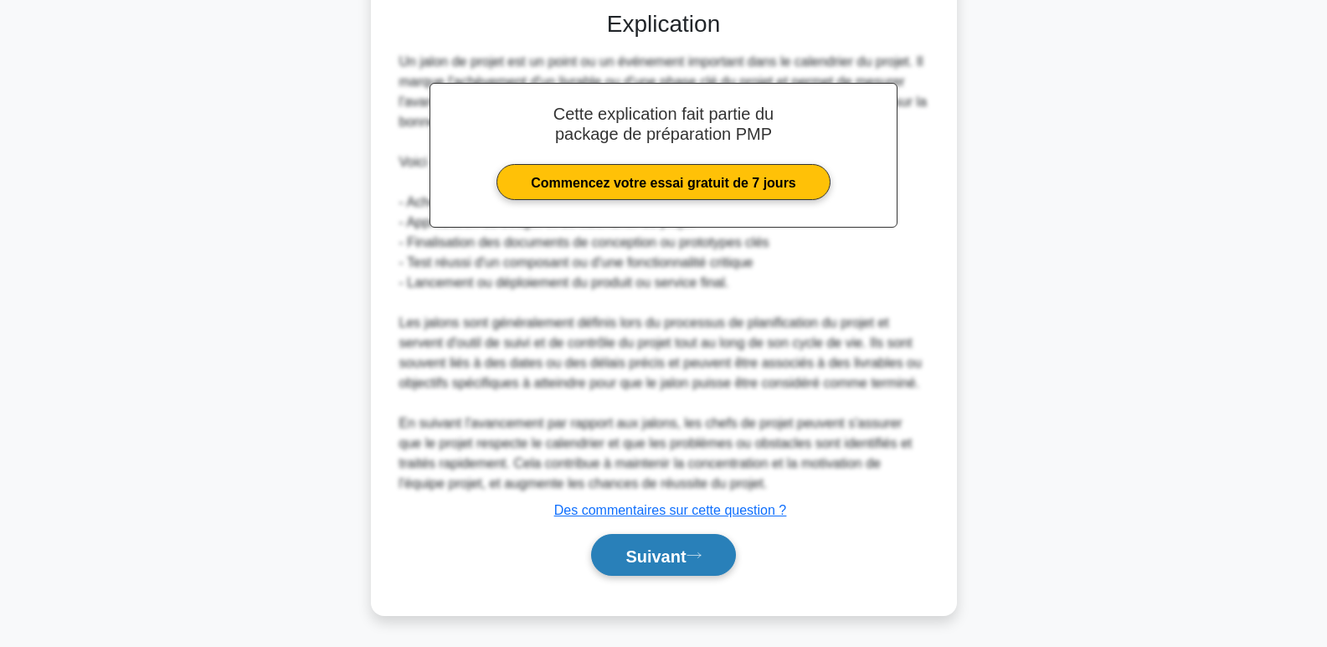
click at [665, 558] on font "Suivant" at bounding box center [655, 556] width 60 height 18
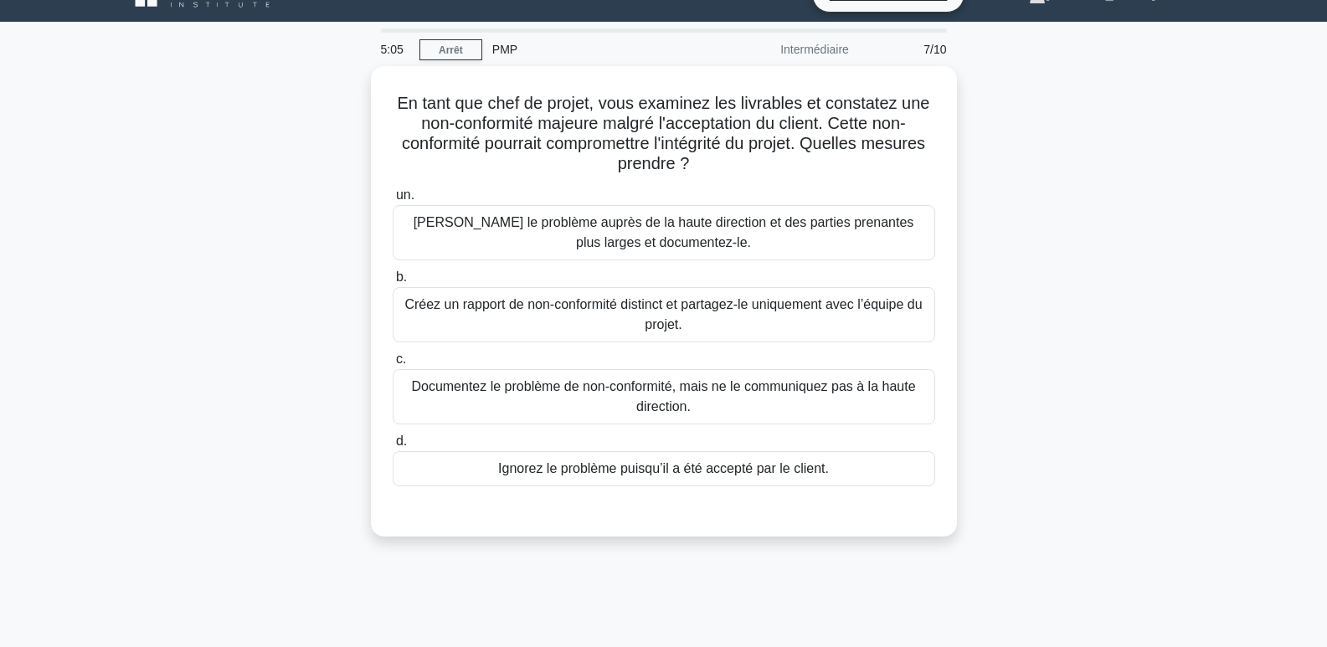
scroll to position [0, 0]
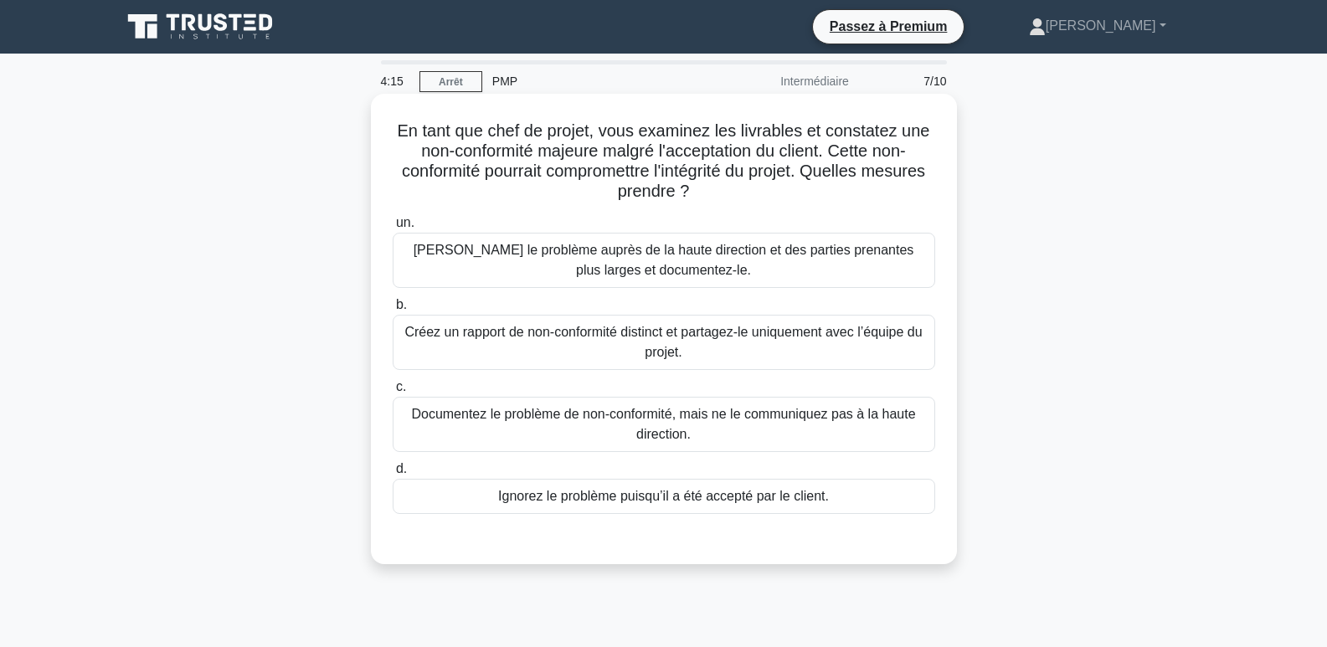
click at [679, 342] on font "Créez un rapport de non-conformité distinct et partagez-le uniquement avec l’éq…" at bounding box center [663, 342] width 527 height 40
click at [393, 311] on input "b. Créez un rapport de non-conformité distinct et partagez-le uniquement avec l…" at bounding box center [393, 305] width 0 height 11
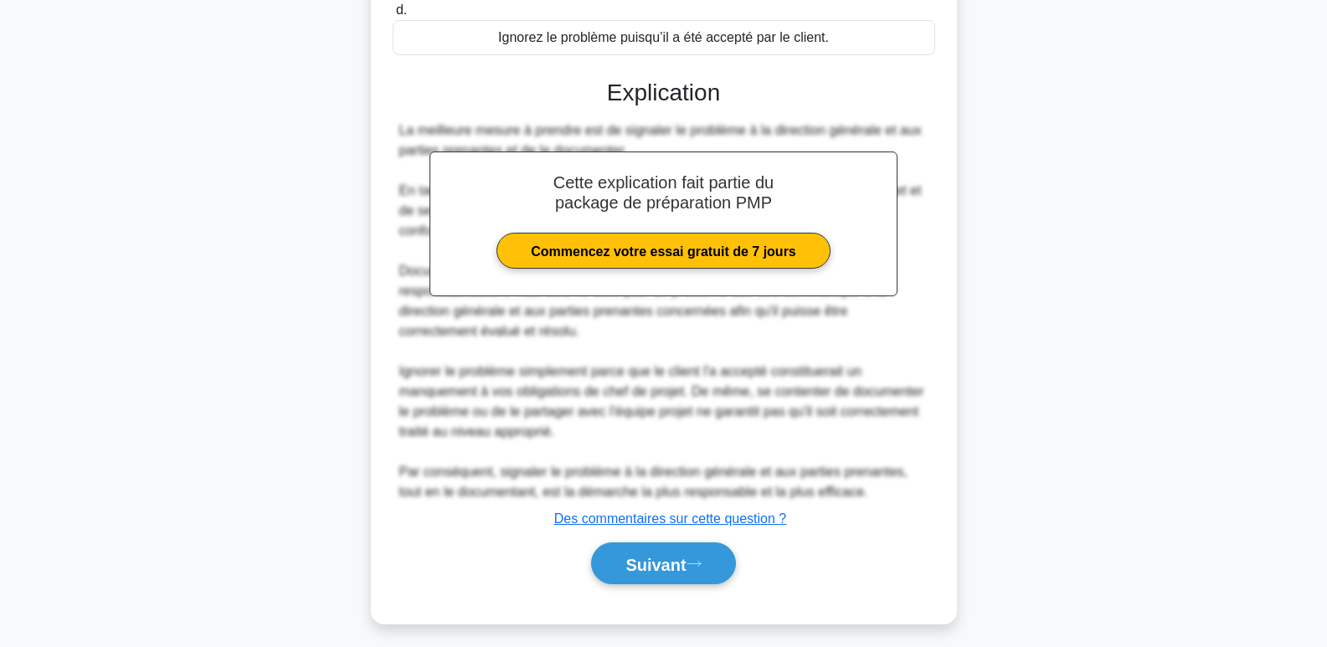
scroll to position [470, 0]
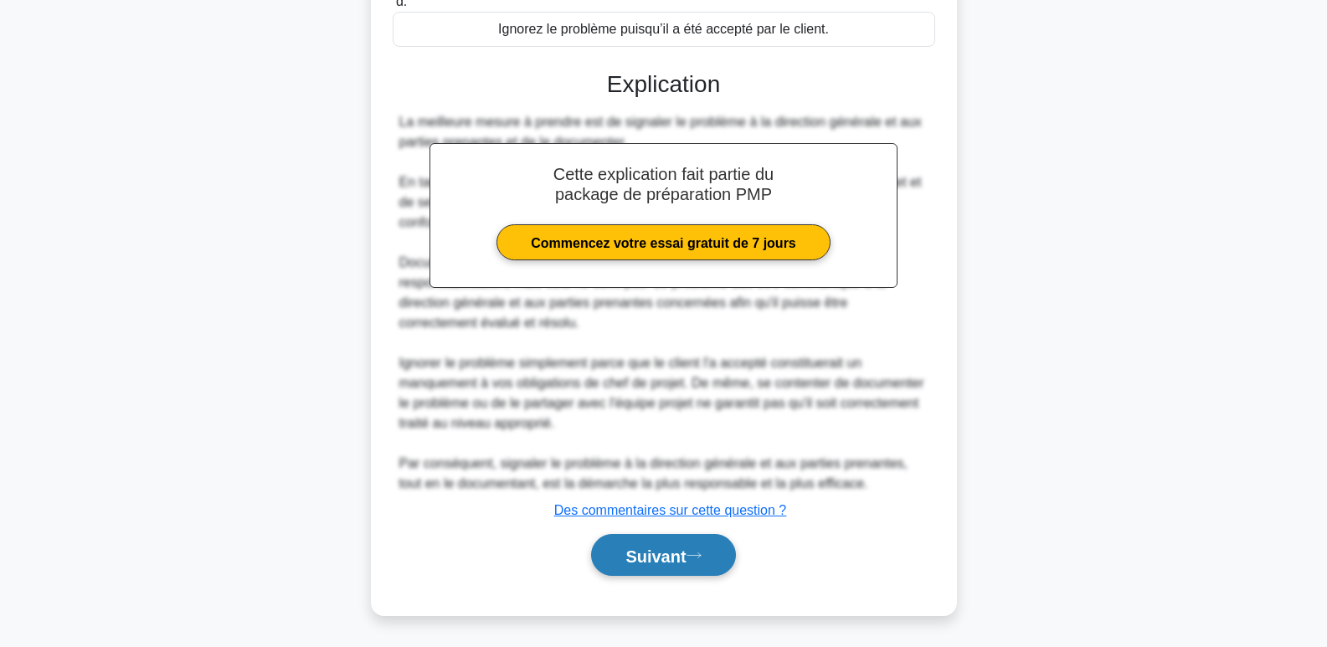
click at [676, 546] on font "Suivant" at bounding box center [655, 555] width 60 height 18
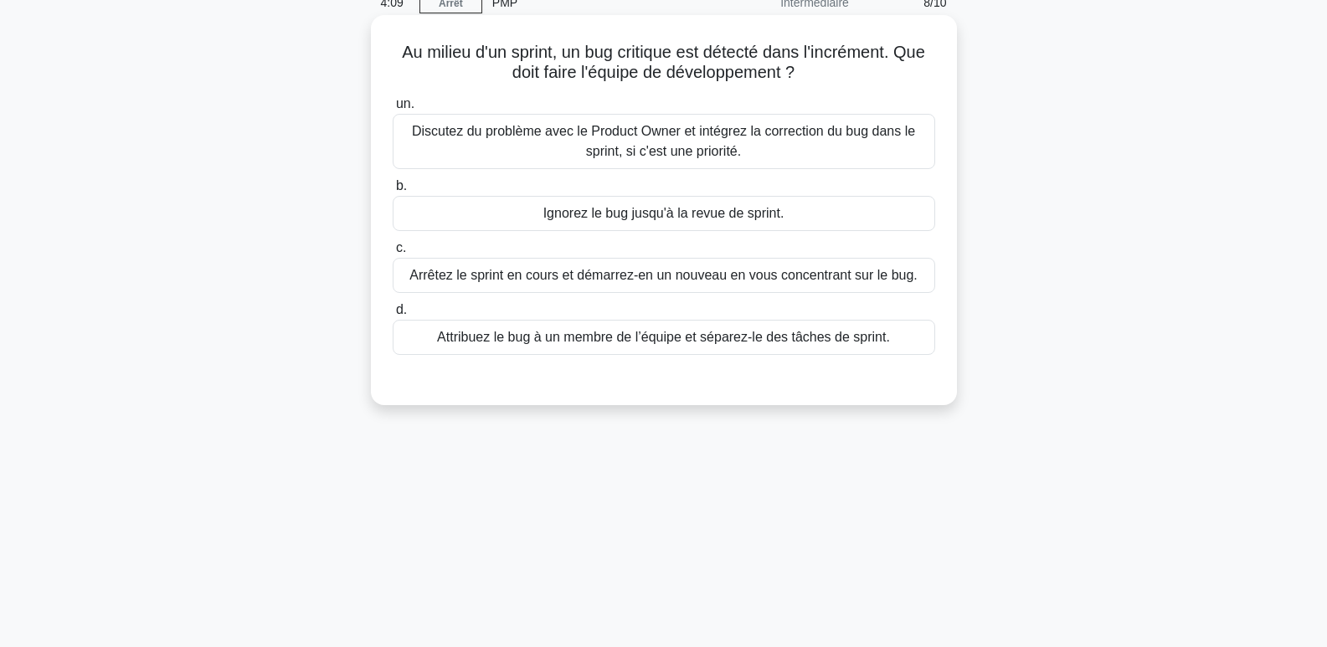
scroll to position [0, 0]
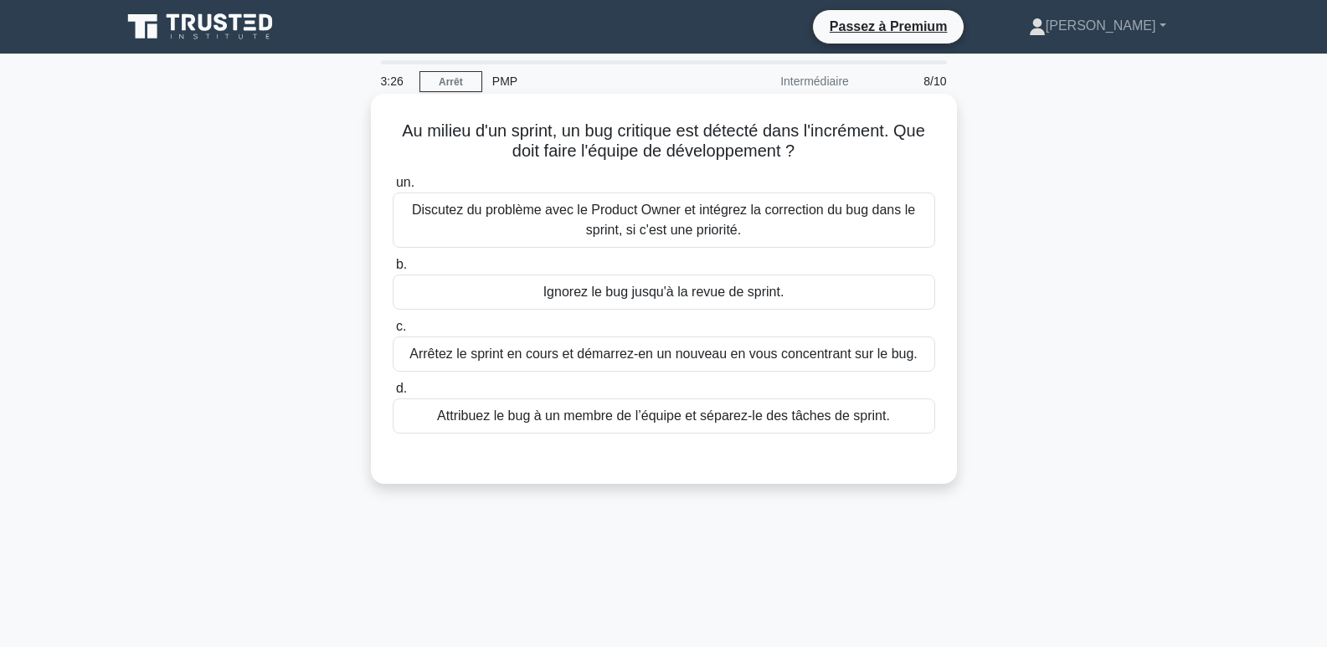
click at [711, 295] on font "Ignorez le bug jusqu'à la revue de sprint." at bounding box center [663, 292] width 241 height 14
click at [393, 270] on input "b. Ignorez le bug jusqu'à la revue de sprint." at bounding box center [393, 264] width 0 height 11
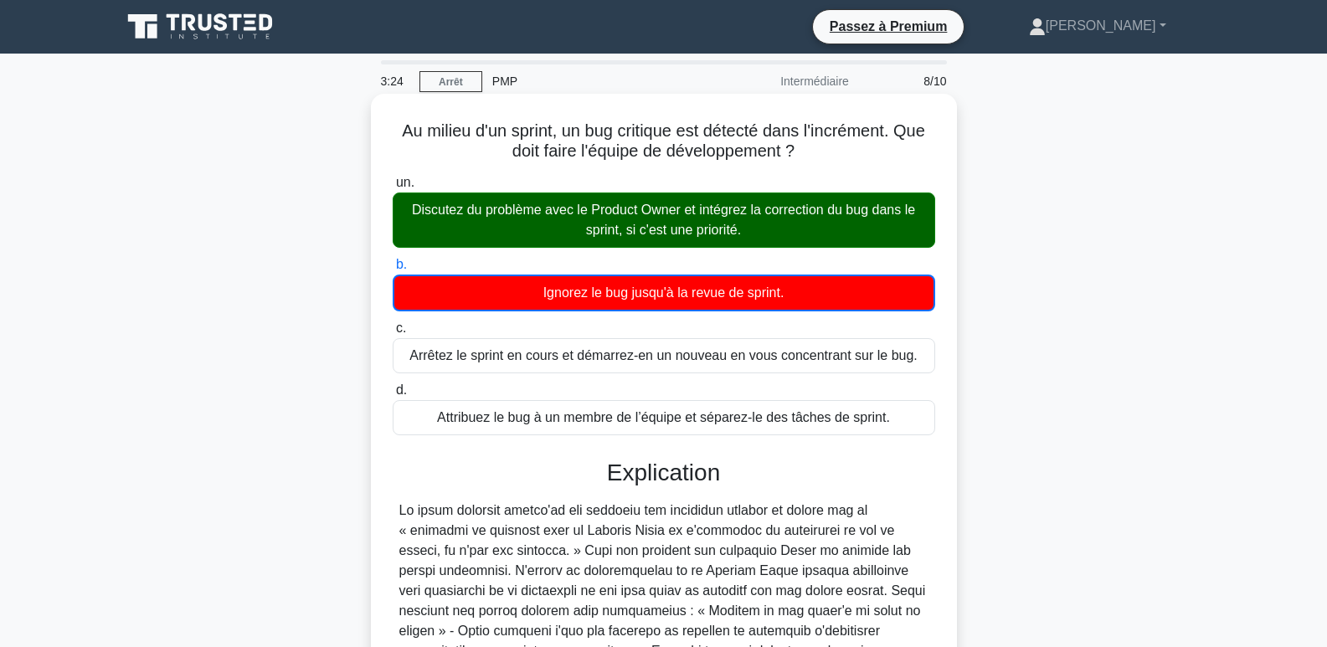
click at [720, 222] on font "Discutez du problème avec le Product Owner et intégrez la correction du bug dan…" at bounding box center [663, 220] width 503 height 34
click at [393, 188] on input "un. Discutez du problème avec le Product Owner et intégrez la correction du bug…" at bounding box center [393, 182] width 0 height 11
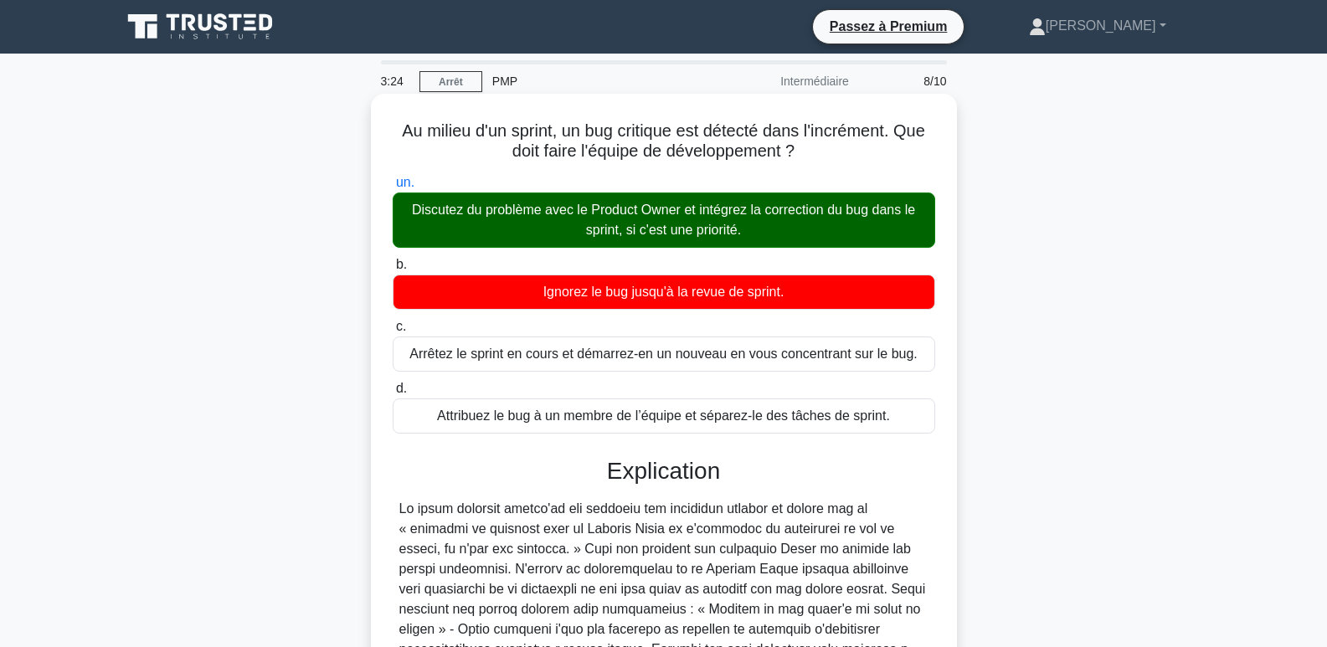
click at [726, 222] on font "Discutez du problème avec le Product Owner et intégrez la correction du bug dan…" at bounding box center [663, 220] width 503 height 34
click at [393, 188] on input "un. Discutez du problème avec le Product Owner et intégrez la correction du bug…" at bounding box center [393, 182] width 0 height 11
click at [730, 223] on font "Discutez du problème avec le Product Owner et intégrez la correction du bug dan…" at bounding box center [663, 220] width 503 height 34
click at [393, 188] on input "un. Discutez du problème avec le Product Owner et intégrez la correction du bug…" at bounding box center [393, 182] width 0 height 11
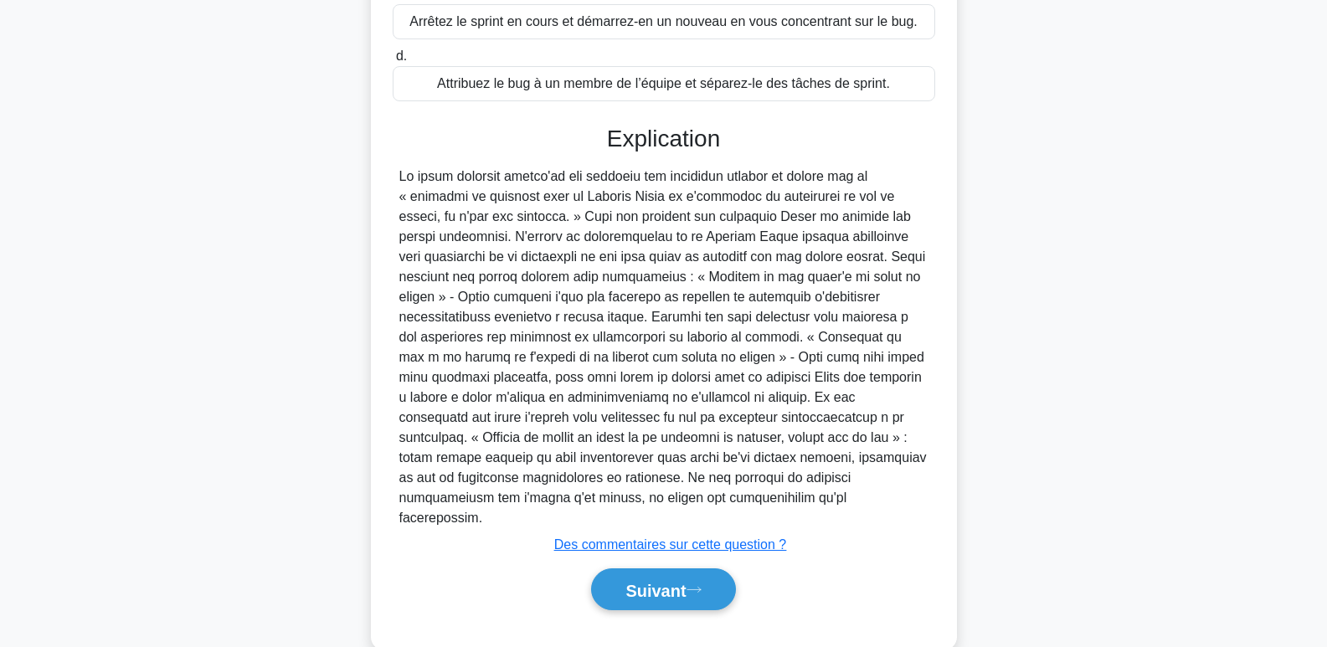
scroll to position [348, 0]
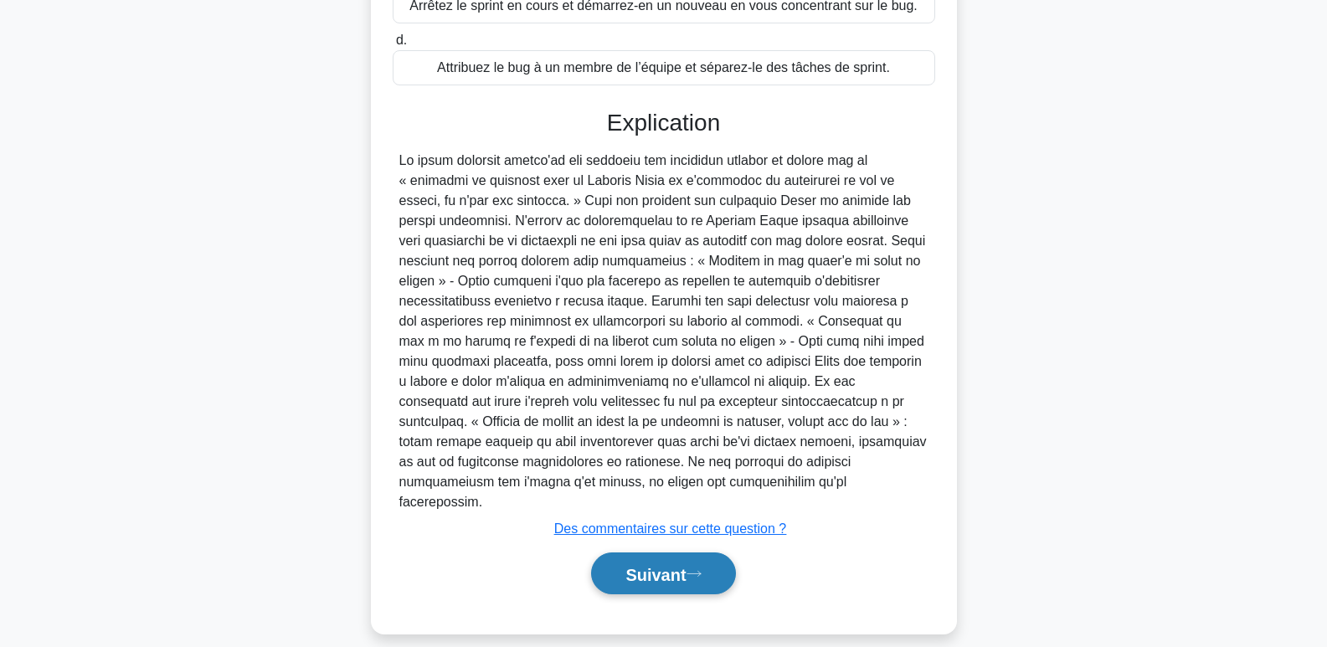
click at [701, 571] on icon at bounding box center [693, 573] width 13 height 5
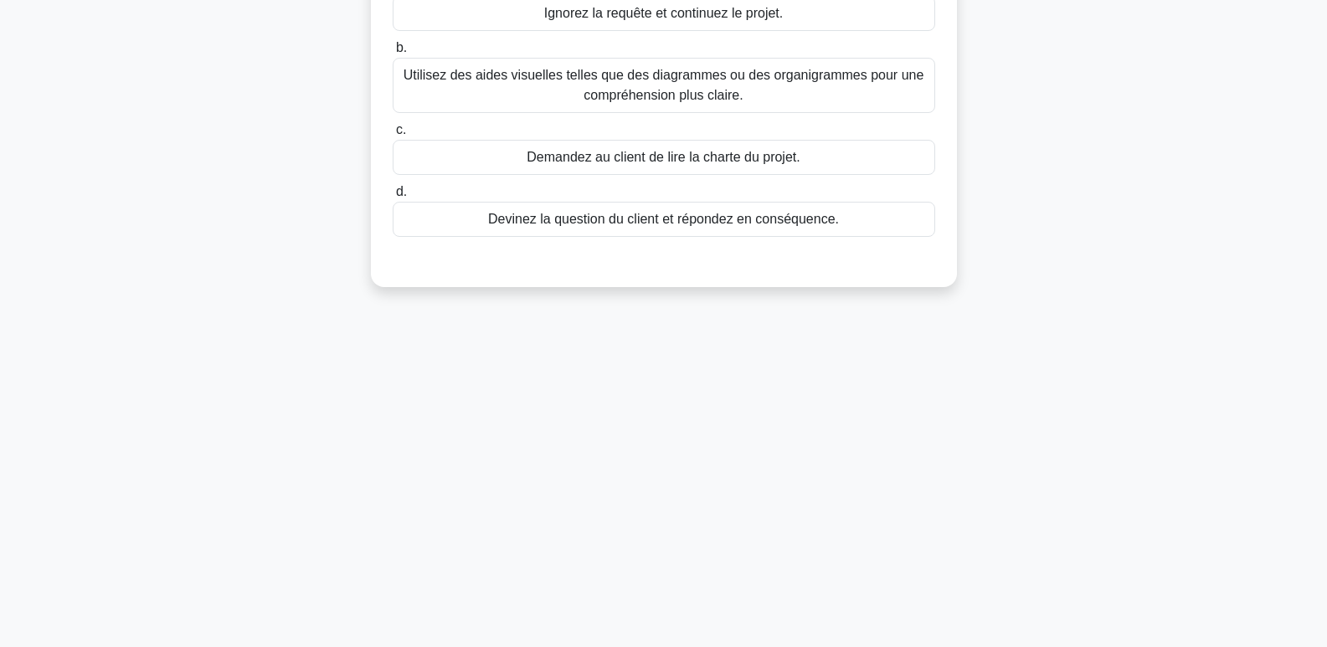
scroll to position [0, 0]
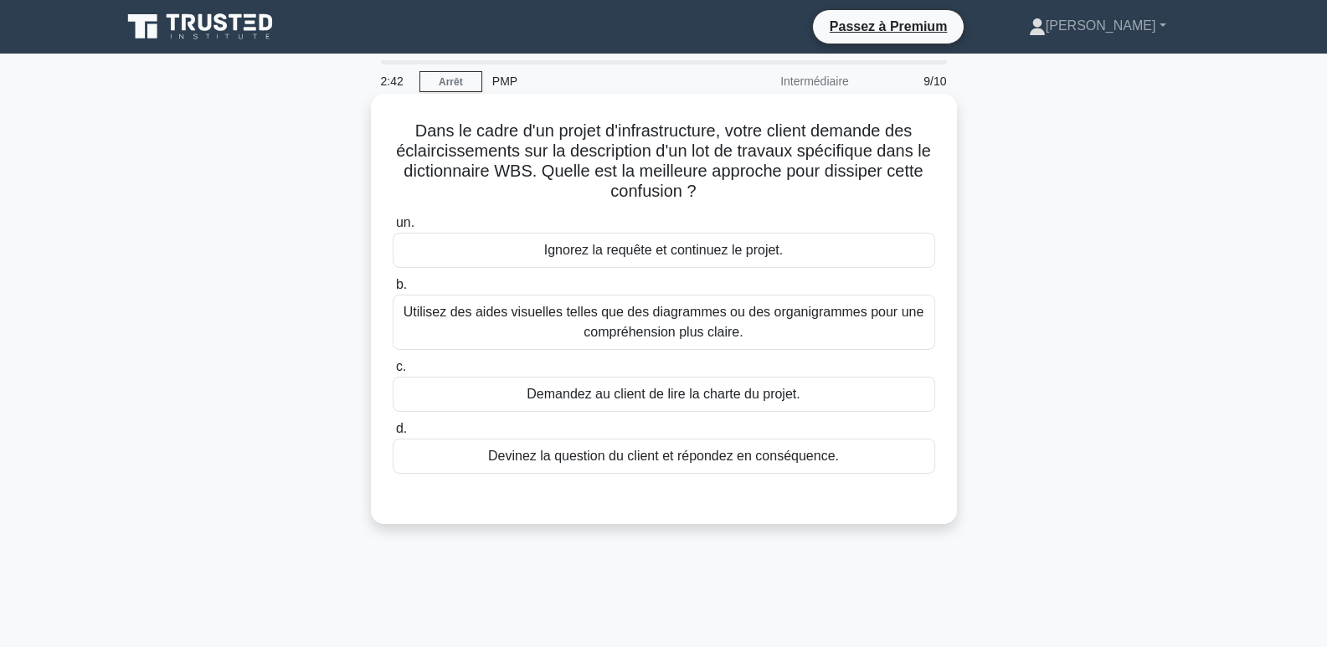
click at [628, 316] on font "Utilisez des aides visuelles telles que des diagrammes ou des organigrammes pou…" at bounding box center [663, 322] width 521 height 34
click at [393, 290] on input "b. Utilisez des aides visuelles telles que des diagrammes ou des organigrammes …" at bounding box center [393, 285] width 0 height 11
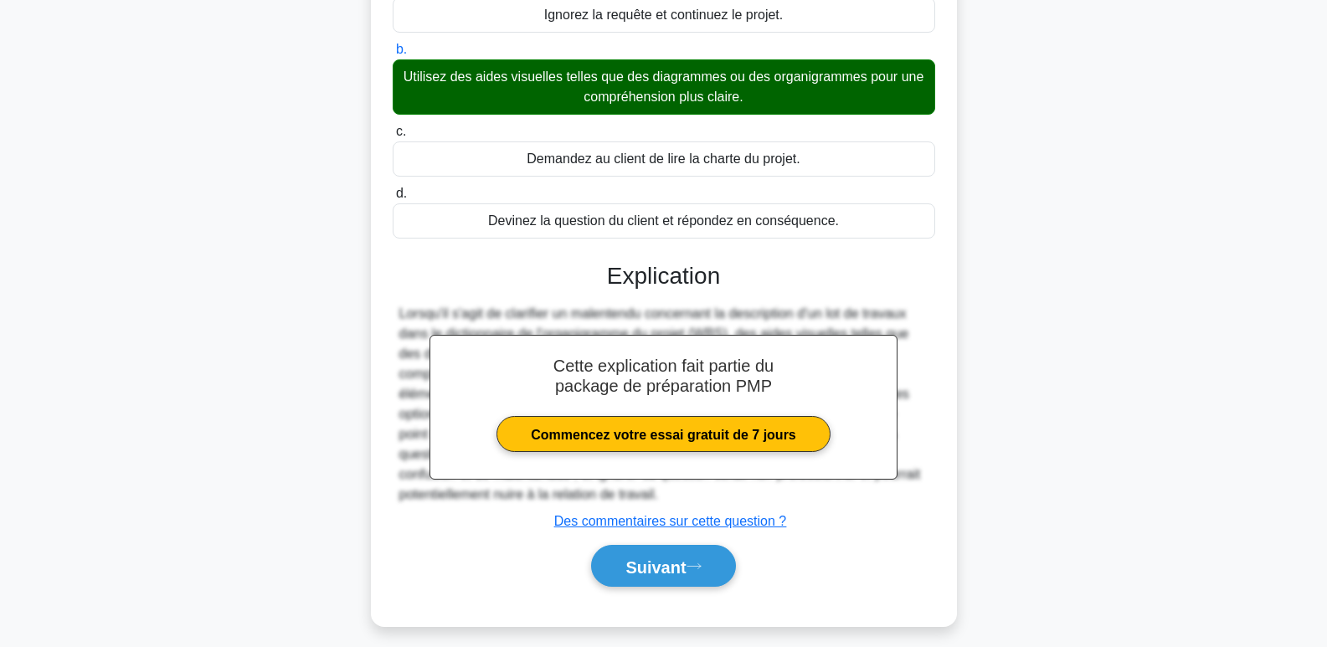
scroll to position [257, 0]
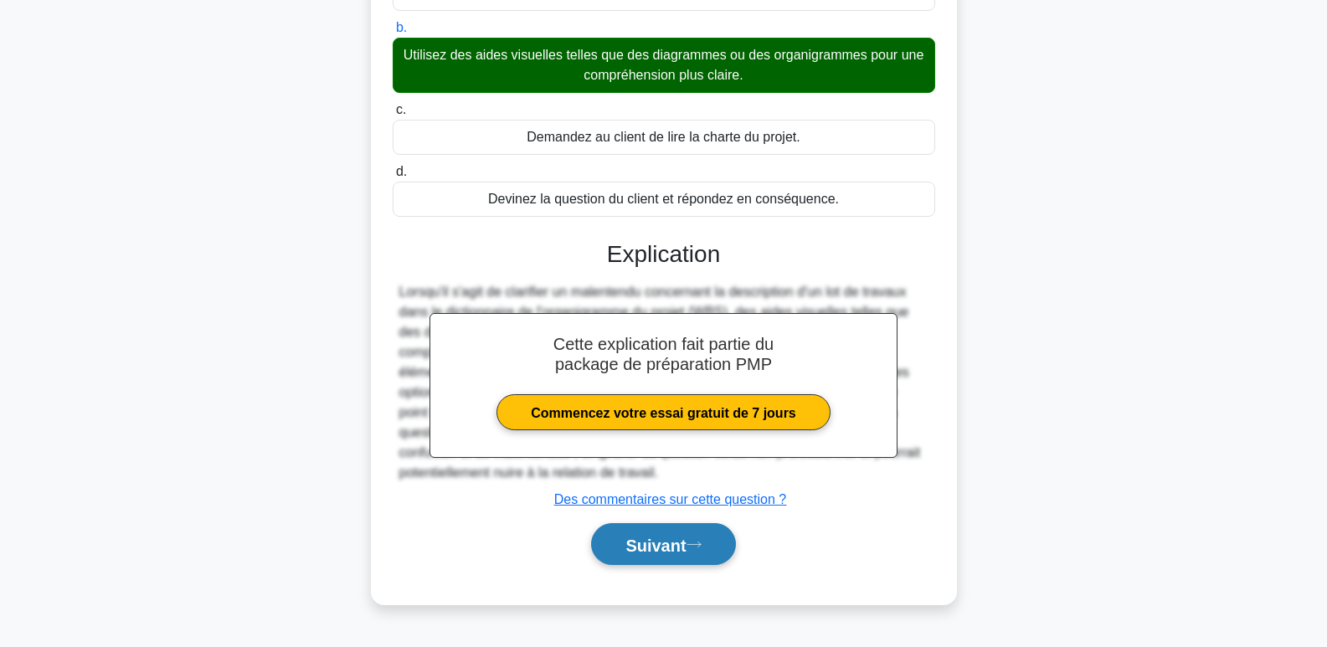
click at [652, 554] on font "Suivant" at bounding box center [655, 545] width 60 height 18
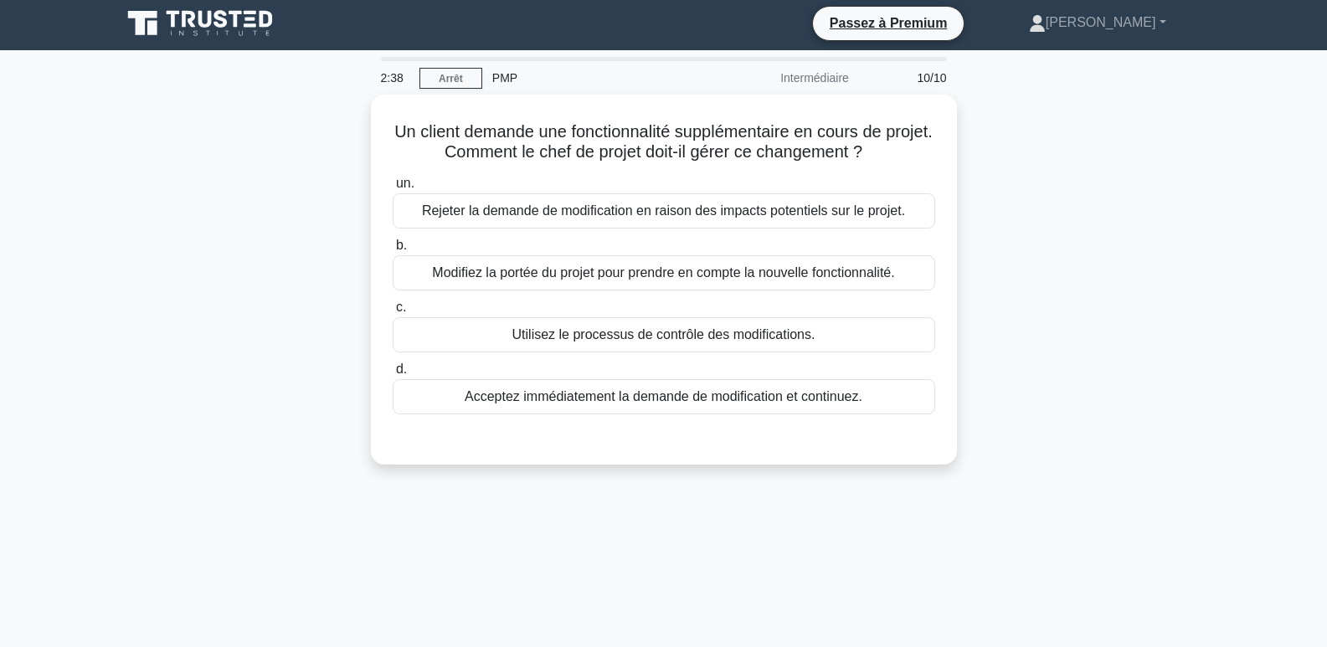
scroll to position [0, 0]
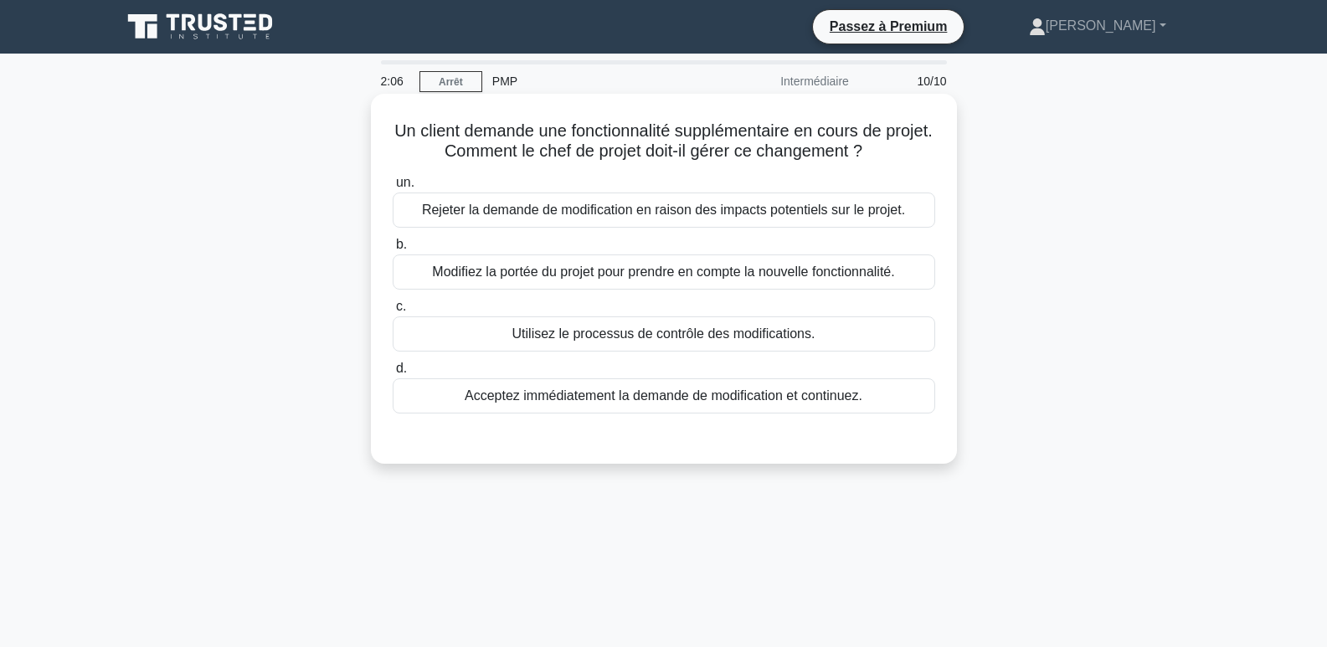
click at [680, 329] on font "Utilisez le processus de contrôle des modifications." at bounding box center [663, 333] width 303 height 14
click at [393, 312] on input "c. Utilisez le processus de contrôle des modifications." at bounding box center [393, 306] width 0 height 11
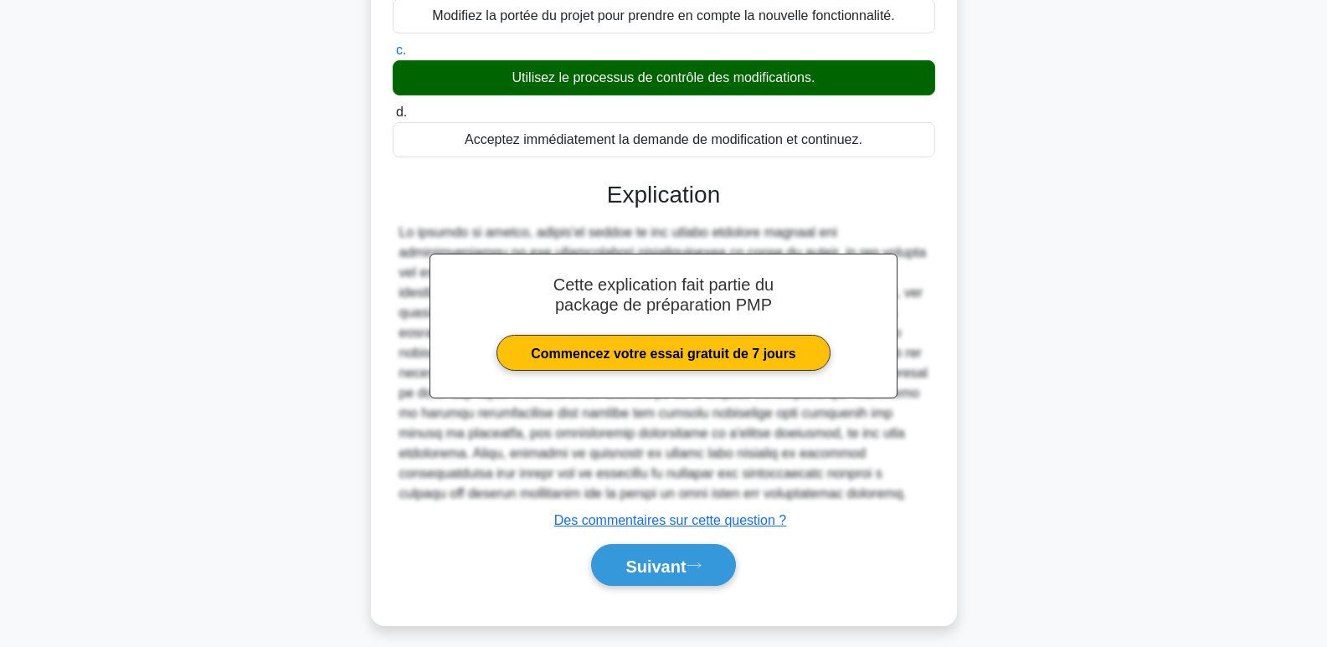
scroll to position [268, 0]
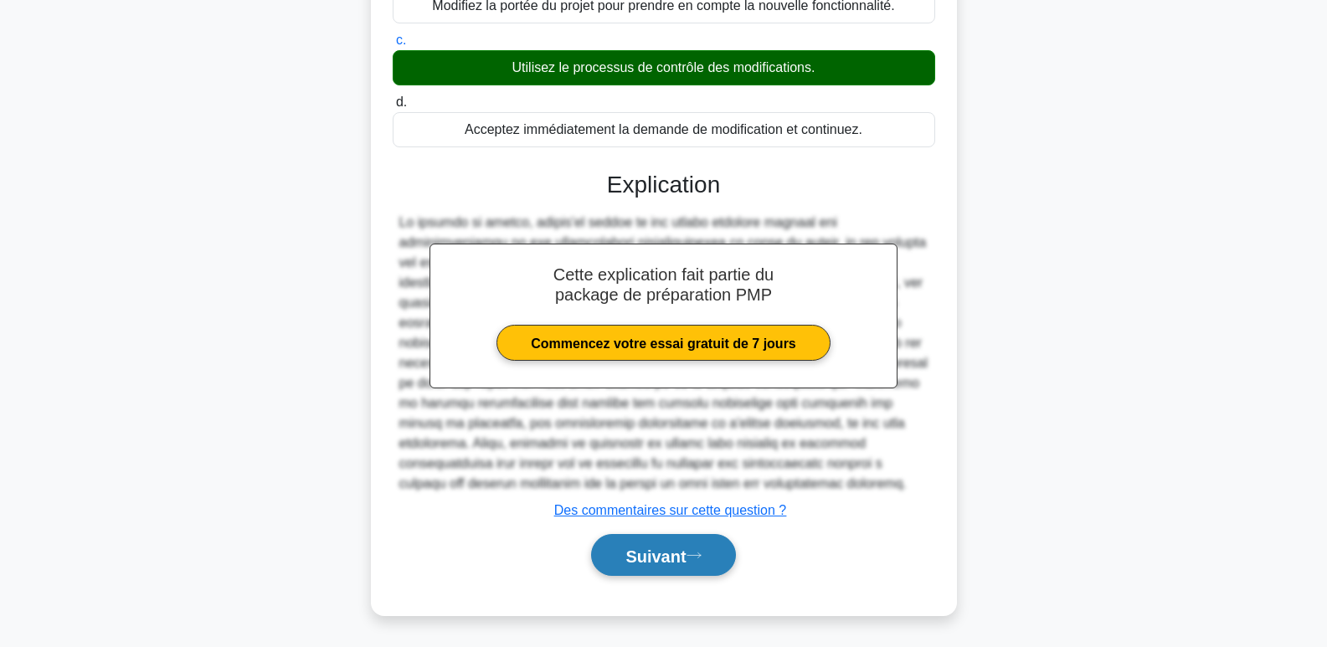
click at [703, 565] on button "Suivant" at bounding box center [663, 555] width 144 height 43
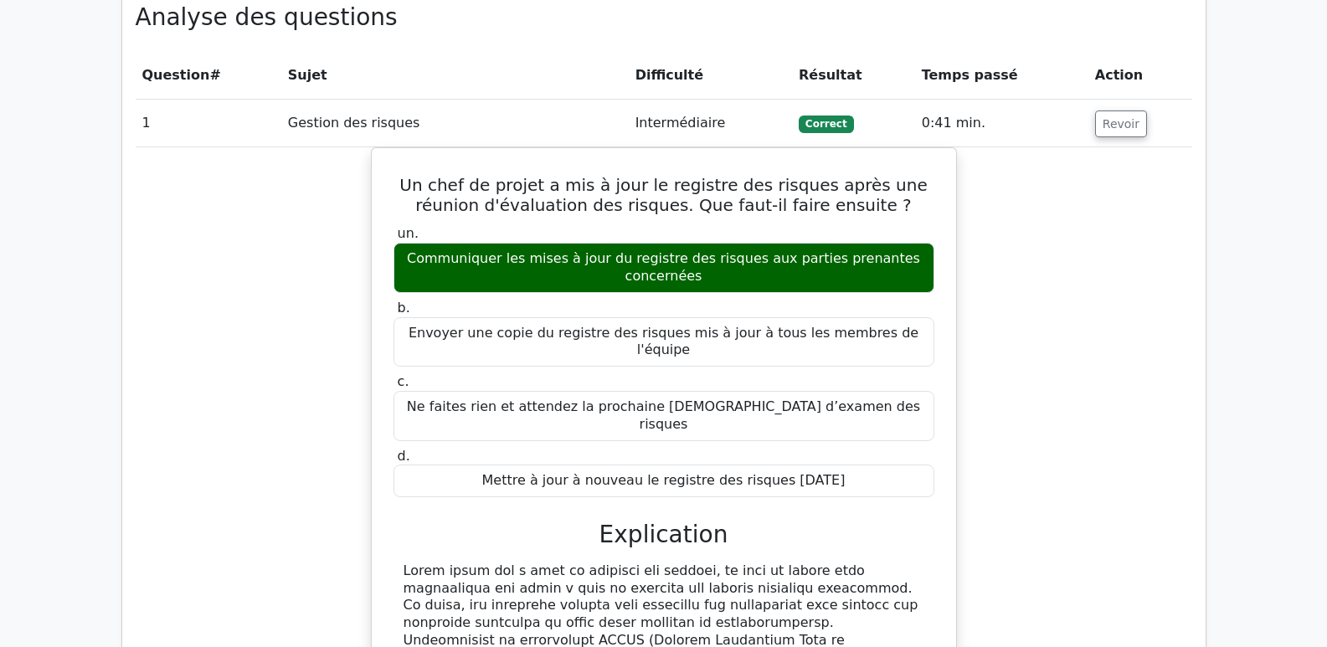
scroll to position [1400, 0]
